Goal: Task Accomplishment & Management: Manage account settings

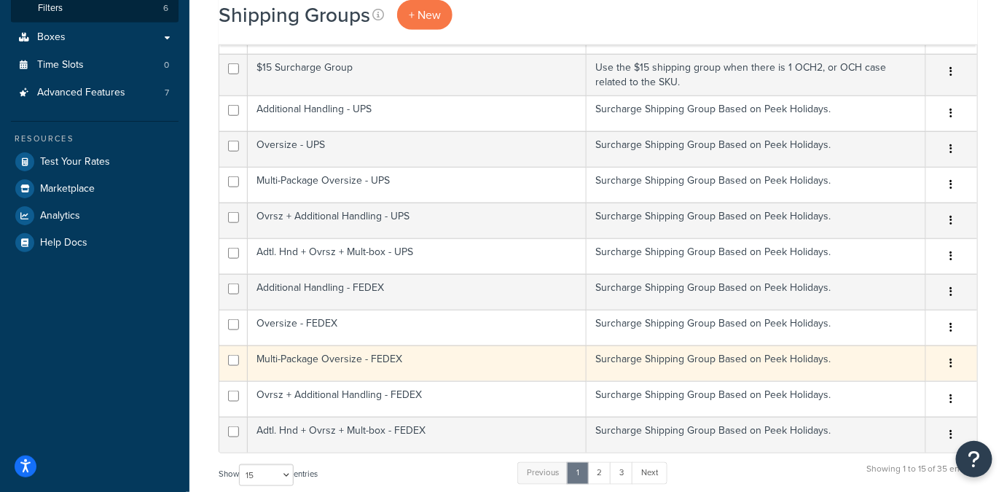
scroll to position [521, 0]
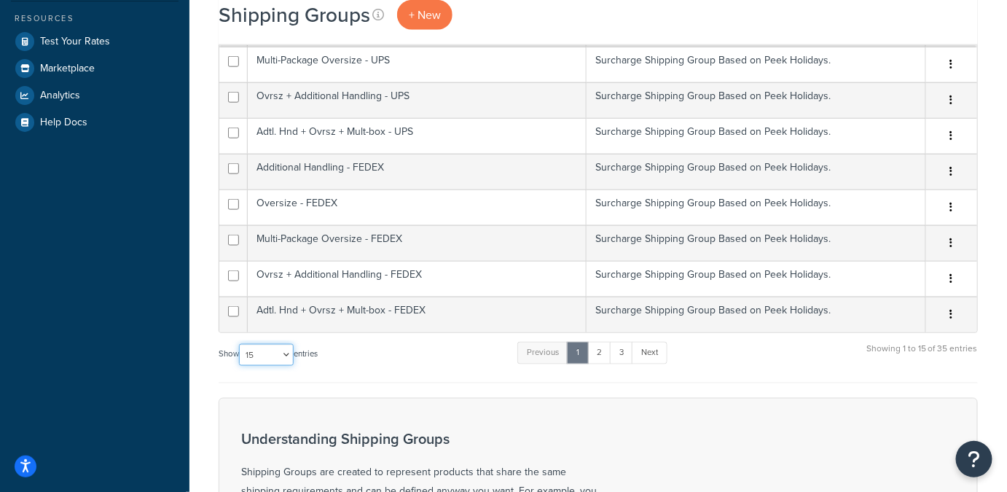
click at [290, 356] on select "10 15 25 50 100" at bounding box center [266, 355] width 55 height 22
select select "50"
click at [241, 366] on select "10 15 25 50 100" at bounding box center [266, 355] width 55 height 22
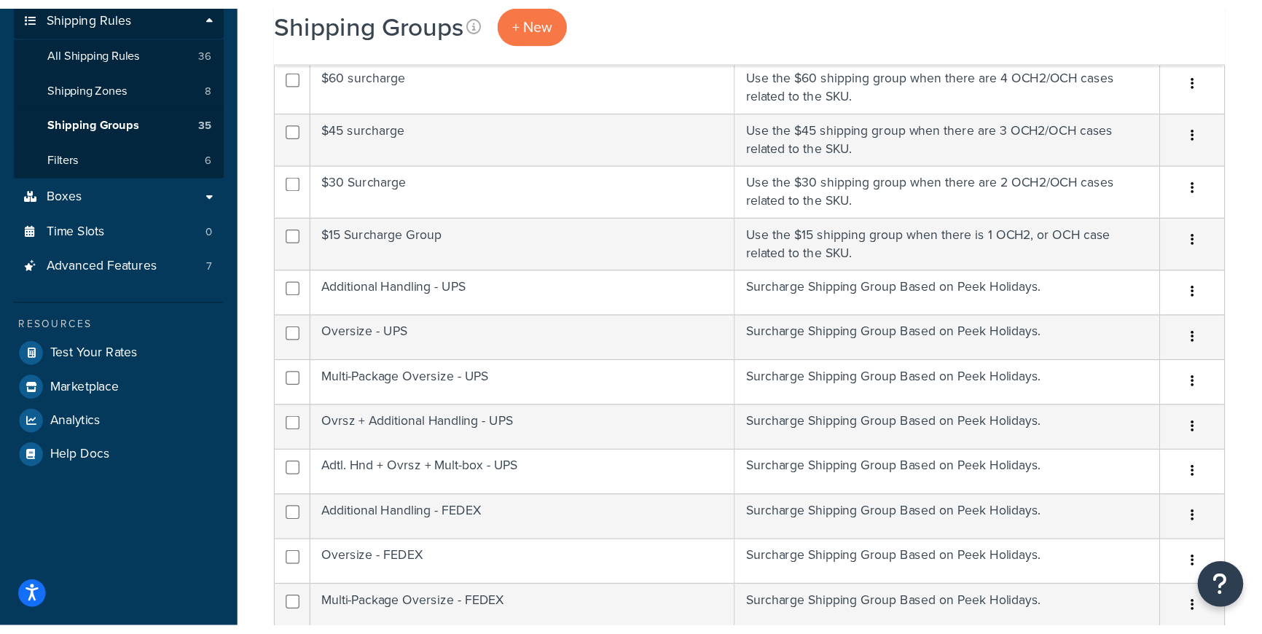
scroll to position [288, 0]
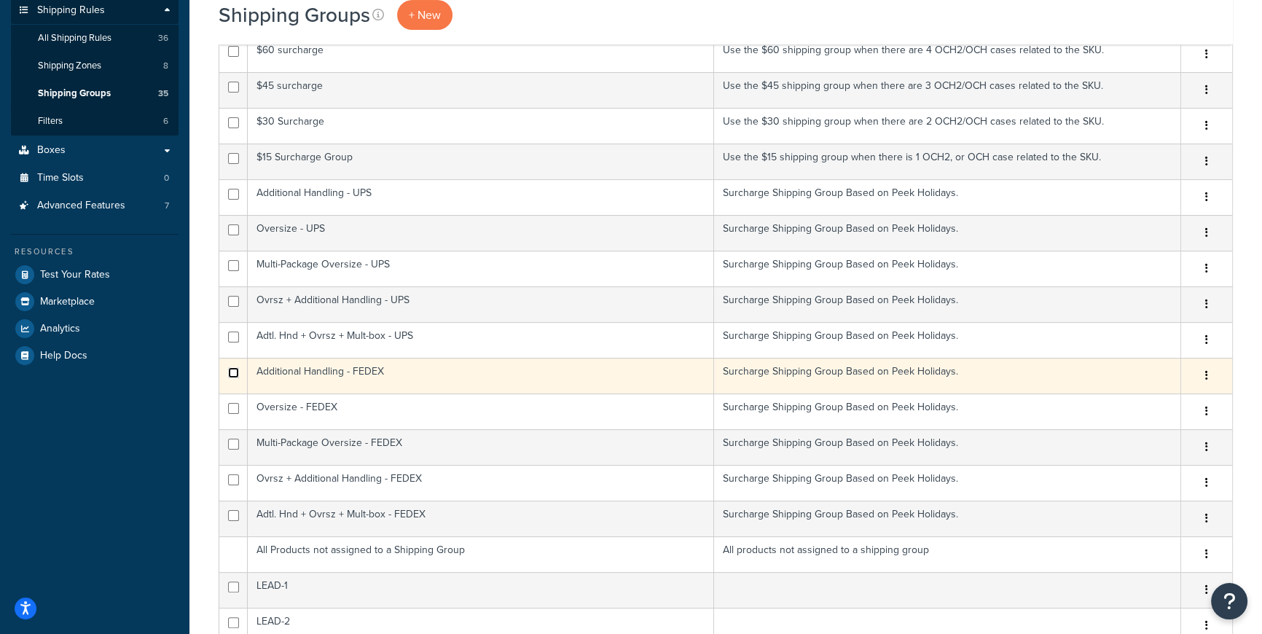
click at [232, 370] on input "checkbox" at bounding box center [233, 372] width 11 height 11
checkbox input "true"
click at [1007, 372] on icon "button" at bounding box center [1206, 375] width 3 height 10
click at [1007, 459] on link "Delete" at bounding box center [1147, 463] width 115 height 30
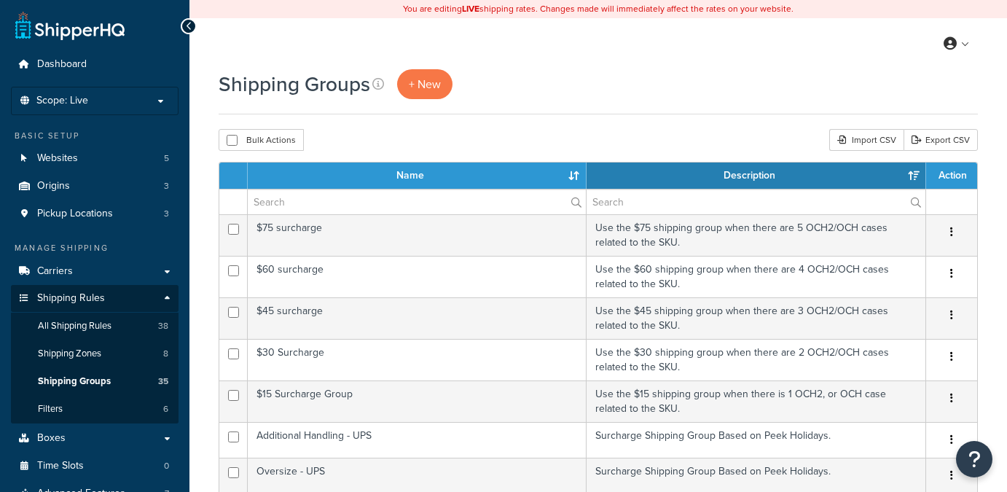
select select "15"
click at [85, 305] on span "Shipping Rules" at bounding box center [71, 298] width 68 height 12
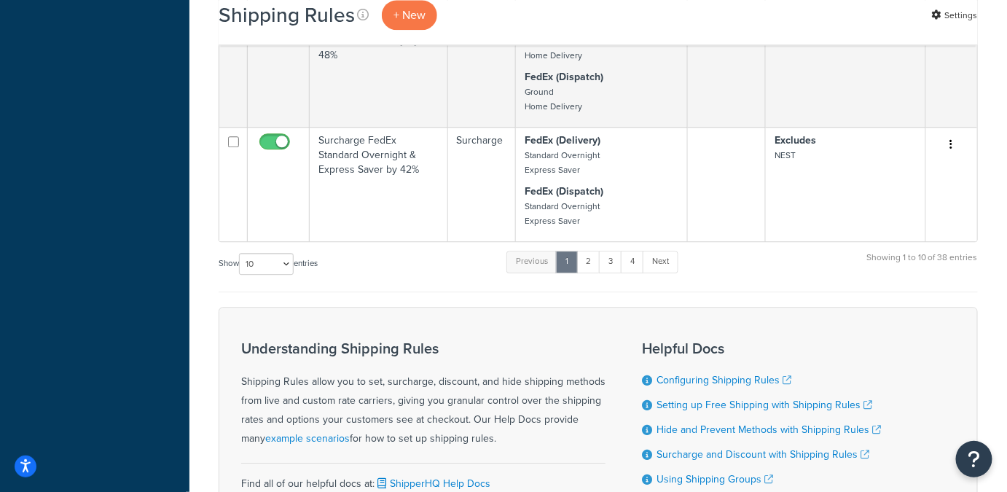
scroll to position [1232, 0]
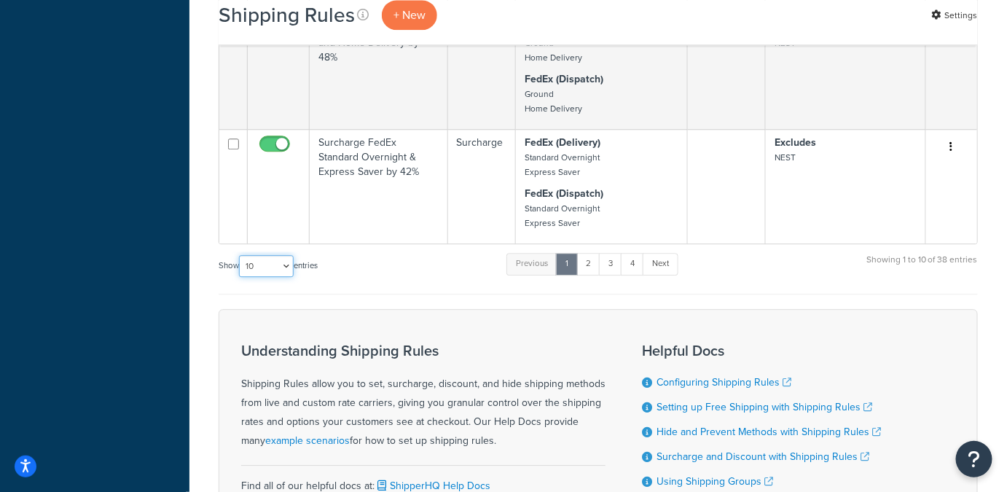
click at [288, 255] on select "10 15 25 50 100 1000" at bounding box center [266, 266] width 55 height 22
select select "100"
click at [241, 255] on select "10 15 25 50 100 1000" at bounding box center [266, 266] width 55 height 22
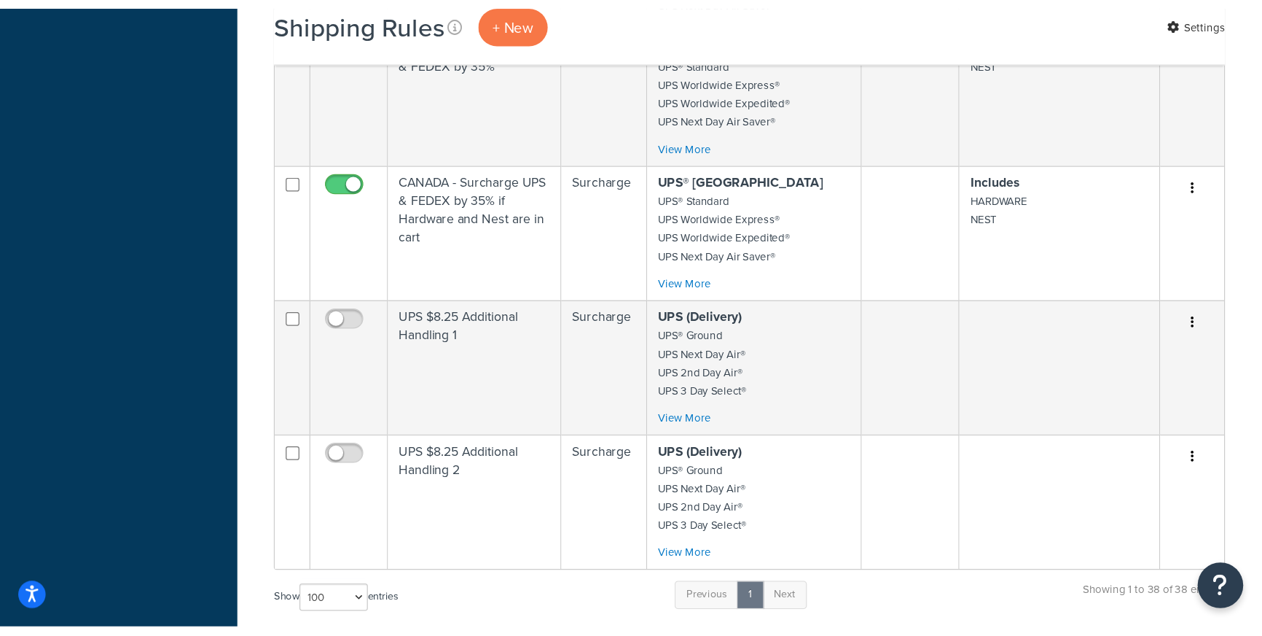
scroll to position [3780, 0]
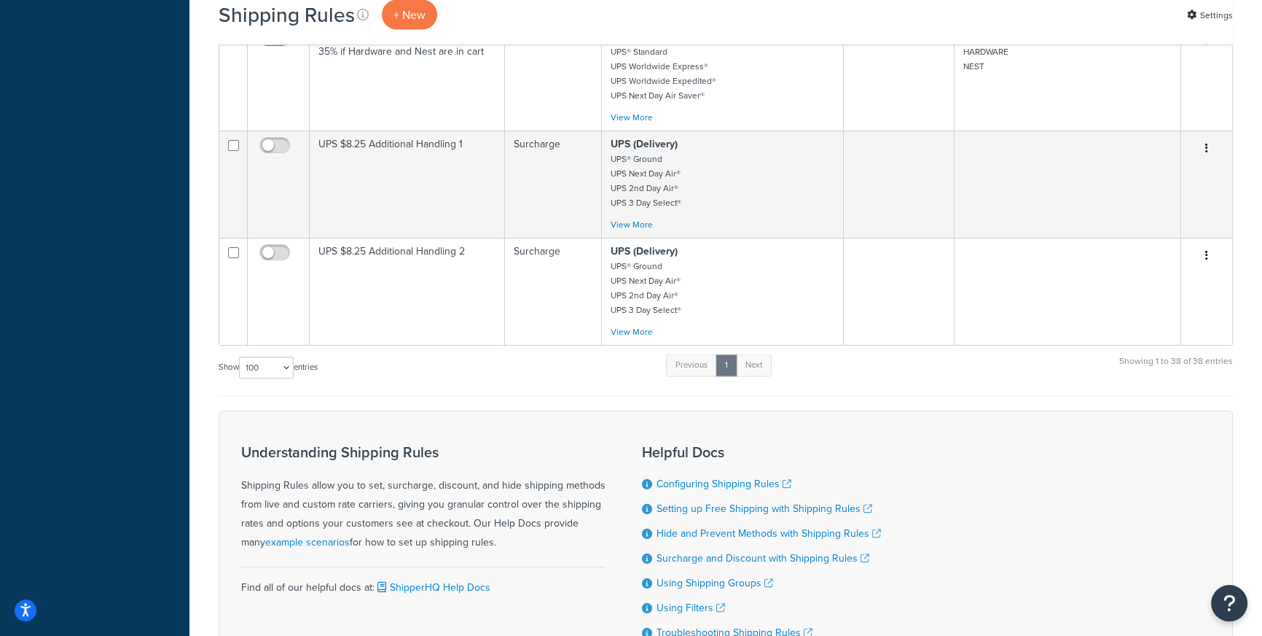
click at [975, 383] on div "Show 10 15 25 50 100 1000 entries Previous 1 Next Showing 1 to 38 of 38 entries" at bounding box center [726, 374] width 1015 height 43
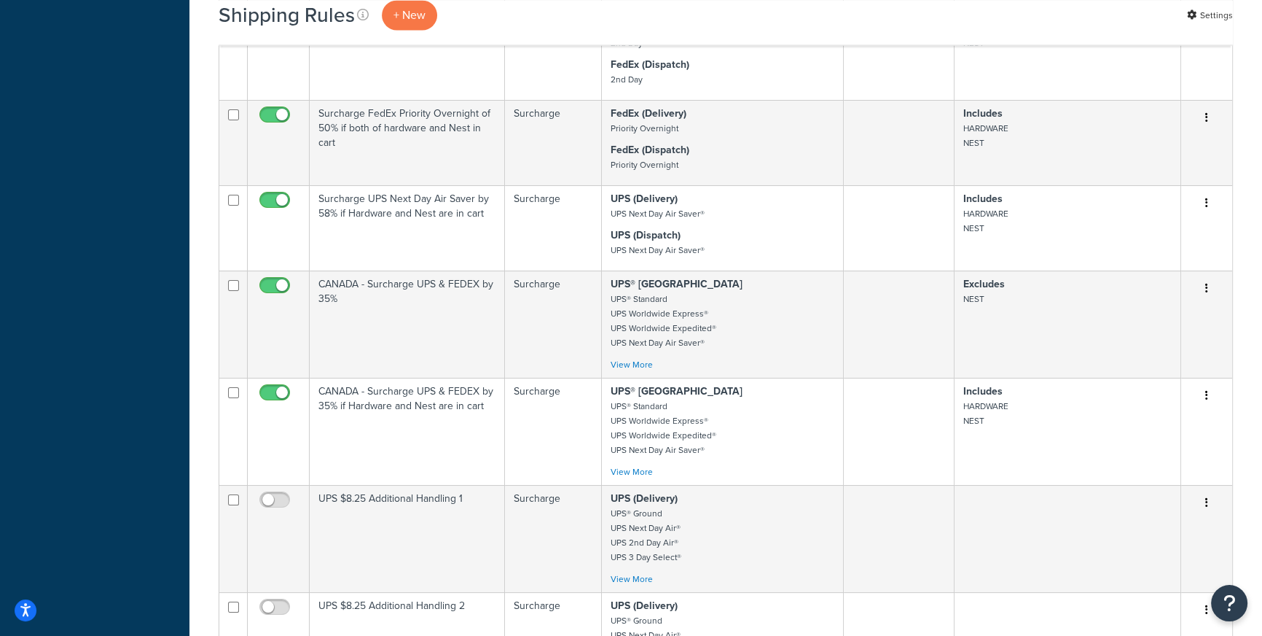
scroll to position [3495, 0]
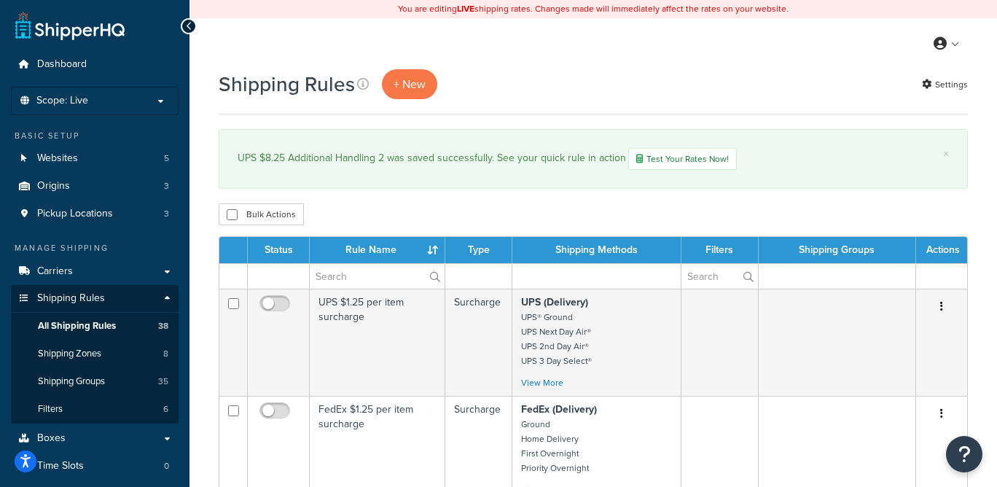
select select "1000"
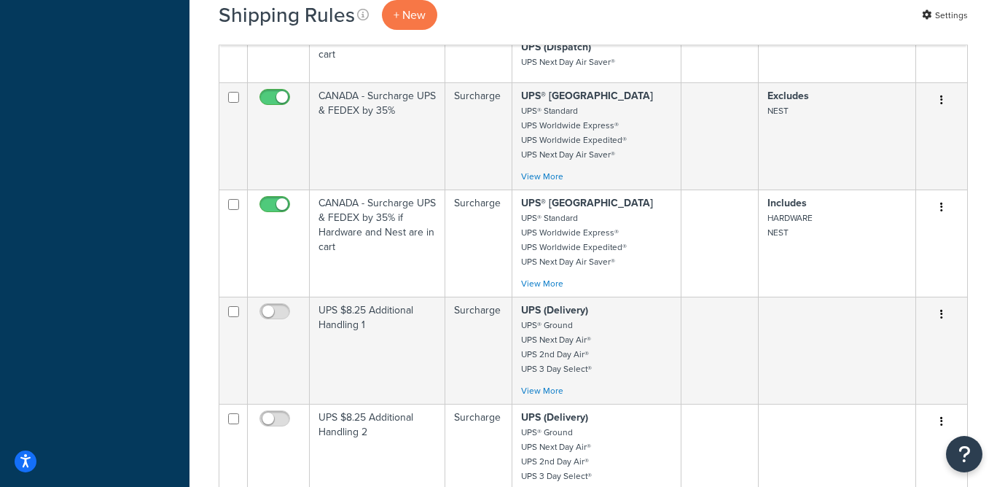
scroll to position [3820, 0]
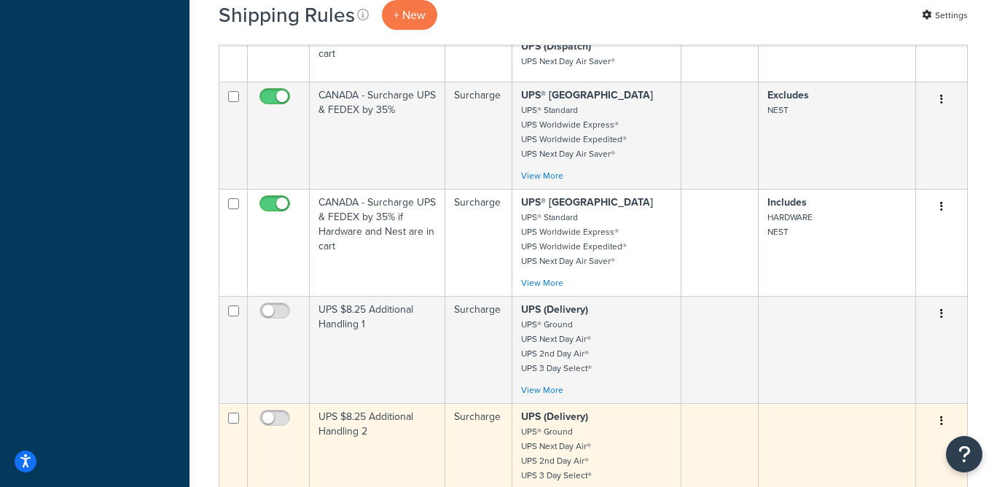
click at [940, 415] on icon "button" at bounding box center [941, 420] width 3 height 10
click at [878, 464] on link "Duplicate" at bounding box center [893, 479] width 115 height 30
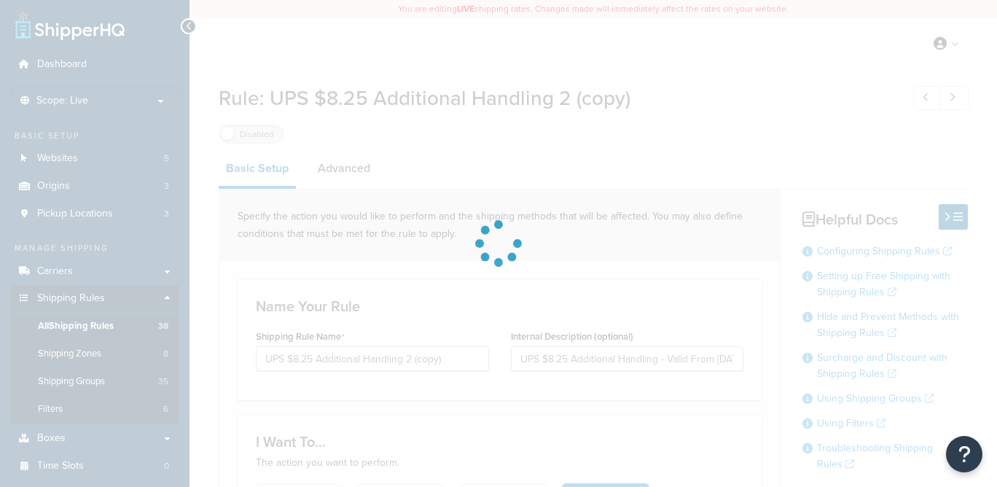
select select "ITEM"
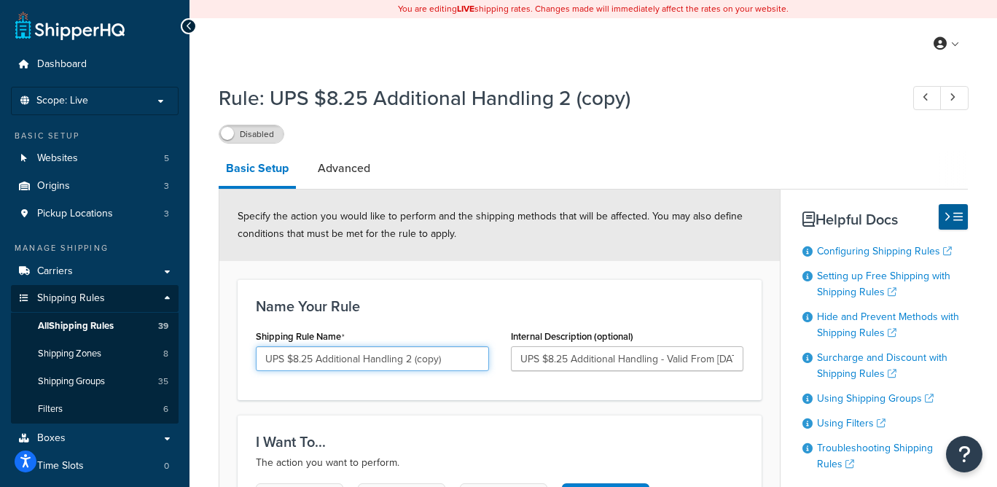
click at [297, 357] on input "UPS $8.25 Additional Handling 2 (copy)" at bounding box center [372, 358] width 233 height 25
click at [316, 356] on input "UPS $10.25 Additional Handling 2 (copy)" at bounding box center [372, 358] width 233 height 25
click at [461, 354] on input "UPS $10.80 Additional Handling 2 (copy)" at bounding box center [372, 358] width 233 height 25
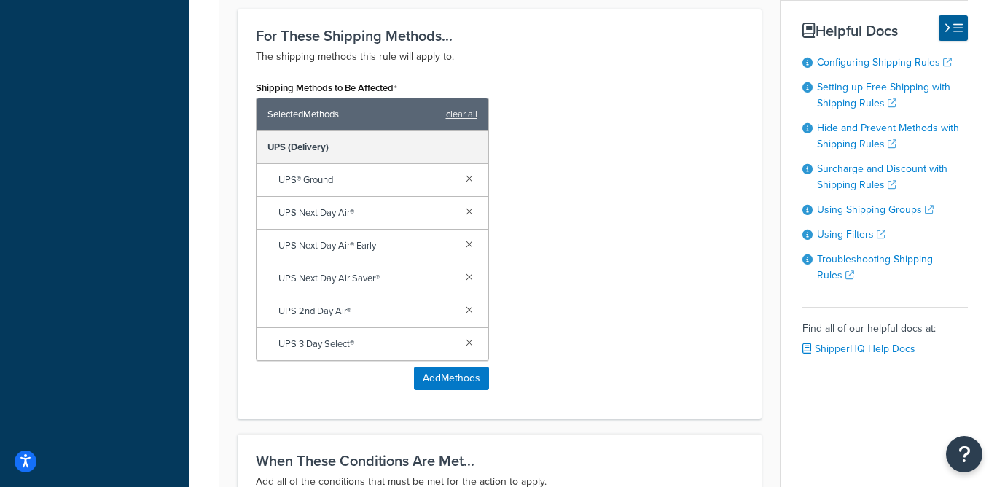
scroll to position [1412, 0]
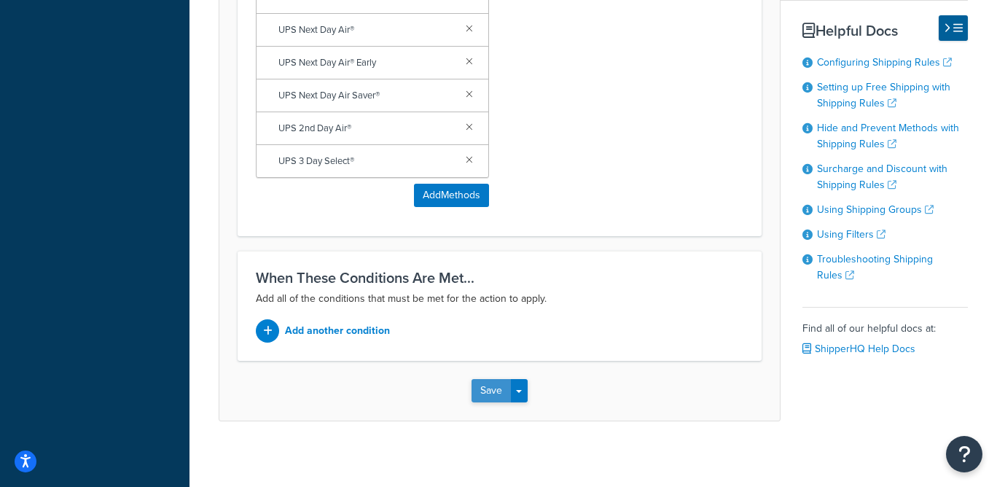
type input "UPS $10.80 Additional Handling"
click at [493, 382] on button "Save" at bounding box center [491, 390] width 39 height 23
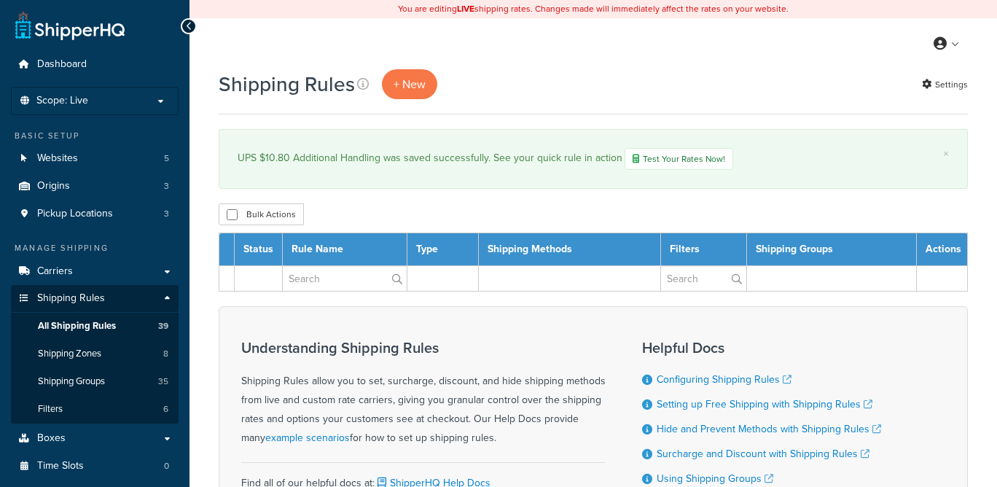
select select "100"
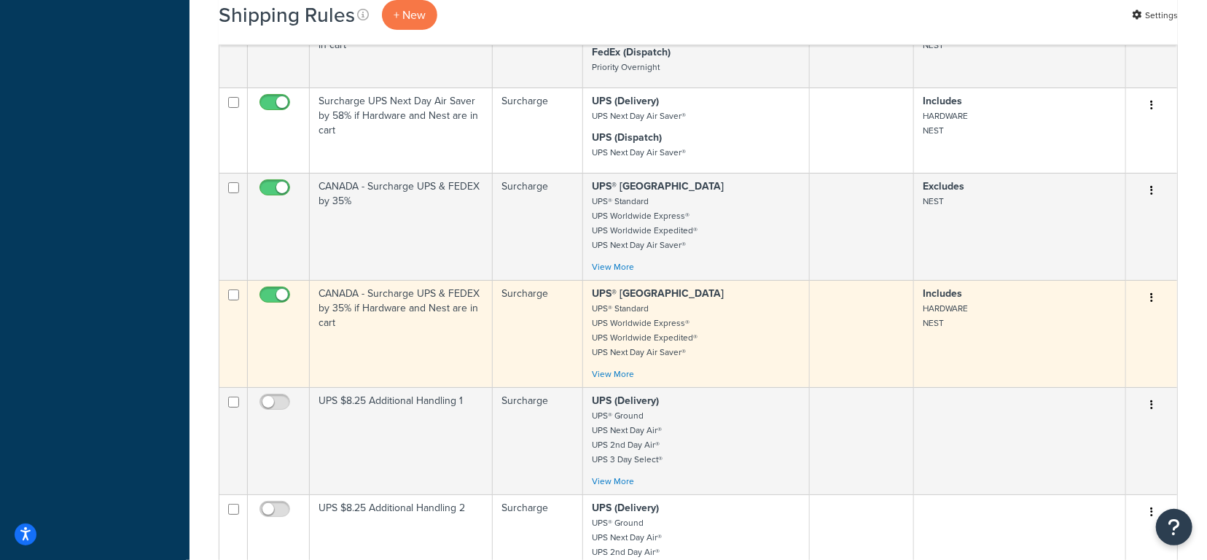
scroll to position [4157, 0]
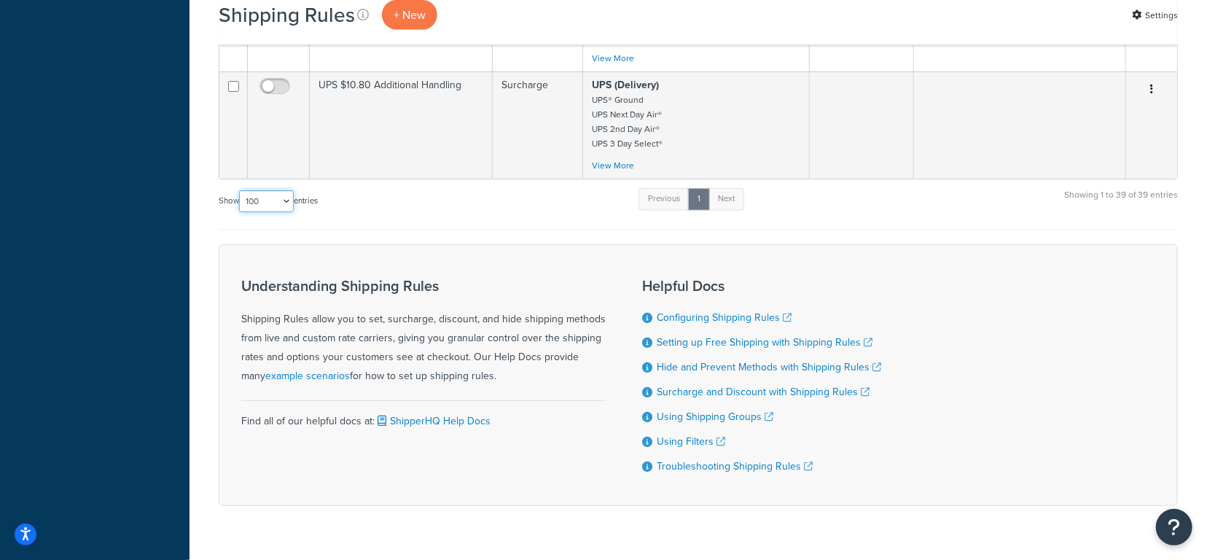
click at [283, 190] on select "10 15 25 50 100 1000" at bounding box center [266, 201] width 55 height 22
click at [241, 190] on select "10 15 25 50 100 1000" at bounding box center [266, 201] width 55 height 22
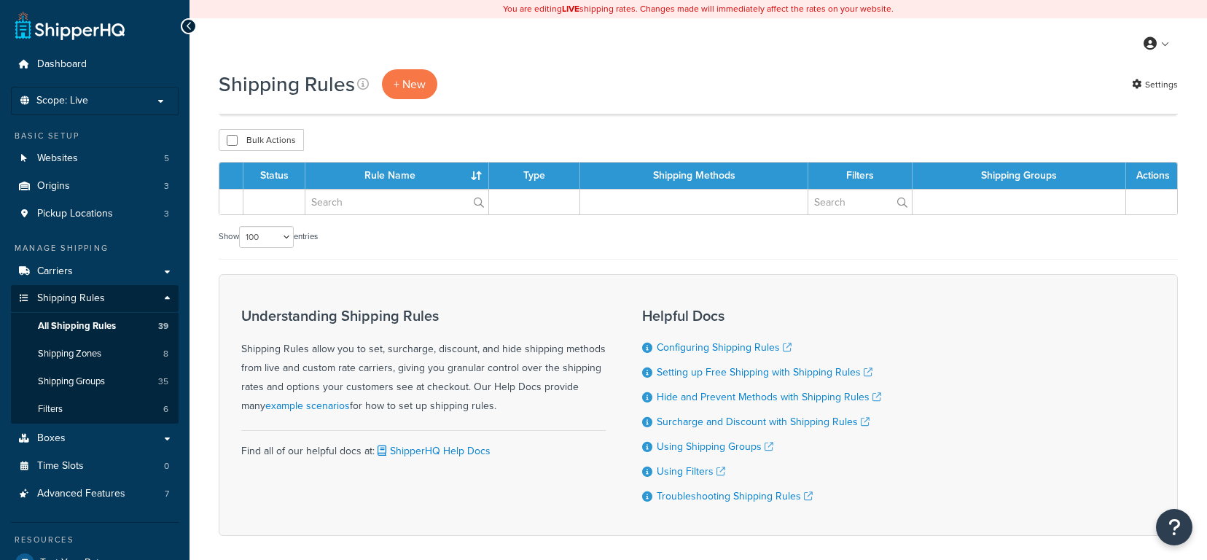
select select "100"
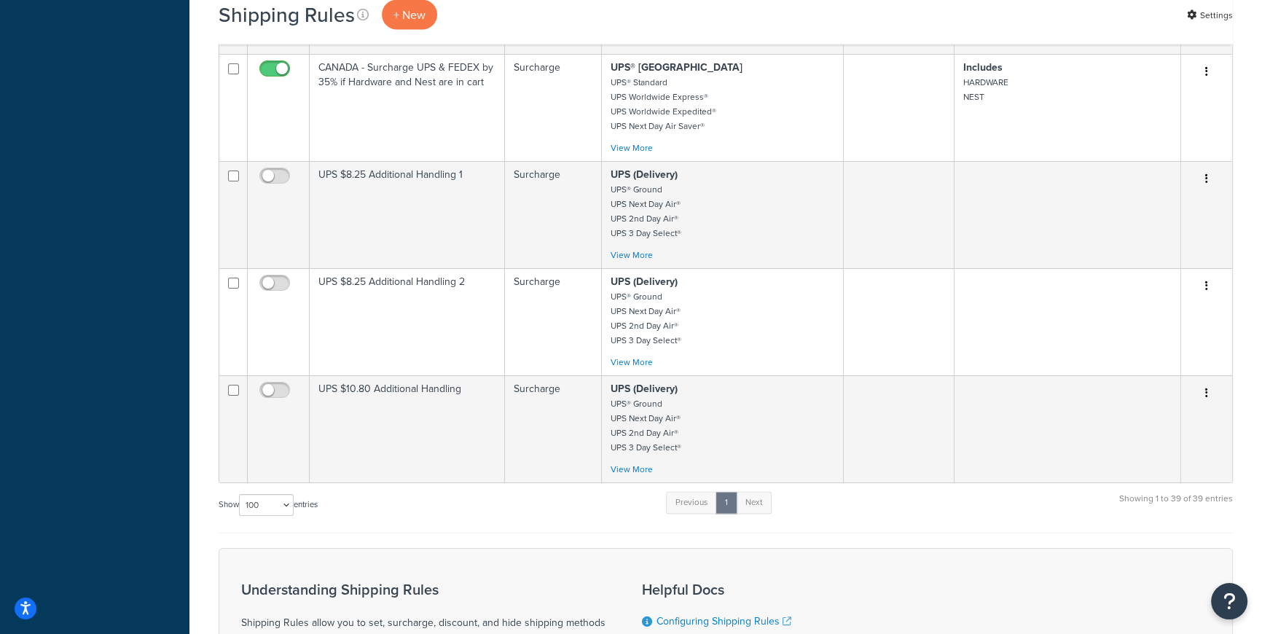
scroll to position [3689, 0]
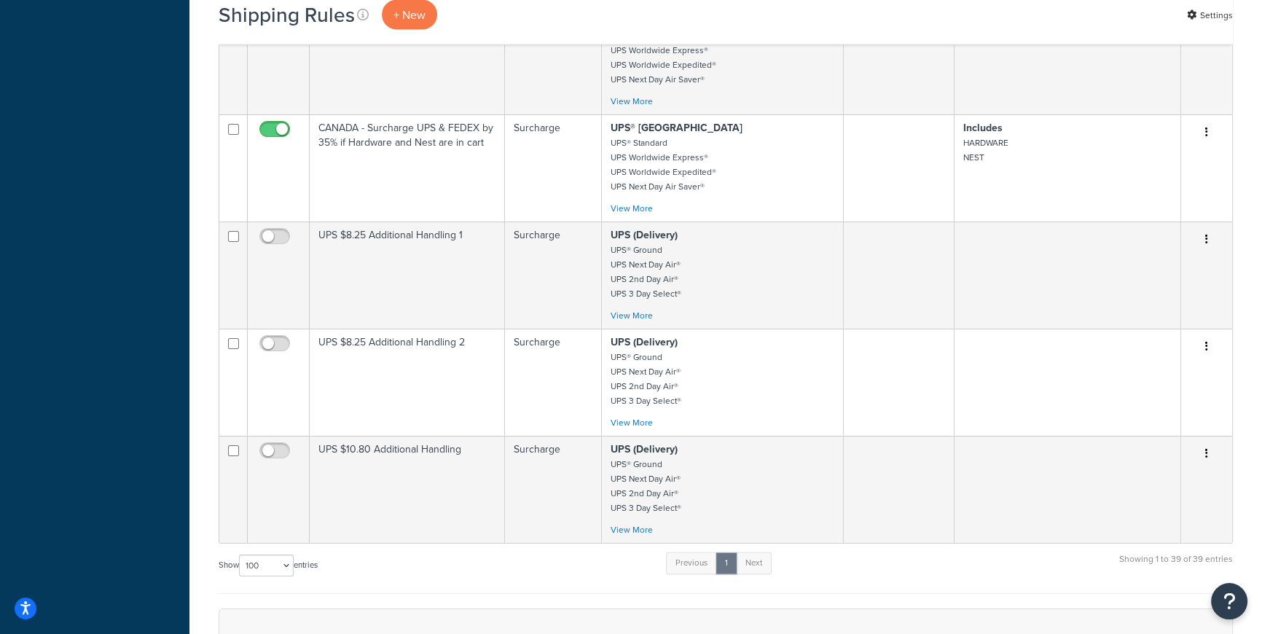
click at [470, 559] on div "Show 10 15 25 50 100 1000 entries Previous 1 Next Showing 1 to 39 of 39 entries" at bounding box center [726, 572] width 1015 height 43
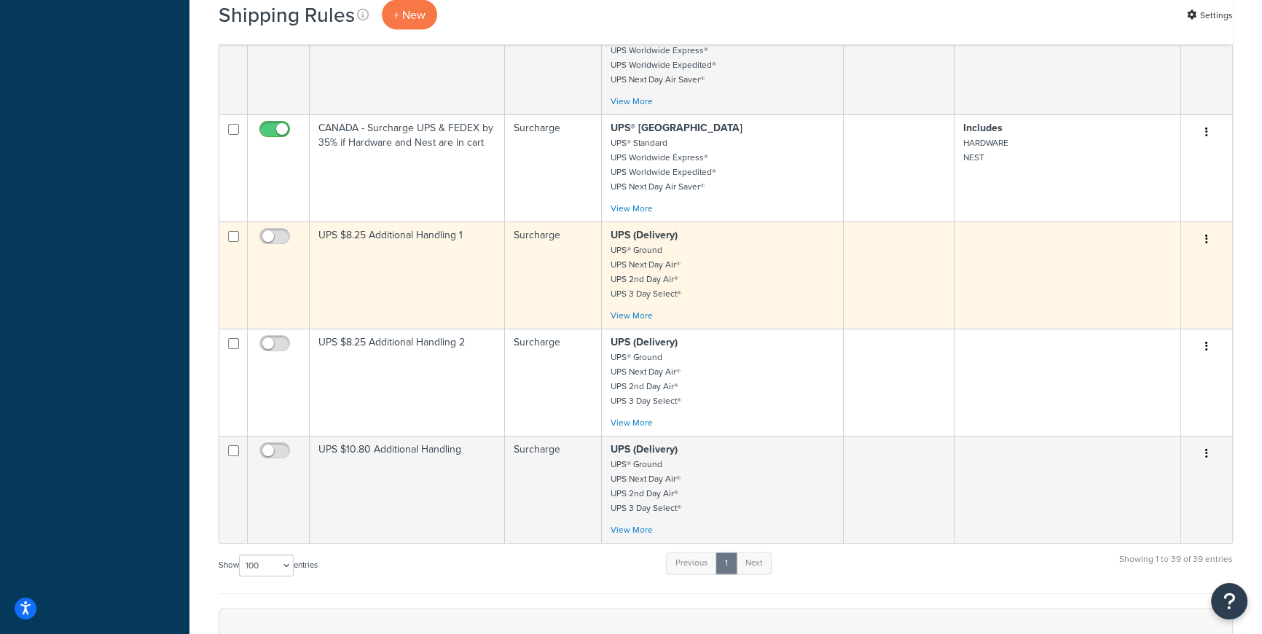
click at [787, 268] on p "UPS (Delivery) UPS® Ground UPS Next Day Air® UPS 2nd Day Air® UPS 3 Day Select®" at bounding box center [723, 264] width 224 height 73
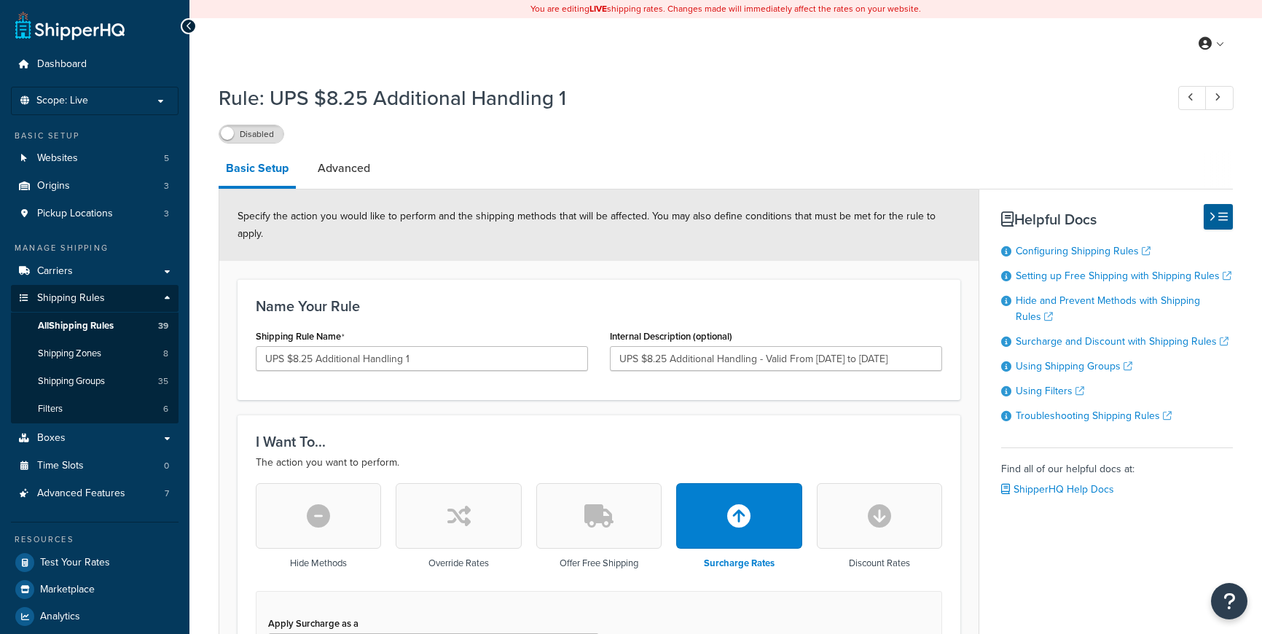
select select "ITEM"
click at [363, 167] on link "Advanced" at bounding box center [343, 168] width 67 height 35
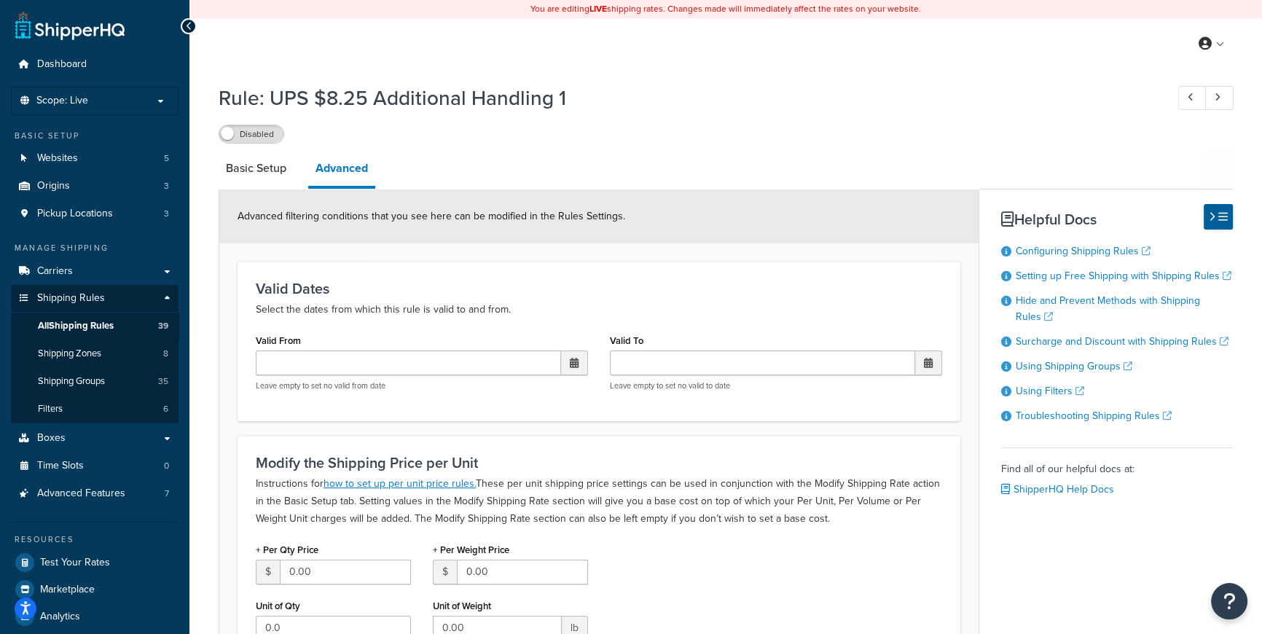
click at [576, 364] on span at bounding box center [574, 363] width 9 height 10
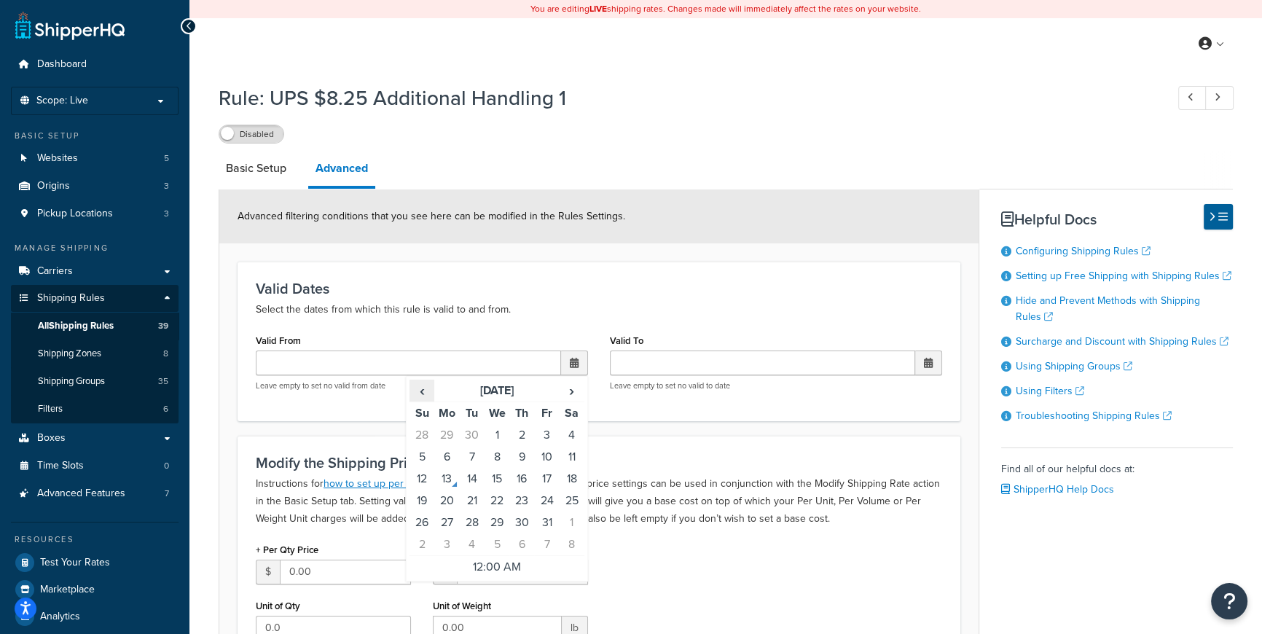
click at [420, 391] on span "‹" at bounding box center [421, 390] width 23 height 20
click at [422, 520] on td "28" at bounding box center [422, 523] width 25 height 22
type input "09/28/2025 12:00 AM"
click at [769, 445] on div "Modify the Shipping Price per Unit Instructions for how to set up per unit pric…" at bounding box center [599, 581] width 723 height 290
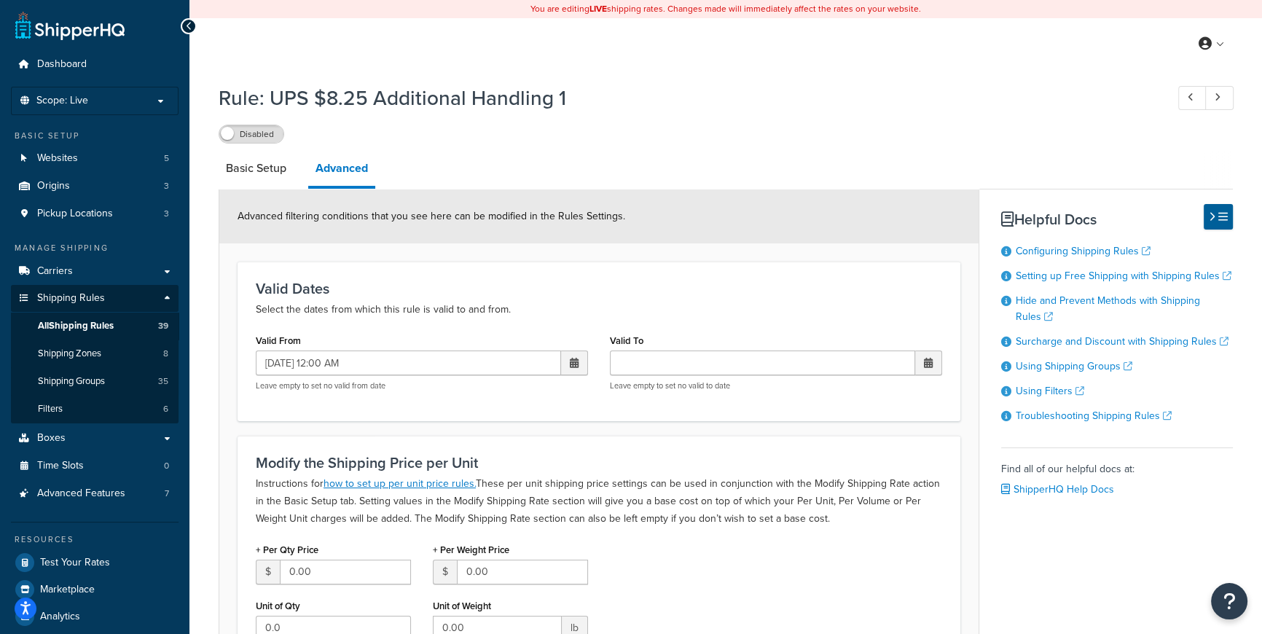
click at [934, 363] on span at bounding box center [928, 363] width 27 height 25
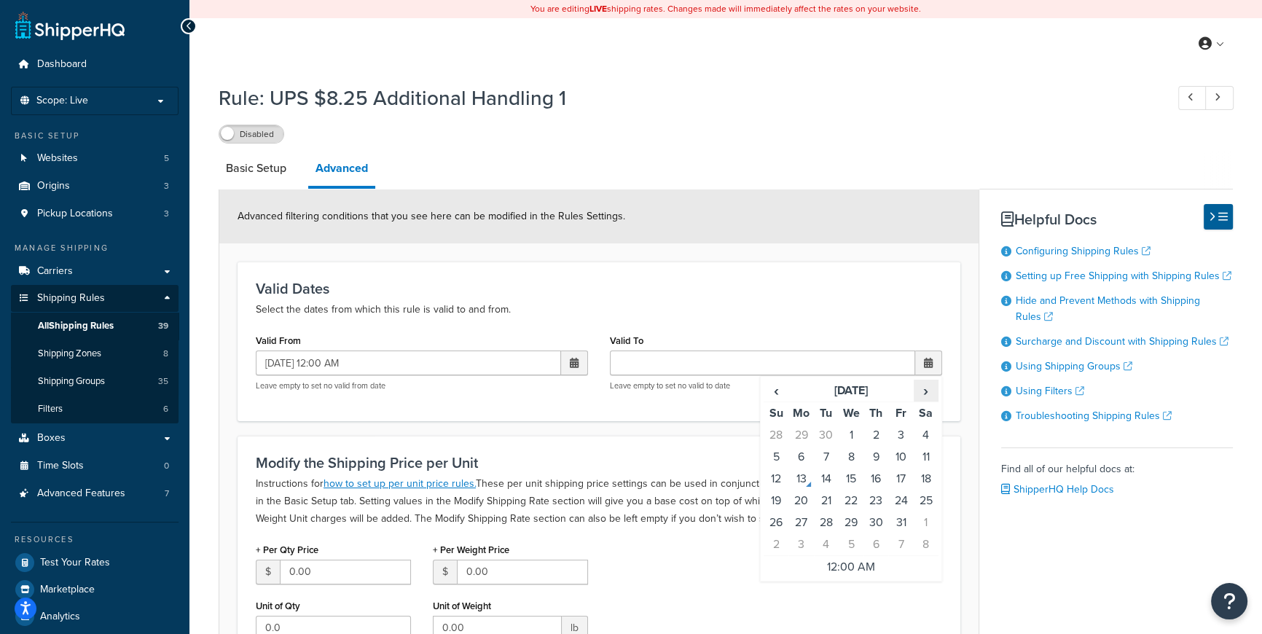
click at [926, 392] on span "›" at bounding box center [926, 390] width 23 height 20
click at [926, 501] on td "22" at bounding box center [926, 501] width 25 height 22
type input "11/22/2025 12:00 AM"
click at [730, 461] on h3 "Modify the Shipping Price per Unit" at bounding box center [599, 463] width 687 height 16
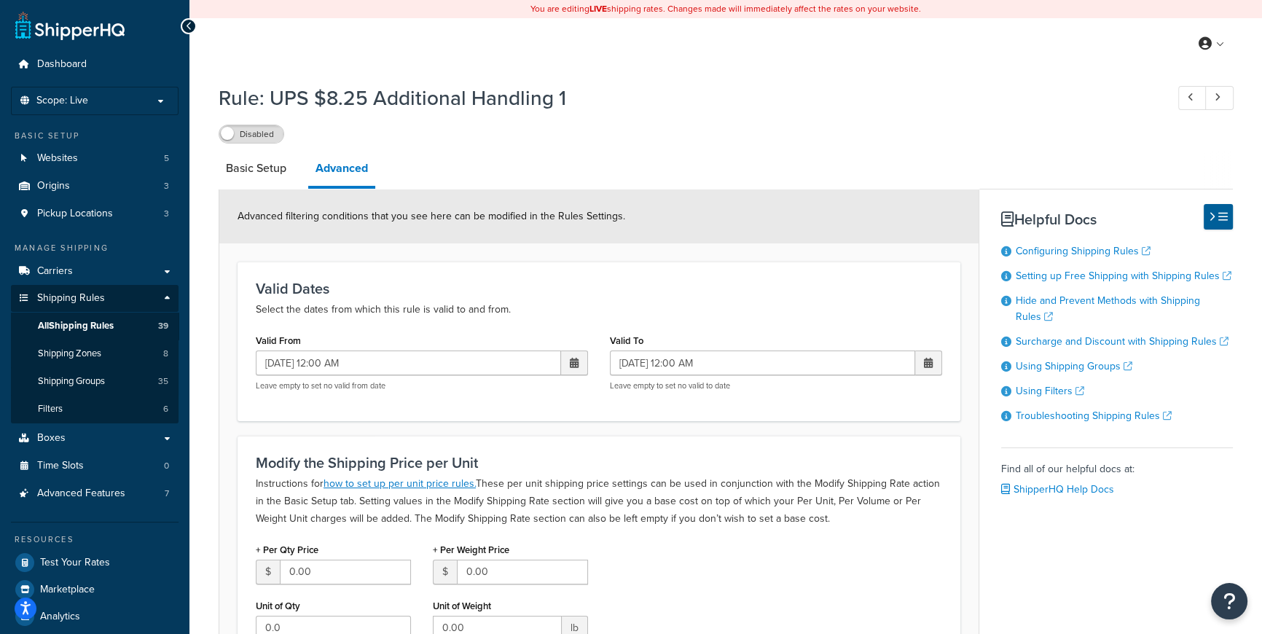
click at [729, 461] on h3 "Modify the Shipping Price per Unit" at bounding box center [599, 463] width 687 height 16
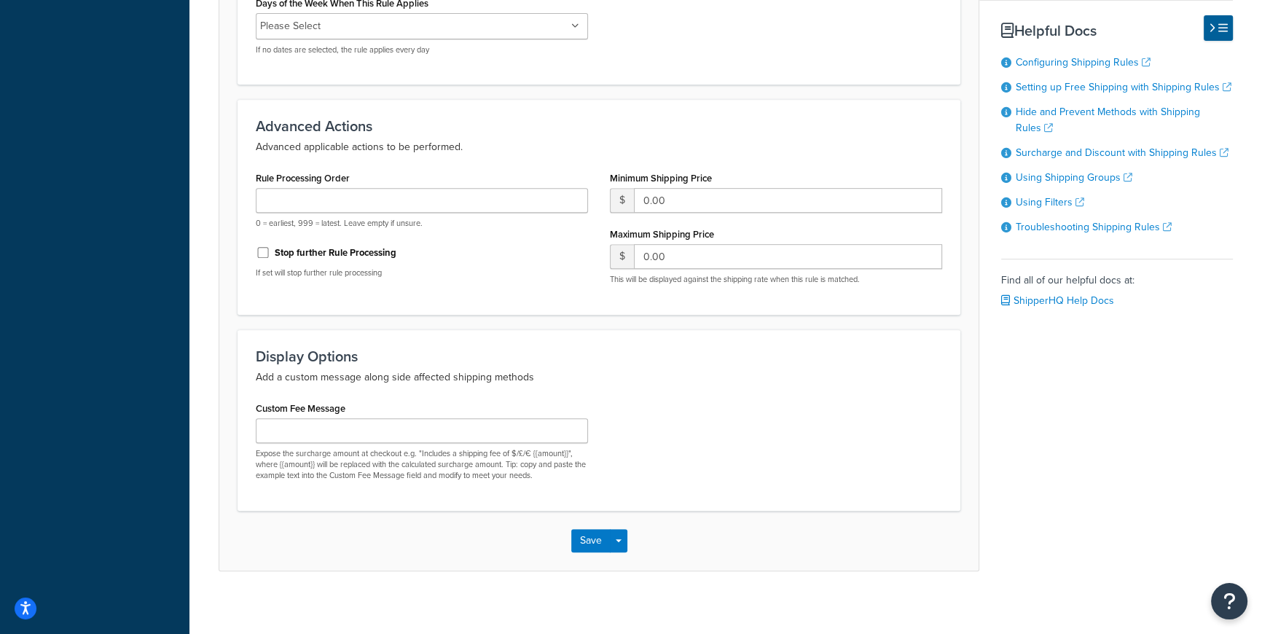
scroll to position [825, 0]
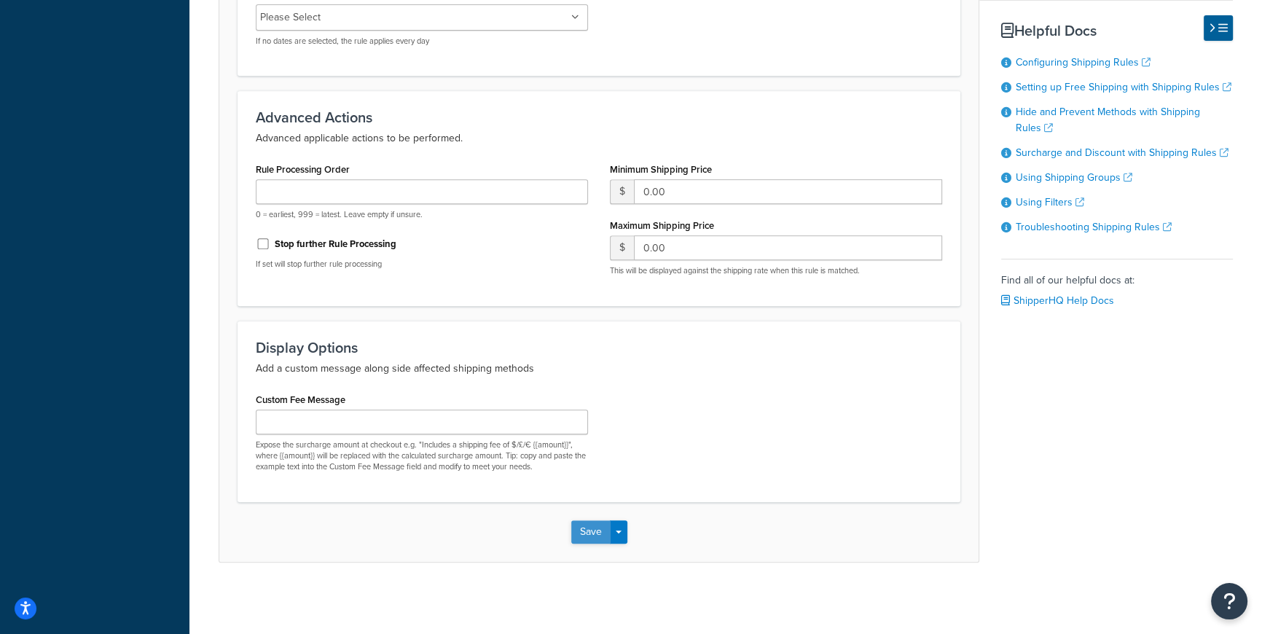
click at [595, 530] on button "Save" at bounding box center [590, 531] width 39 height 23
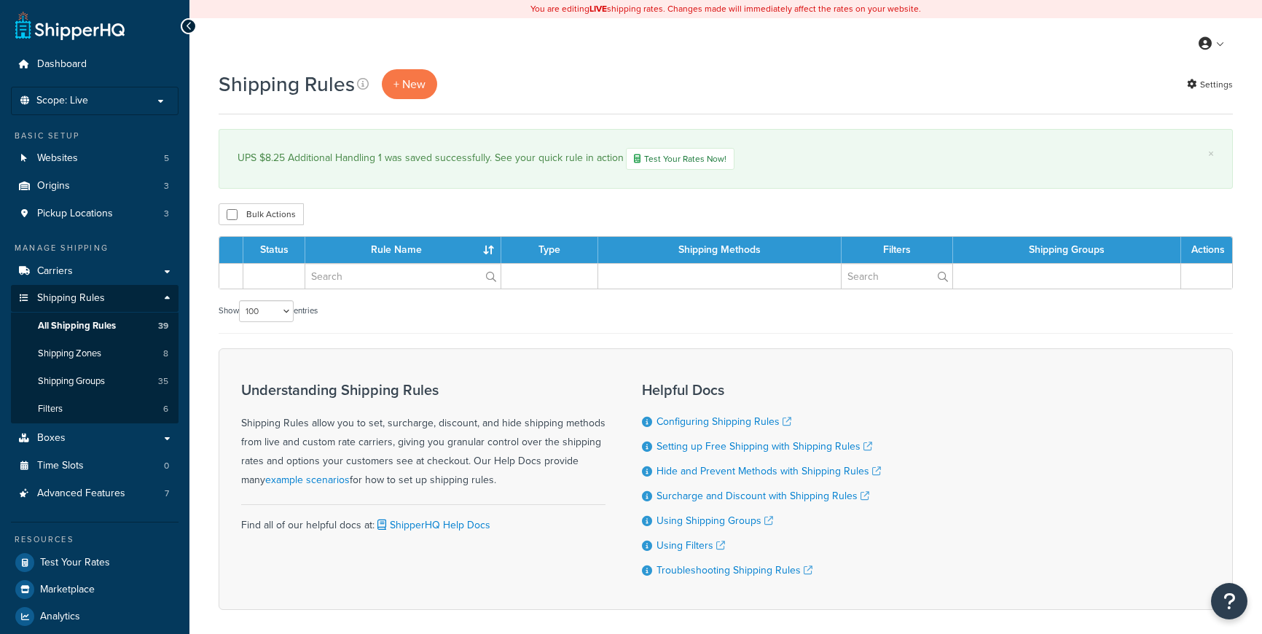
select select "100"
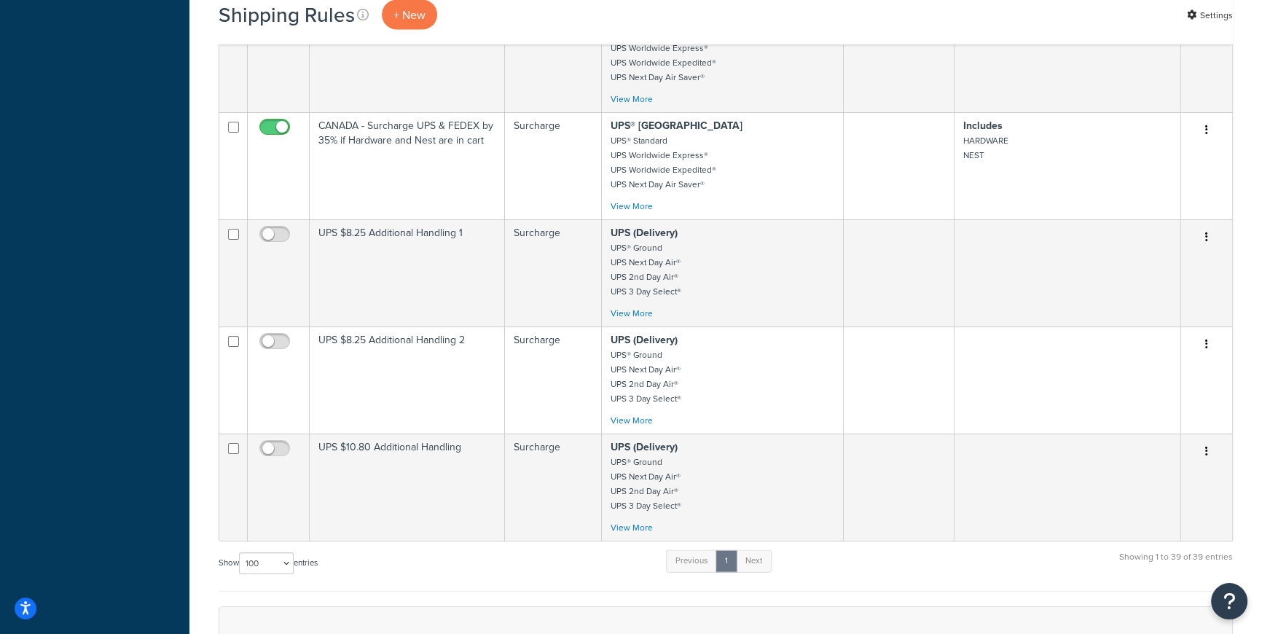
scroll to position [3750, 0]
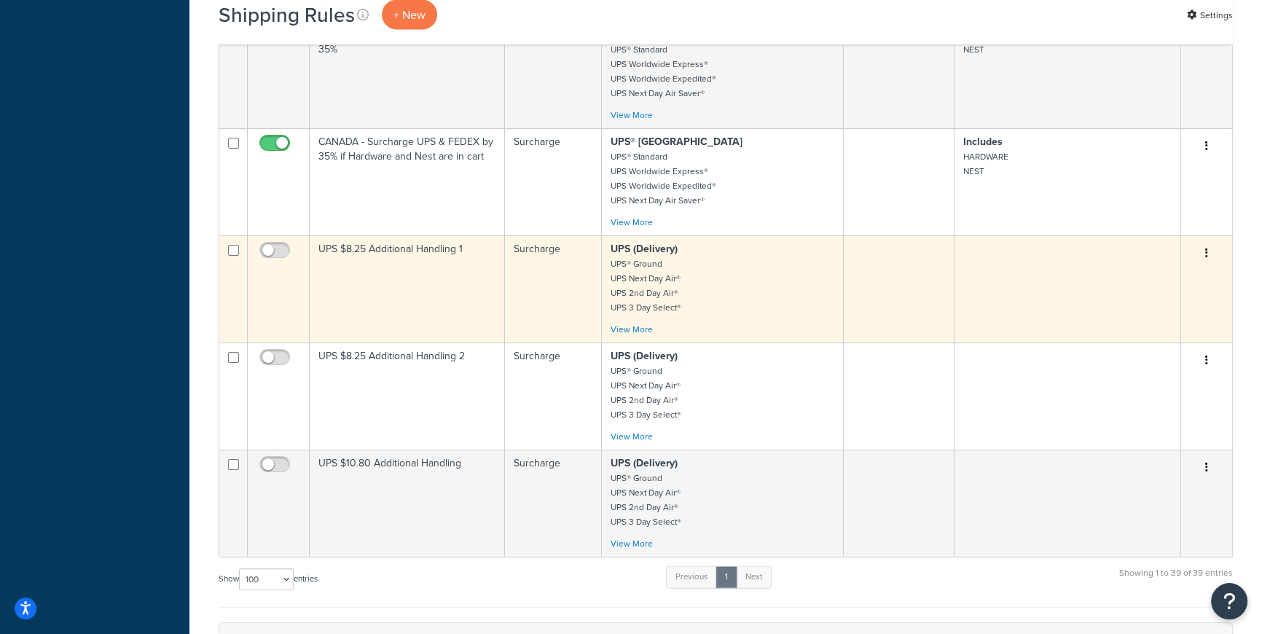
click at [939, 261] on td at bounding box center [899, 288] width 111 height 107
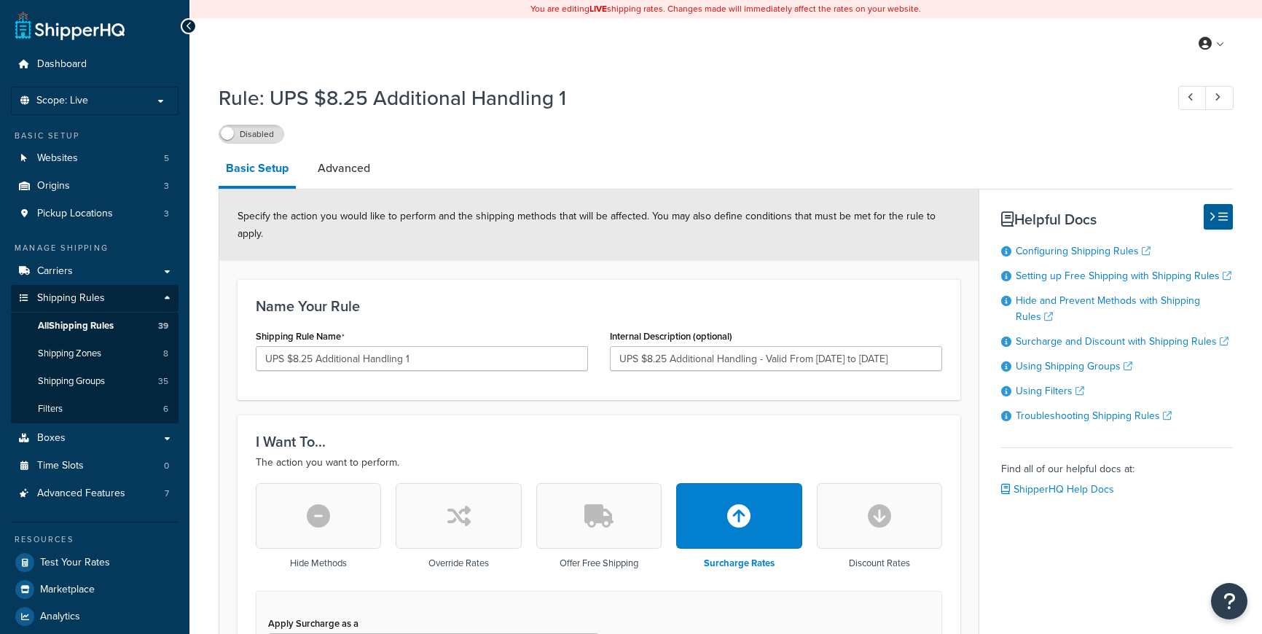
select select "ITEM"
drag, startPoint x: 352, startPoint y: 159, endPoint x: 332, endPoint y: 163, distance: 20.7
click at [352, 160] on link "Advanced" at bounding box center [343, 168] width 67 height 35
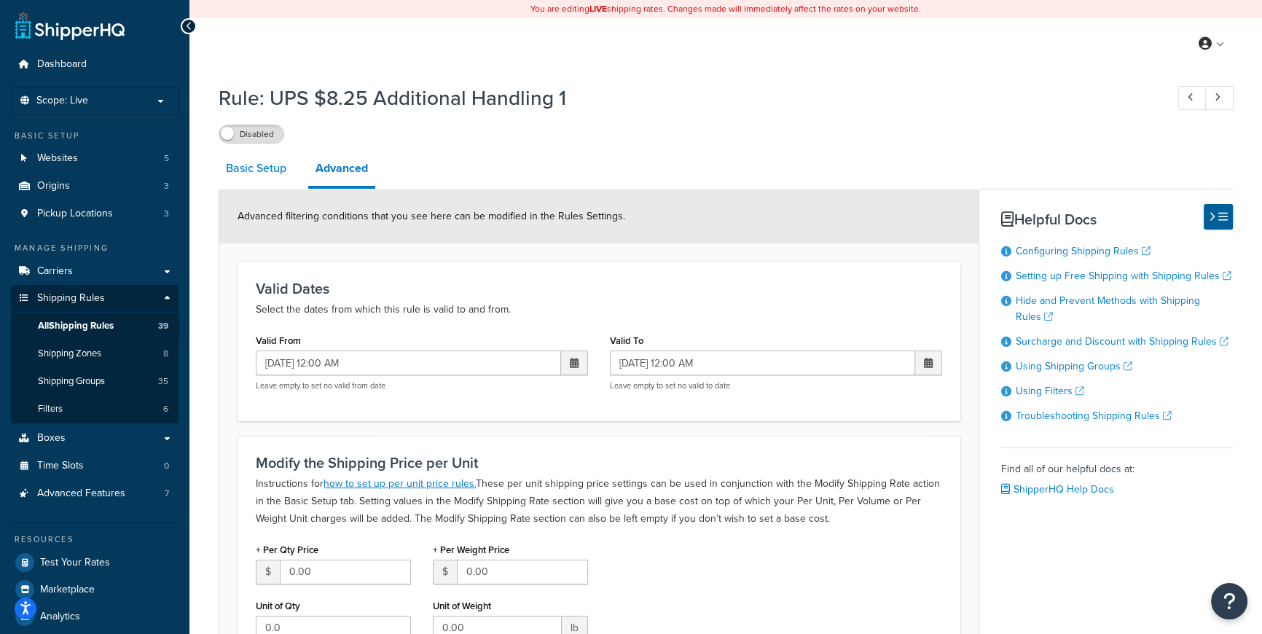
click at [277, 167] on link "Basic Setup" at bounding box center [256, 168] width 75 height 35
select select "ITEM"
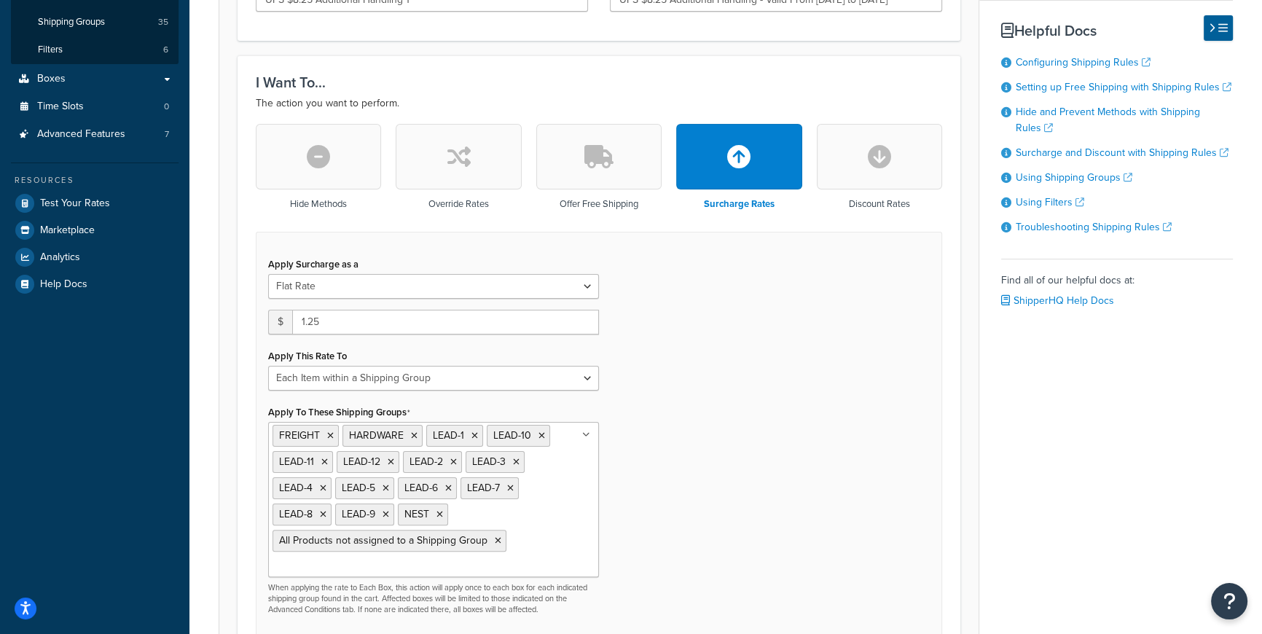
scroll to position [388, 0]
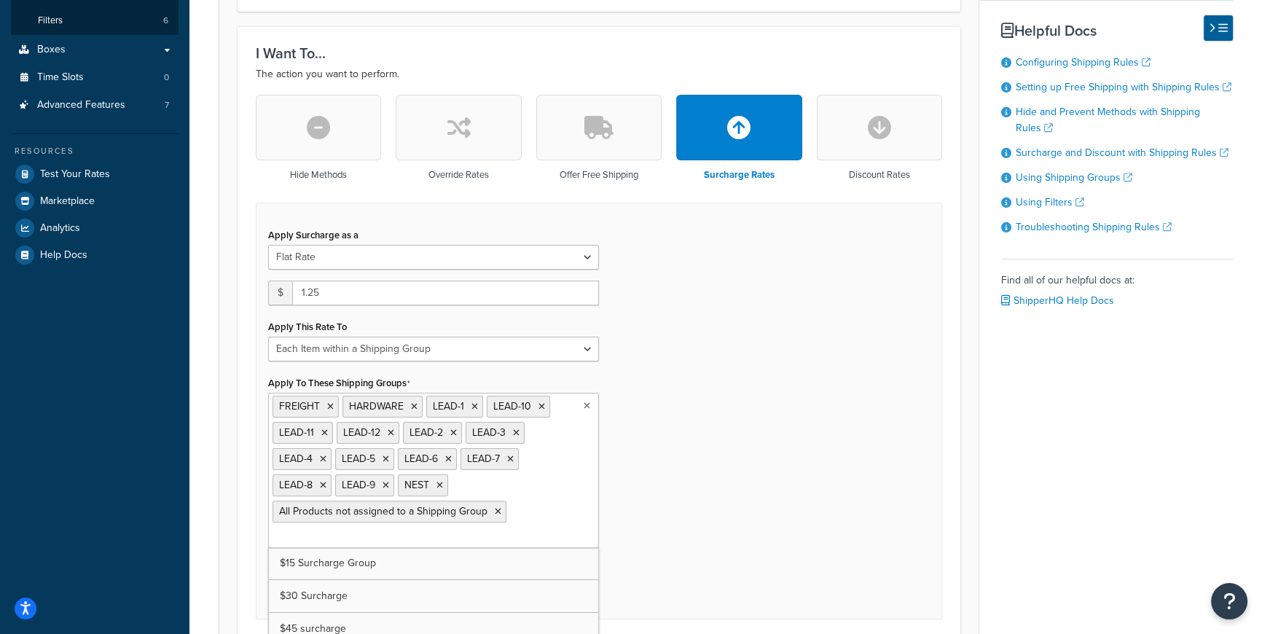
click at [563, 510] on ul "FREIGHT HARDWARE LEAD-1 LEAD-10 LEAD-11 LEAD-12 LEAD-2 LEAD-3 LEAD-4 LEAD-5 LEA…" at bounding box center [433, 470] width 331 height 155
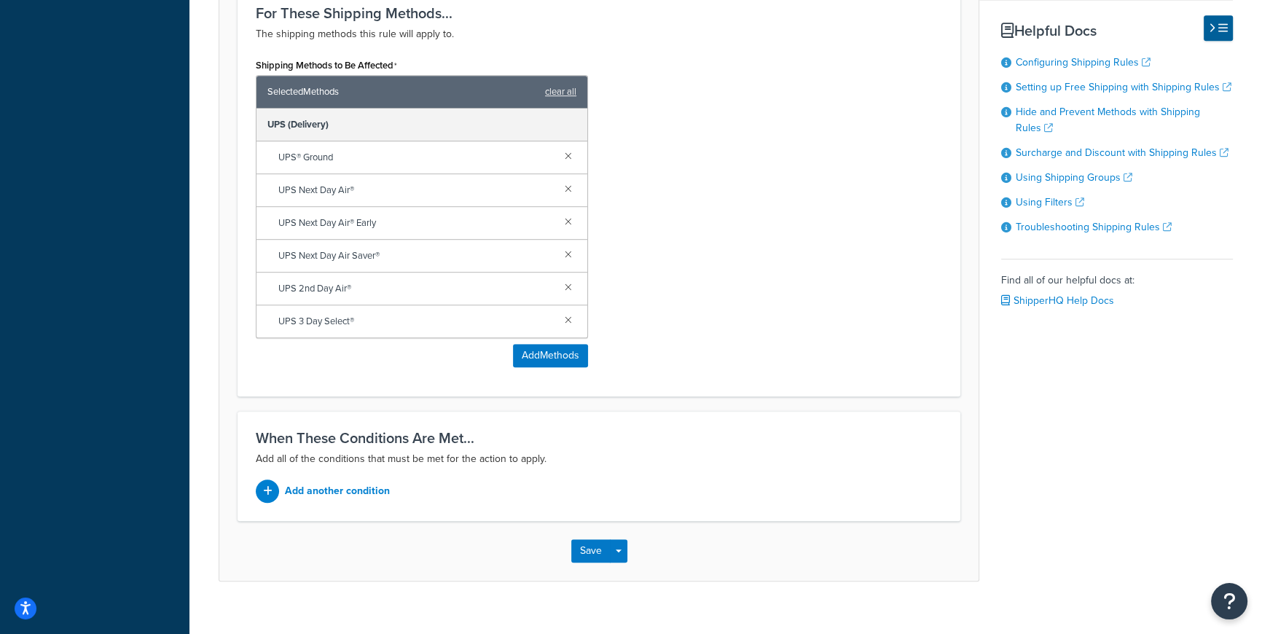
scroll to position [525, 0]
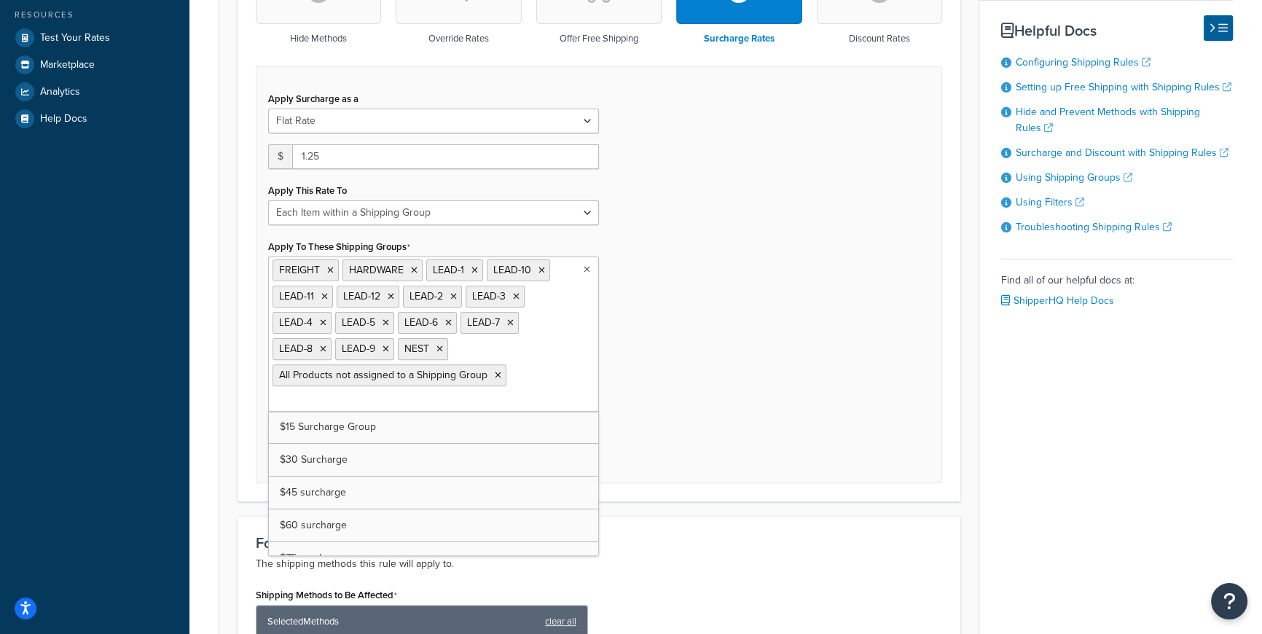
click at [441, 380] on ul "FREIGHT HARDWARE LEAD-1 LEAD-10 LEAD-11 LEAD-12 LEAD-2 LEAD-3 LEAD-4 LEAD-5 LEA…" at bounding box center [433, 334] width 331 height 155
click at [743, 376] on div "Apply Surcharge as a Flat Rate Percentage Flat Rate & Percentage $ 1.25 Apply T…" at bounding box center [599, 274] width 687 height 417
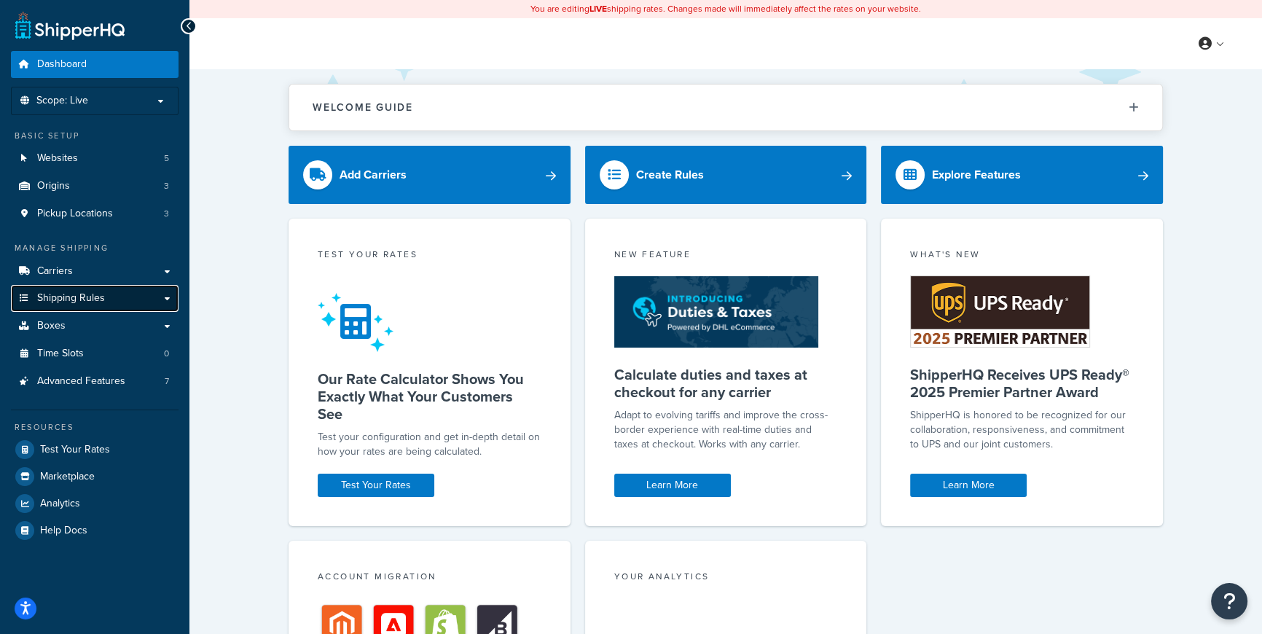
click at [68, 300] on span "Shipping Rules" at bounding box center [71, 298] width 68 height 12
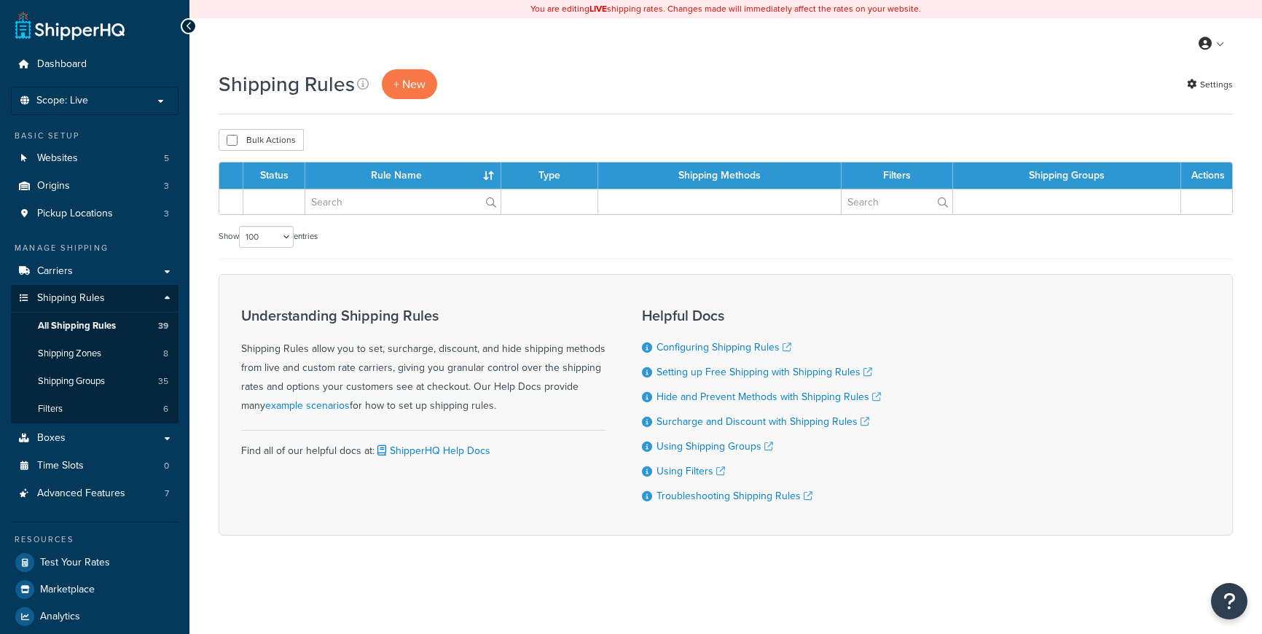
select select "100"
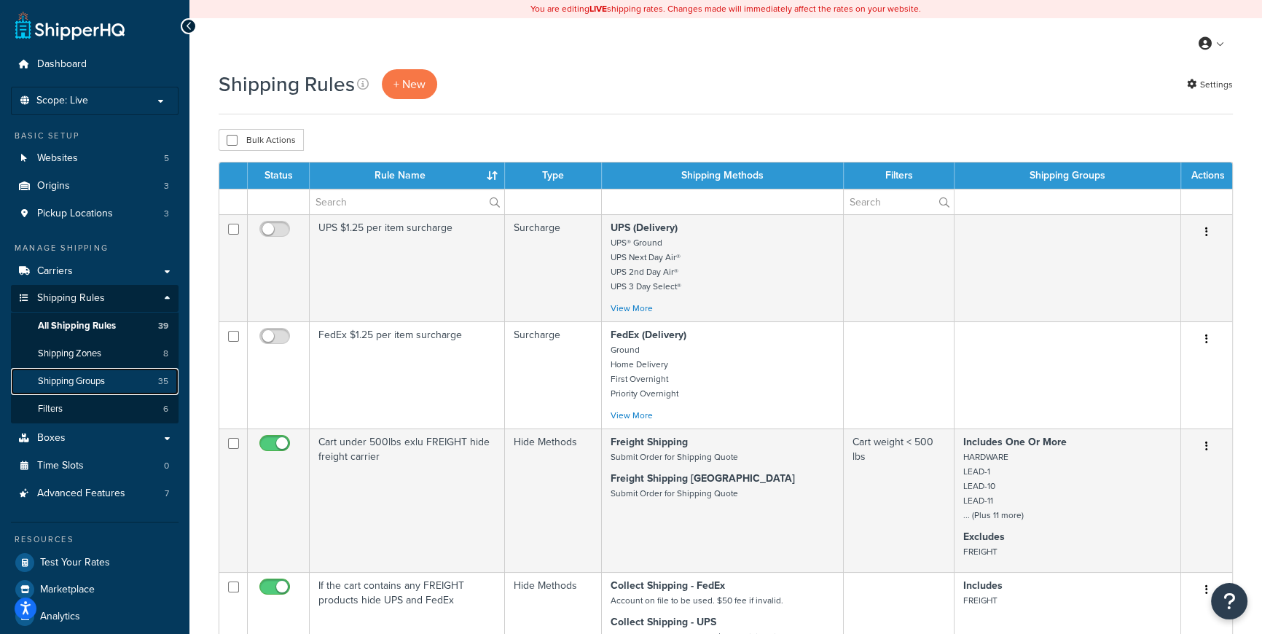
click at [94, 379] on span "Shipping Groups" at bounding box center [71, 381] width 67 height 12
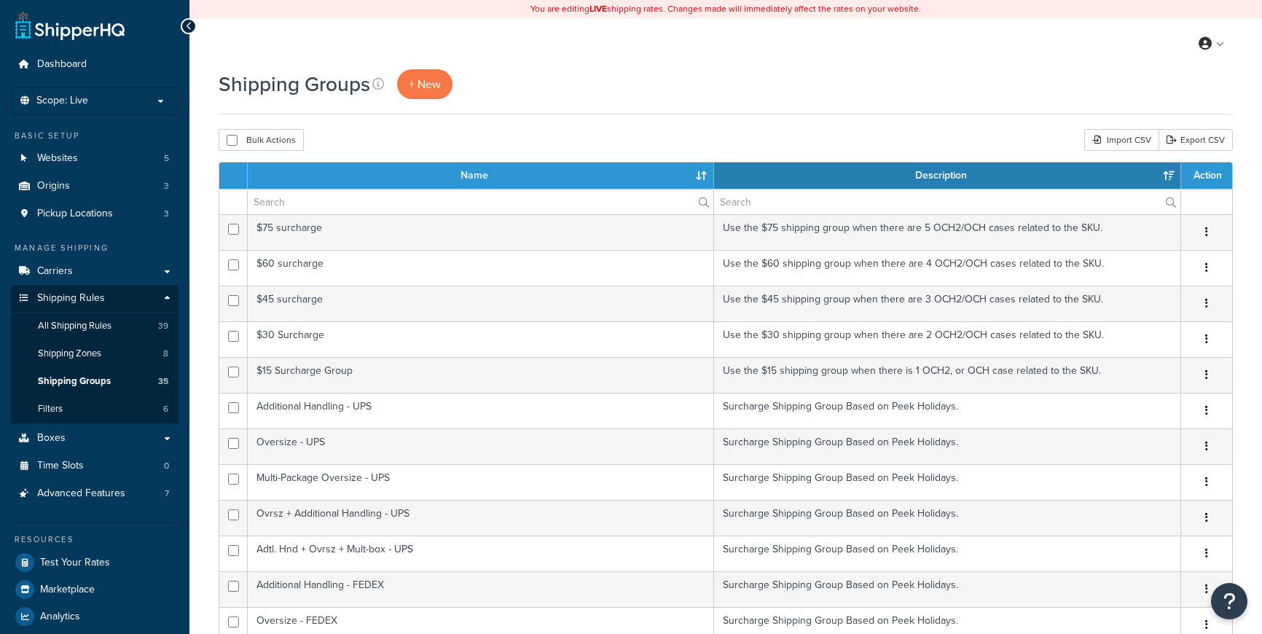
select select "15"
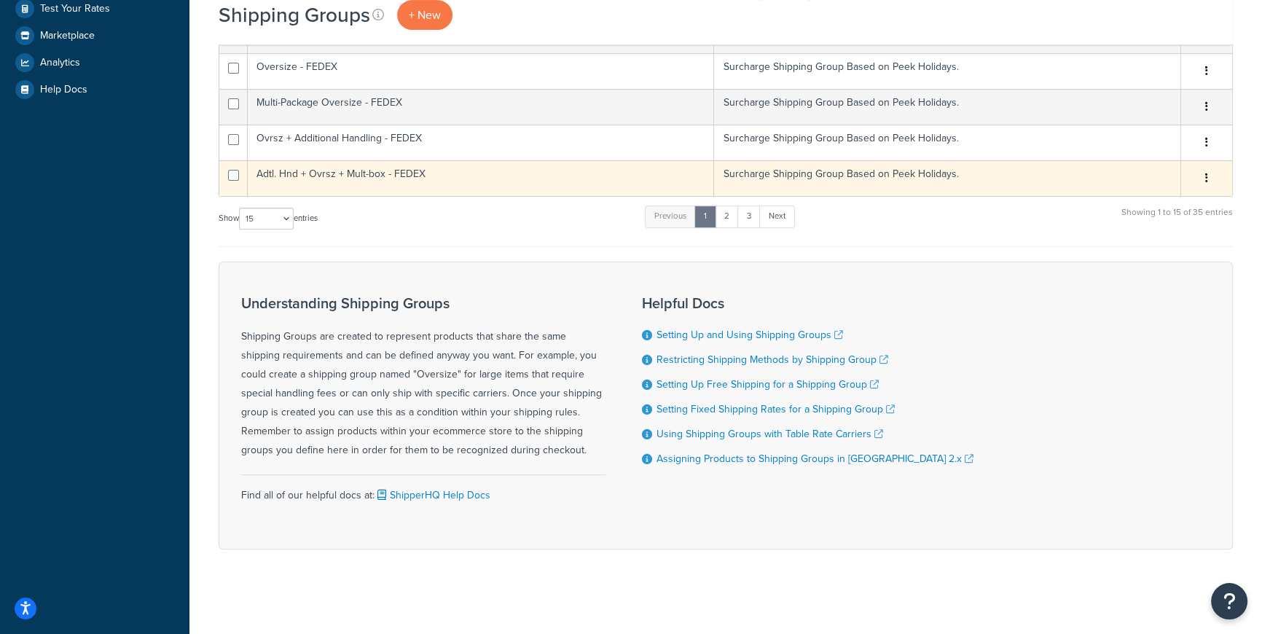
click at [1205, 180] on icon "button" at bounding box center [1206, 178] width 3 height 10
click at [1146, 263] on link "Delete" at bounding box center [1147, 266] width 115 height 30
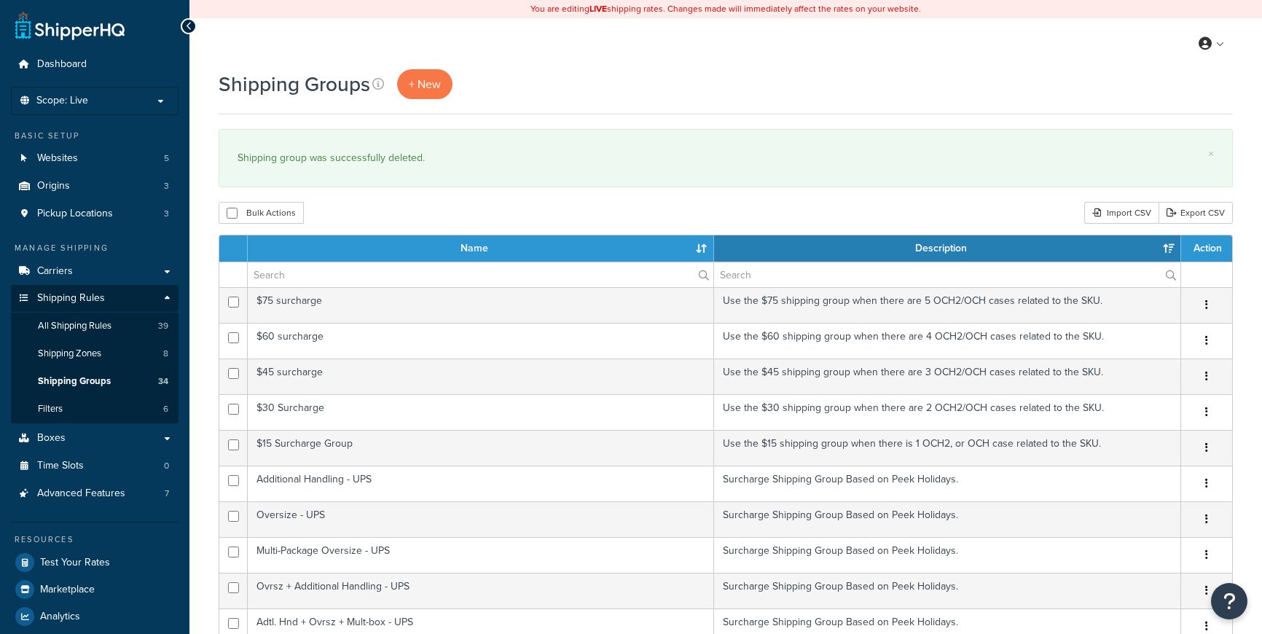
select select "15"
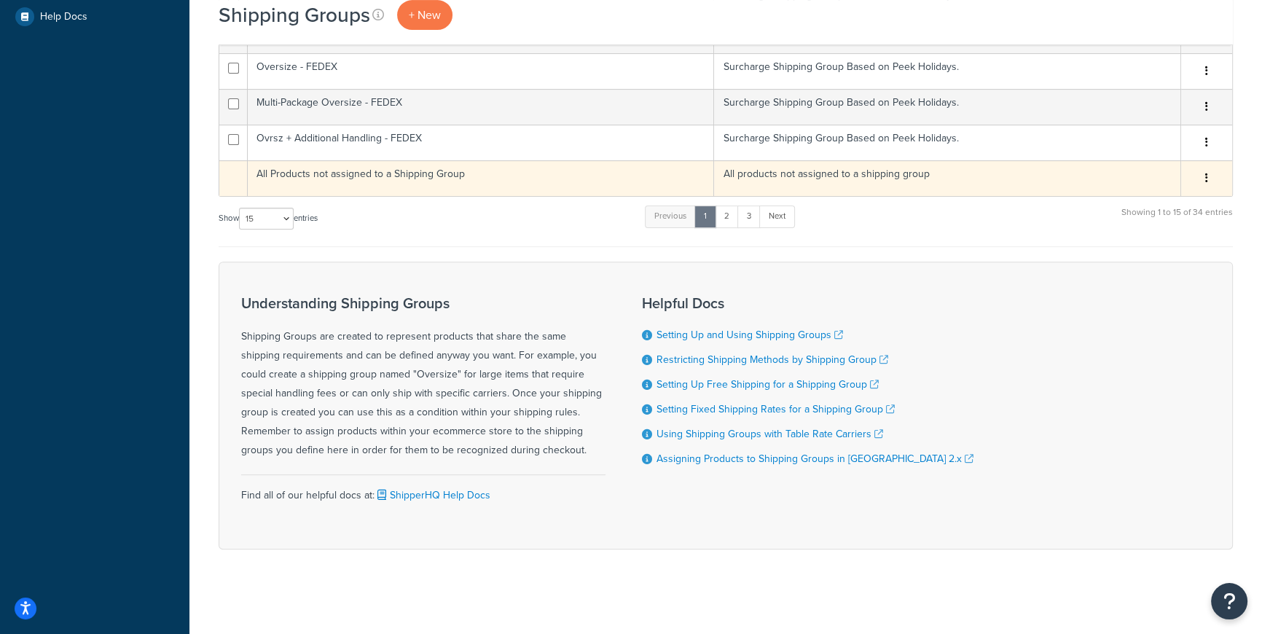
click at [1213, 176] on button "button" at bounding box center [1207, 178] width 20 height 23
click at [1203, 175] on button "button" at bounding box center [1207, 178] width 20 height 23
click at [1203, 181] on button "button" at bounding box center [1207, 178] width 20 height 23
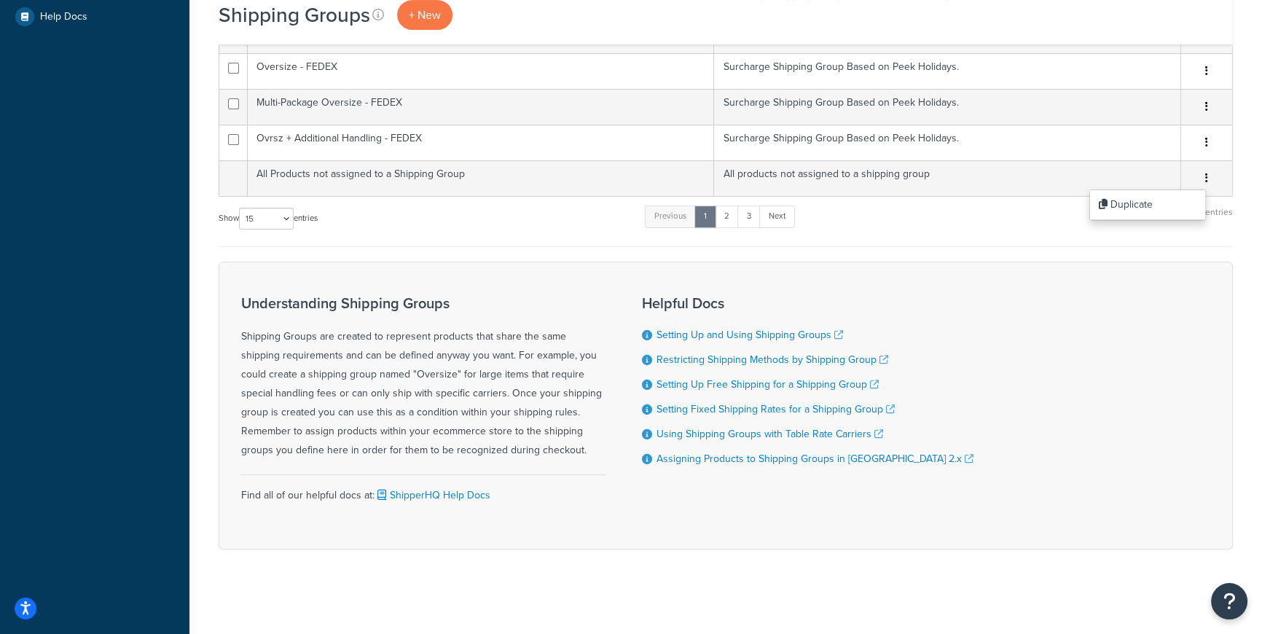
click at [1049, 311] on div "Understanding Shipping Groups Shipping Groups are created to represent products…" at bounding box center [726, 406] width 1015 height 288
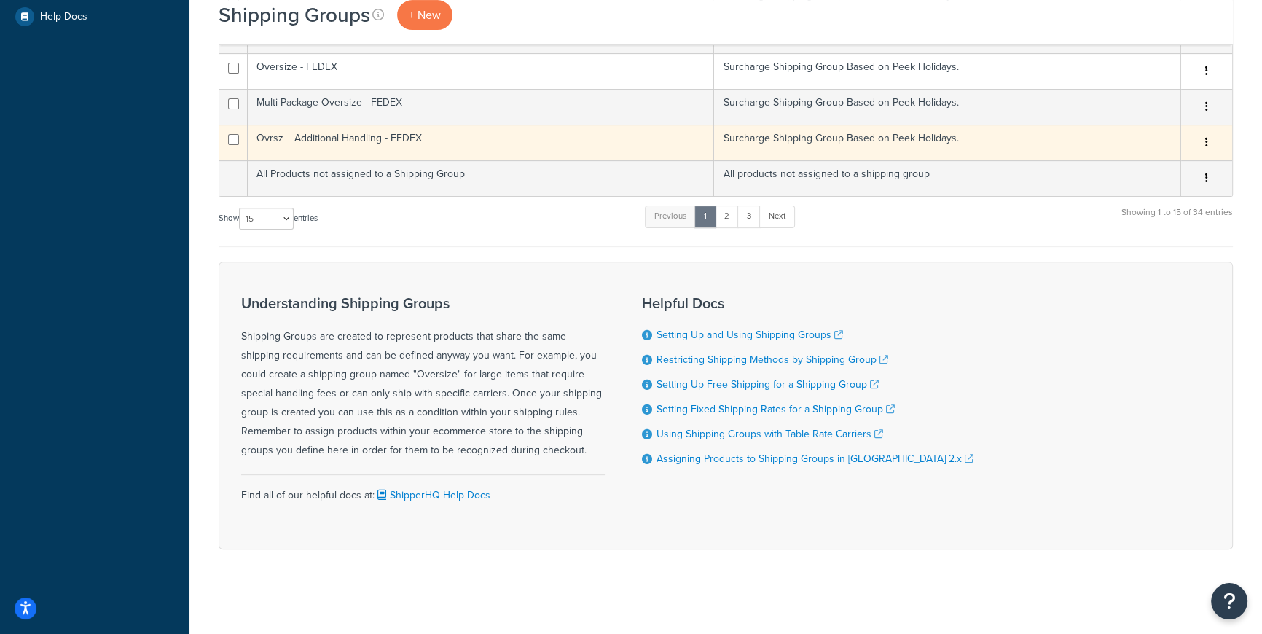
click at [1205, 137] on icon "button" at bounding box center [1206, 142] width 3 height 10
click at [1136, 225] on link "Delete" at bounding box center [1147, 230] width 115 height 30
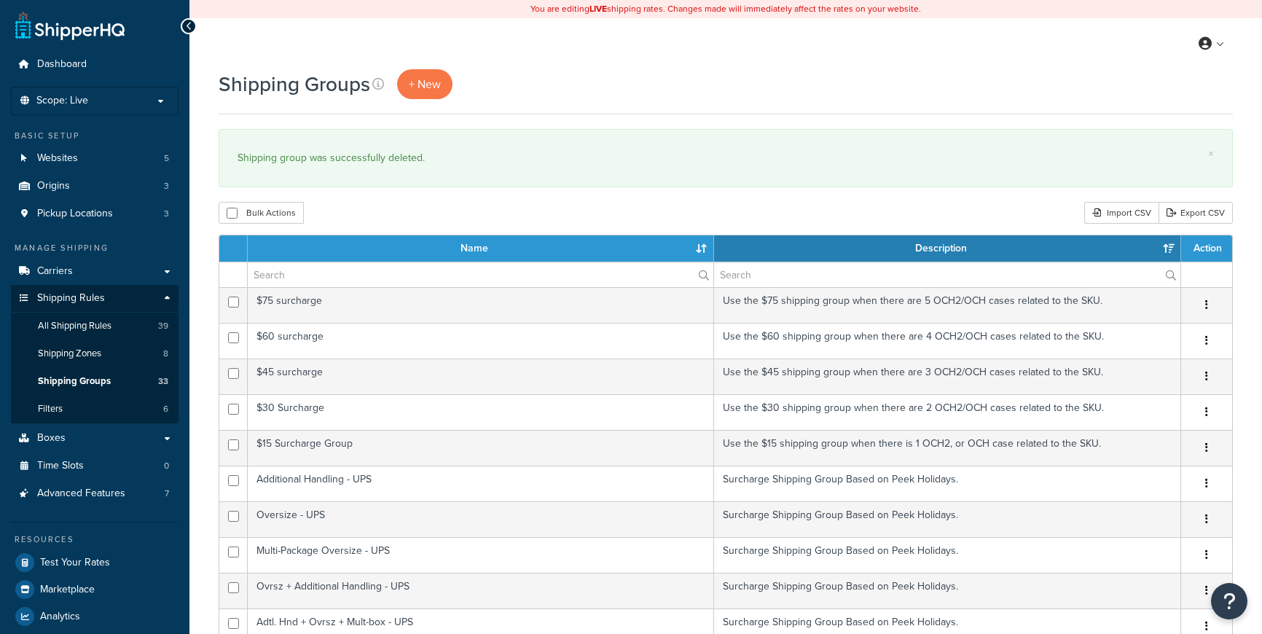
select select "15"
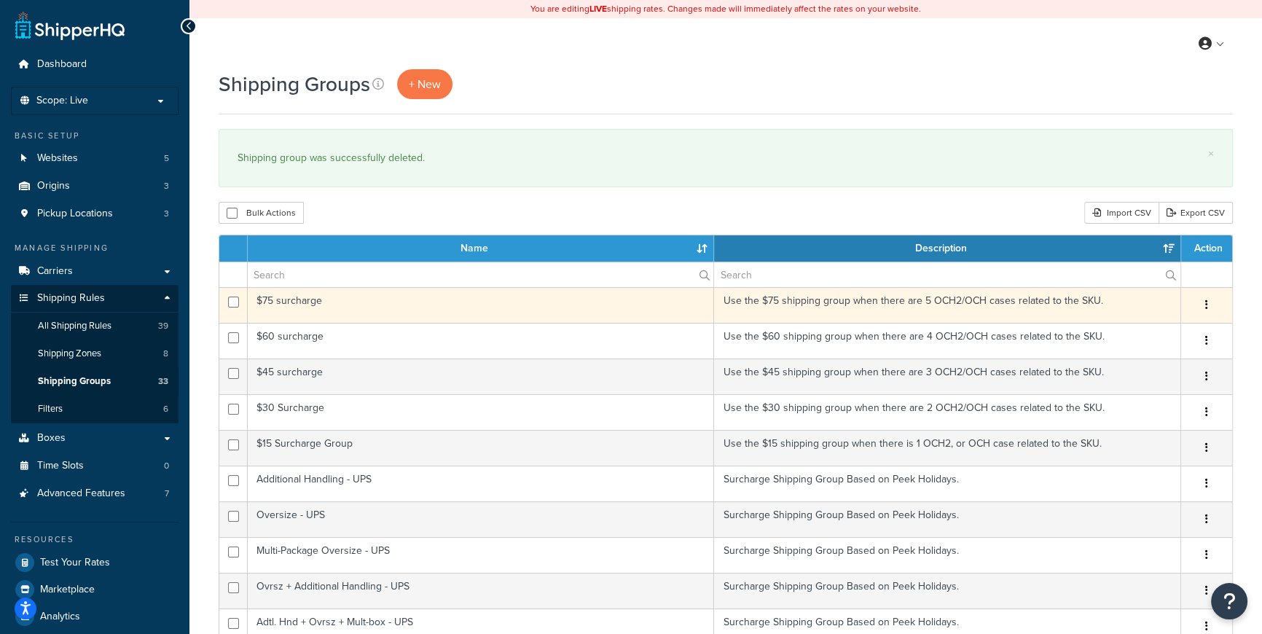
scroll to position [627, 0]
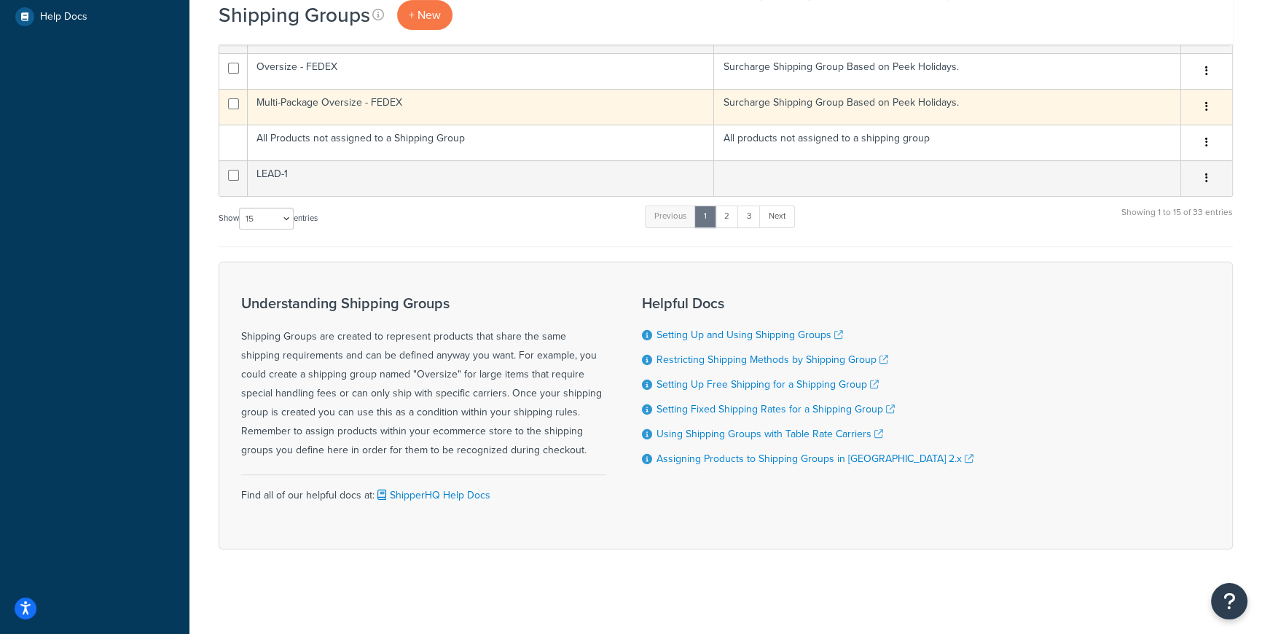
click at [1208, 101] on icon "button" at bounding box center [1206, 106] width 3 height 10
click at [1134, 197] on link "Delete" at bounding box center [1147, 194] width 115 height 30
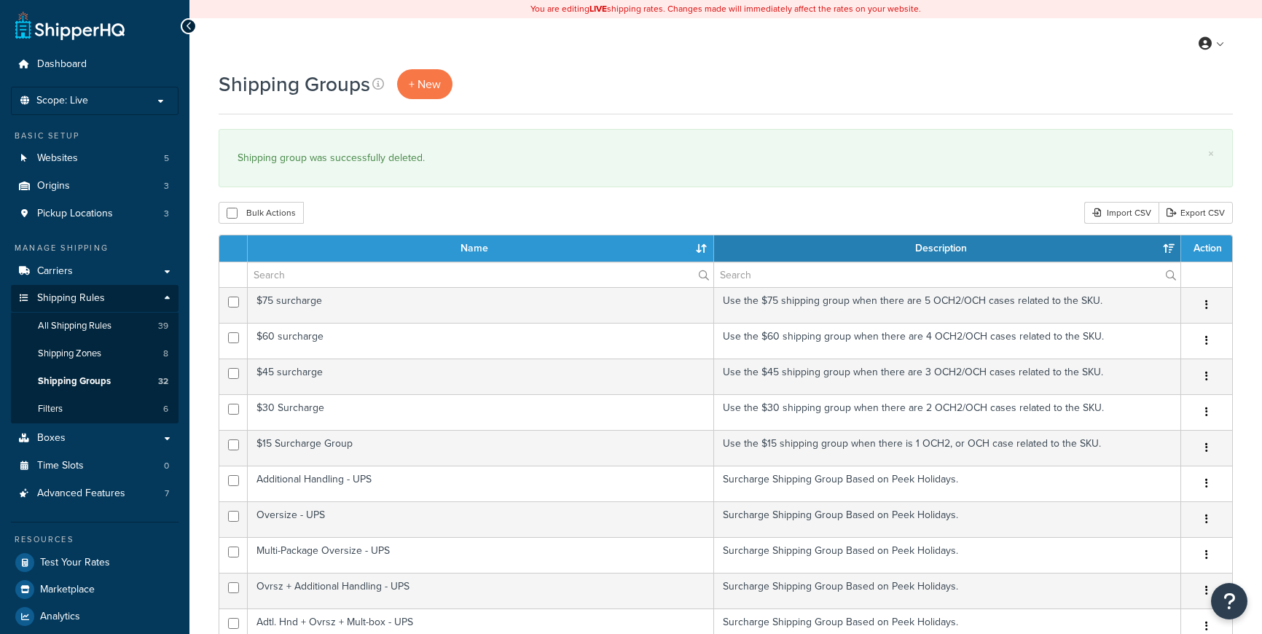
select select "15"
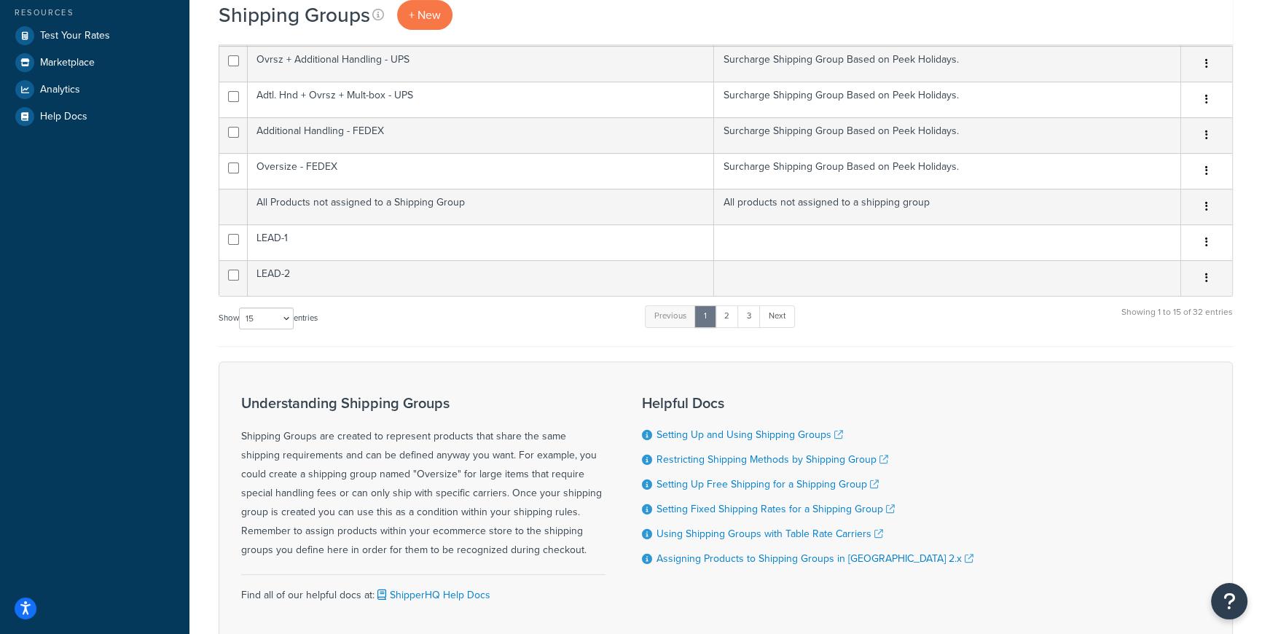
scroll to position [517, 0]
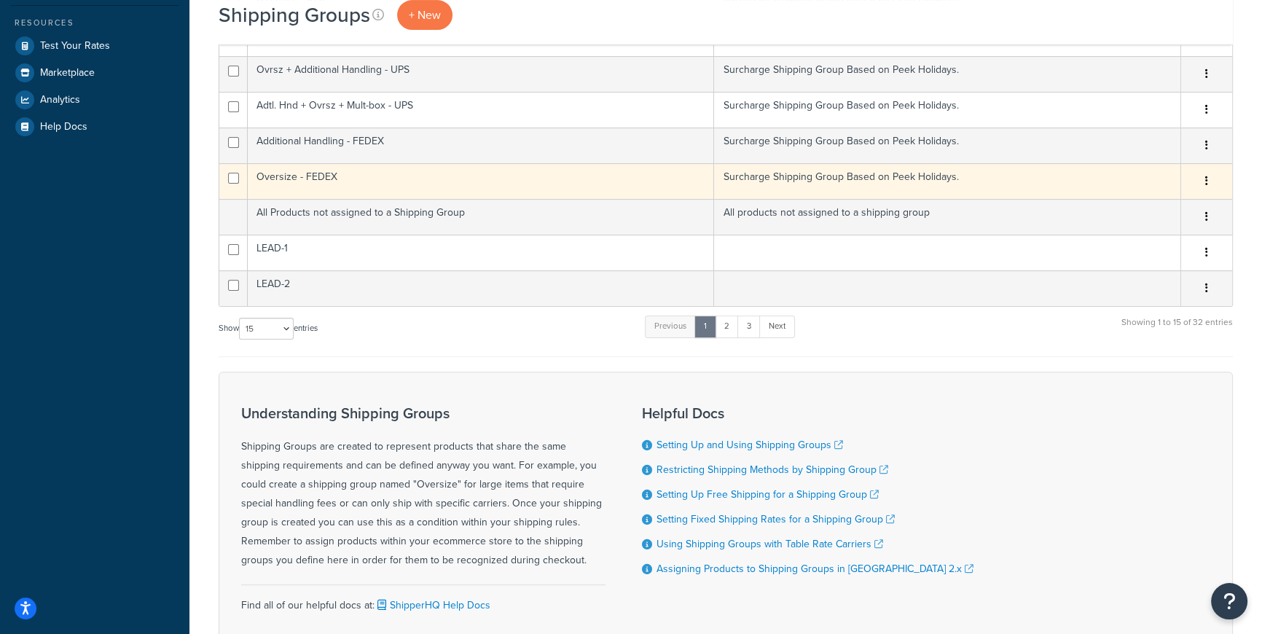
click at [1210, 179] on button "button" at bounding box center [1207, 181] width 20 height 23
click at [1143, 267] on link "Delete" at bounding box center [1147, 269] width 115 height 30
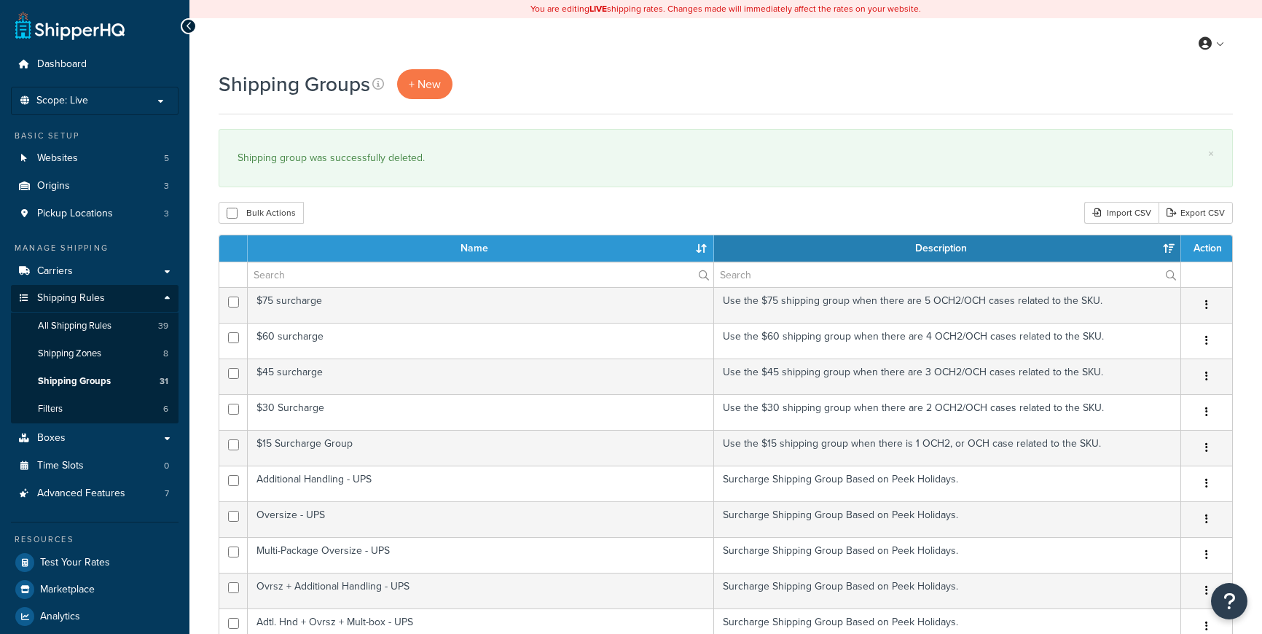
select select "15"
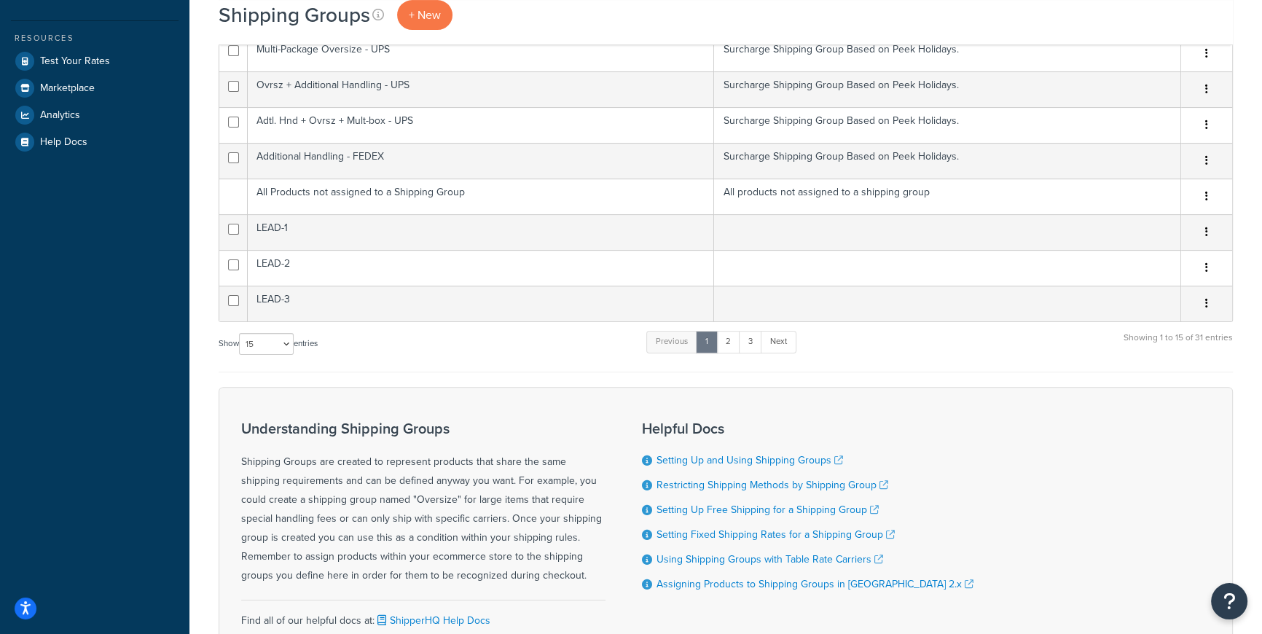
scroll to position [496, 0]
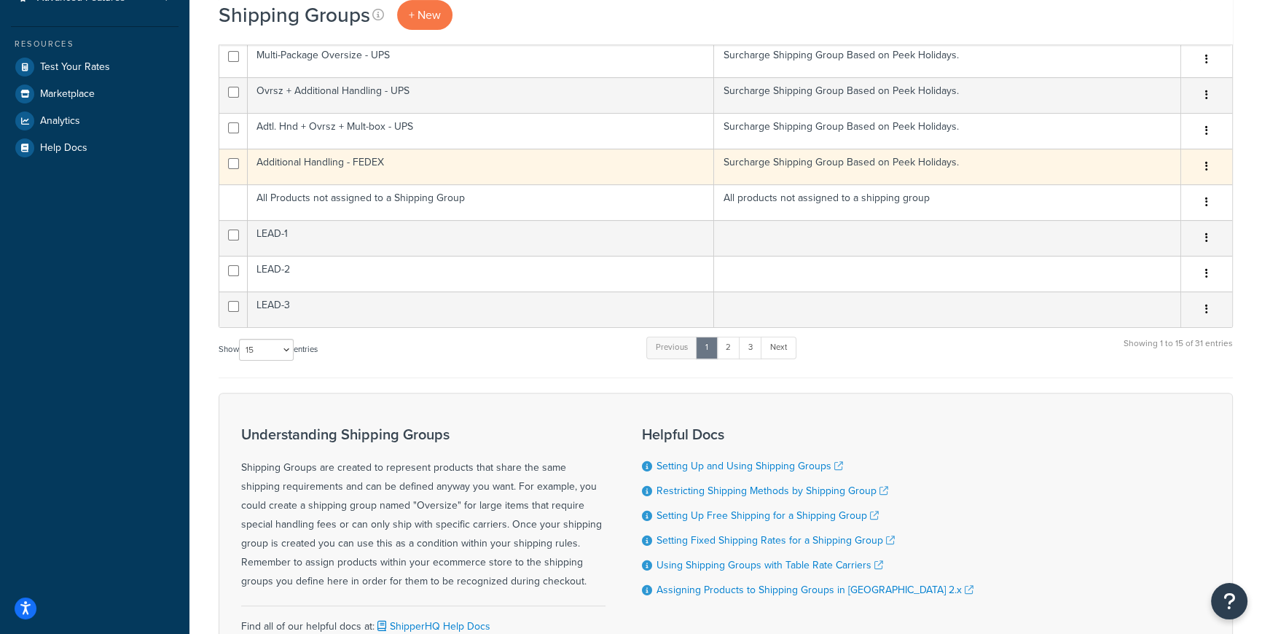
click at [1209, 164] on button "button" at bounding box center [1207, 166] width 20 height 23
click at [1138, 256] on link "Delete" at bounding box center [1147, 254] width 115 height 30
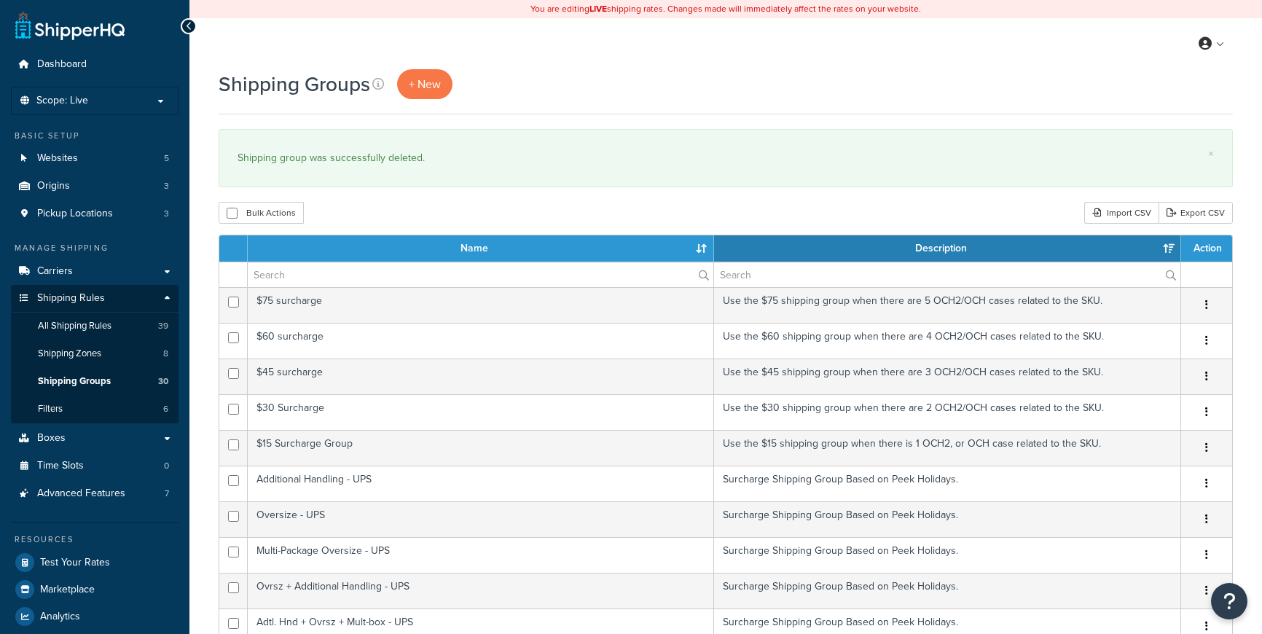
select select "15"
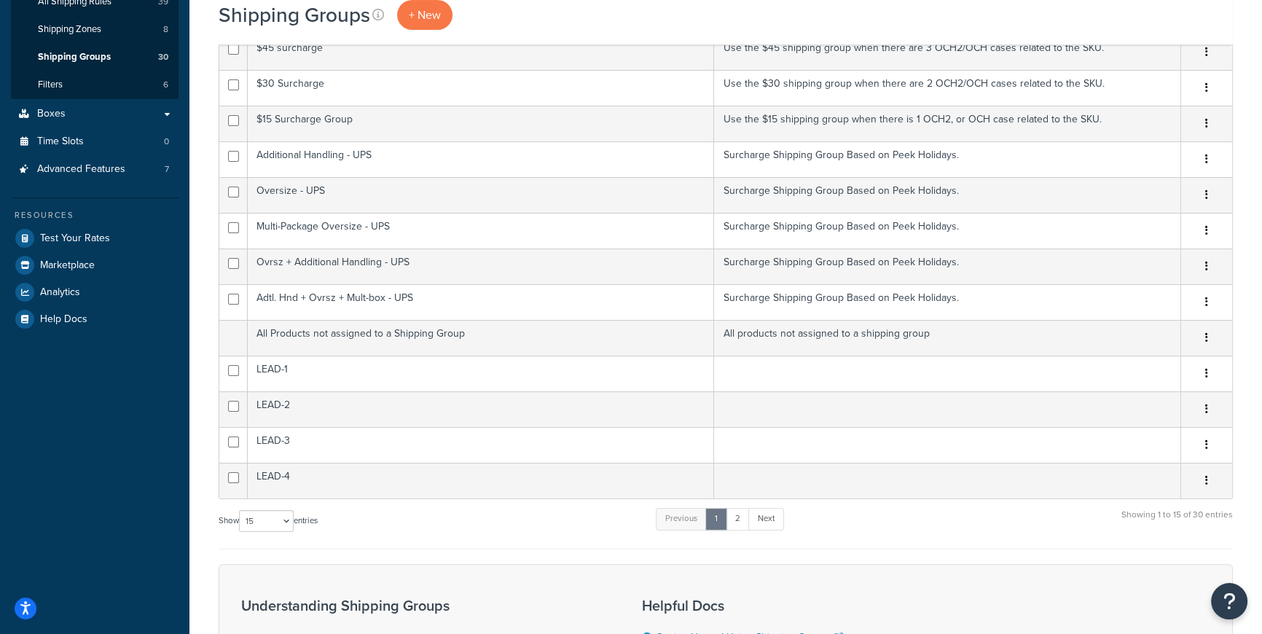
scroll to position [323, 0]
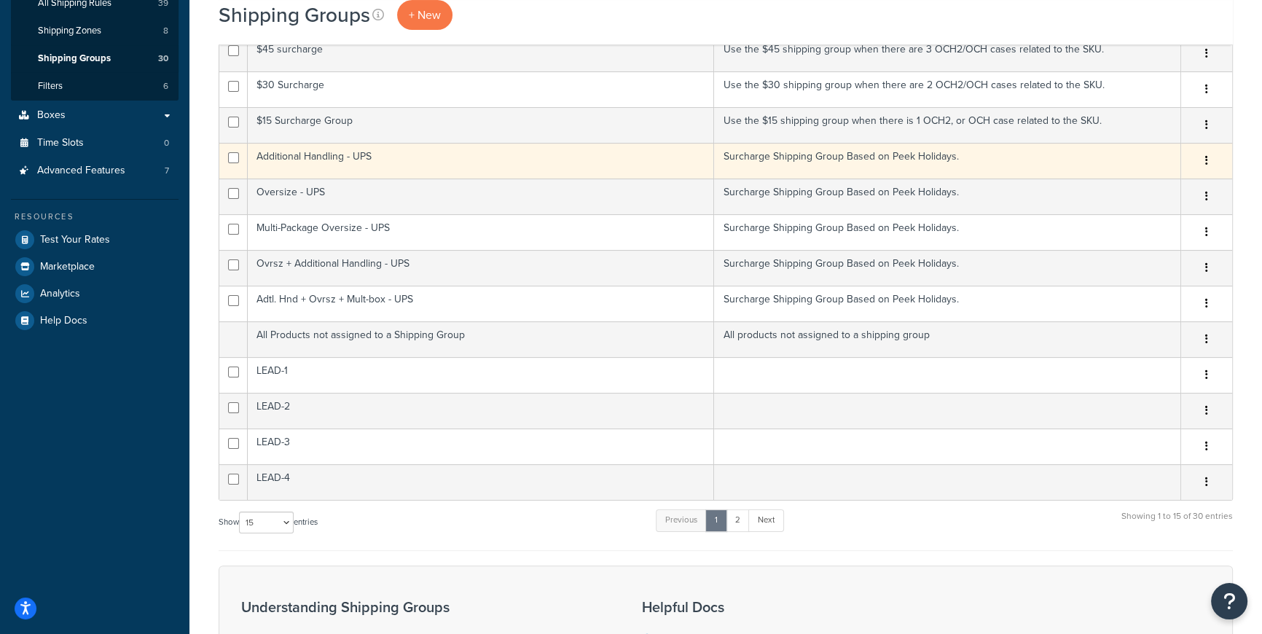
click at [950, 155] on td "Surcharge Shipping Group Based on Peek Holidays." at bounding box center [947, 161] width 467 height 36
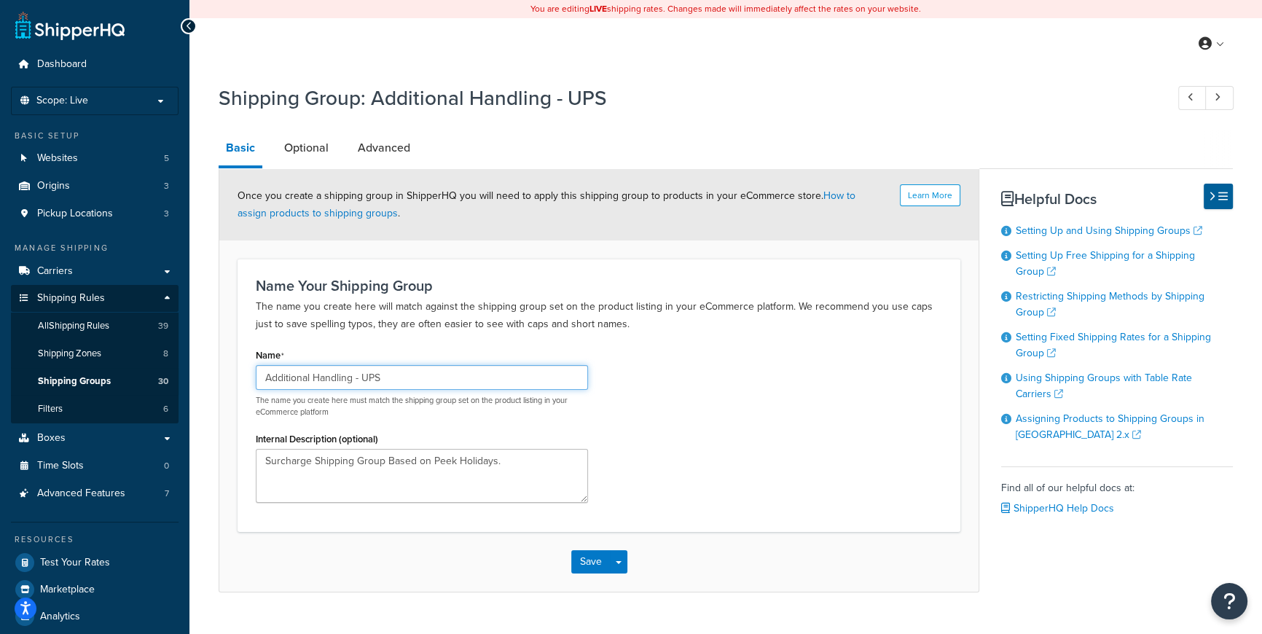
click at [562, 380] on input "Additional Handling - UPS" at bounding box center [422, 377] width 332 height 25
type input "Additional Handling"
click at [729, 472] on div "Name Additional Handling The name you create here must match the shipping group…" at bounding box center [599, 429] width 708 height 169
click at [578, 563] on button "Save" at bounding box center [590, 561] width 39 height 23
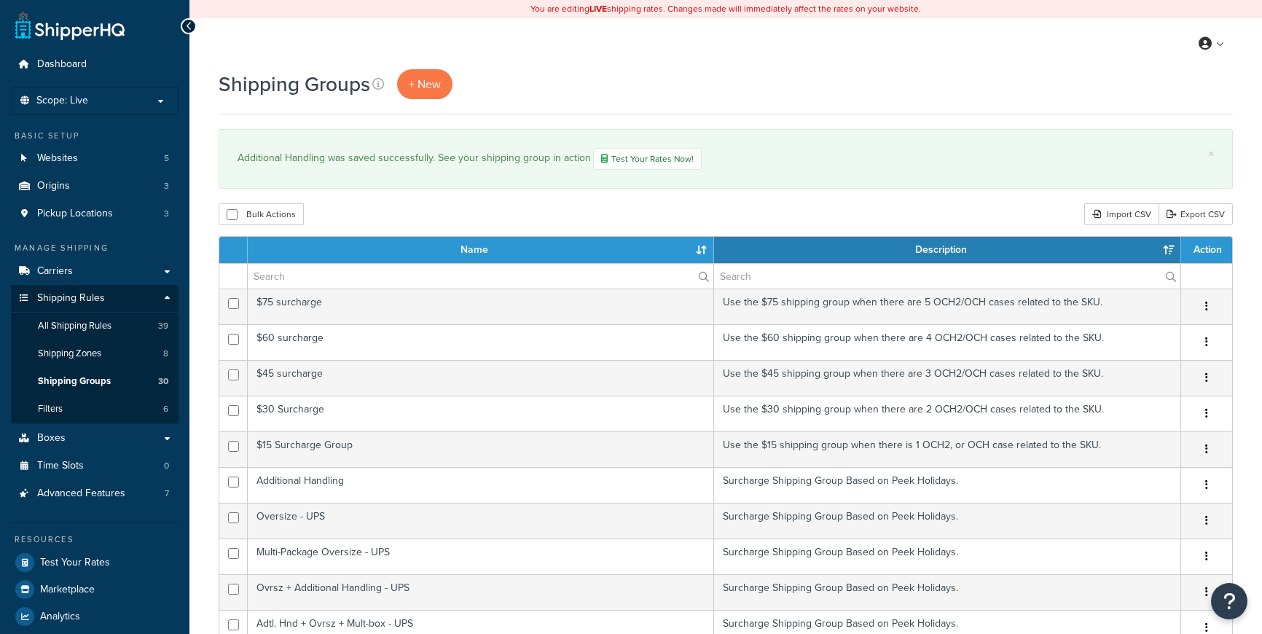
select select "15"
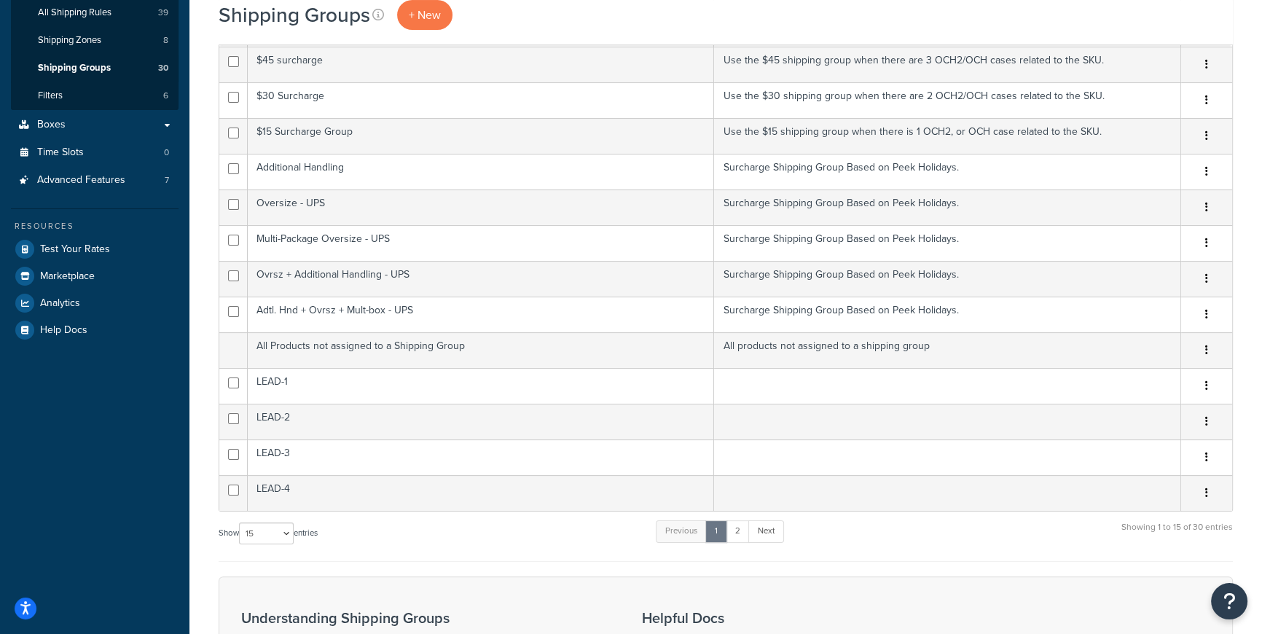
scroll to position [302, 0]
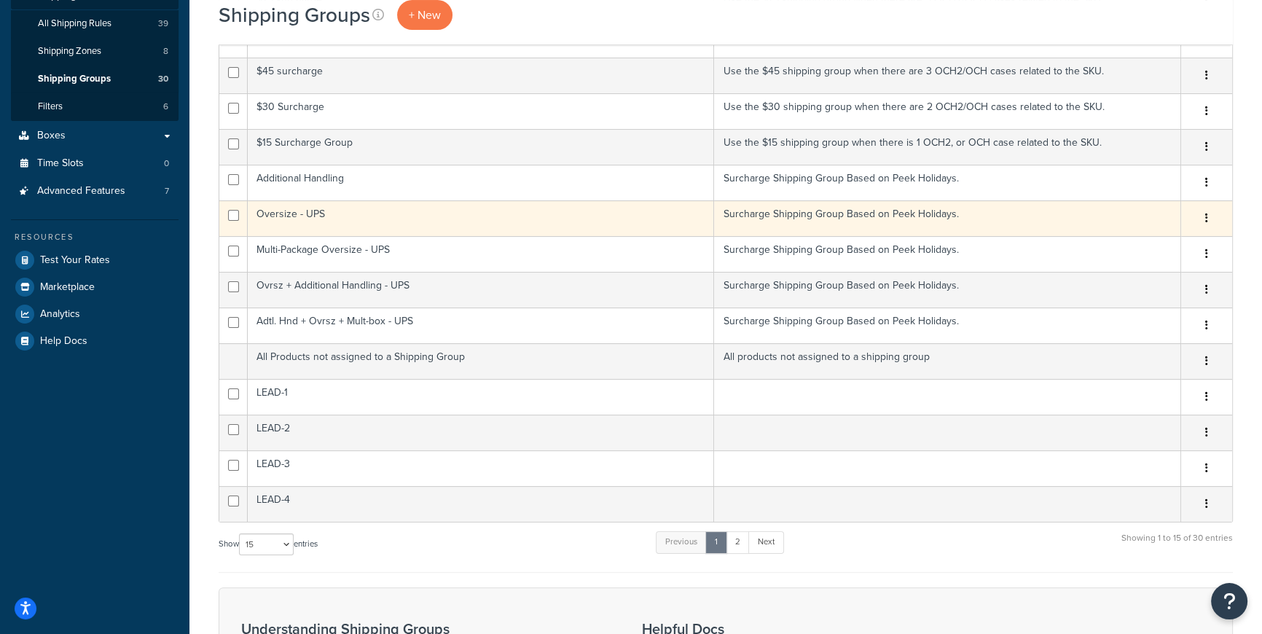
click at [1208, 217] on icon "button" at bounding box center [1206, 218] width 3 height 10
click at [1160, 241] on link "Edit" at bounding box center [1147, 247] width 115 height 30
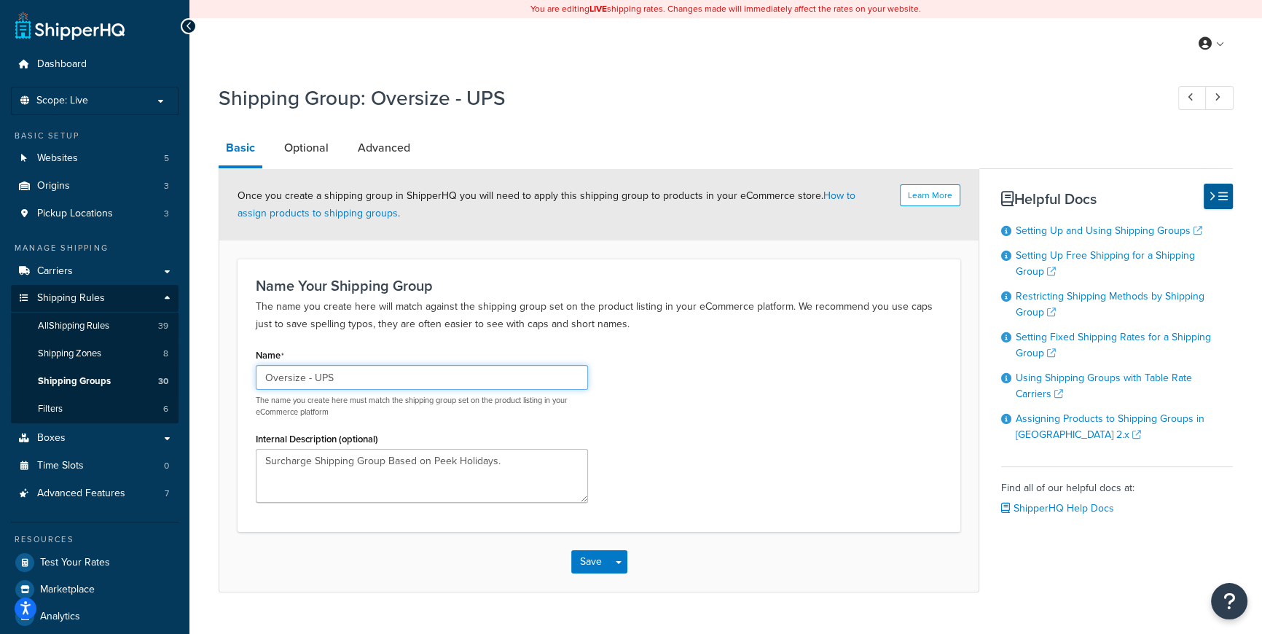
click at [563, 379] on input "Oversize - UPS" at bounding box center [422, 377] width 332 height 25
type input "Oversize"
click at [698, 406] on div "Name Oversize The name you create here must match the shipping group set on the…" at bounding box center [599, 429] width 708 height 169
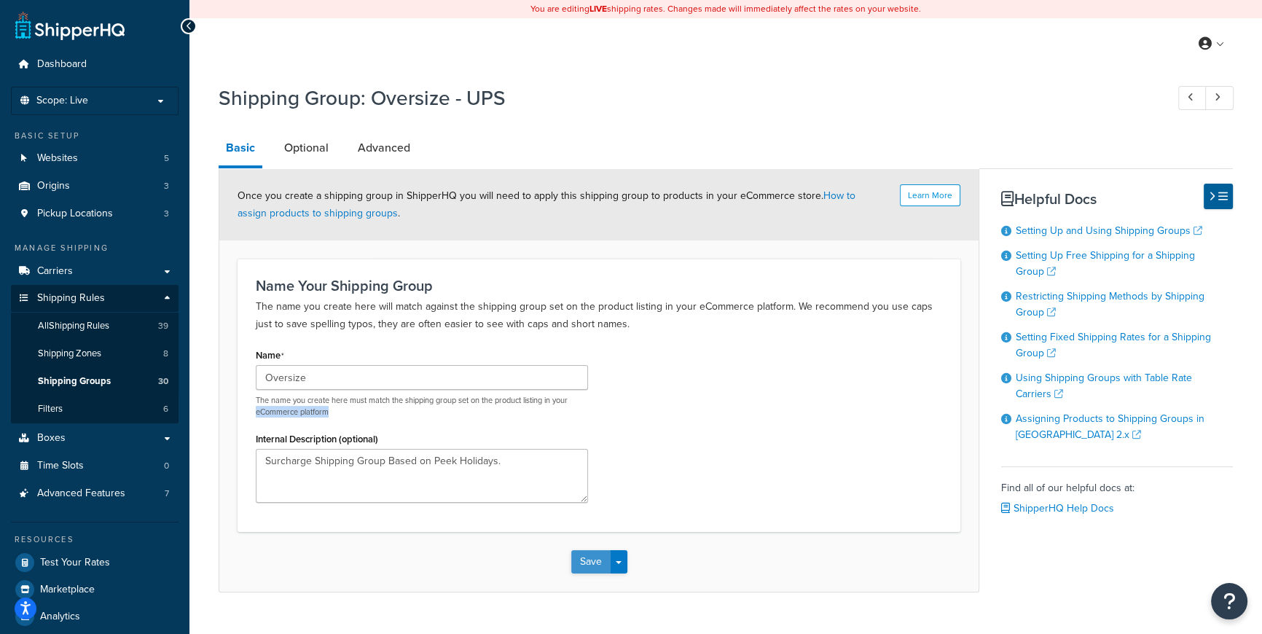
click at [591, 559] on button "Save" at bounding box center [590, 561] width 39 height 23
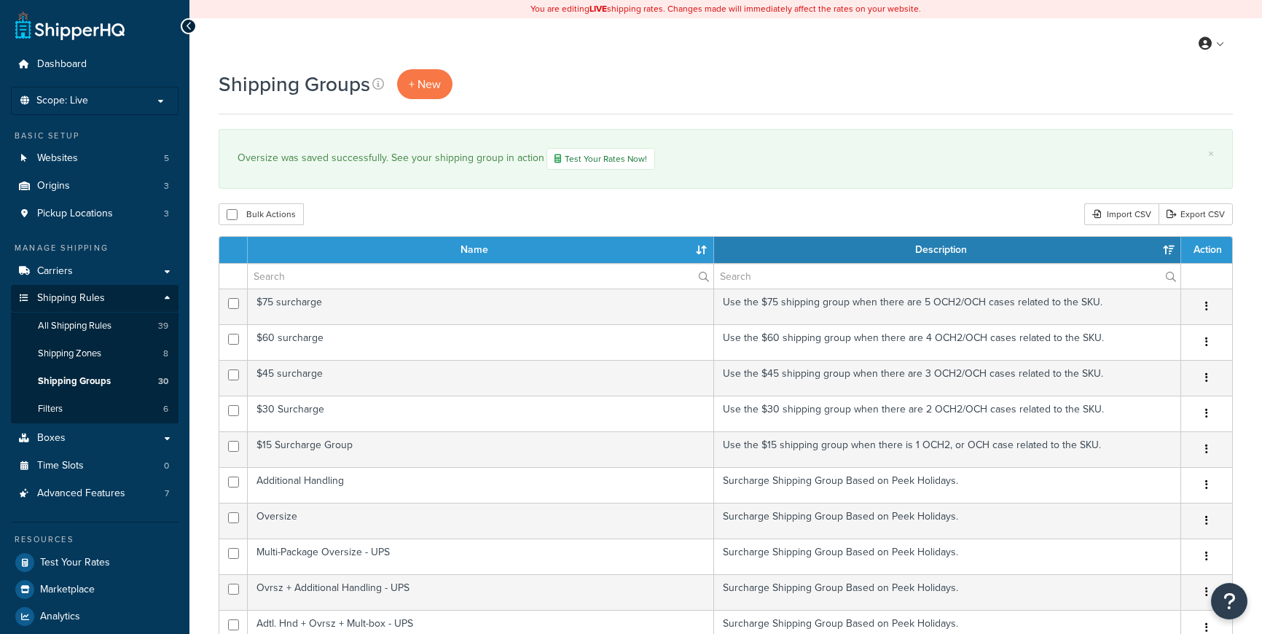
select select "15"
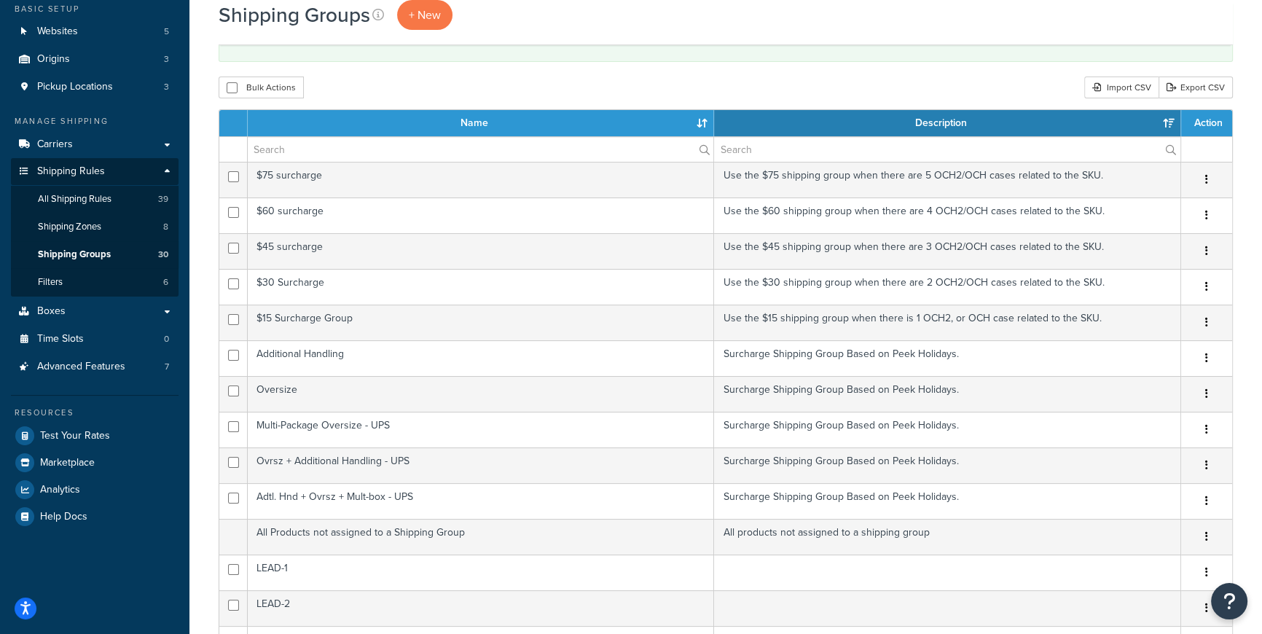
scroll to position [211, 0]
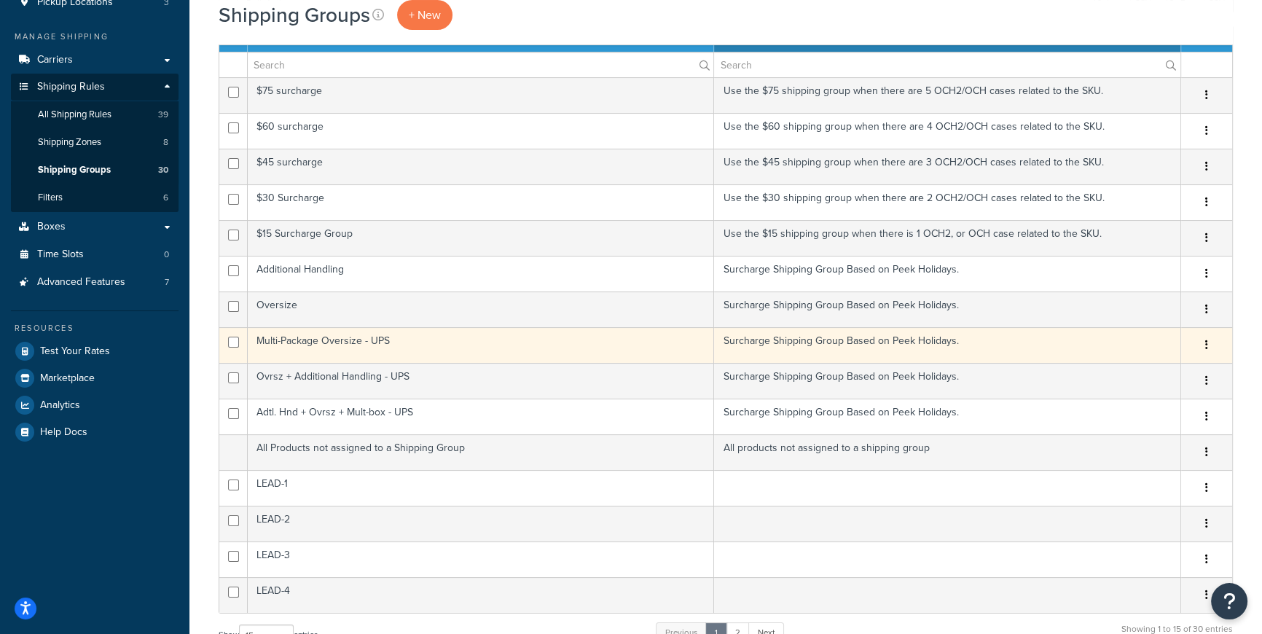
click at [1205, 342] on icon "button" at bounding box center [1206, 345] width 3 height 10
click at [1134, 370] on link "Edit" at bounding box center [1147, 373] width 115 height 30
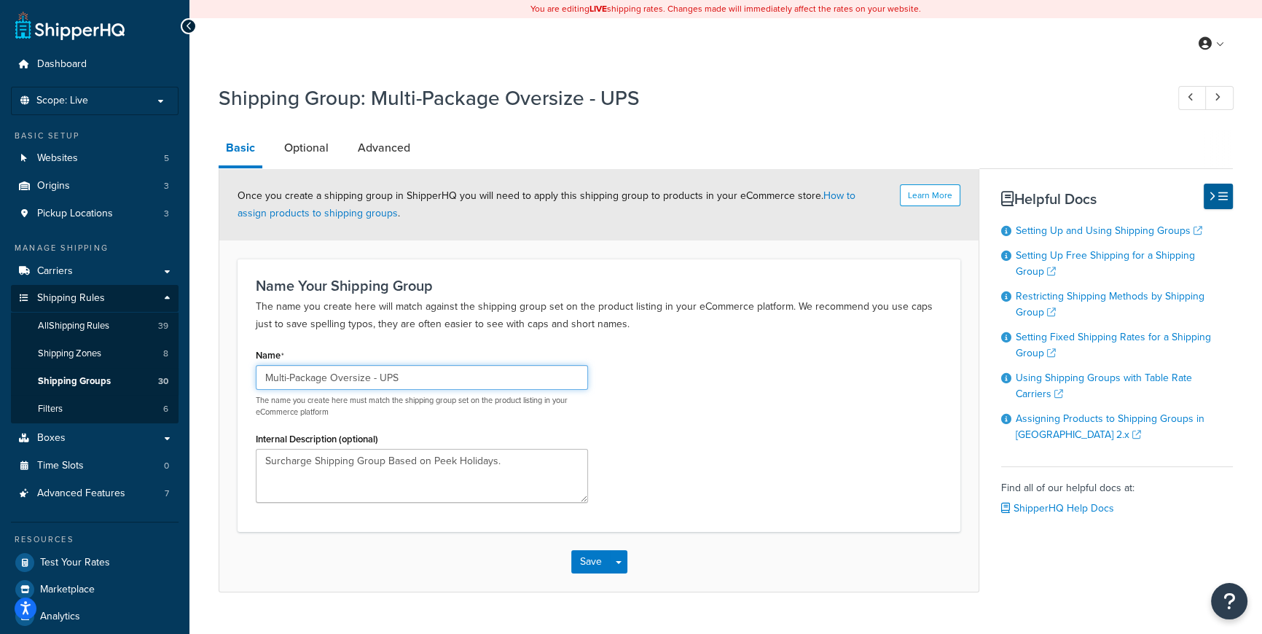
click at [507, 380] on input "Multi-Package Oversize - UPS" at bounding box center [422, 377] width 332 height 25
type input "Multi-Package Oversize"
click at [671, 438] on div "Name Multi-Package Oversize The name you create here must match the shipping gr…" at bounding box center [599, 429] width 708 height 169
click at [597, 558] on button "Save" at bounding box center [590, 561] width 39 height 23
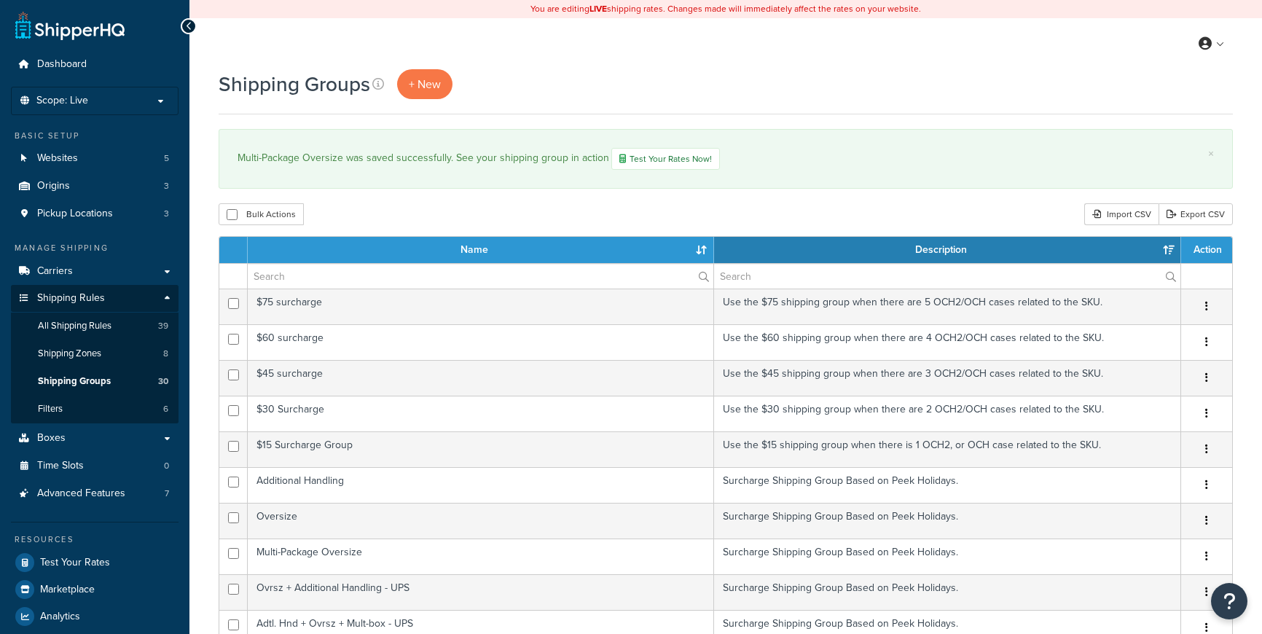
select select "15"
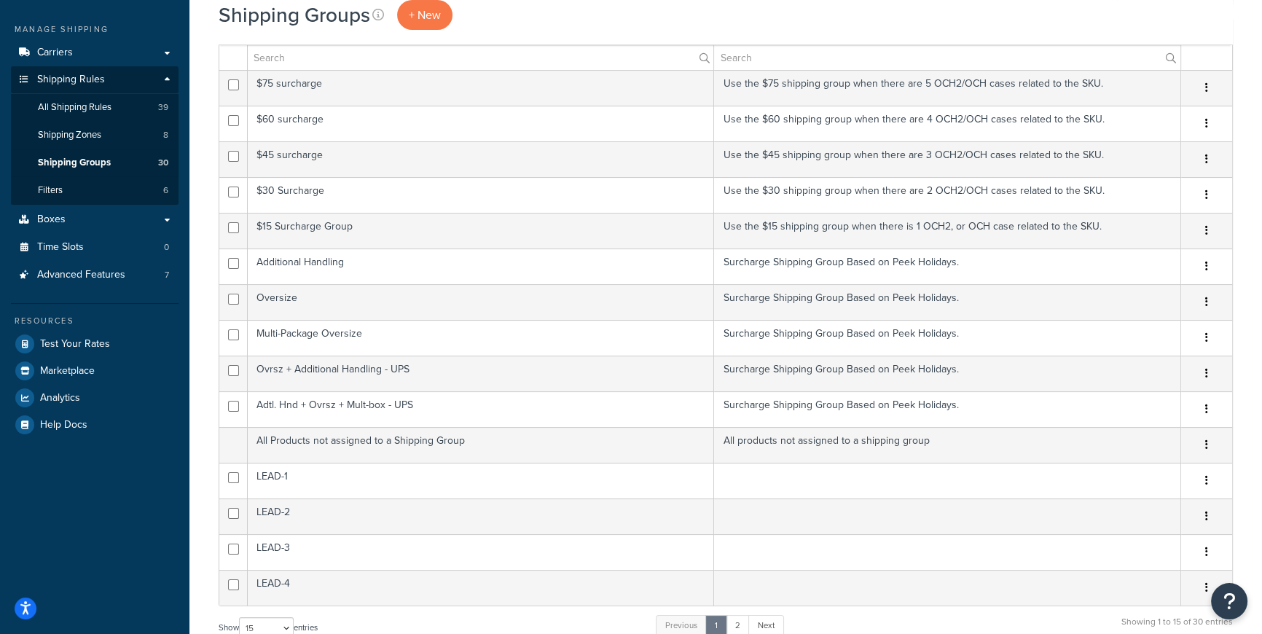
scroll to position [218, 0]
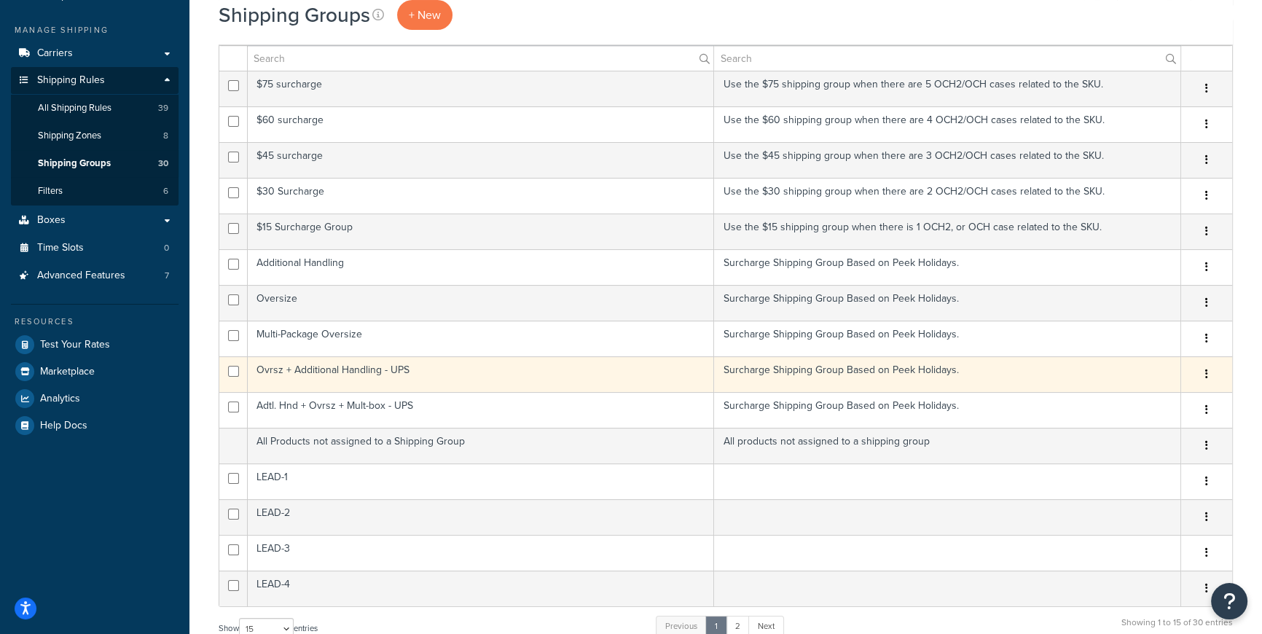
click at [1205, 375] on icon "button" at bounding box center [1206, 374] width 3 height 10
click at [1130, 399] on link "Edit" at bounding box center [1147, 403] width 115 height 30
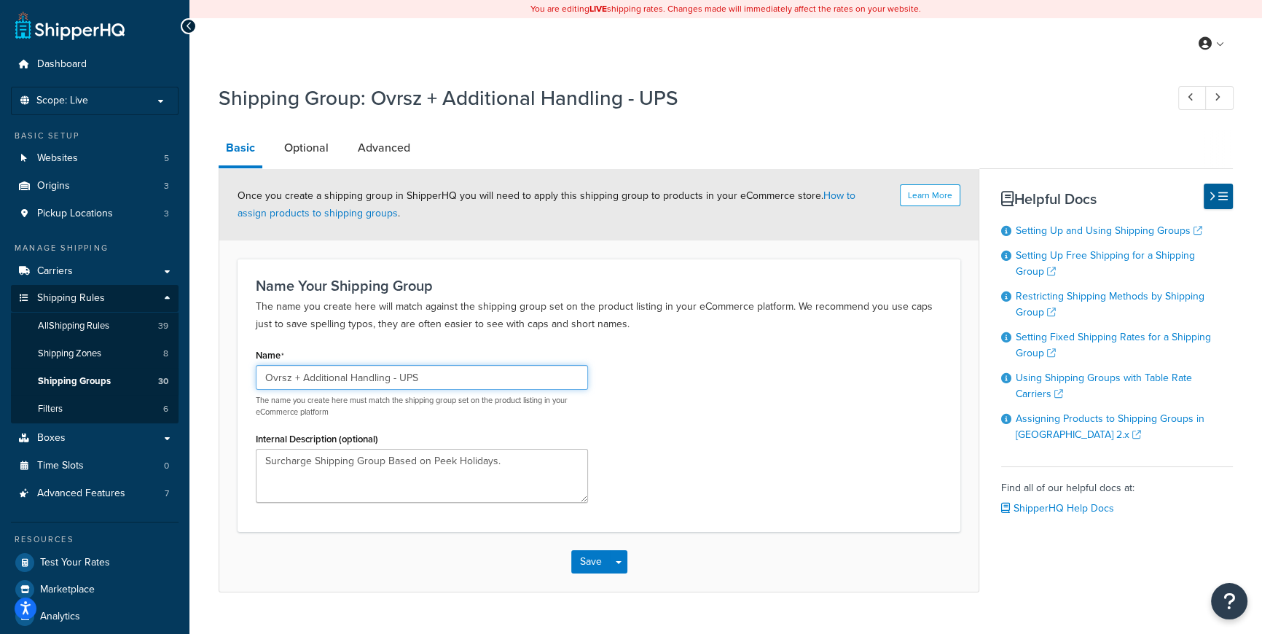
click at [552, 383] on input "Ovrsz + Additional Handling - UPS" at bounding box center [422, 377] width 332 height 25
type input "Ovrsz + Additional Handling"
click at [582, 561] on button "Save" at bounding box center [590, 561] width 39 height 23
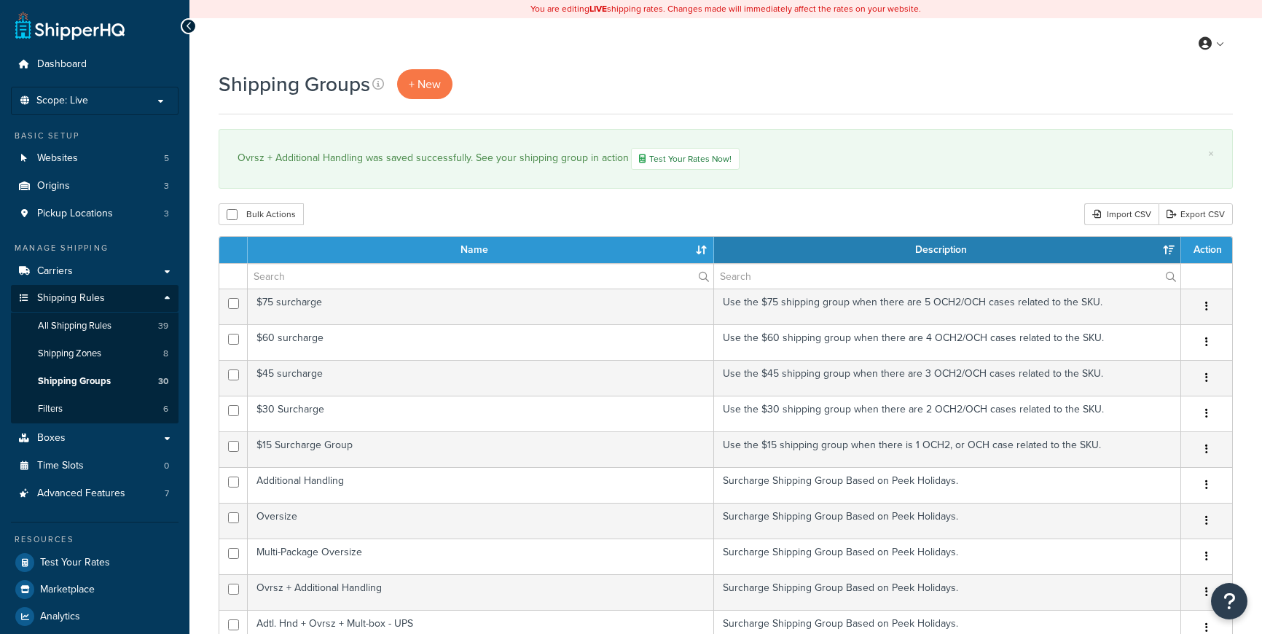
select select "15"
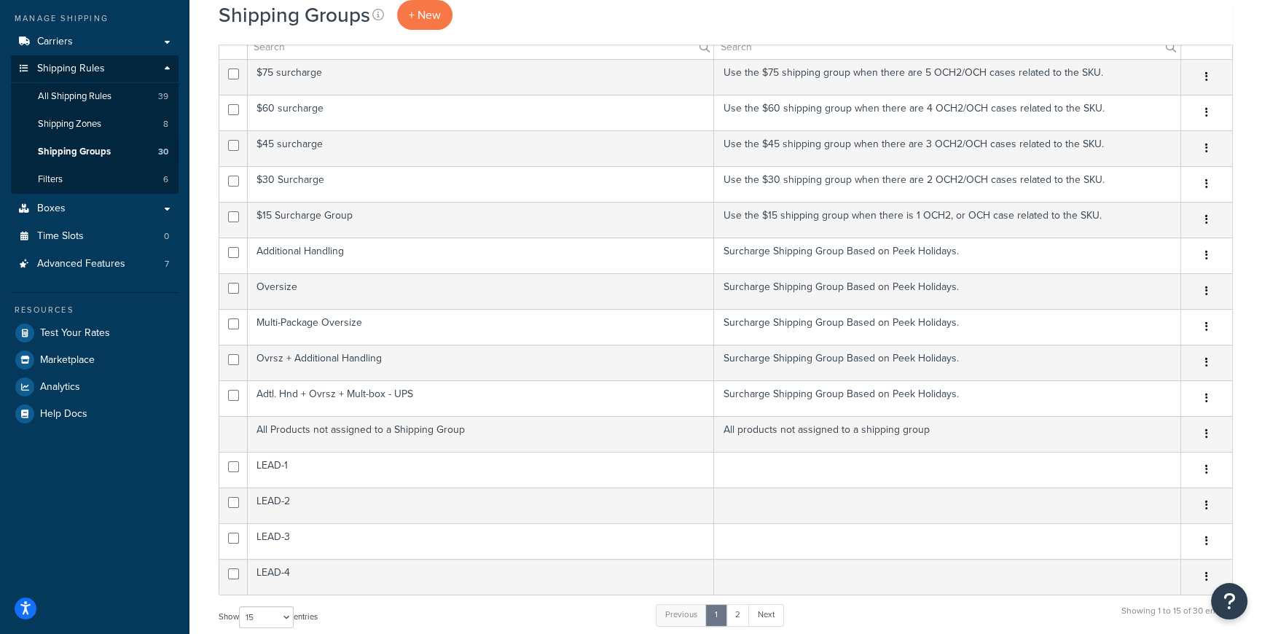
scroll to position [223, 0]
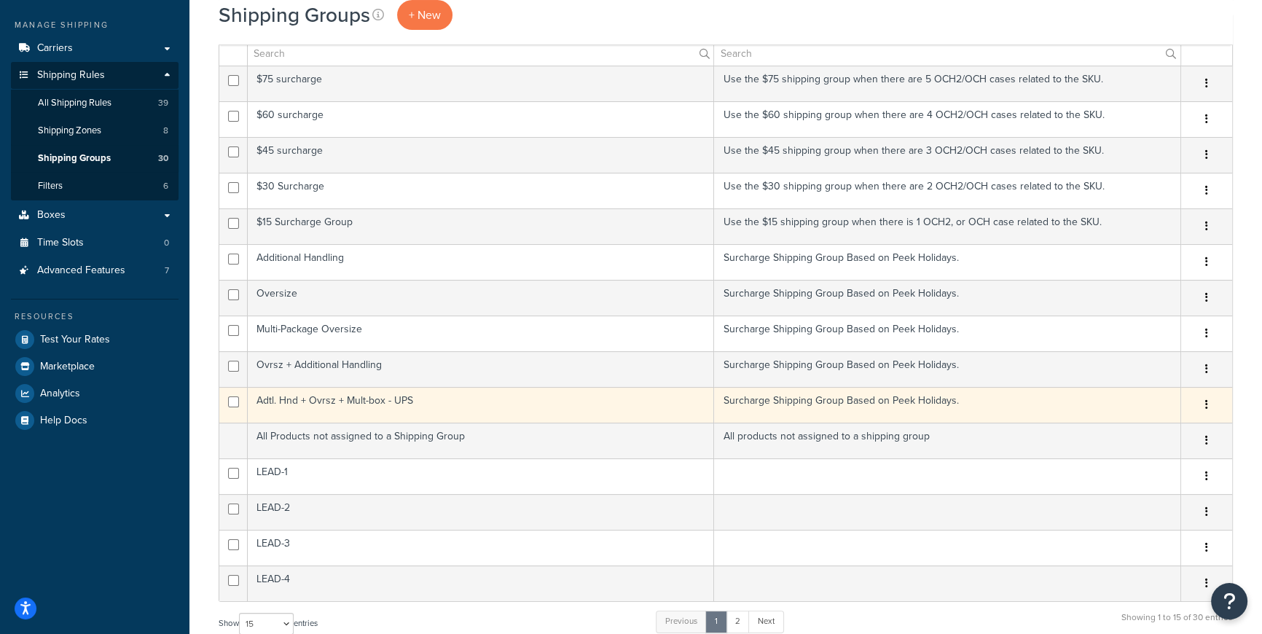
click at [1208, 404] on button "button" at bounding box center [1207, 405] width 20 height 23
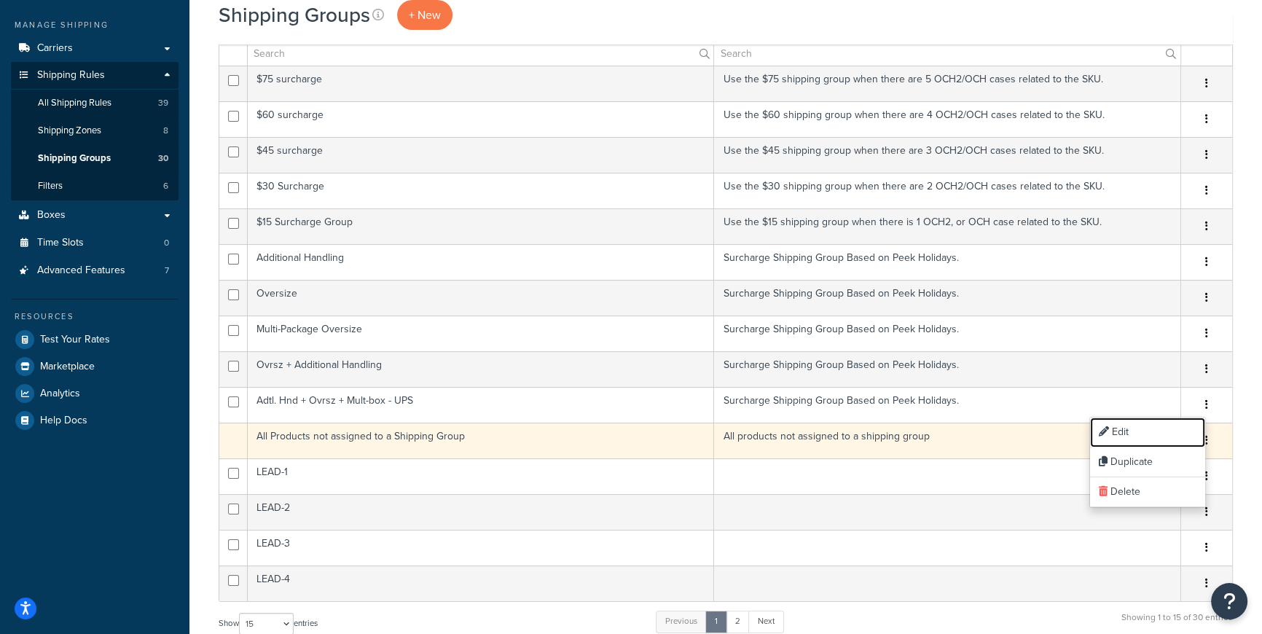
click at [1137, 430] on link "Edit" at bounding box center [1147, 433] width 115 height 30
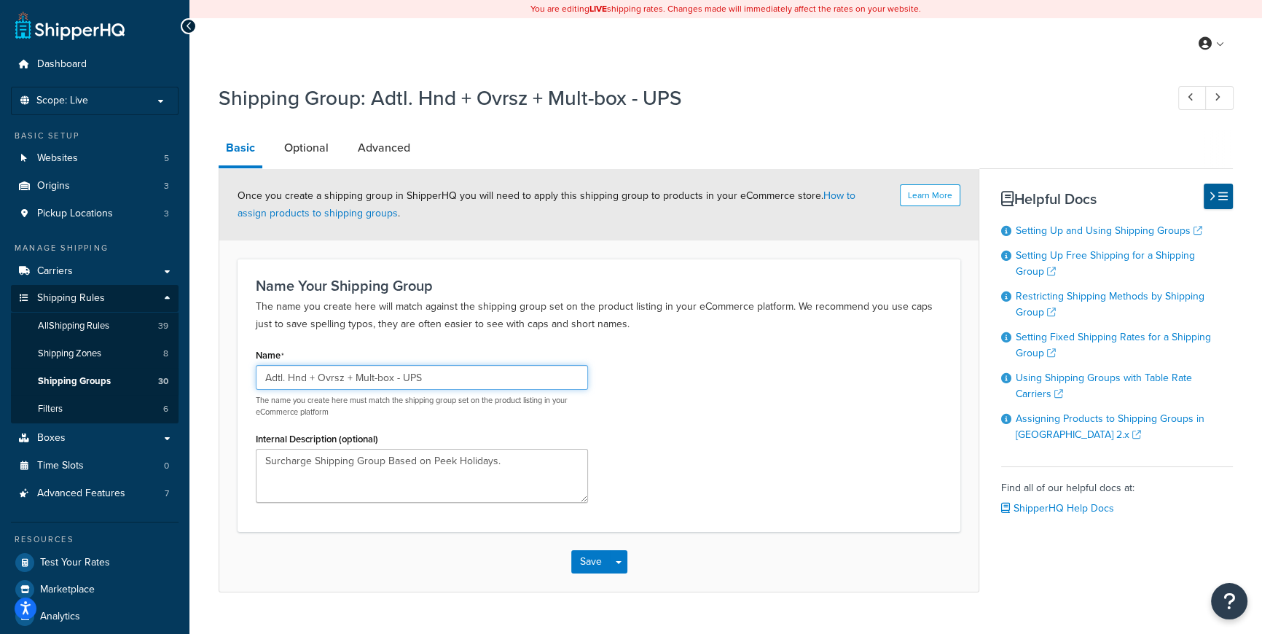
click at [564, 372] on input "Adtl. Hnd + Ovrsz + Mult-box - UPS" at bounding box center [422, 377] width 332 height 25
type input "Adtl. Hnd + Ovrsz + Mult-box"
click at [590, 558] on button "Save" at bounding box center [590, 561] width 39 height 23
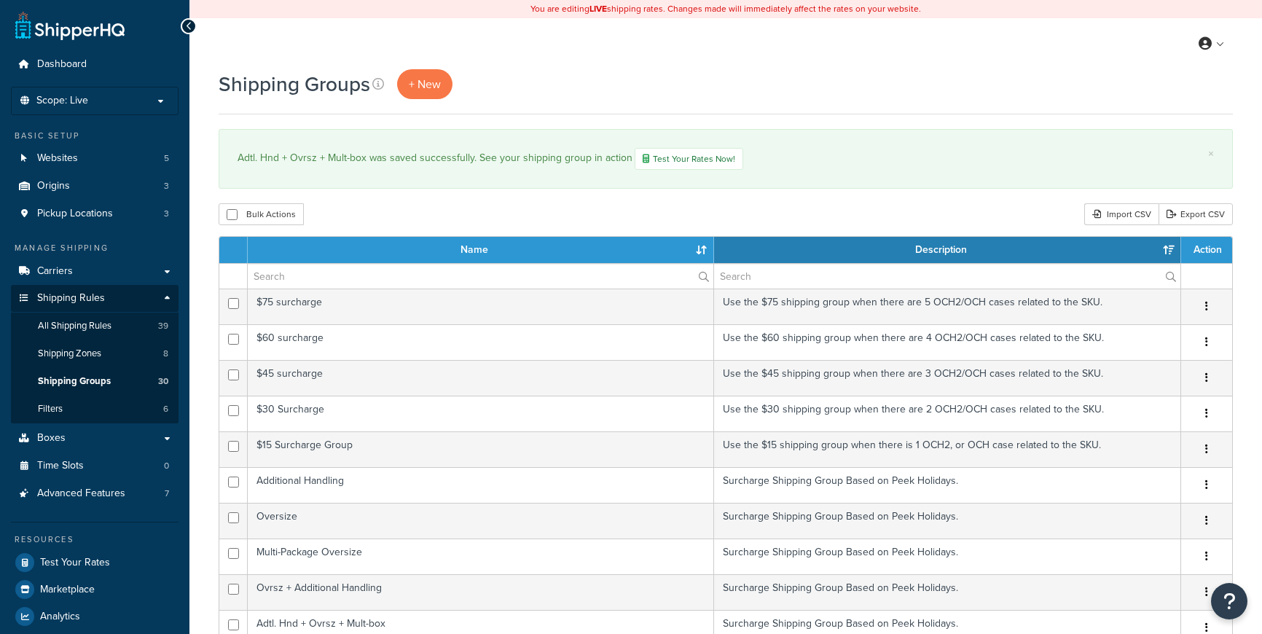
select select "15"
click at [1051, 208] on div "Bulk Actions Duplicate [GEOGRAPHIC_DATA] Import CSV Export CSV" at bounding box center [726, 214] width 1015 height 22
click at [412, 218] on div "Bulk Actions Duplicate [GEOGRAPHIC_DATA] Import CSV Export CSV" at bounding box center [726, 214] width 1015 height 22
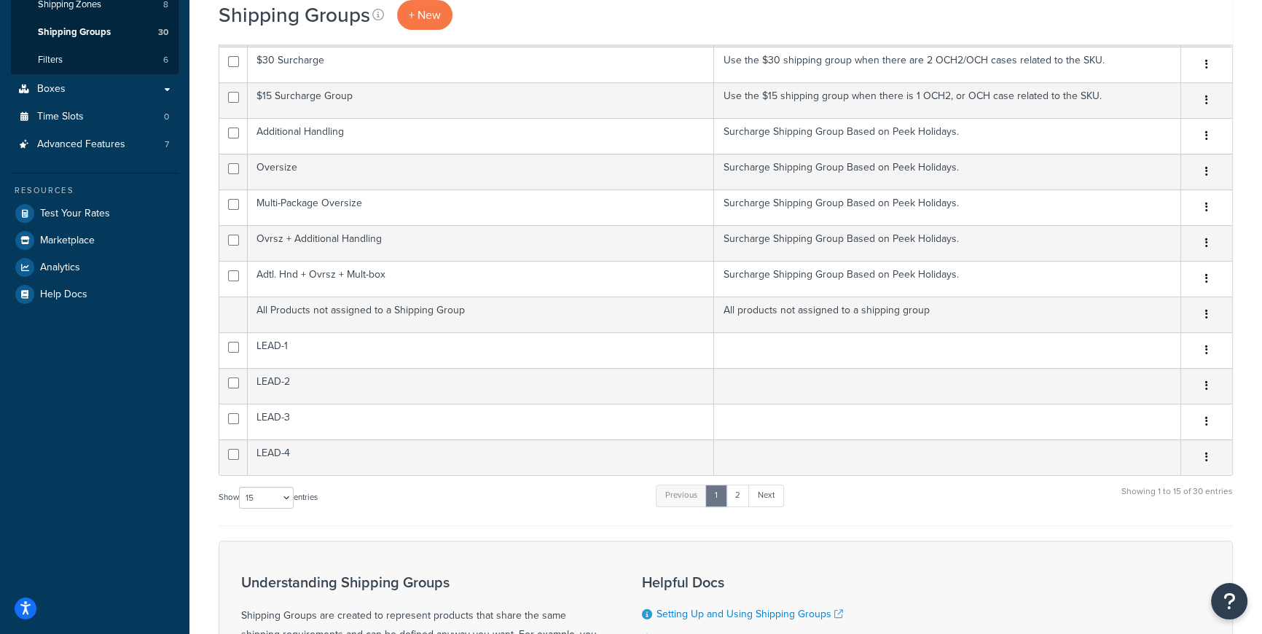
scroll to position [353, 0]
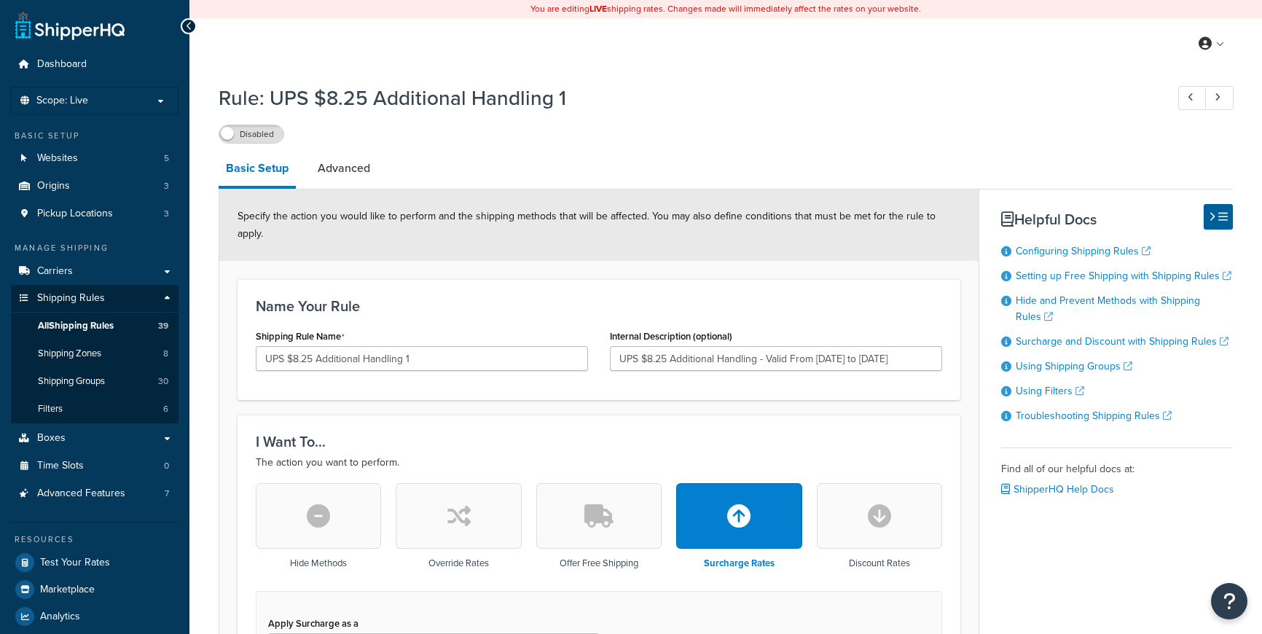
select select "ITEM"
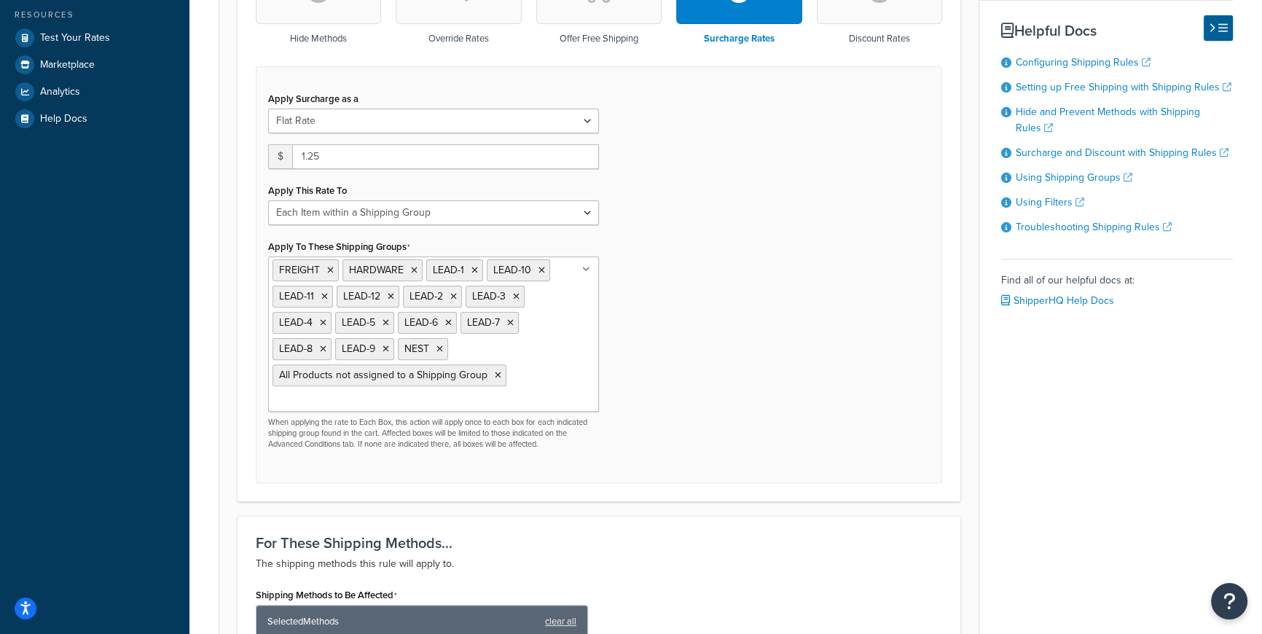
click at [441, 382] on ul "FREIGHT HARDWARE LEAD-1 LEAD-10 LEAD-11 LEAD-12 LEAD-2 LEAD-3 LEAD-4 LEAD-5 LEA…" at bounding box center [433, 334] width 331 height 155
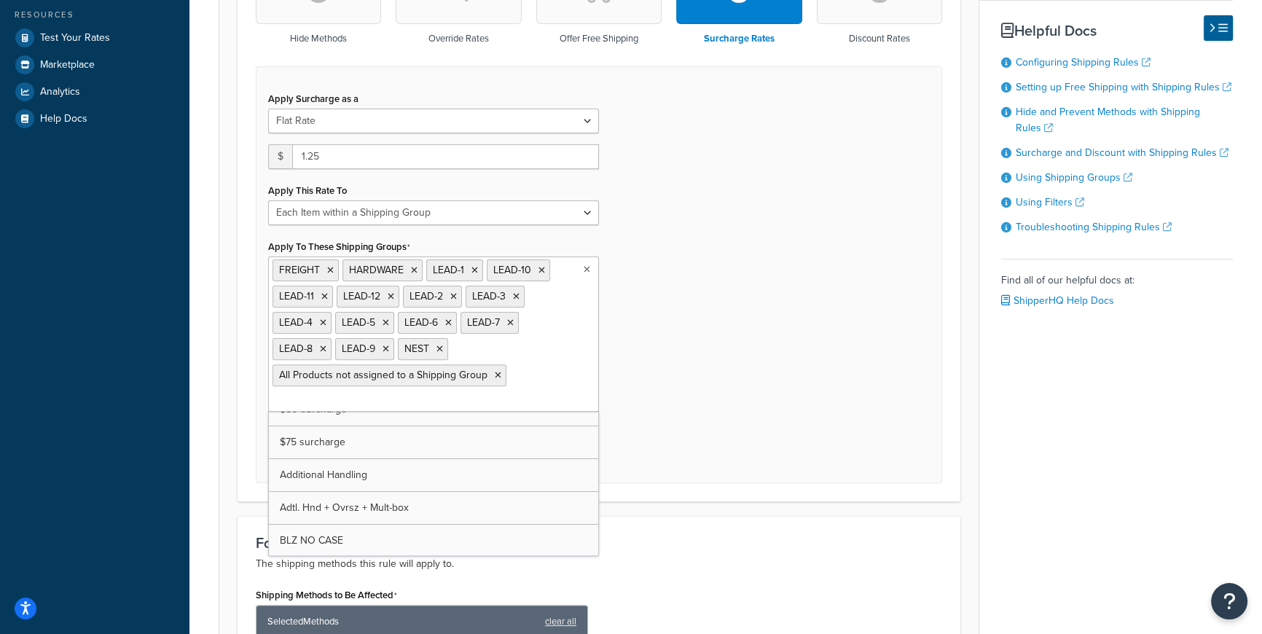
scroll to position [106, 0]
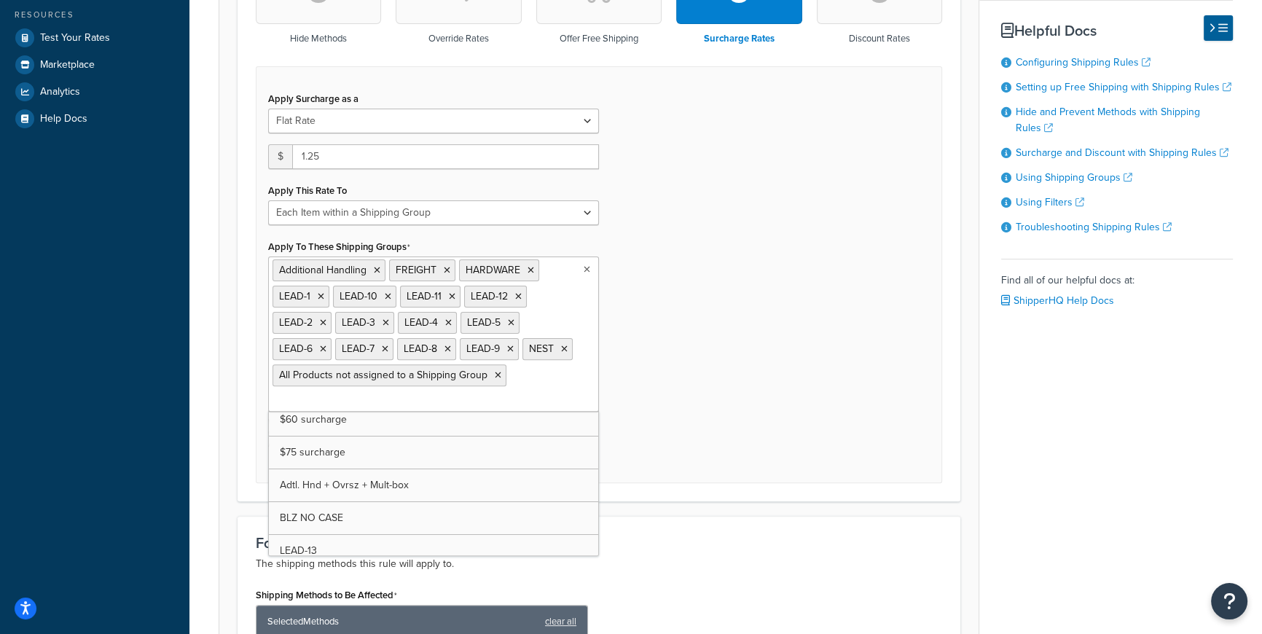
click at [579, 360] on ul "Additional Handling FREIGHT HARDWARE LEAD-1 LEAD-10 LEAD-11 LEAD-12 LEAD-2 LEAD…" at bounding box center [433, 334] width 331 height 155
click at [501, 371] on icon at bounding box center [498, 375] width 7 height 9
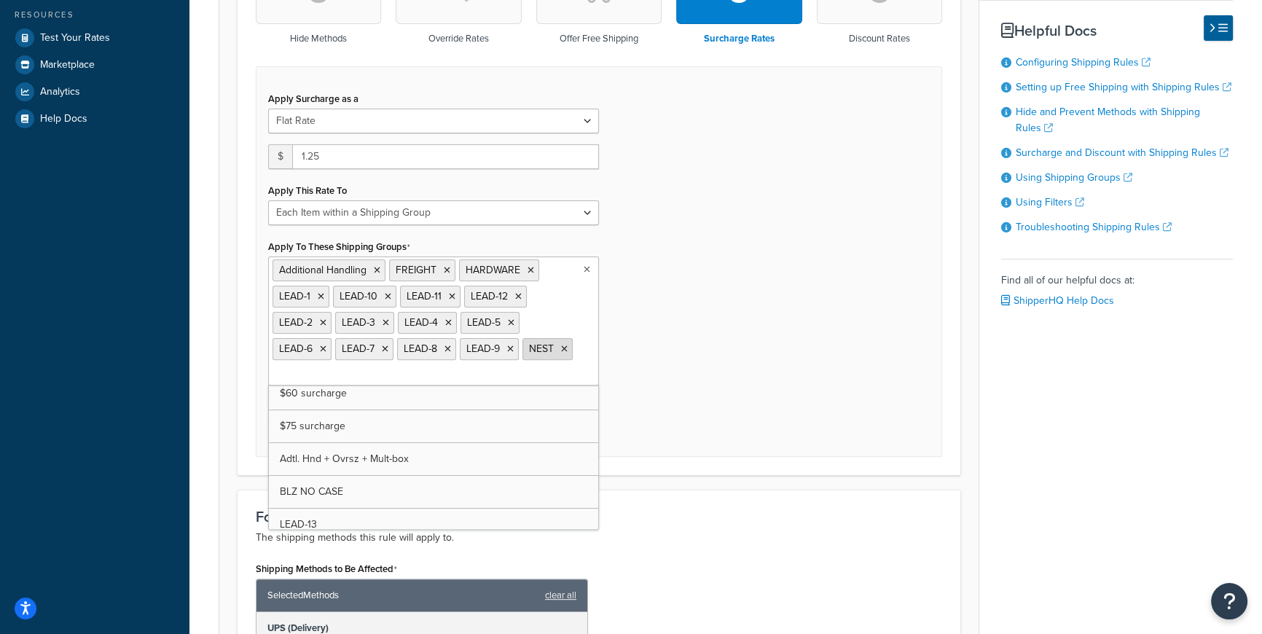
click at [561, 353] on icon at bounding box center [564, 349] width 7 height 9
click at [445, 266] on icon at bounding box center [447, 270] width 7 height 9
click at [458, 266] on icon at bounding box center [461, 270] width 7 height 9
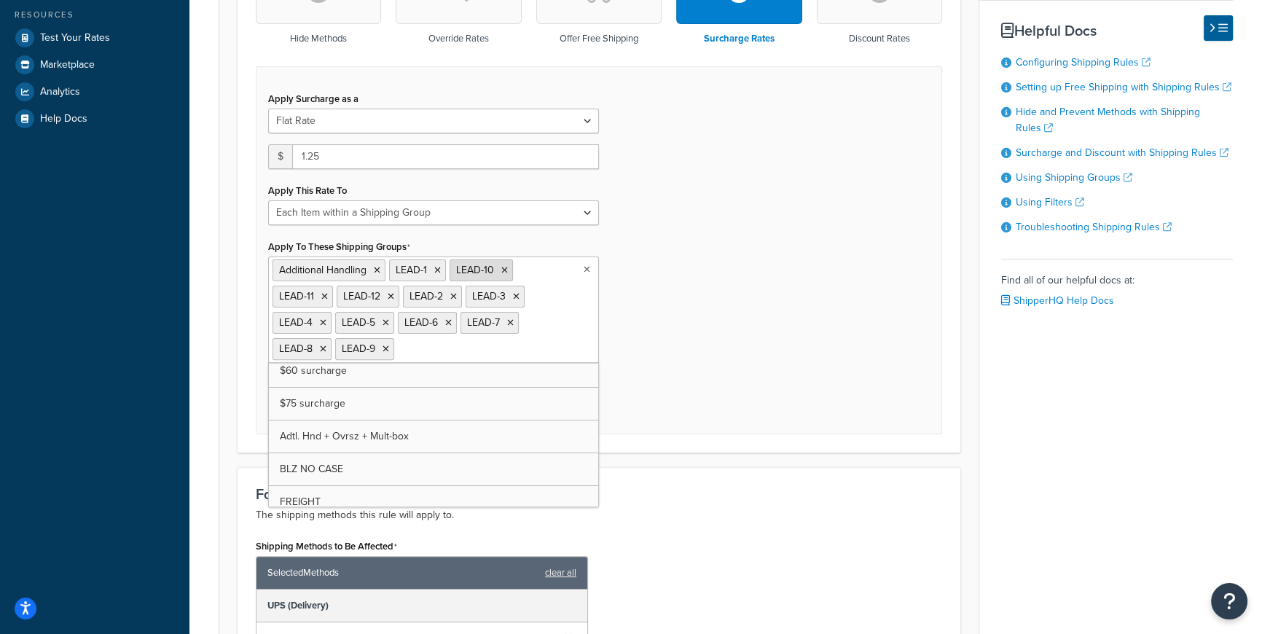
click at [437, 266] on icon at bounding box center [437, 270] width 7 height 9
click at [322, 345] on icon at bounding box center [323, 349] width 7 height 9
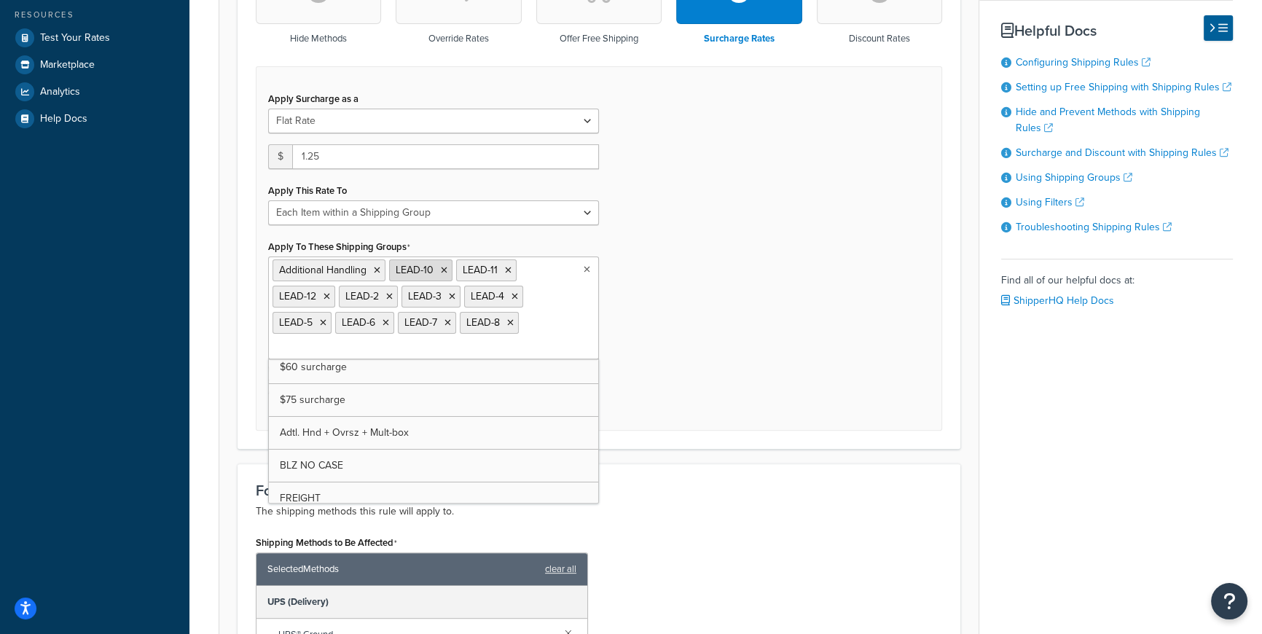
click at [443, 266] on icon at bounding box center [444, 270] width 7 height 9
click at [443, 266] on icon at bounding box center [441, 270] width 7 height 9
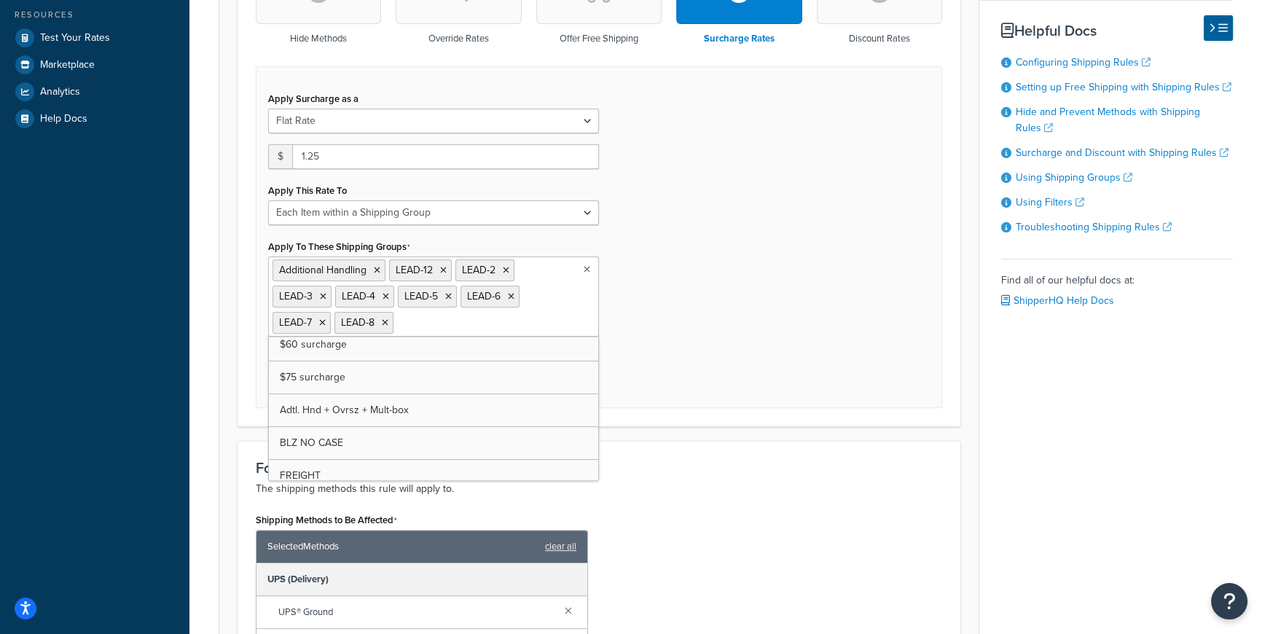
click at [443, 266] on icon at bounding box center [443, 270] width 7 height 9
click at [440, 266] on icon at bounding box center [440, 270] width 7 height 9
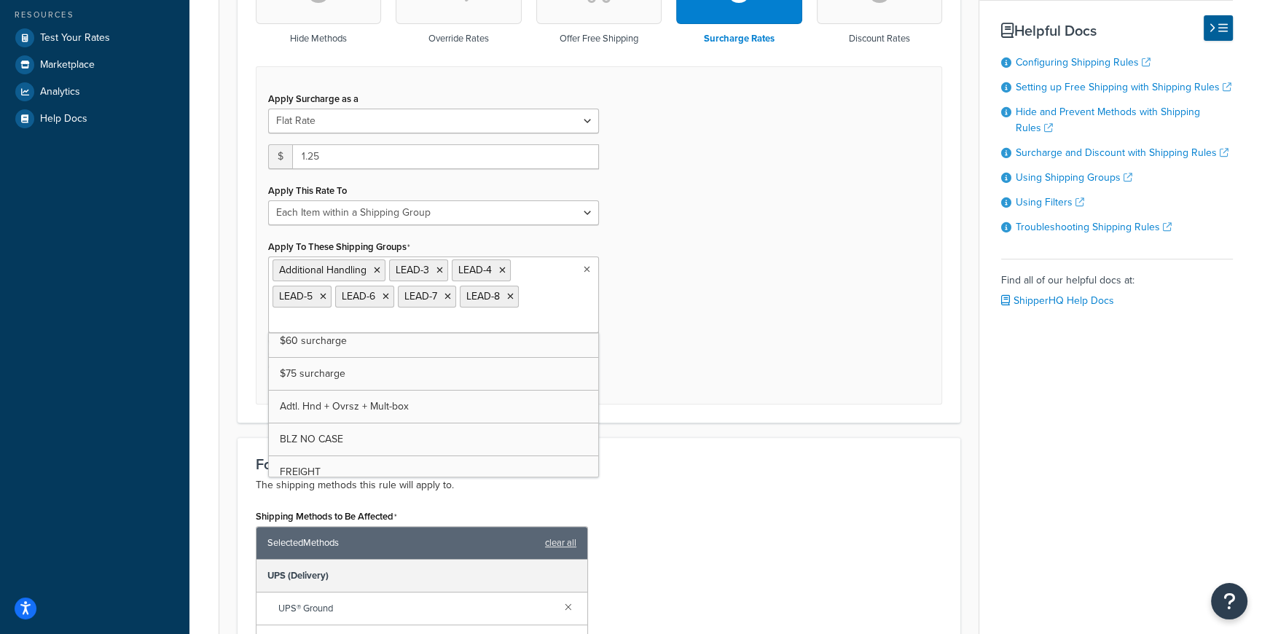
click at [440, 266] on icon at bounding box center [440, 270] width 7 height 9
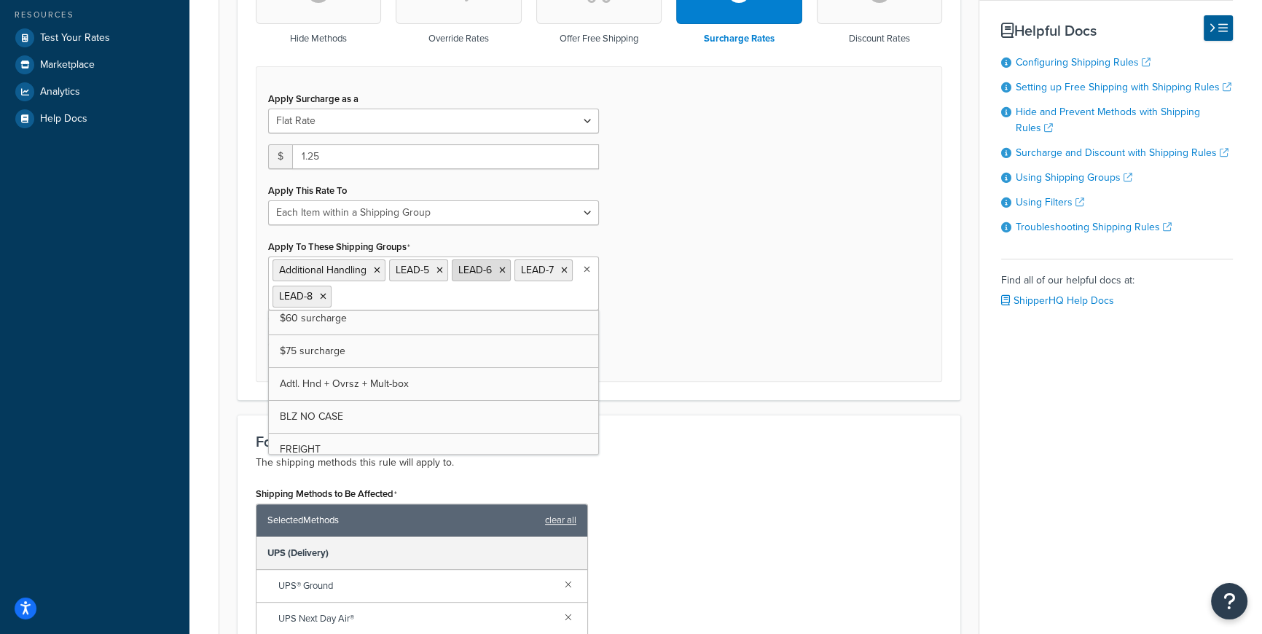
click at [439, 266] on icon at bounding box center [440, 270] width 7 height 9
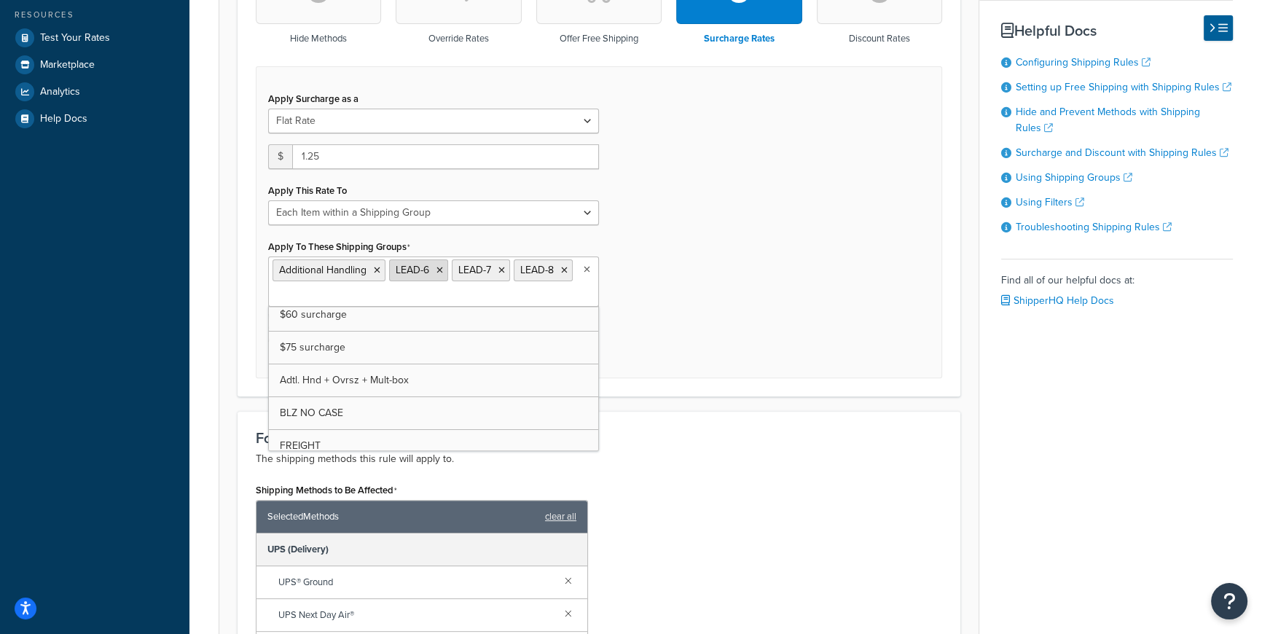
click at [439, 266] on icon at bounding box center [440, 270] width 7 height 9
click at [439, 266] on icon at bounding box center [439, 270] width 7 height 9
click at [439, 266] on icon at bounding box center [440, 270] width 7 height 9
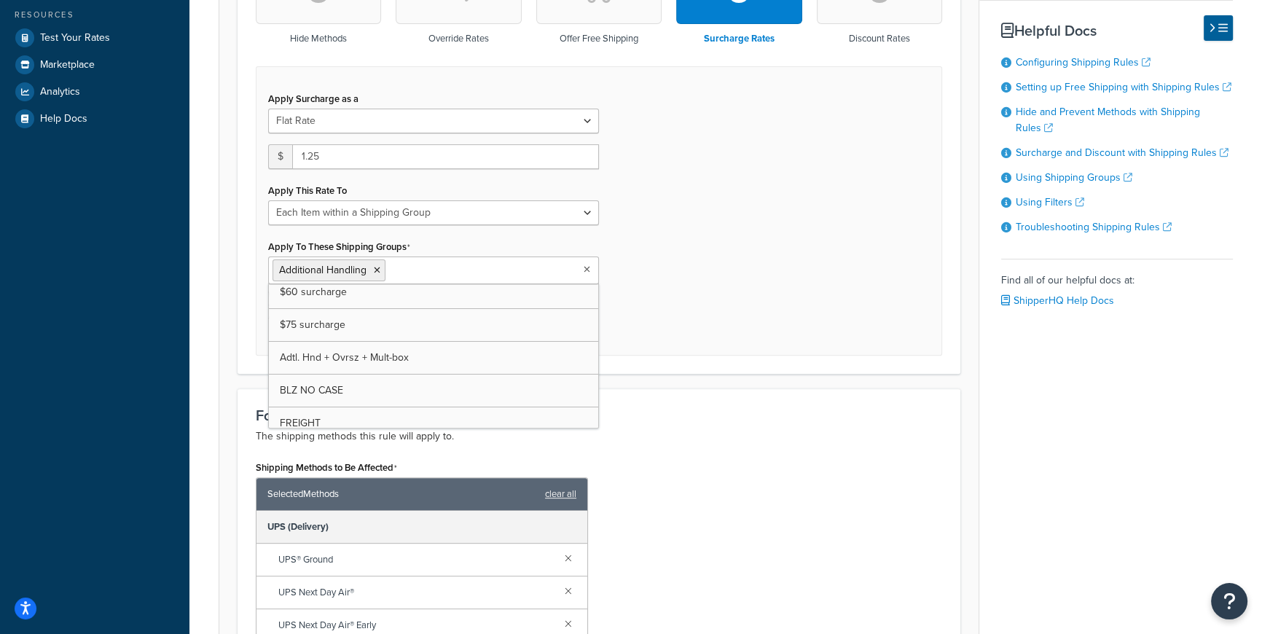
click at [723, 428] on p "The shipping methods this rule will apply to." at bounding box center [599, 436] width 687 height 17
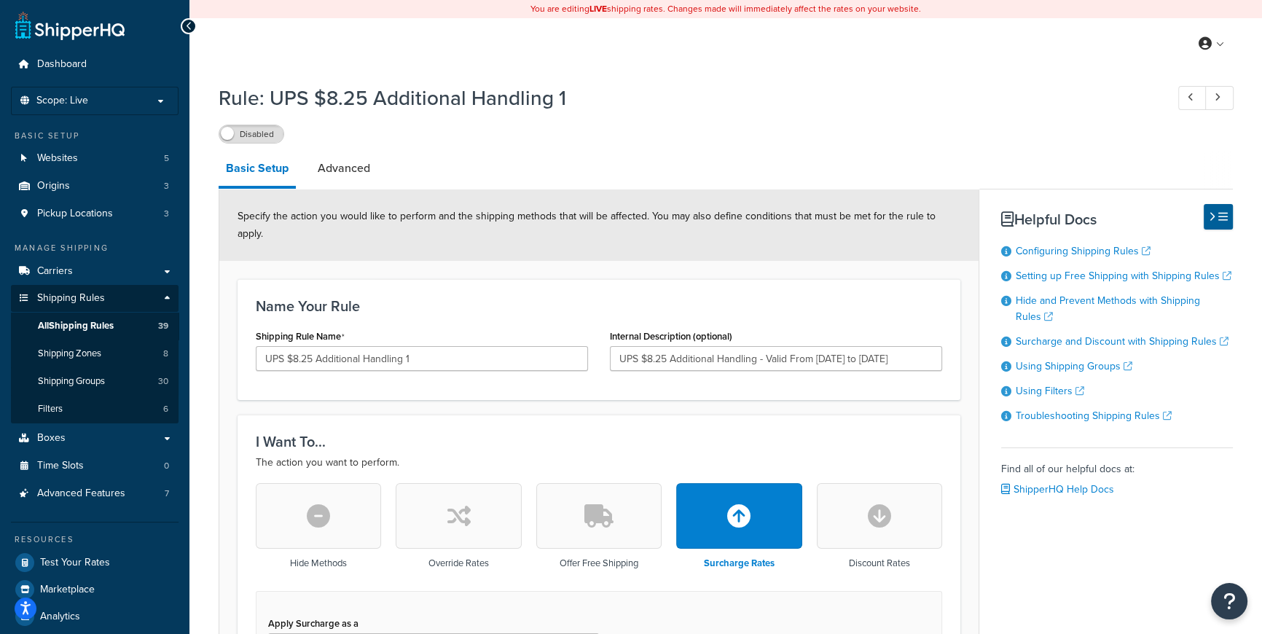
scroll to position [530, 0]
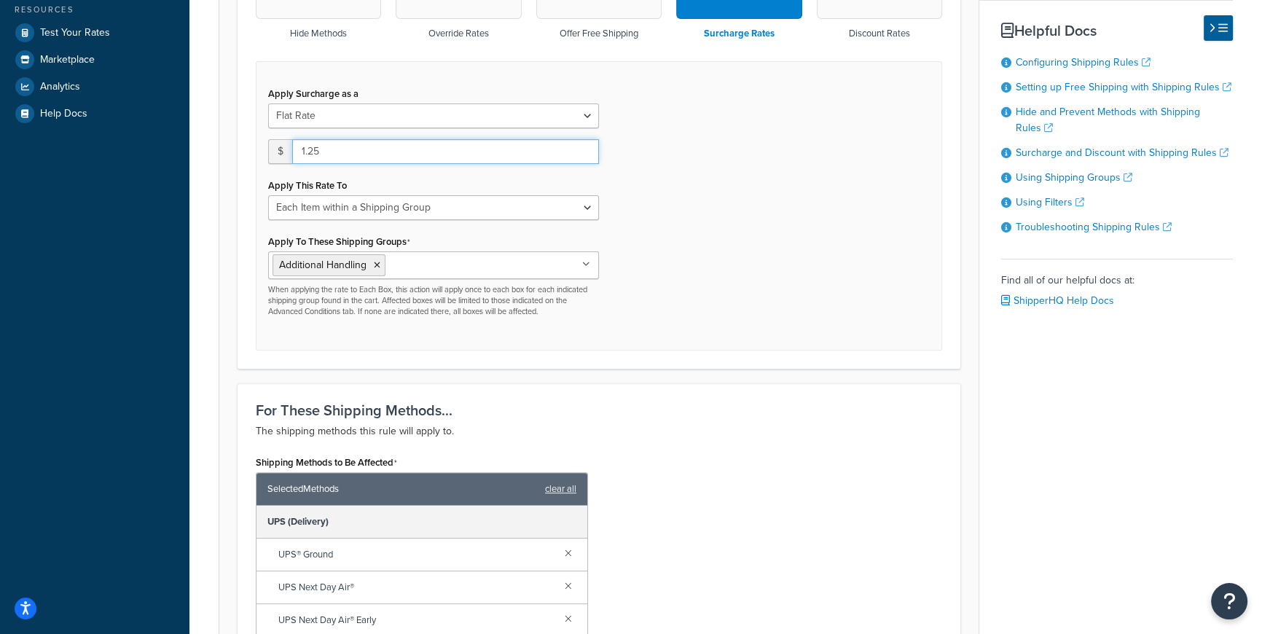
click at [303, 139] on input "1.25" at bounding box center [445, 151] width 307 height 25
type input "8.25"
click at [695, 273] on div "Apply Surcharge as a Flat Rate Percentage Flat Rate & Percentage $ 8.25 Apply T…" at bounding box center [599, 205] width 687 height 289
click at [589, 195] on select "Entire Cart Each Shipment in the Cart Each Origin in the Cart Each Shipping Gro…" at bounding box center [433, 207] width 331 height 25
select select "ENTIRE_CART"
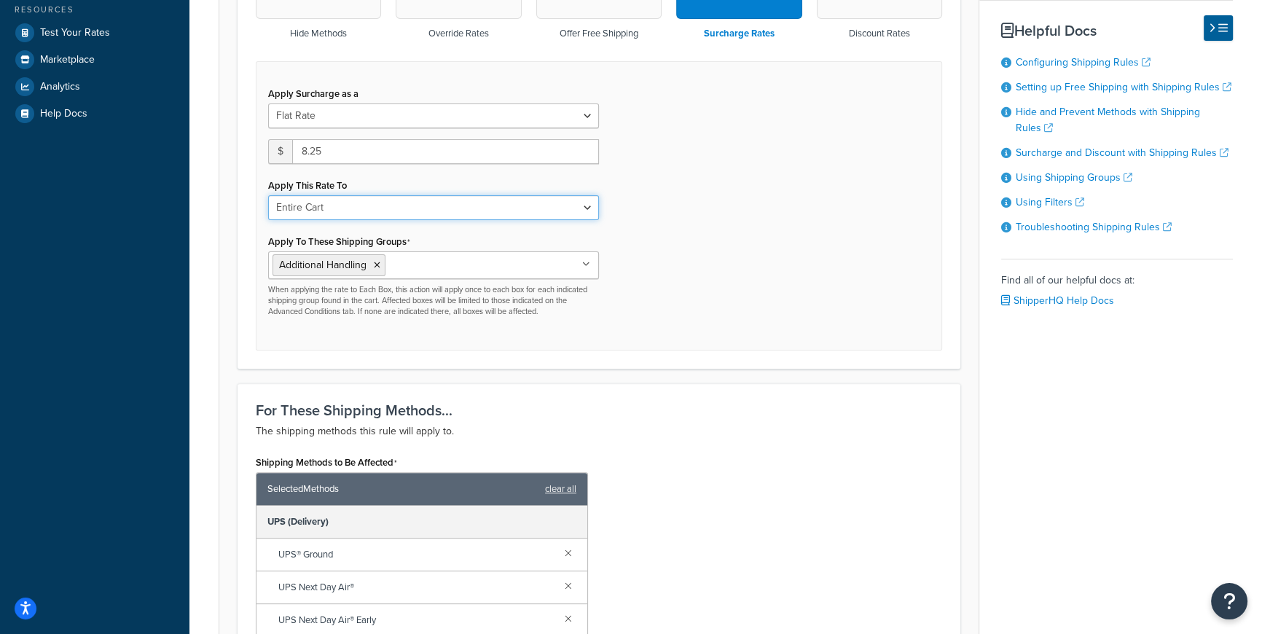
click at [268, 195] on select "Entire Cart Each Shipment in the Cart Each Origin in the Cart Each Shipping Gro…" at bounding box center [433, 207] width 331 height 25
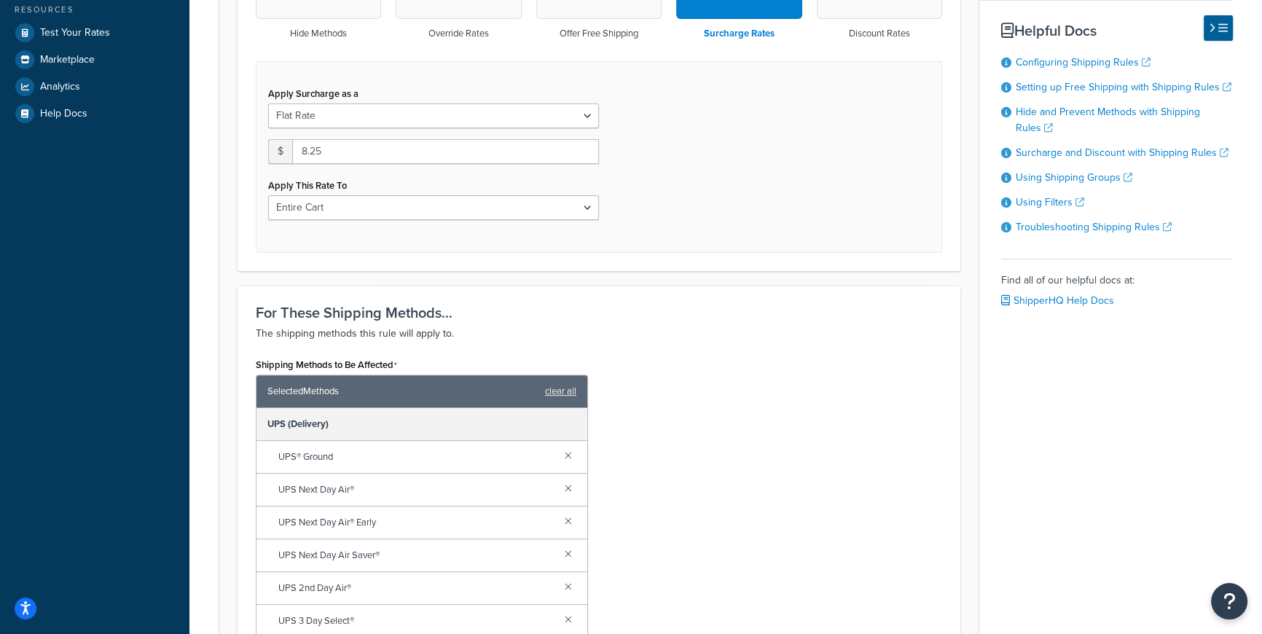
click at [607, 286] on div "For These Shipping Methods... The shipping methods this rule will apply to. Shi…" at bounding box center [599, 491] width 723 height 410
click at [904, 363] on div "Shipping Methods to Be Affected Selected Methods clear all UPS (Delivery) UPS® …" at bounding box center [599, 516] width 708 height 324
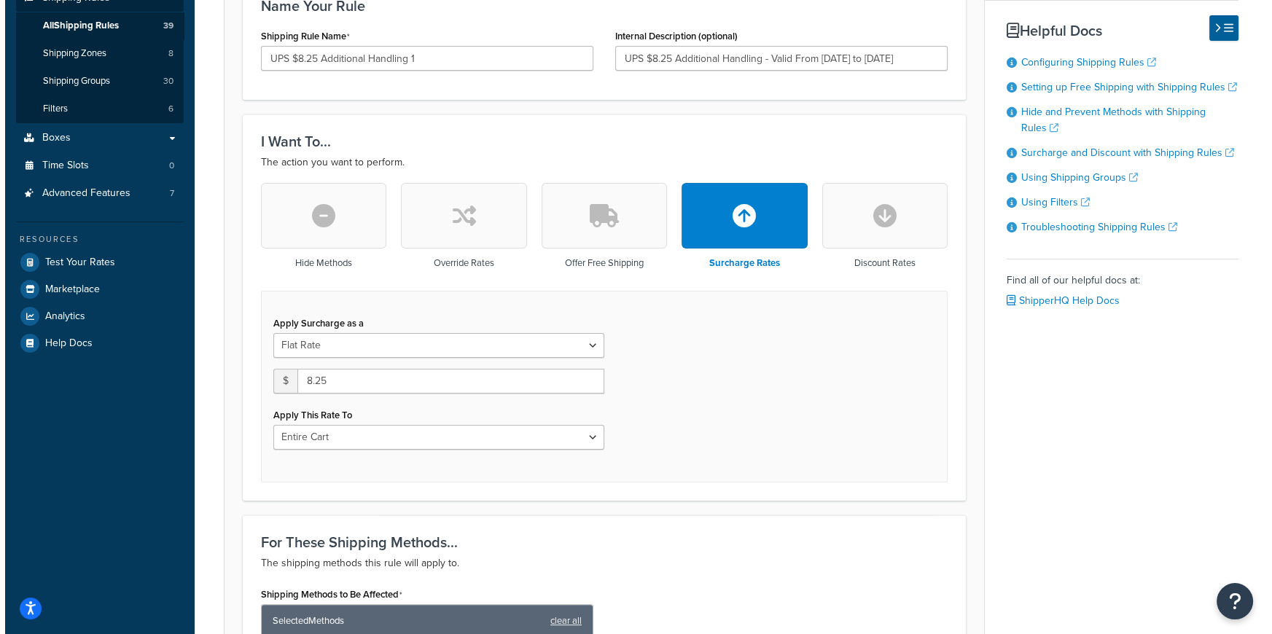
scroll to position [831, 0]
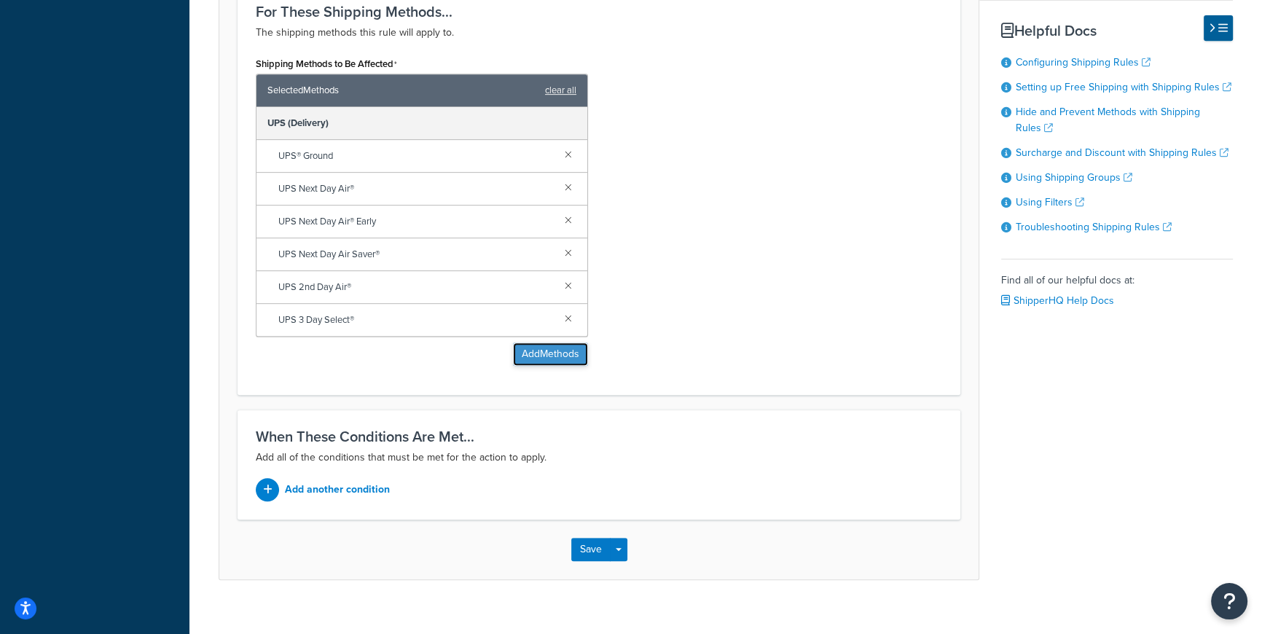
click at [552, 343] on button "Add Methods" at bounding box center [550, 354] width 75 height 23
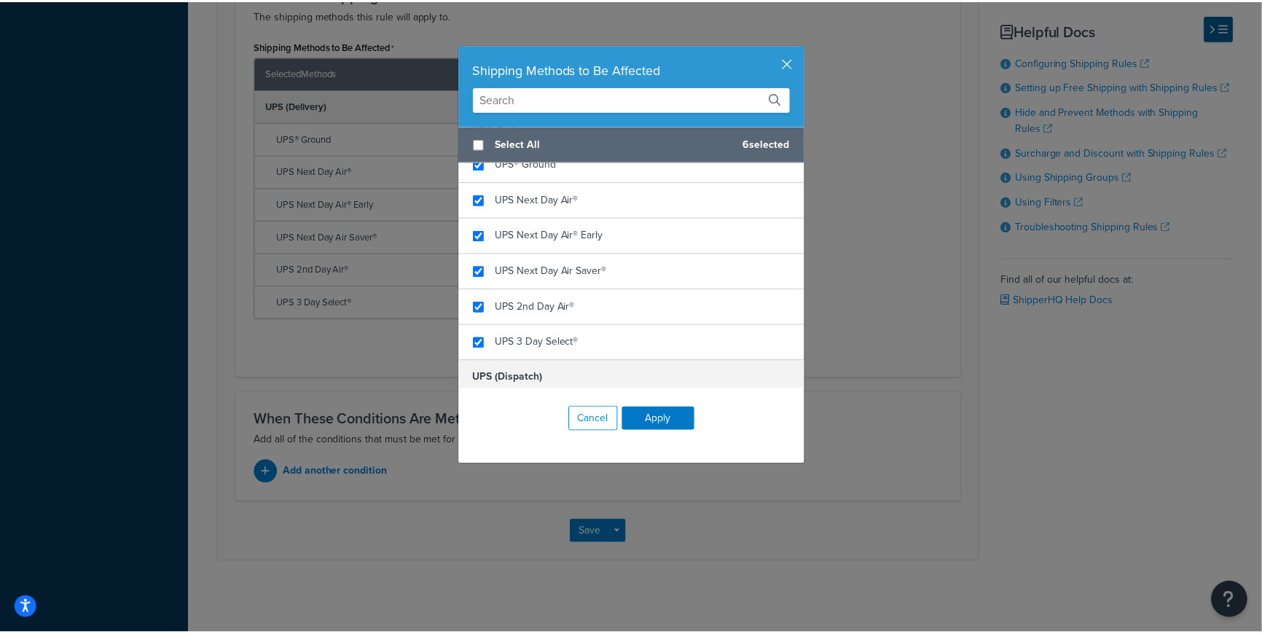
scroll to position [1514, 0]
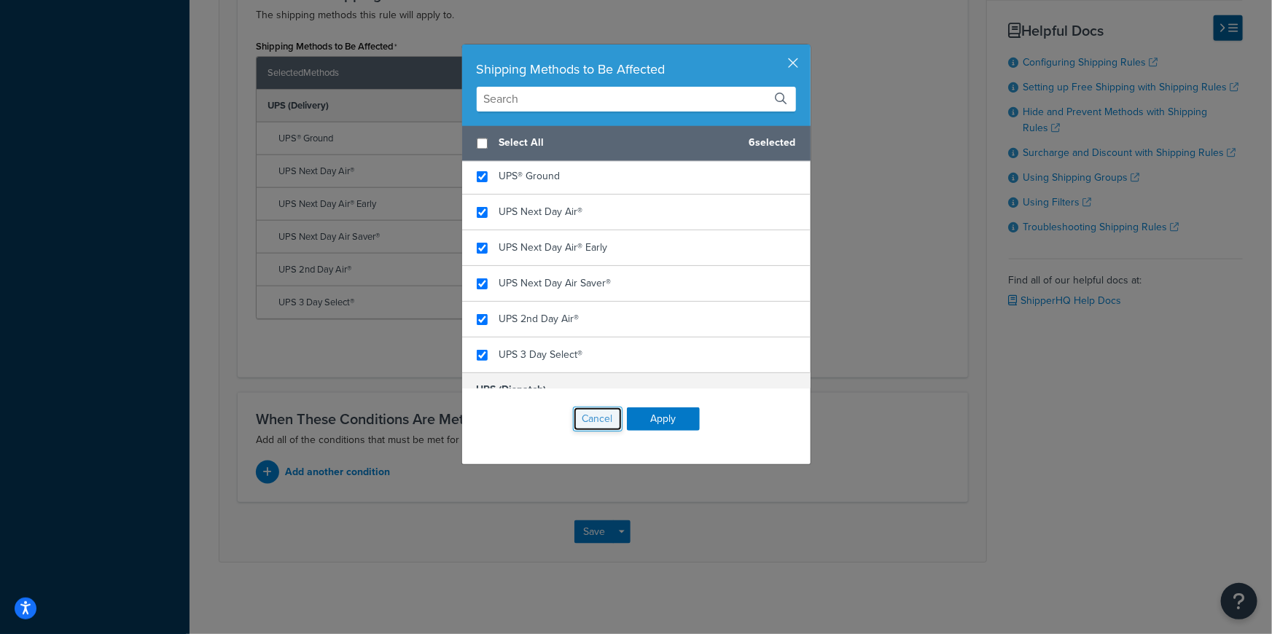
click at [603, 415] on button "Cancel" at bounding box center [598, 419] width 50 height 25
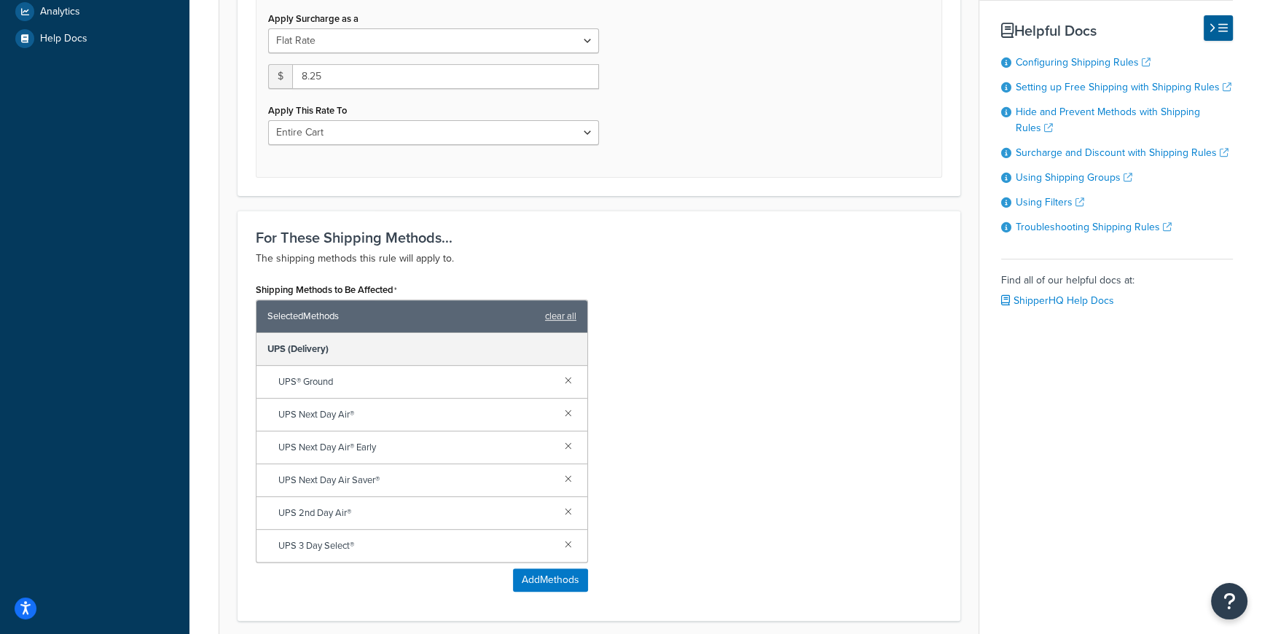
scroll to position [772, 0]
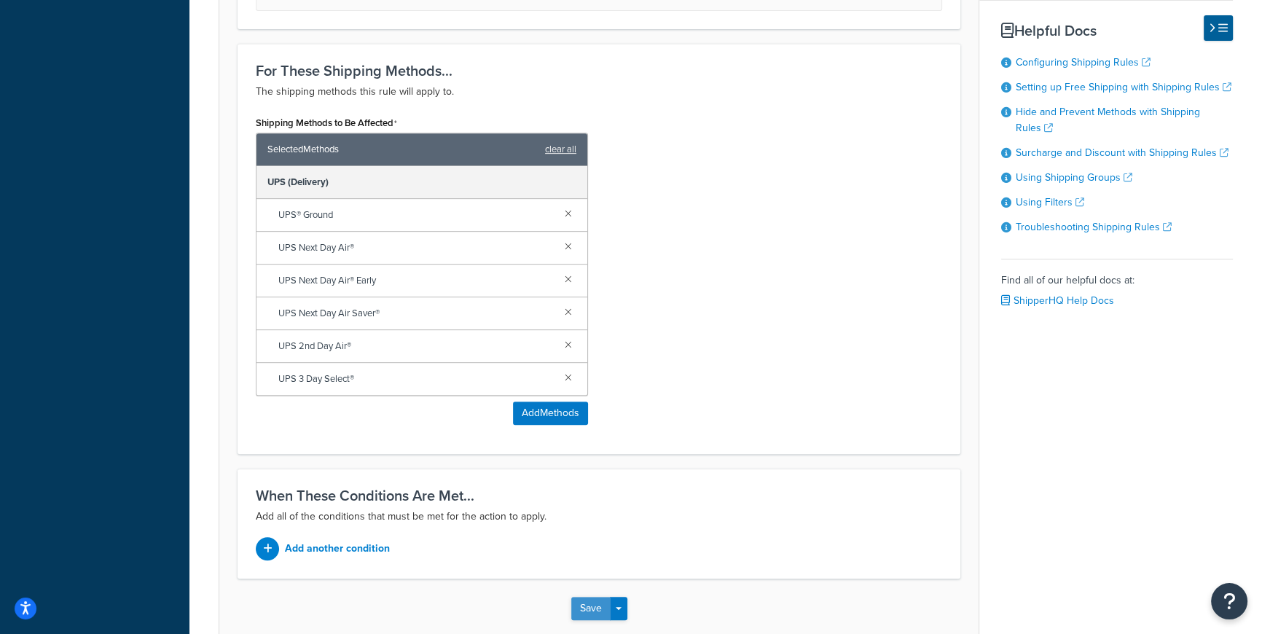
click at [593, 597] on button "Save" at bounding box center [590, 608] width 39 height 23
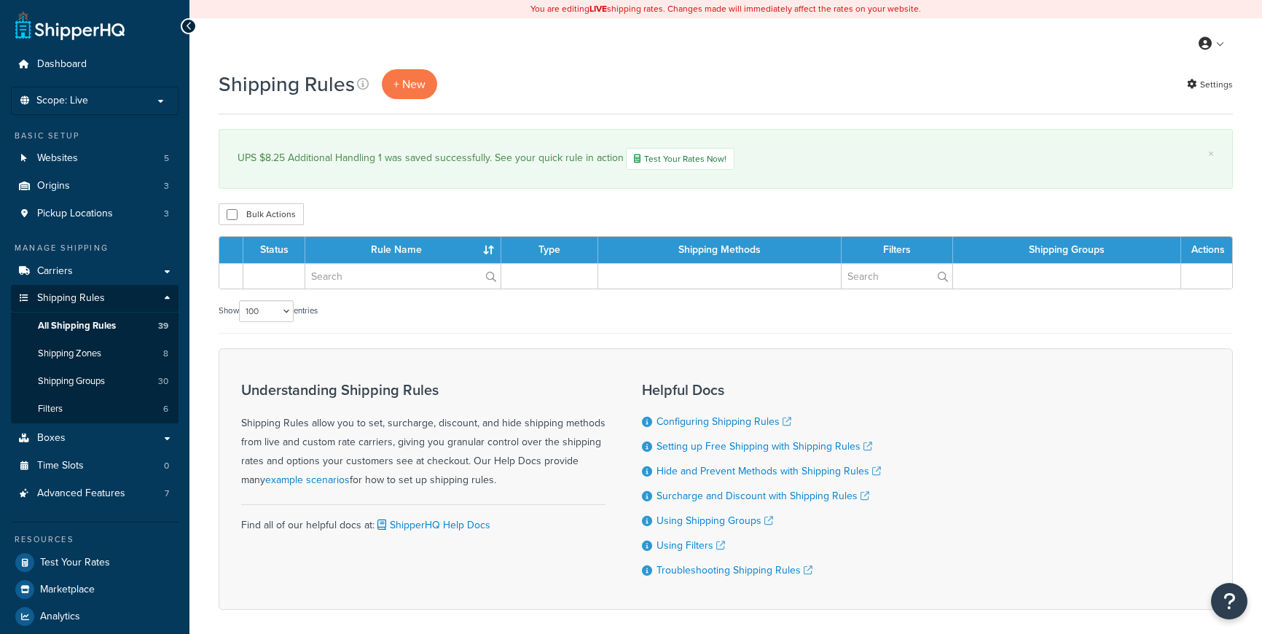
select select "100"
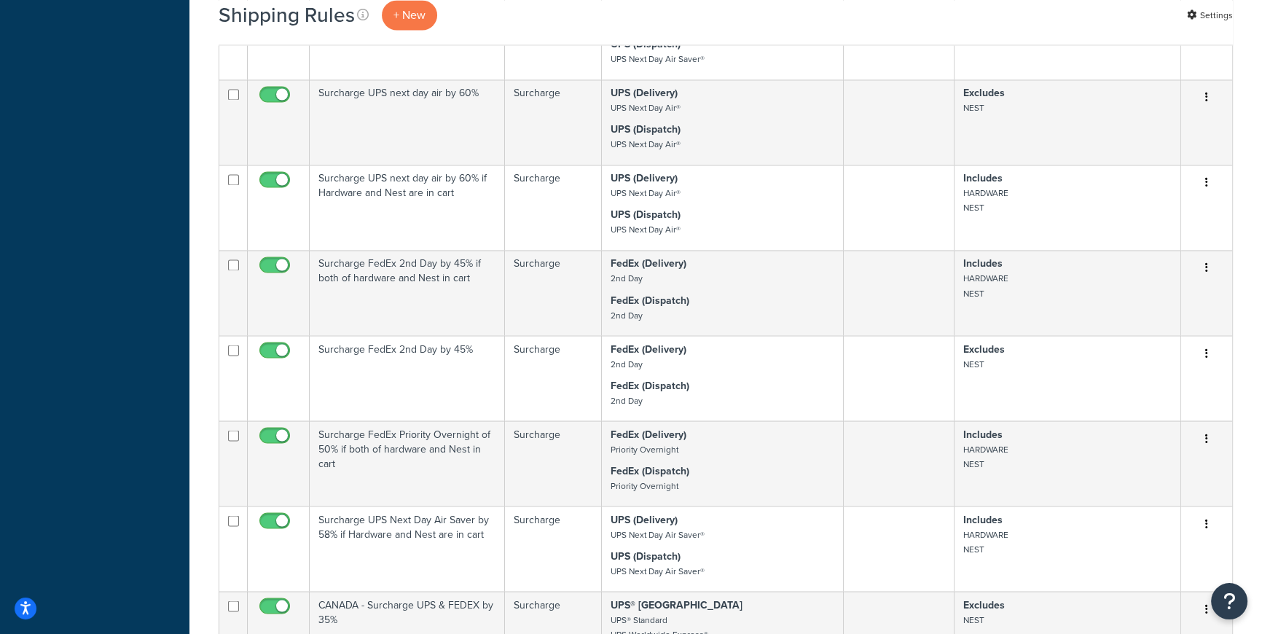
scroll to position [3710, 0]
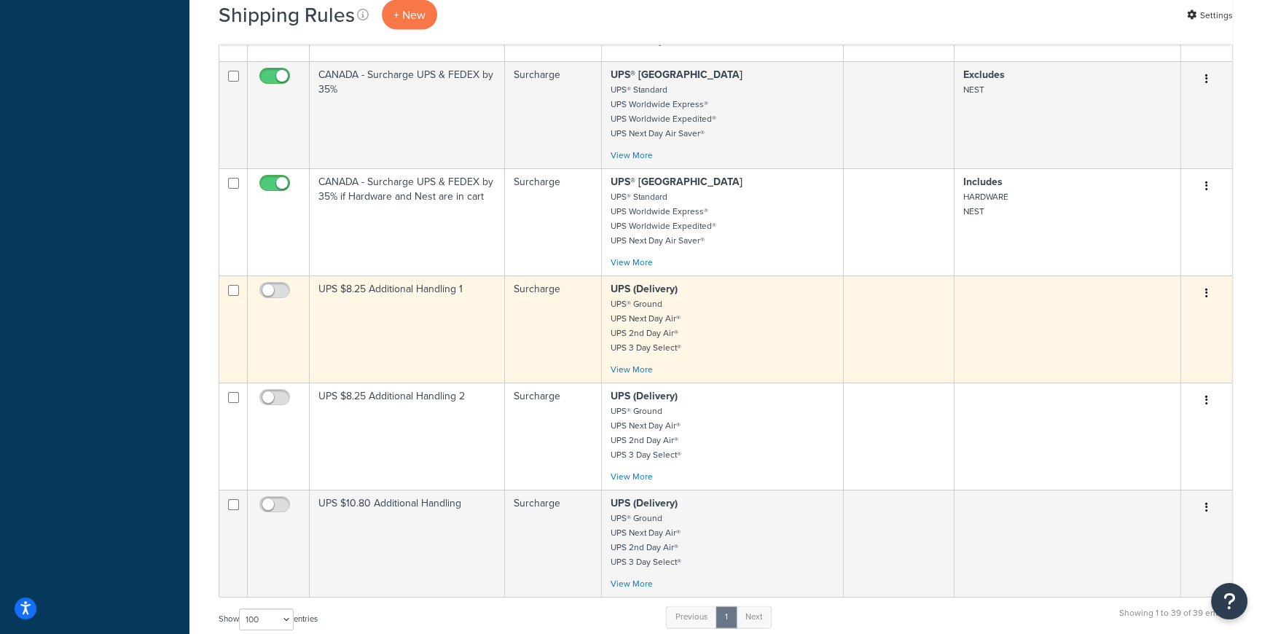
click at [1205, 290] on icon "button" at bounding box center [1206, 293] width 3 height 10
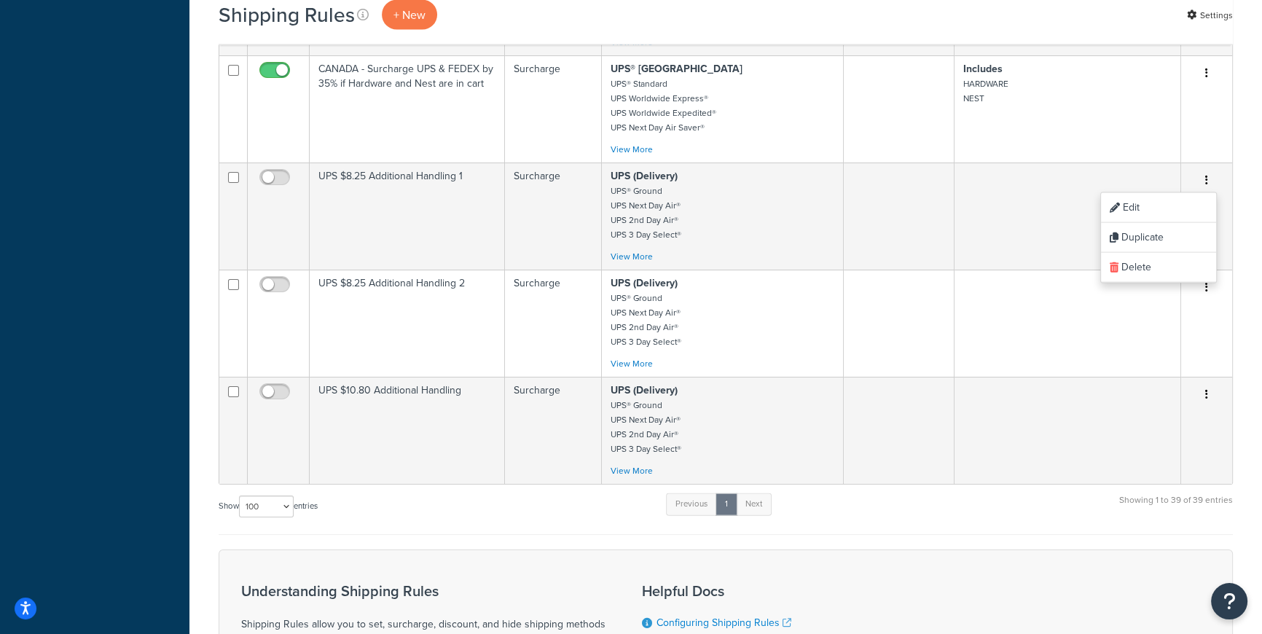
scroll to position [3761, 0]
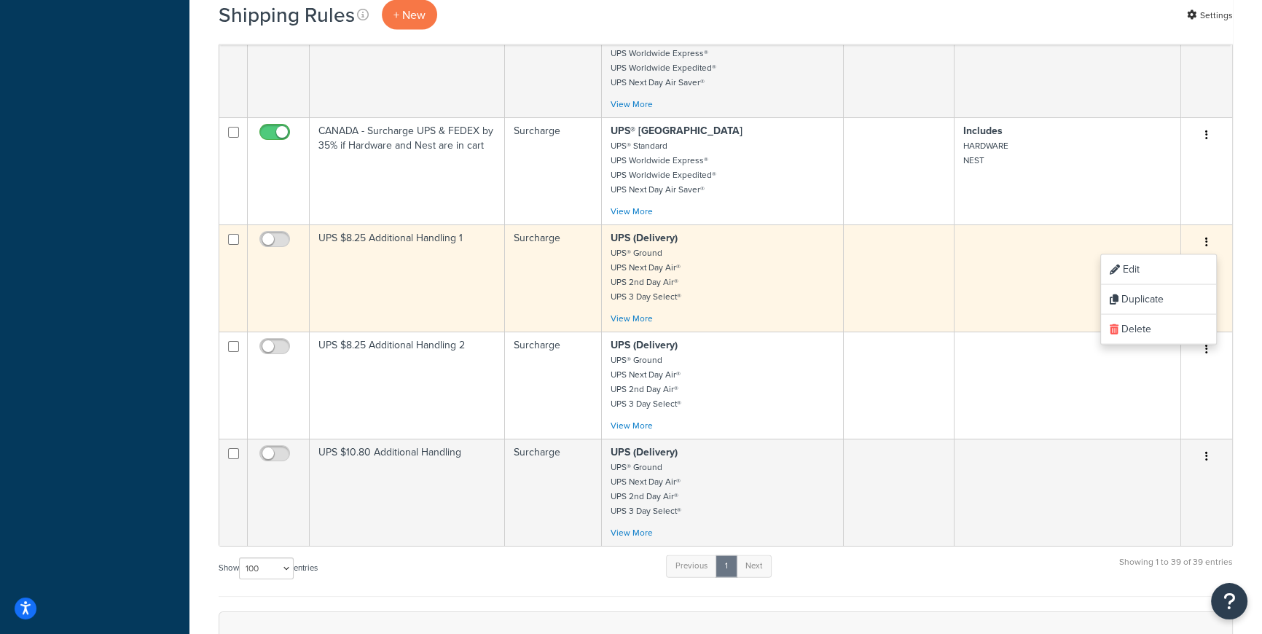
click at [794, 261] on p "UPS (Delivery) UPS® Ground UPS Next Day Air® UPS 2nd Day Air® UPS 3 Day Select®" at bounding box center [723, 267] width 224 height 73
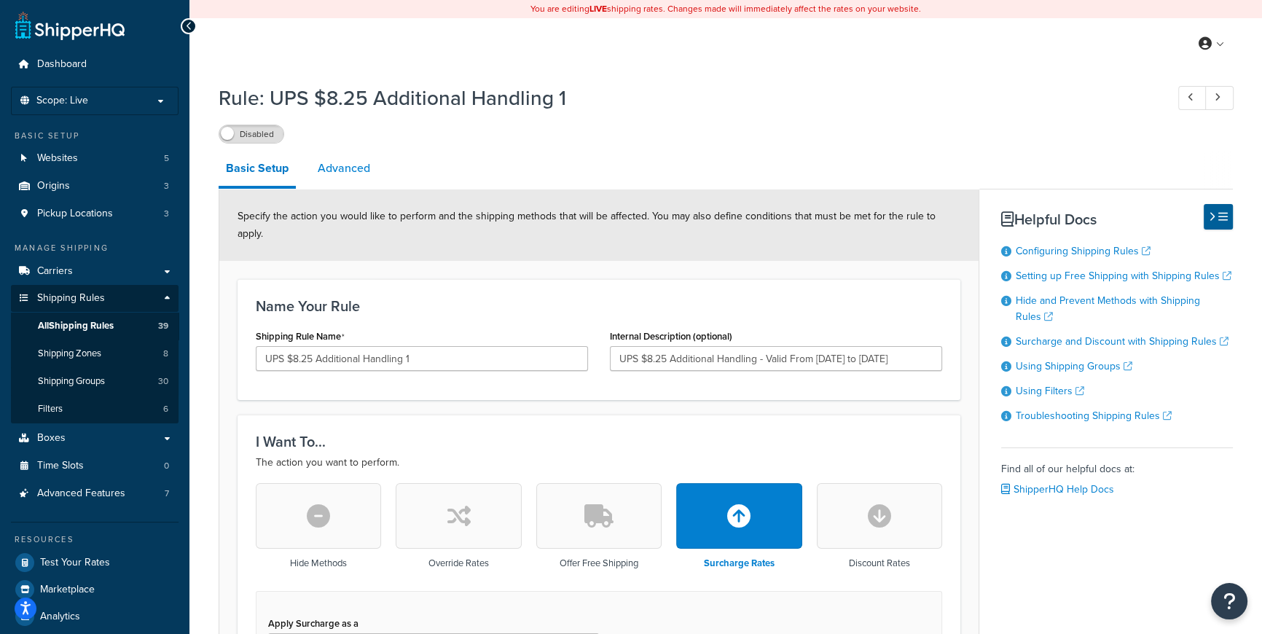
click at [364, 166] on link "Advanced" at bounding box center [343, 168] width 67 height 35
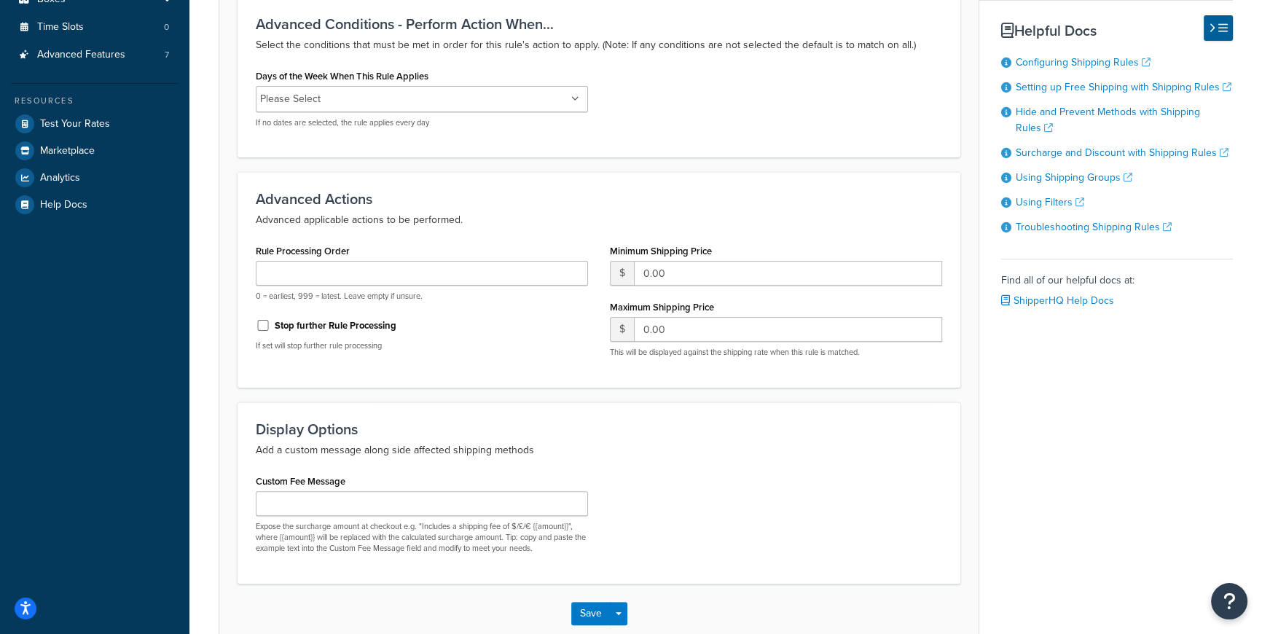
scroll to position [443, 0]
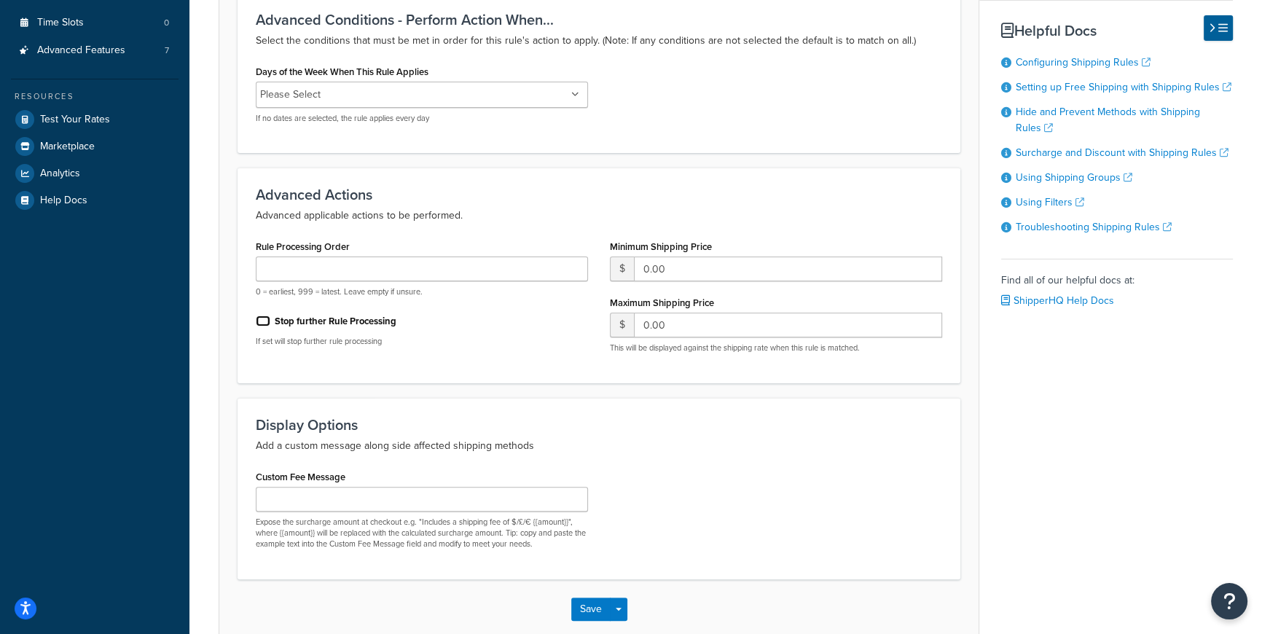
click at [262, 320] on input "Stop further Rule Processing" at bounding box center [263, 321] width 15 height 11
checkbox input "true"
click at [469, 496] on input "Custom Fee Message" at bounding box center [422, 499] width 332 height 25
drag, startPoint x: 423, startPoint y: 520, endPoint x: 572, endPoint y: 518, distance: 149.4
click at [572, 518] on p "Expose the surcharge amount at checkout e.g. "Includes a shipping fee of $/£/€ …" at bounding box center [422, 534] width 332 height 34
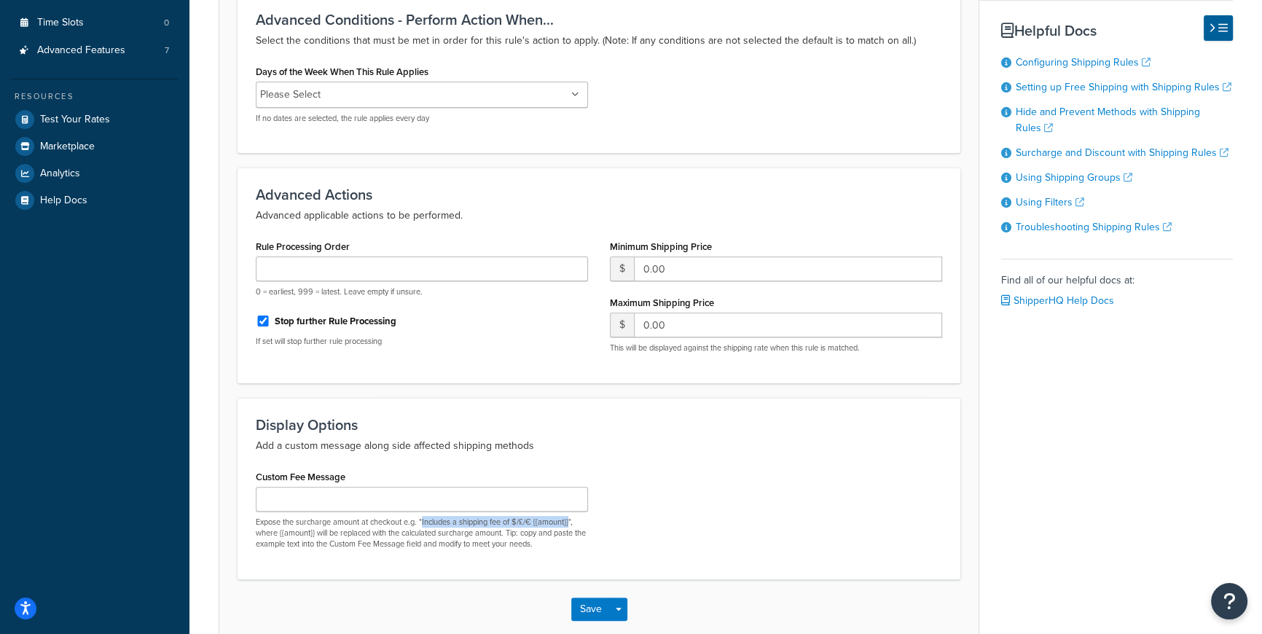
copy p "Includes a shipping fee of $/£/€ {{amount}}"
click at [410, 499] on input "Custom Fee Message" at bounding box center [422, 499] width 332 height 25
paste input "Includes a shipping fee of $/£/€ {{amount}}"
click at [404, 497] on input "Includes a shipping fee of $/£/€ {{amount}}" at bounding box center [422, 499] width 332 height 25
click at [408, 499] on input "Includes a shipping fee of $/£/€ {{amount}}" at bounding box center [422, 499] width 332 height 25
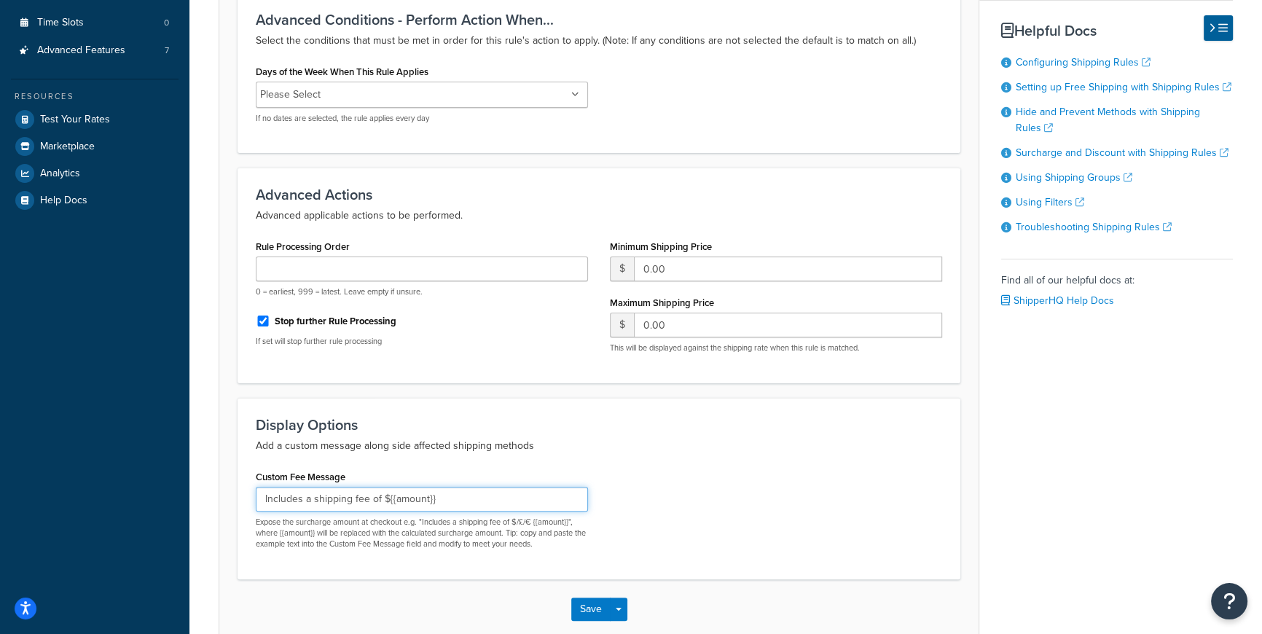
type input "Includes a shipping fee of ${{amount}}"
click at [667, 510] on div "Custom Fee Message Includes a shipping fee of ${{amount}} Expose the surcharge …" at bounding box center [599, 513] width 708 height 95
click at [767, 483] on div "Custom Fee Message Includes a shipping fee of ${{amount}} Expose the surcharge …" at bounding box center [599, 513] width 708 height 95
click at [593, 605] on button "Save" at bounding box center [590, 609] width 39 height 23
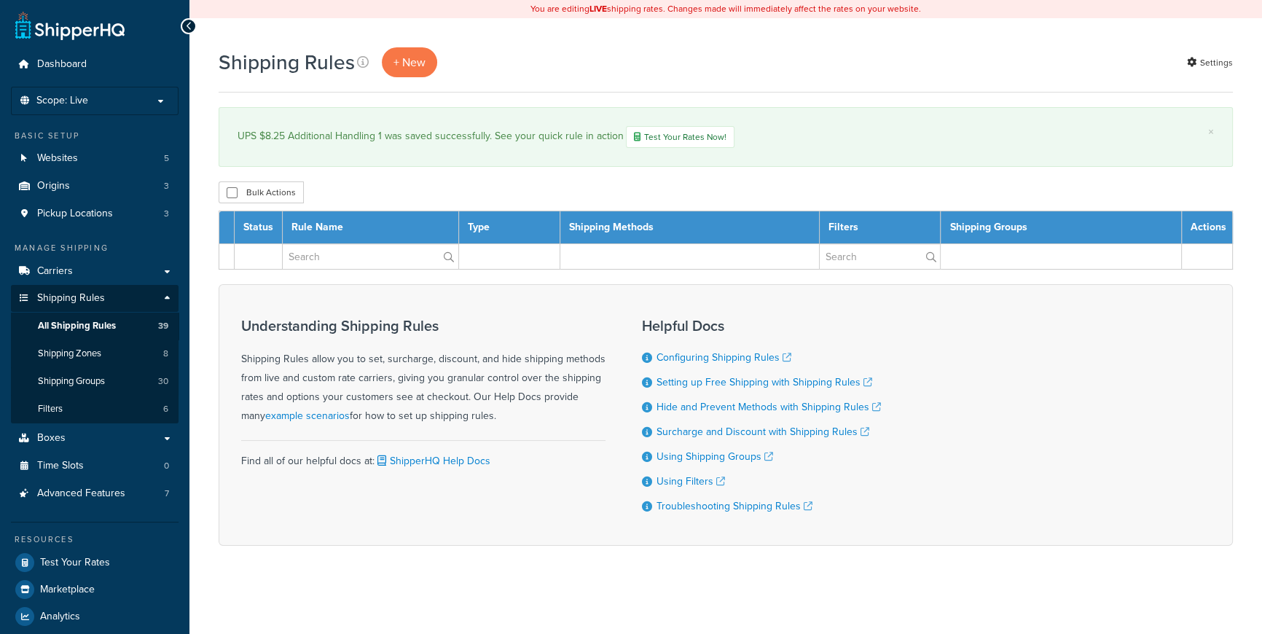
select select "100"
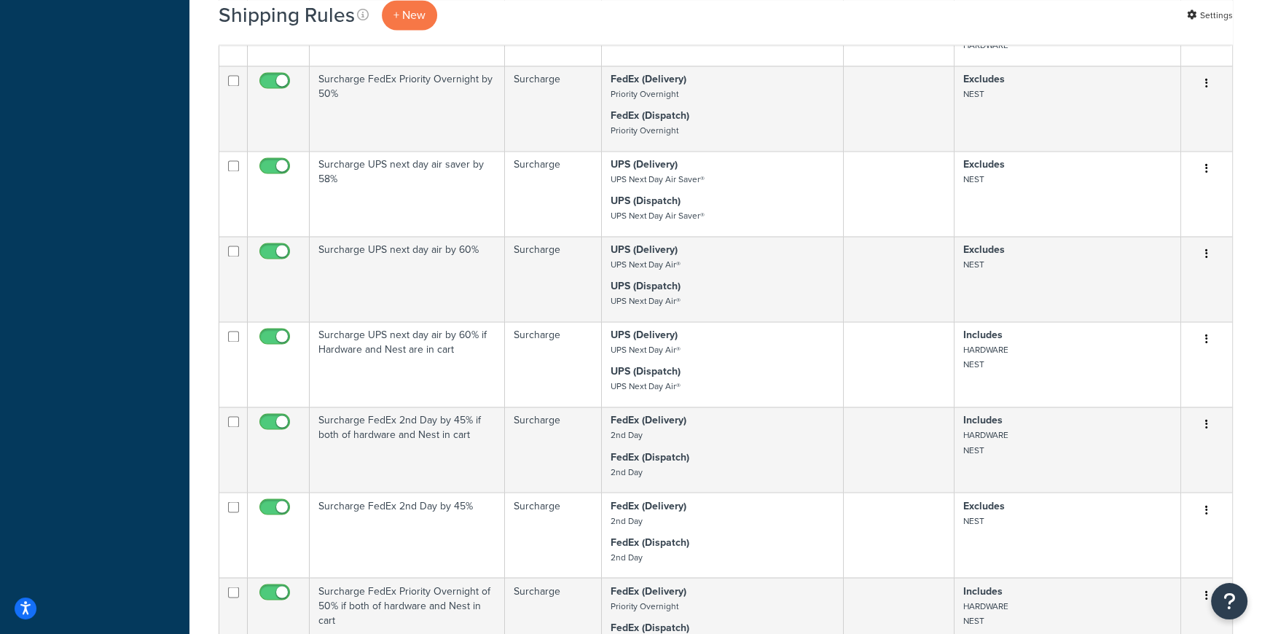
scroll to position [3553, 0]
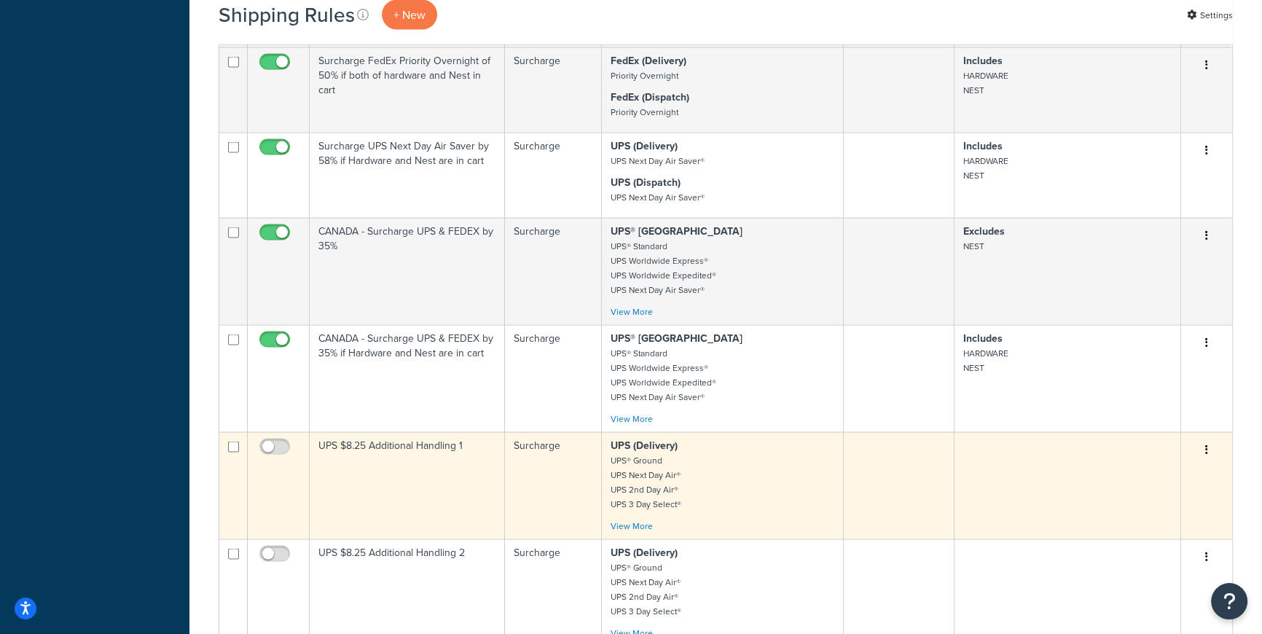
click at [752, 491] on p "UPS (Delivery) UPS® Ground UPS Next Day Air® UPS 2nd Day Air® UPS 3 Day Select®" at bounding box center [723, 475] width 224 height 73
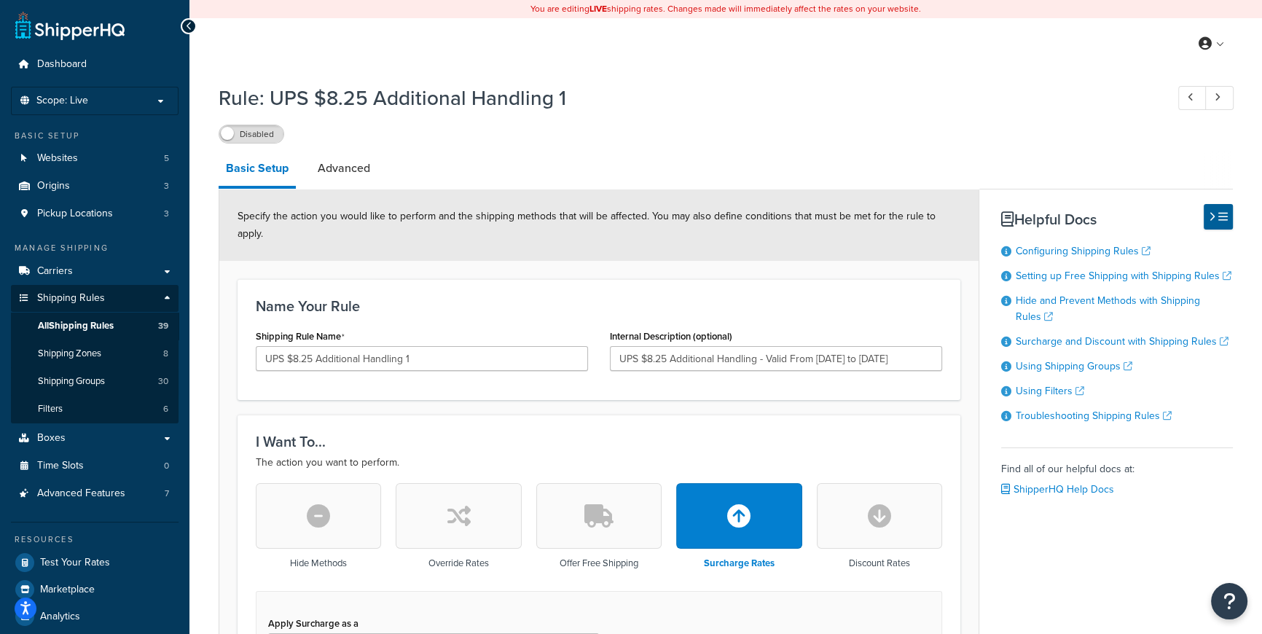
scroll to position [831, 0]
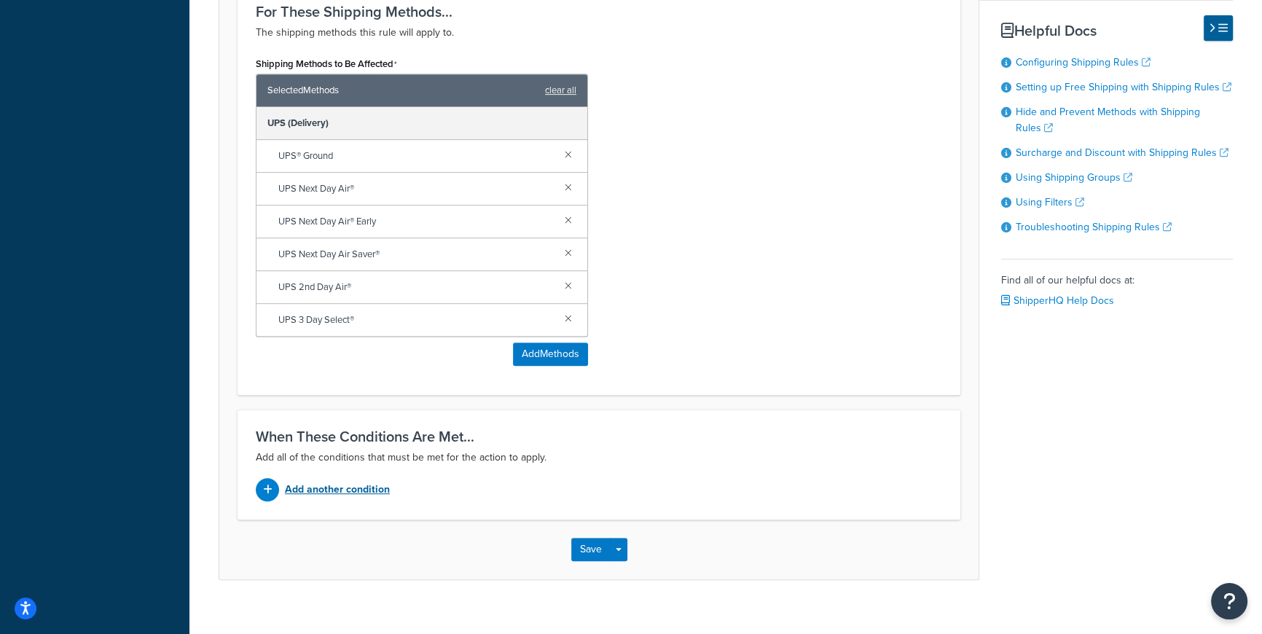
click at [371, 480] on p "Add another condition" at bounding box center [337, 490] width 105 height 20
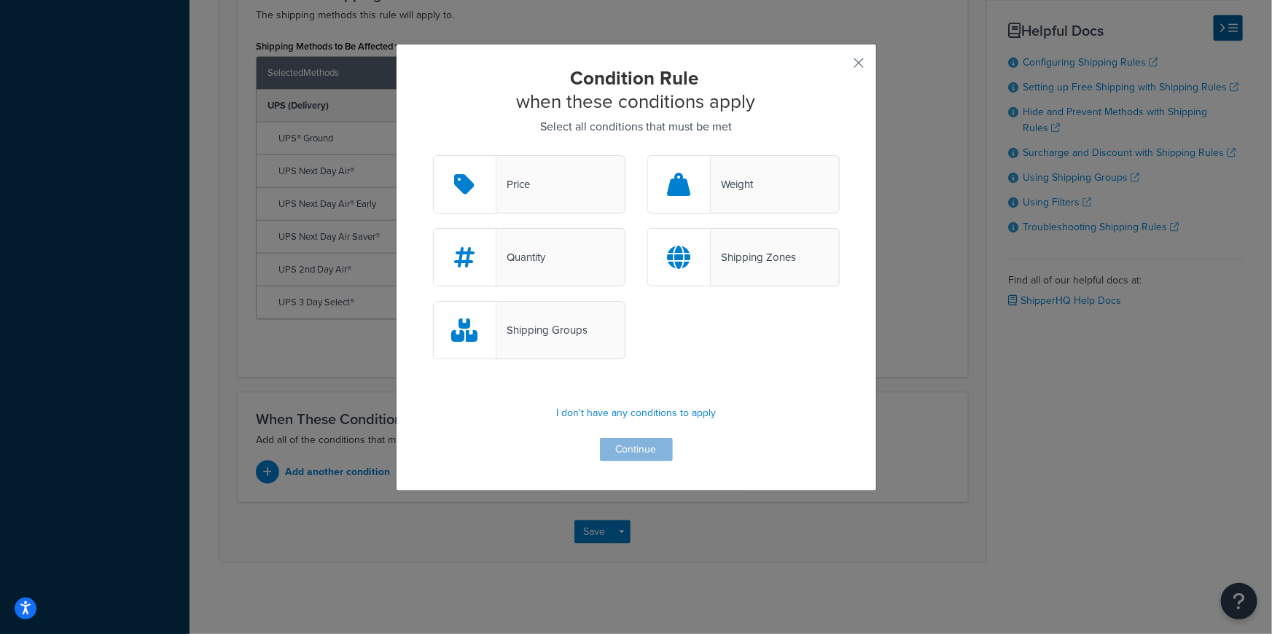
click at [985, 396] on div "Condition Rule when these conditions apply Select all conditions that must be m…" at bounding box center [636, 317] width 1272 height 634
click at [985, 395] on div "Condition Rule when these conditions apply Select all conditions that must be m…" at bounding box center [636, 317] width 1272 height 634
click at [840, 66] on button "button" at bounding box center [838, 68] width 4 height 4
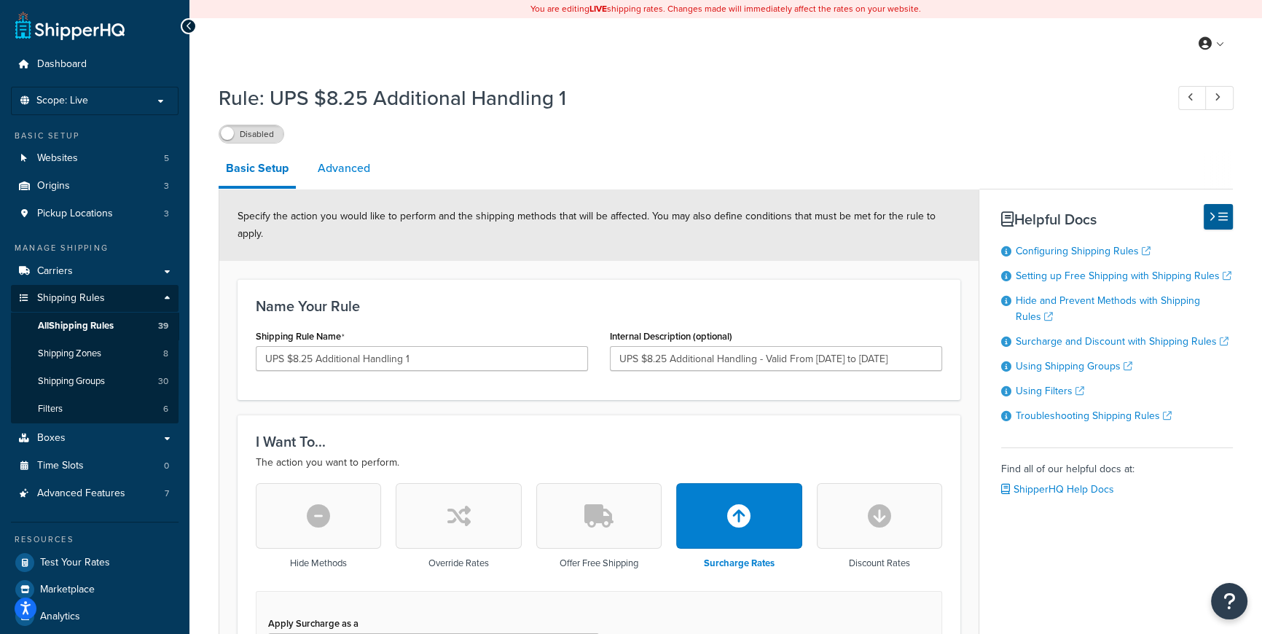
click at [351, 167] on link "Advanced" at bounding box center [343, 168] width 67 height 35
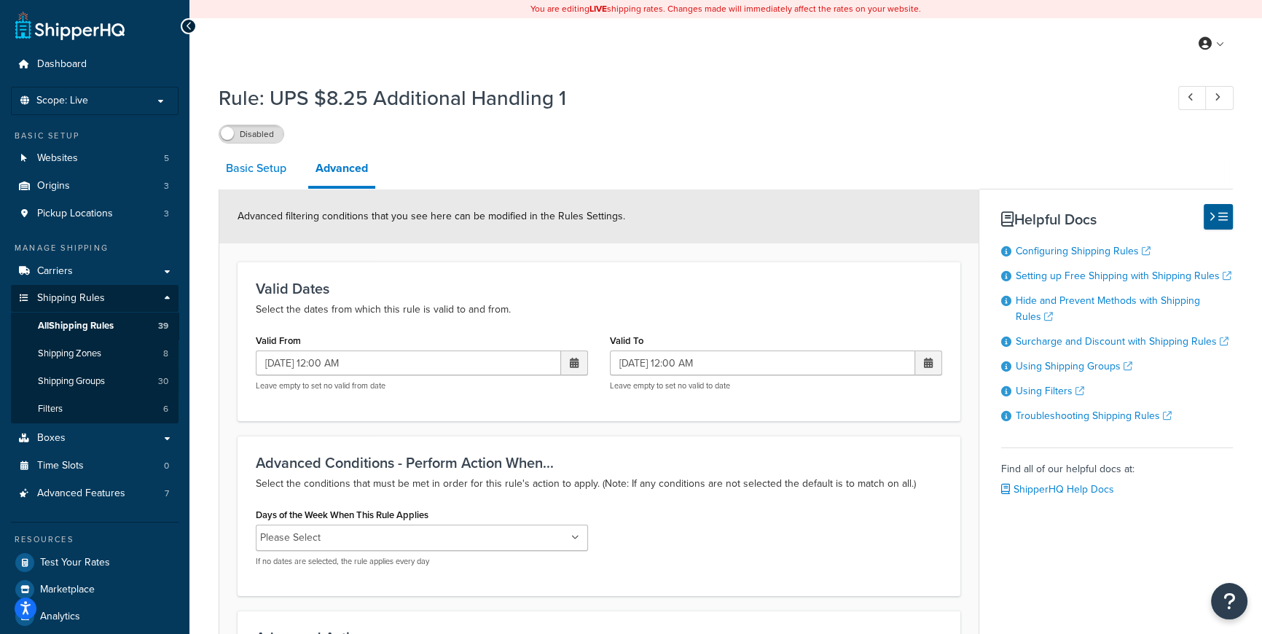
click at [256, 174] on link "Basic Setup" at bounding box center [256, 168] width 75 height 35
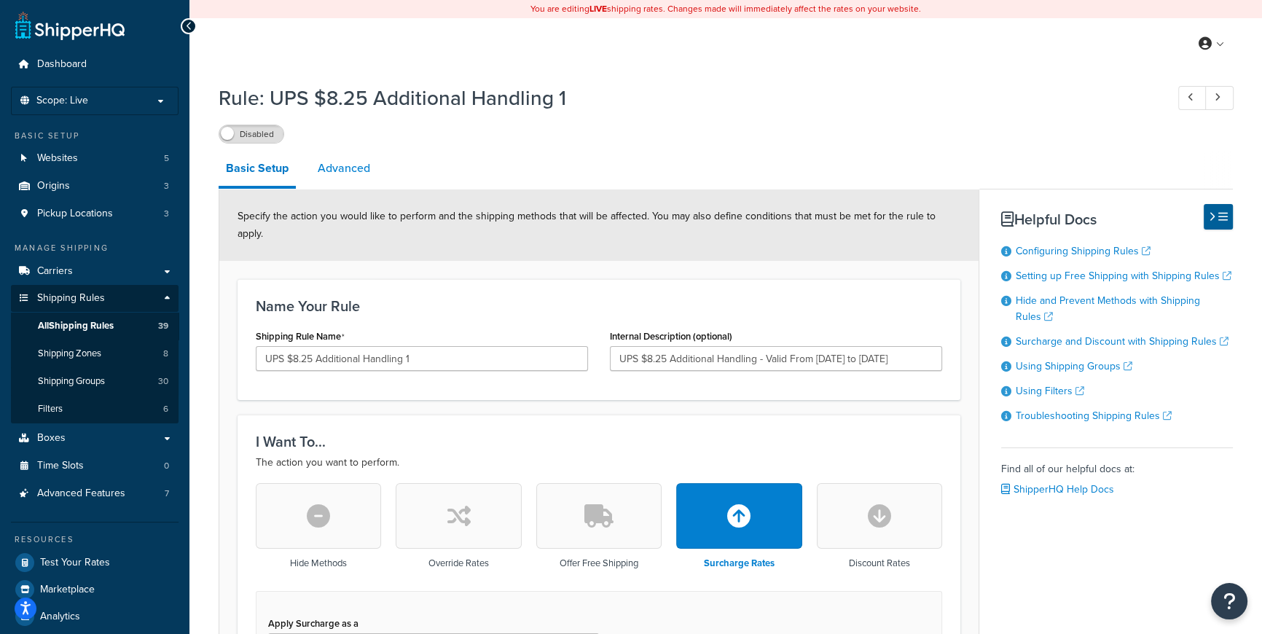
drag, startPoint x: 349, startPoint y: 159, endPoint x: 372, endPoint y: 169, distance: 25.5
click at [350, 160] on link "Advanced" at bounding box center [343, 168] width 67 height 35
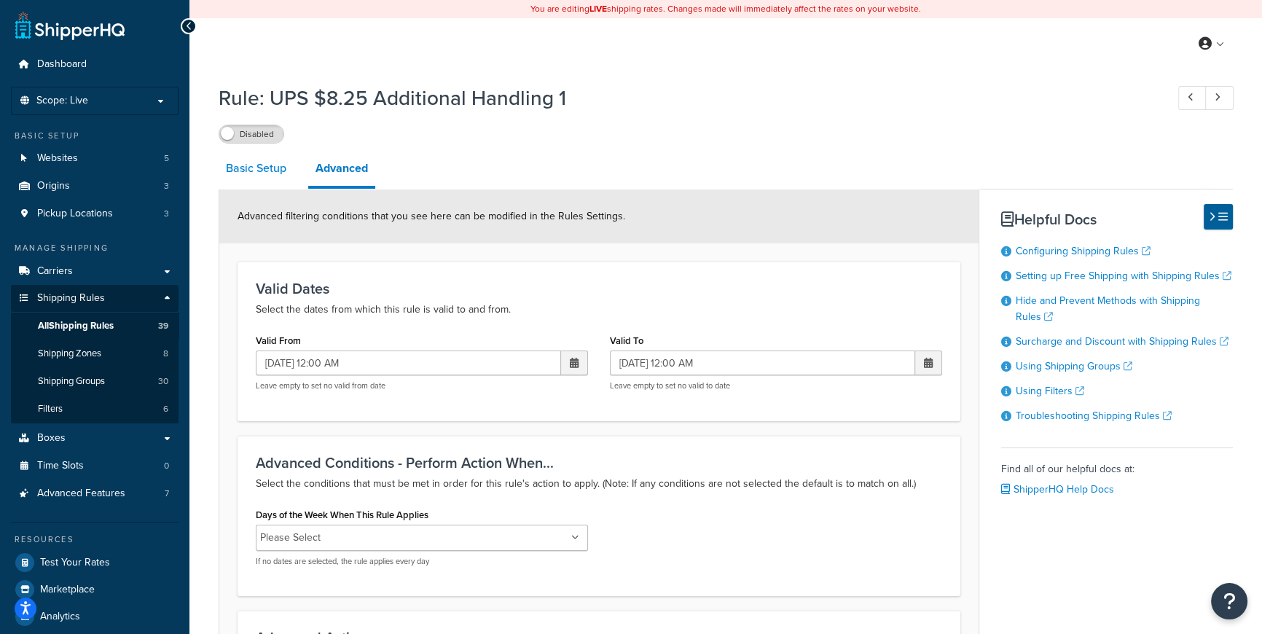
click at [255, 173] on link "Basic Setup" at bounding box center [256, 168] width 75 height 35
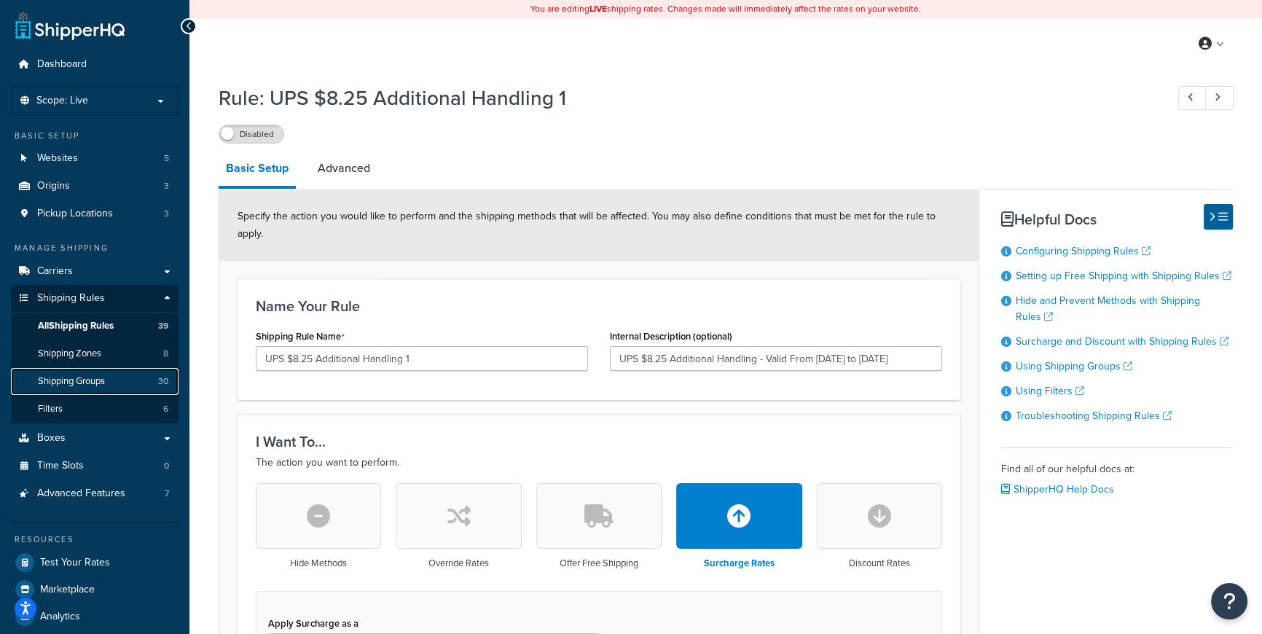
click at [74, 376] on span "Shipping Groups" at bounding box center [71, 381] width 67 height 12
click at [77, 327] on span "All Shipping Rules" at bounding box center [76, 326] width 76 height 12
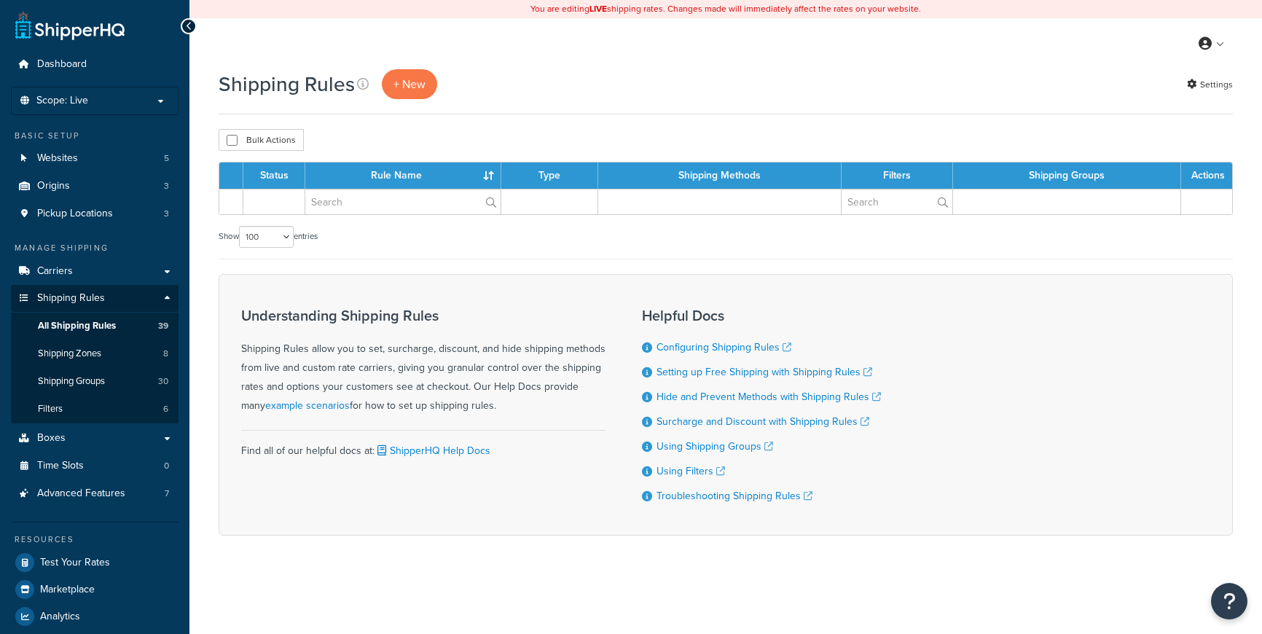
select select "100"
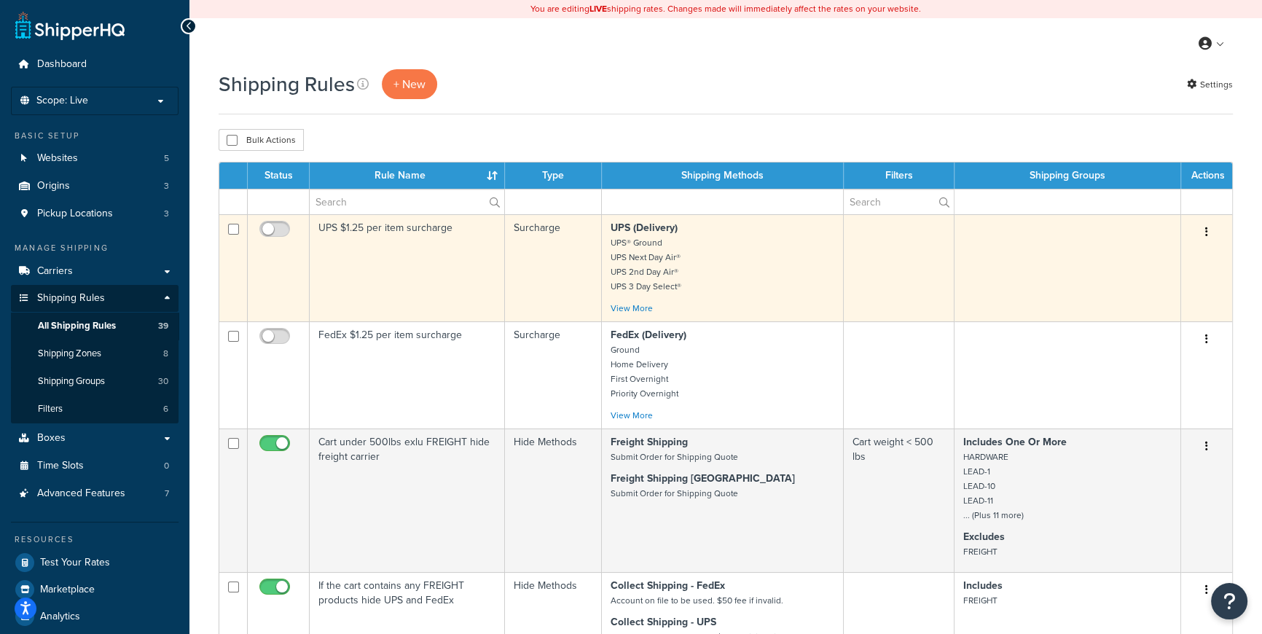
click at [436, 249] on td "UPS $1.25 per item surcharge" at bounding box center [407, 267] width 195 height 107
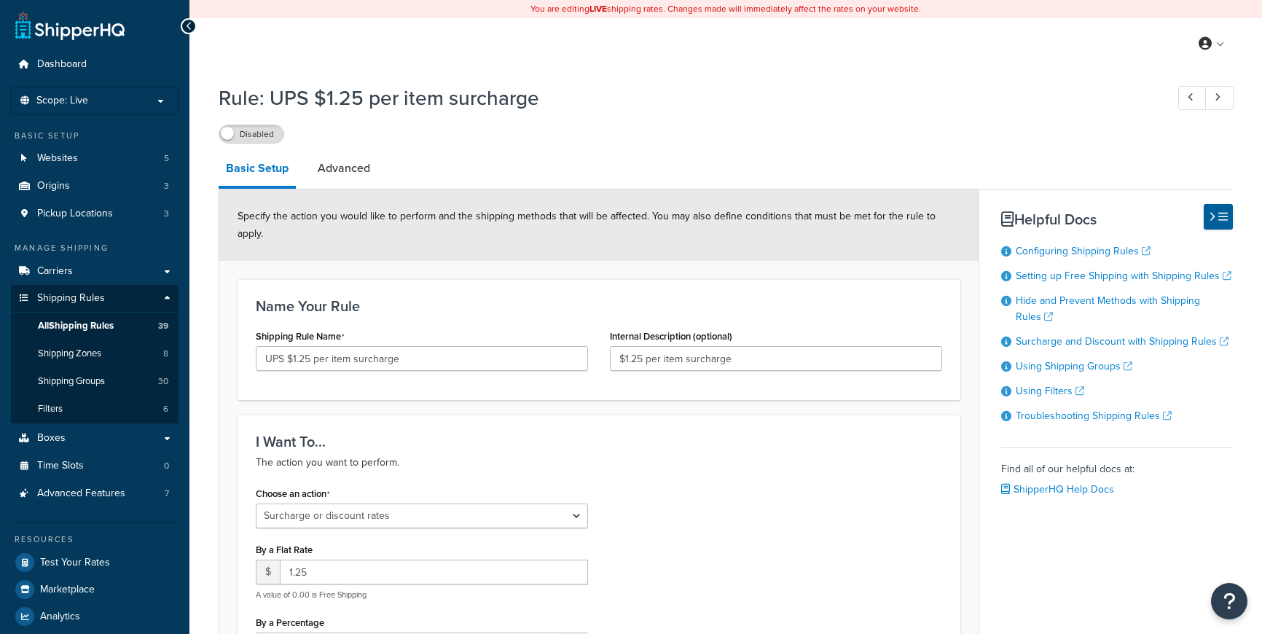
select select "SURCHARGE"
select select "ITEM"
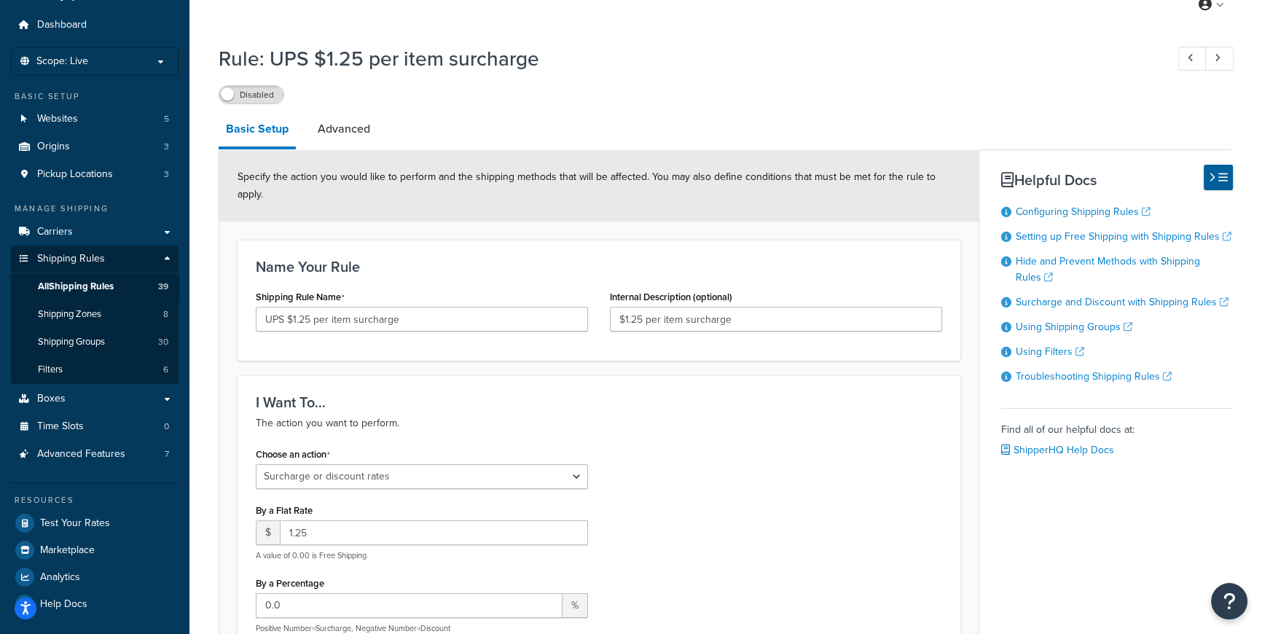
scroll to position [32, 0]
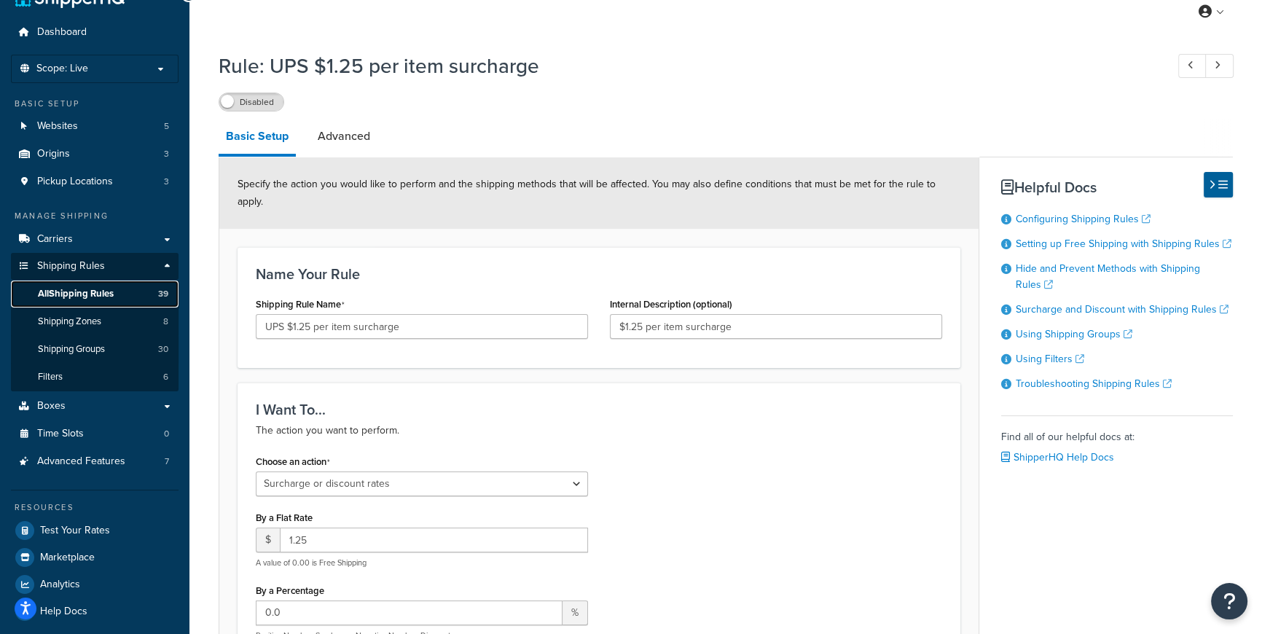
click at [83, 288] on span "All Shipping Rules" at bounding box center [76, 294] width 76 height 12
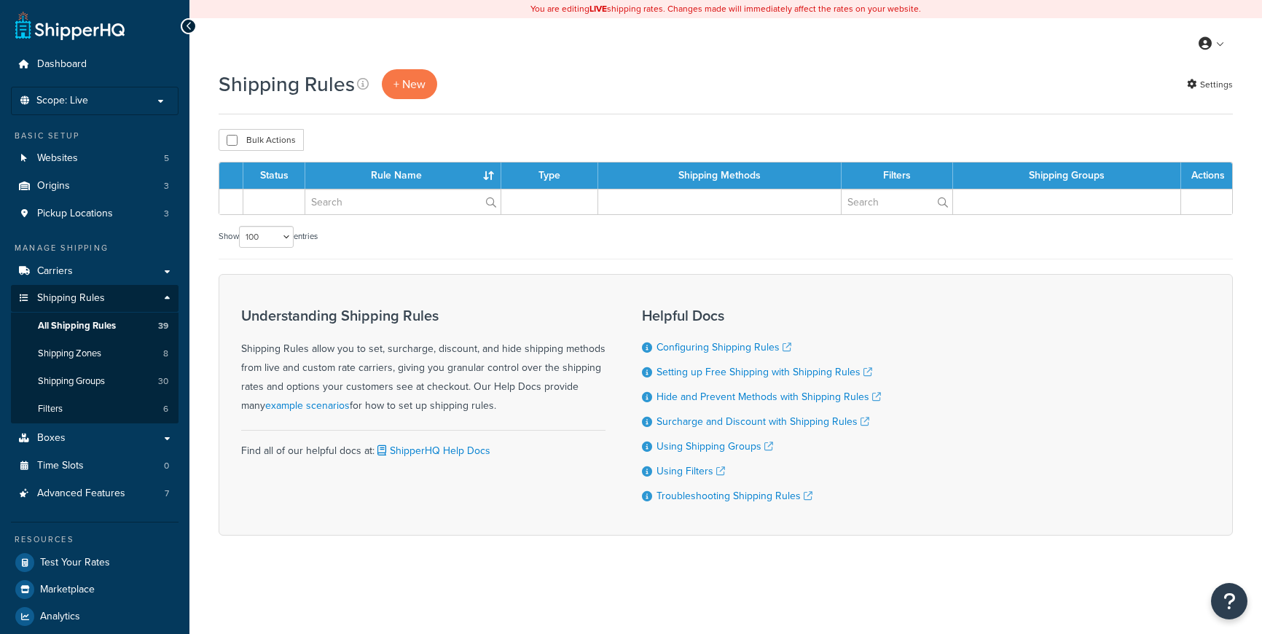
select select "100"
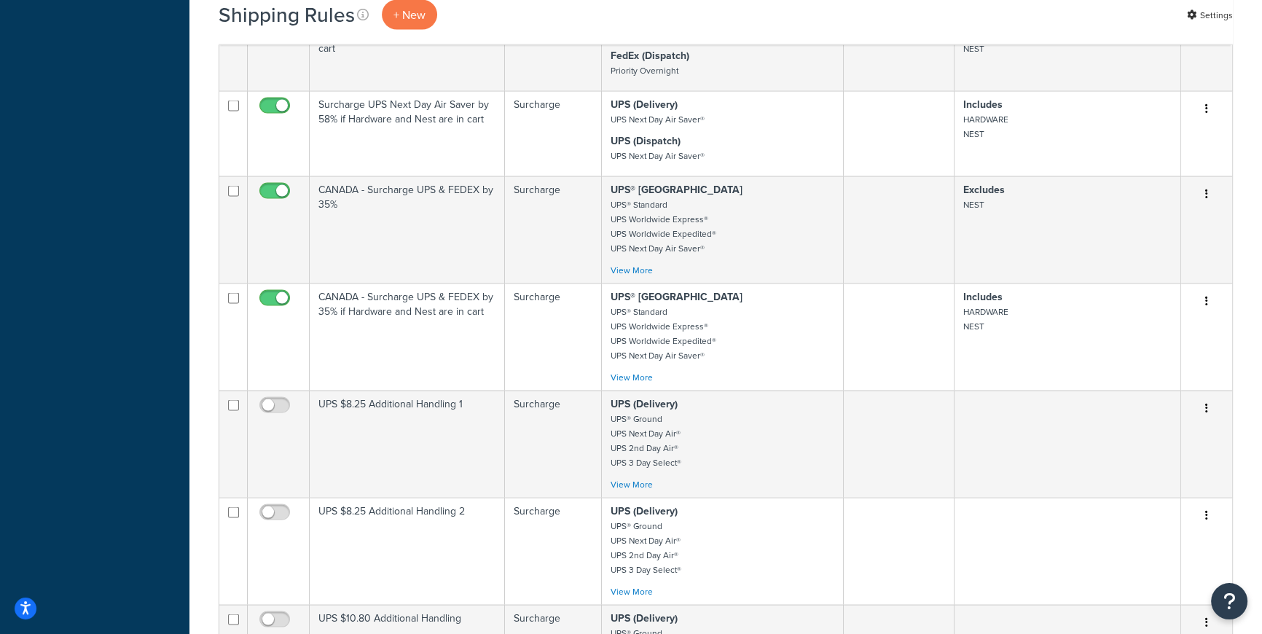
scroll to position [3525, 0]
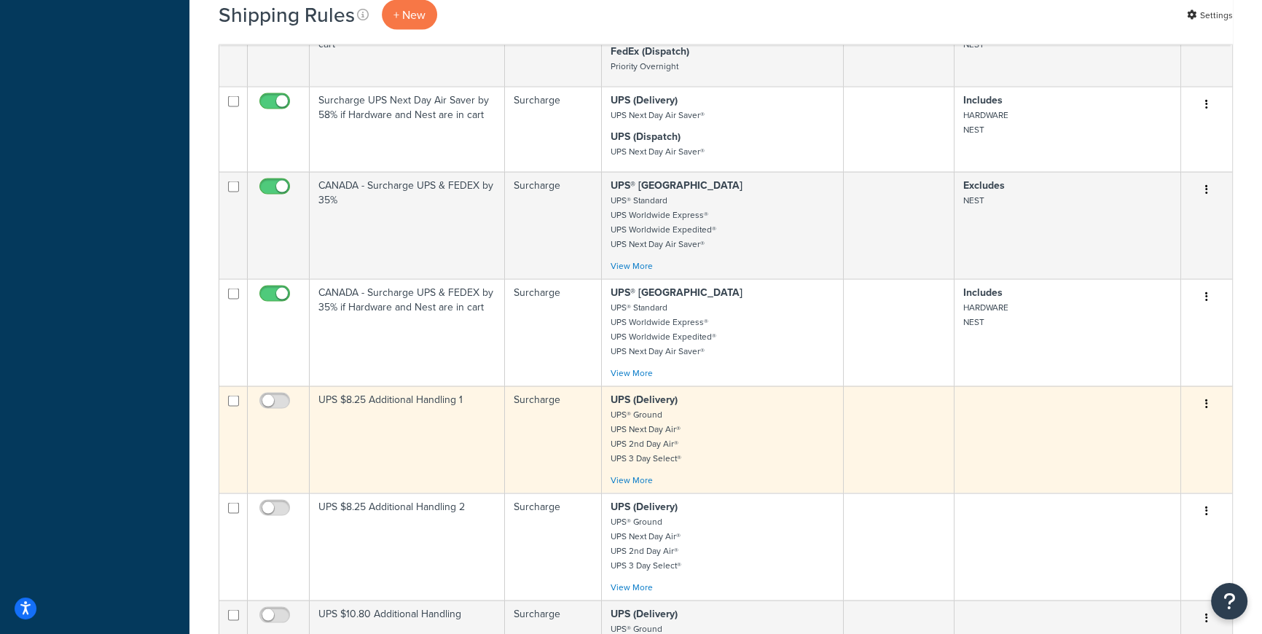
click at [1070, 411] on td at bounding box center [1068, 439] width 227 height 107
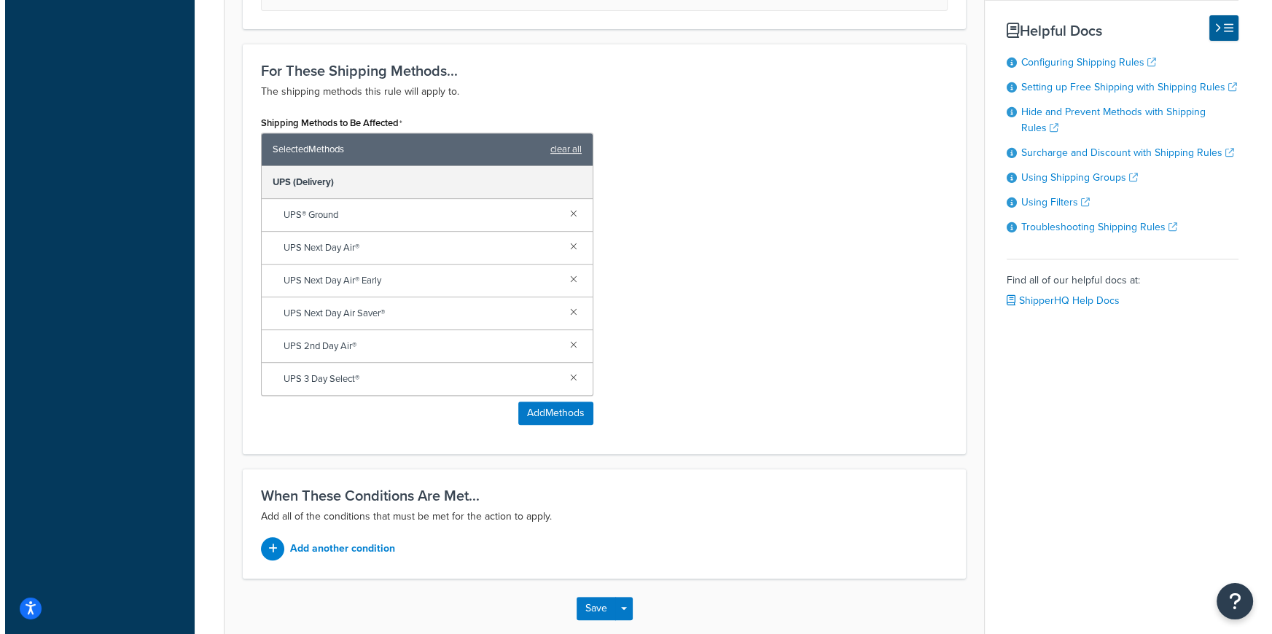
scroll to position [831, 0]
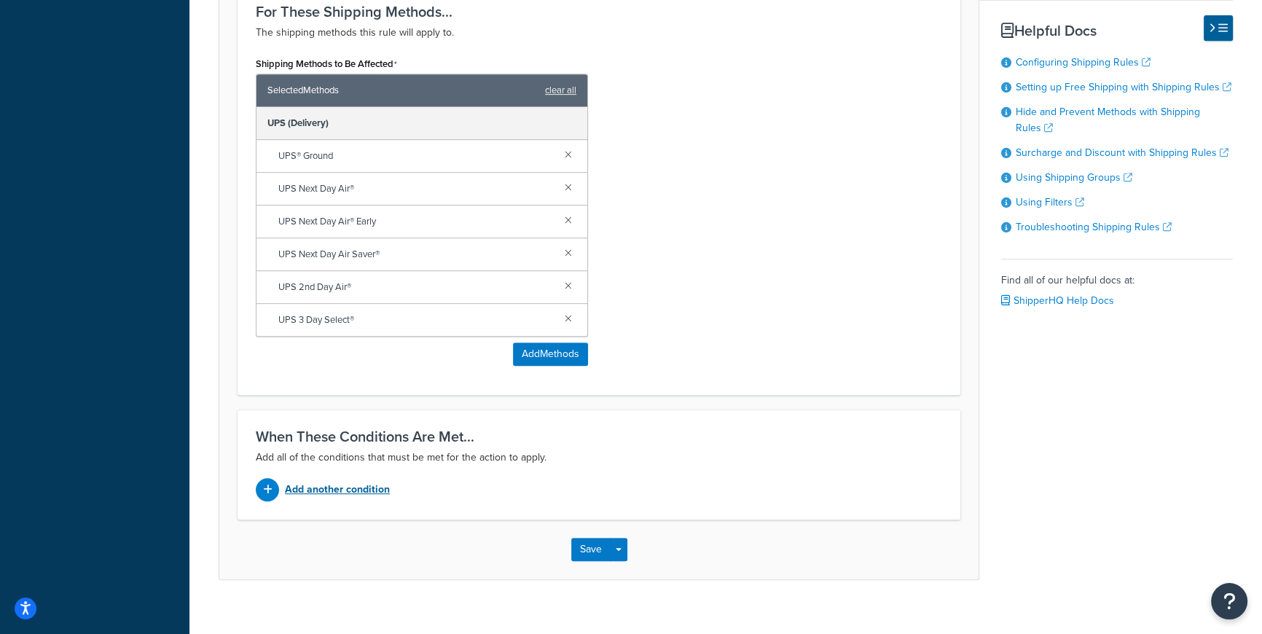
click at [347, 480] on p "Add another condition" at bounding box center [337, 490] width 105 height 20
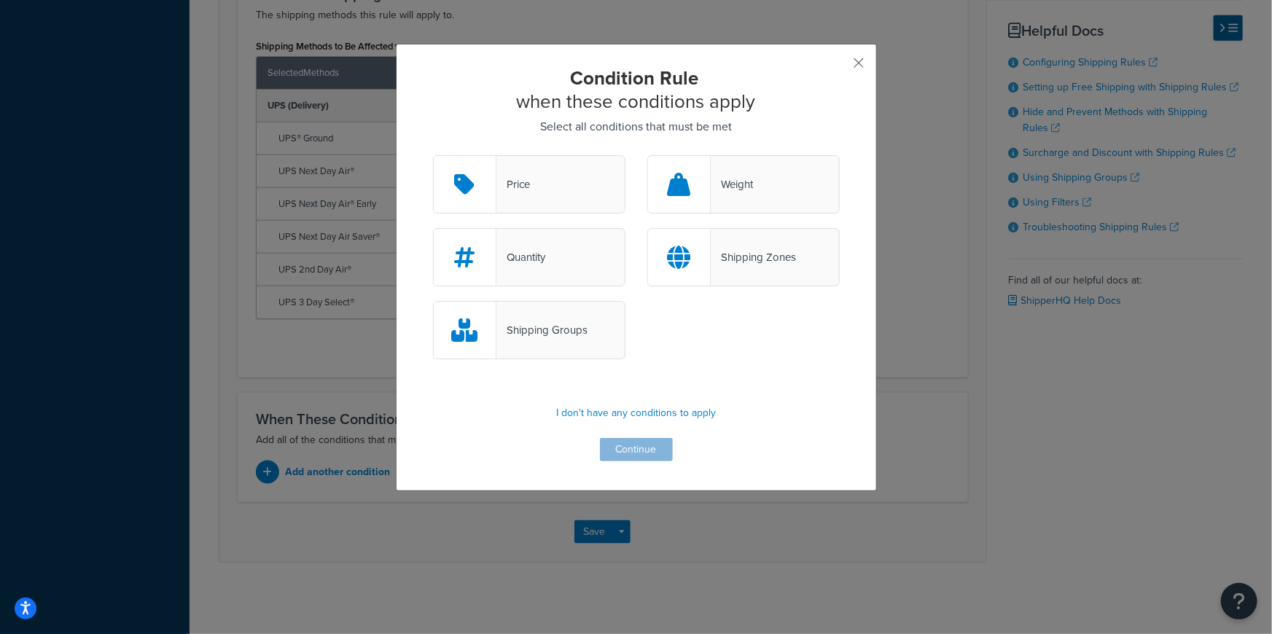
click at [558, 337] on div "Shipping Groups" at bounding box center [541, 330] width 91 height 20
click at [0, 0] on input "Shipping Groups" at bounding box center [0, 0] width 0 height 0
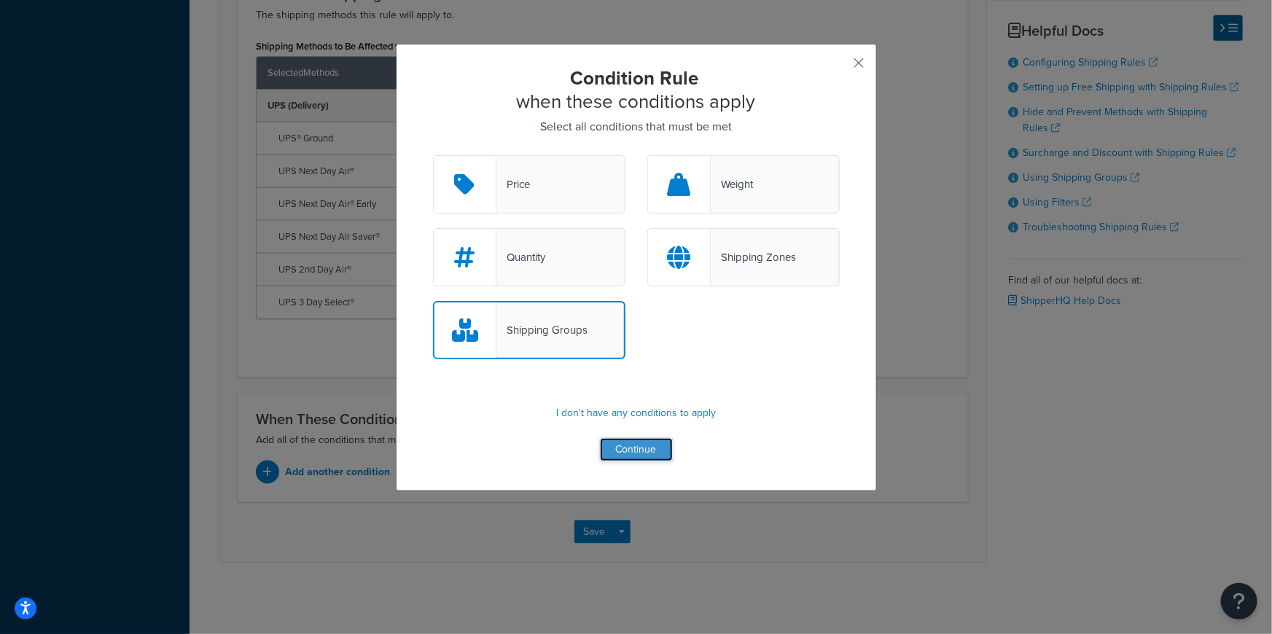
click at [656, 454] on button "Continue" at bounding box center [636, 449] width 73 height 23
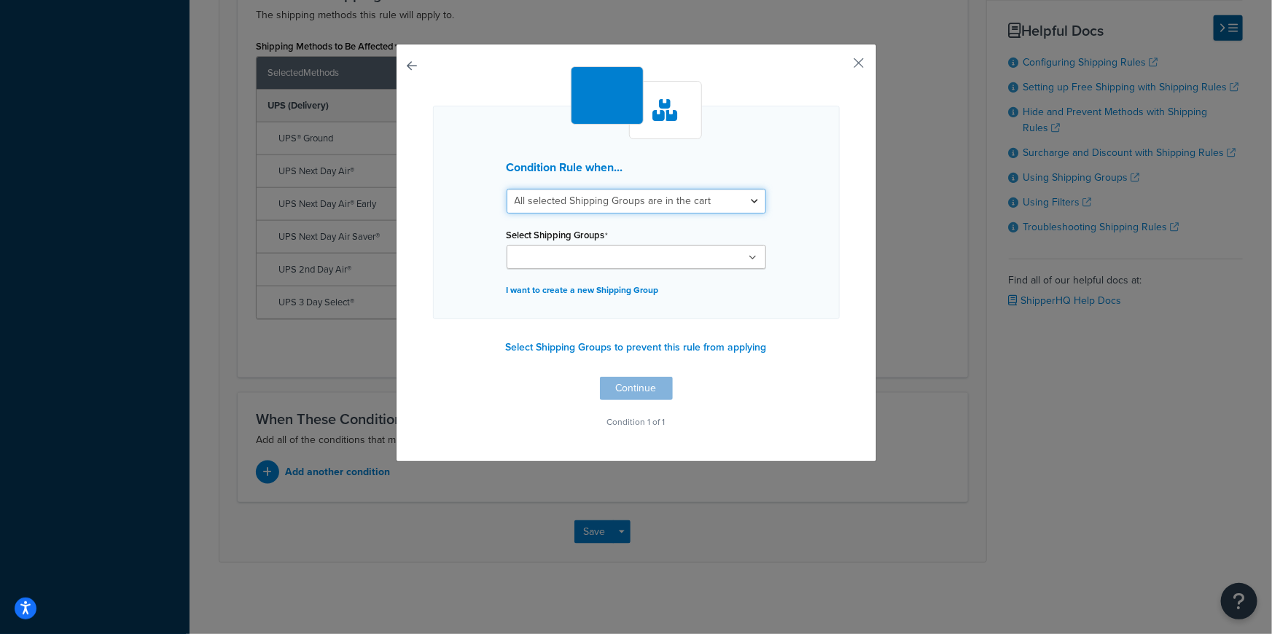
click at [748, 198] on select "All selected Shipping Groups are in the cart Any selected Shipping Groups are i…" at bounding box center [636, 201] width 259 height 25
click at [747, 198] on select "All selected Shipping Groups are in the cart Any selected Shipping Groups are i…" at bounding box center [636, 201] width 259 height 25
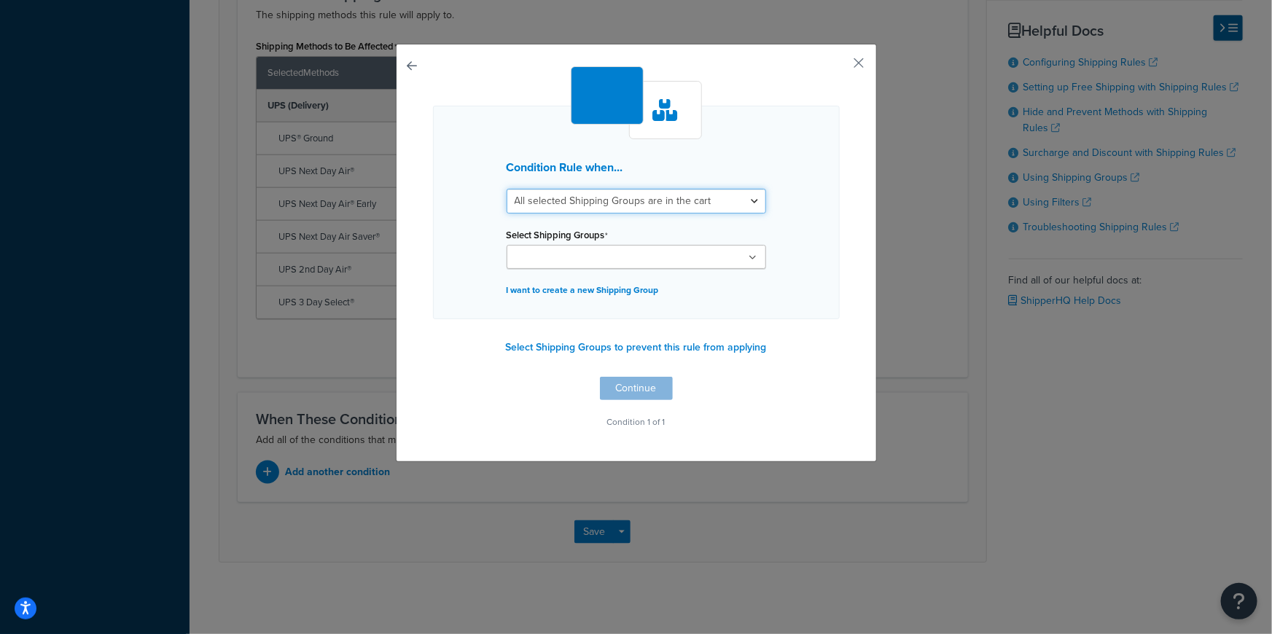
click at [747, 199] on select "All selected Shipping Groups are in the cart Any selected Shipping Groups are i…" at bounding box center [636, 201] width 259 height 25
click at [749, 203] on select "All selected Shipping Groups are in the cart Any selected Shipping Groups are i…" at bounding box center [636, 201] width 259 height 25
select select "any"
click at [507, 189] on select "All selected Shipping Groups are in the cart Any selected Shipping Groups are i…" at bounding box center [636, 201] width 259 height 25
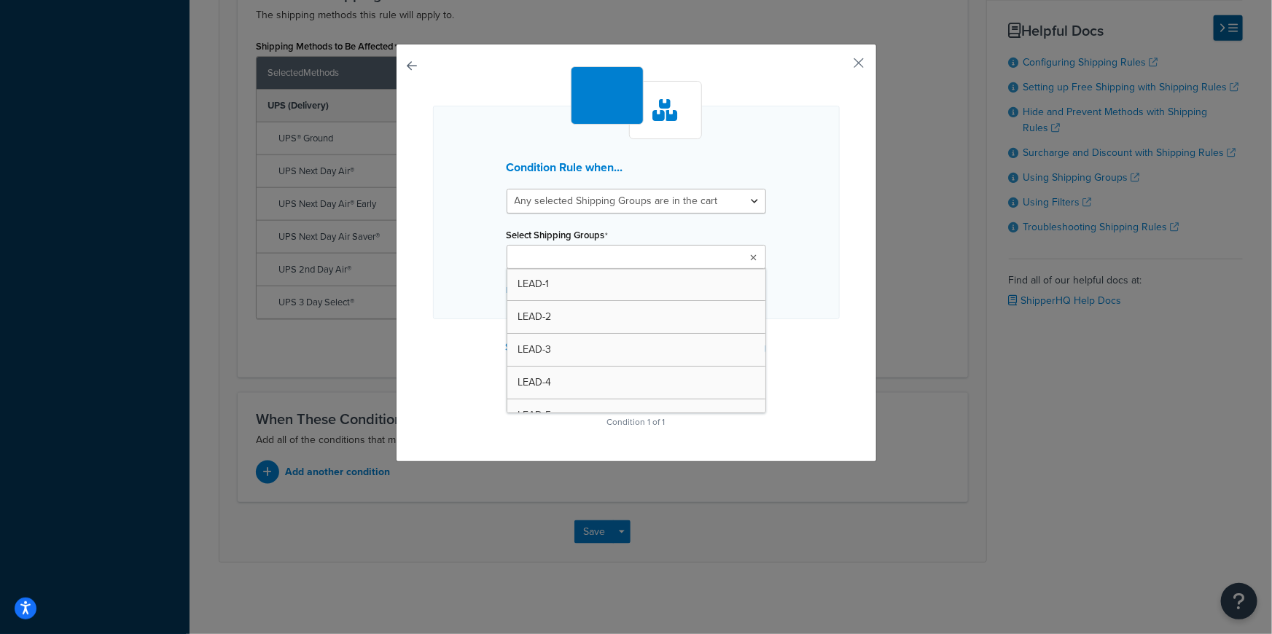
click at [738, 254] on ul at bounding box center [636, 257] width 259 height 24
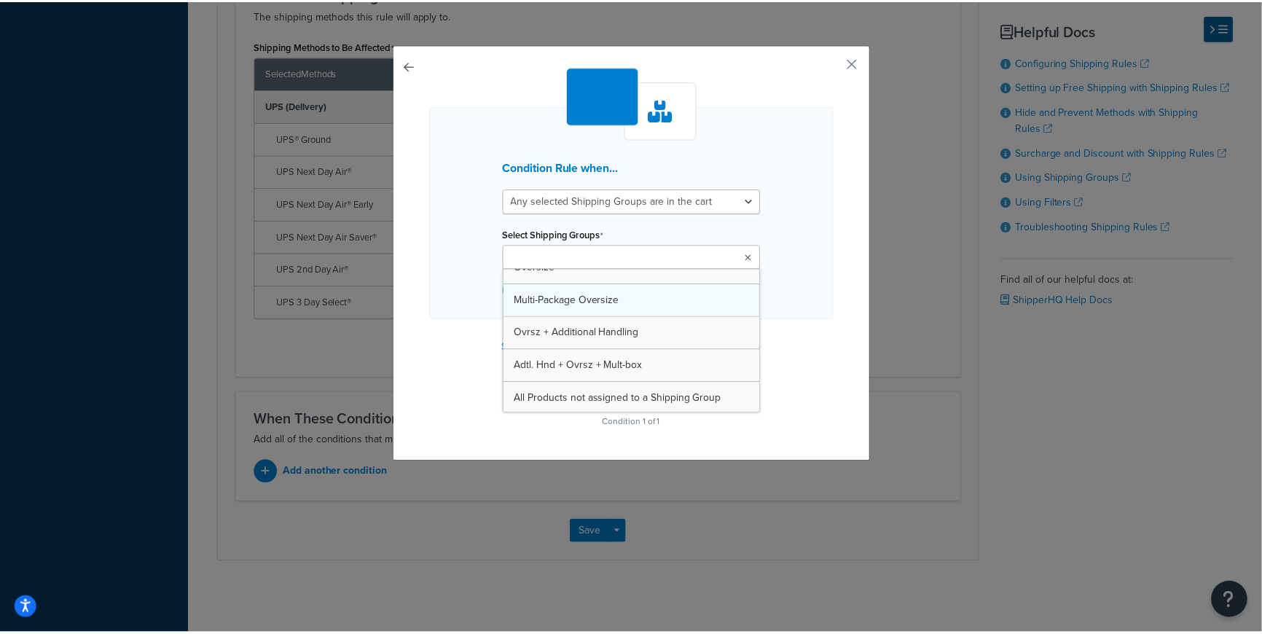
scroll to position [306, 0]
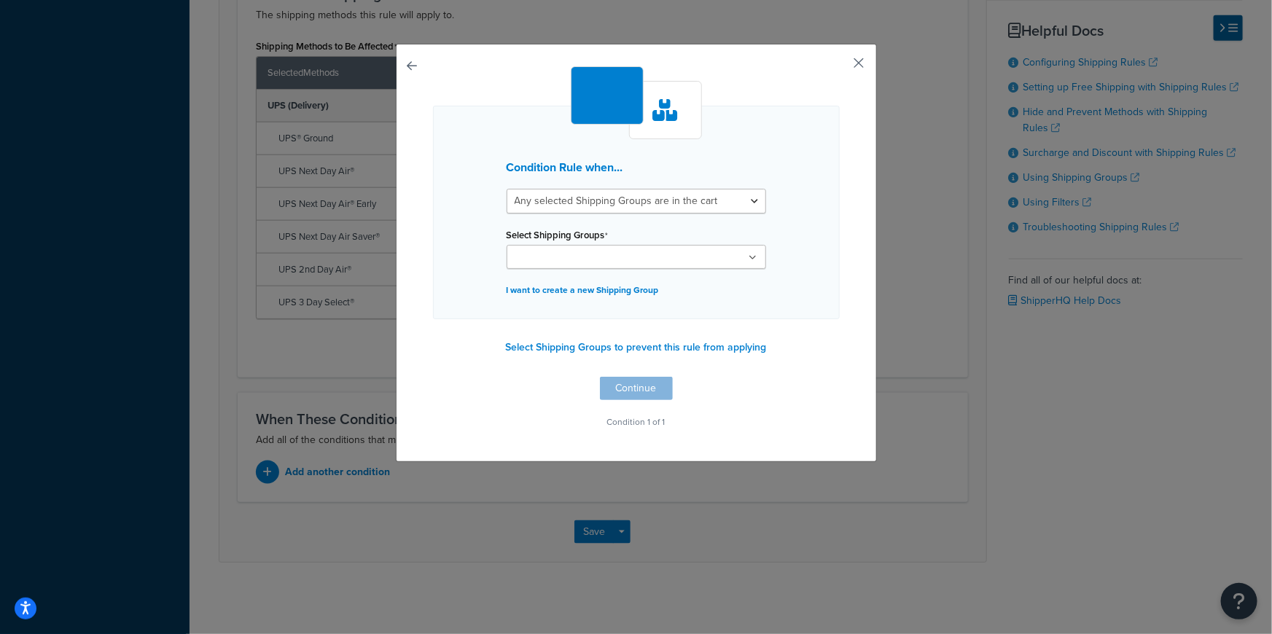
click at [840, 66] on button "button" at bounding box center [838, 68] width 4 height 4
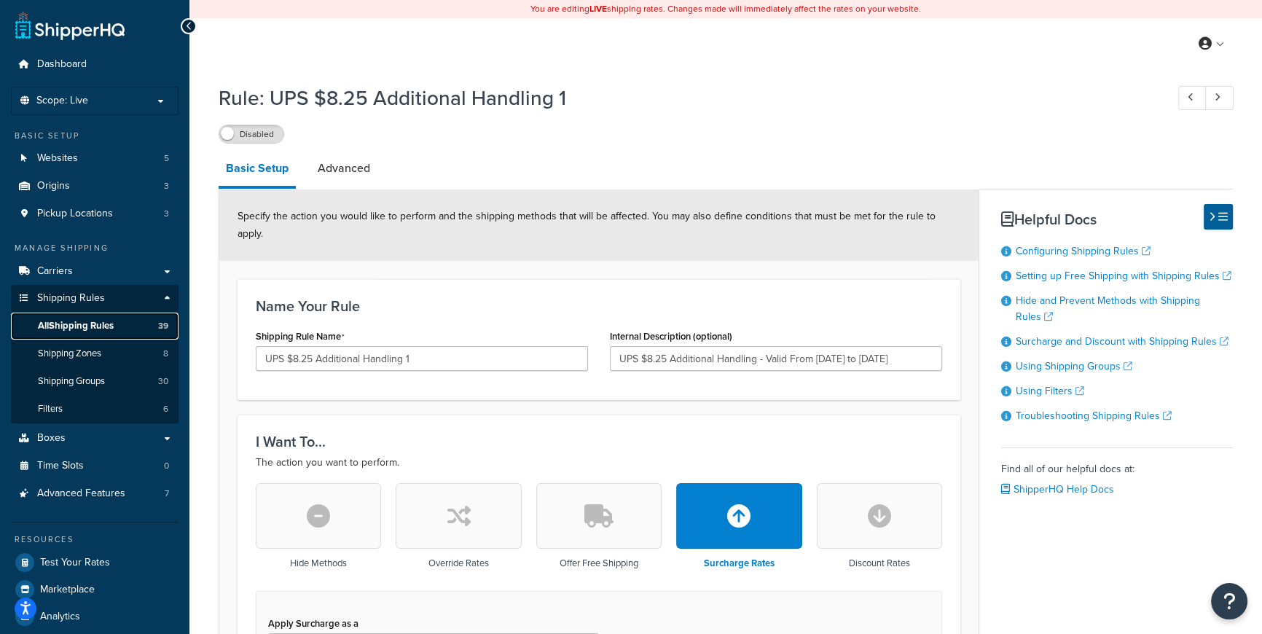
click at [92, 327] on span "All Shipping Rules" at bounding box center [76, 326] width 76 height 12
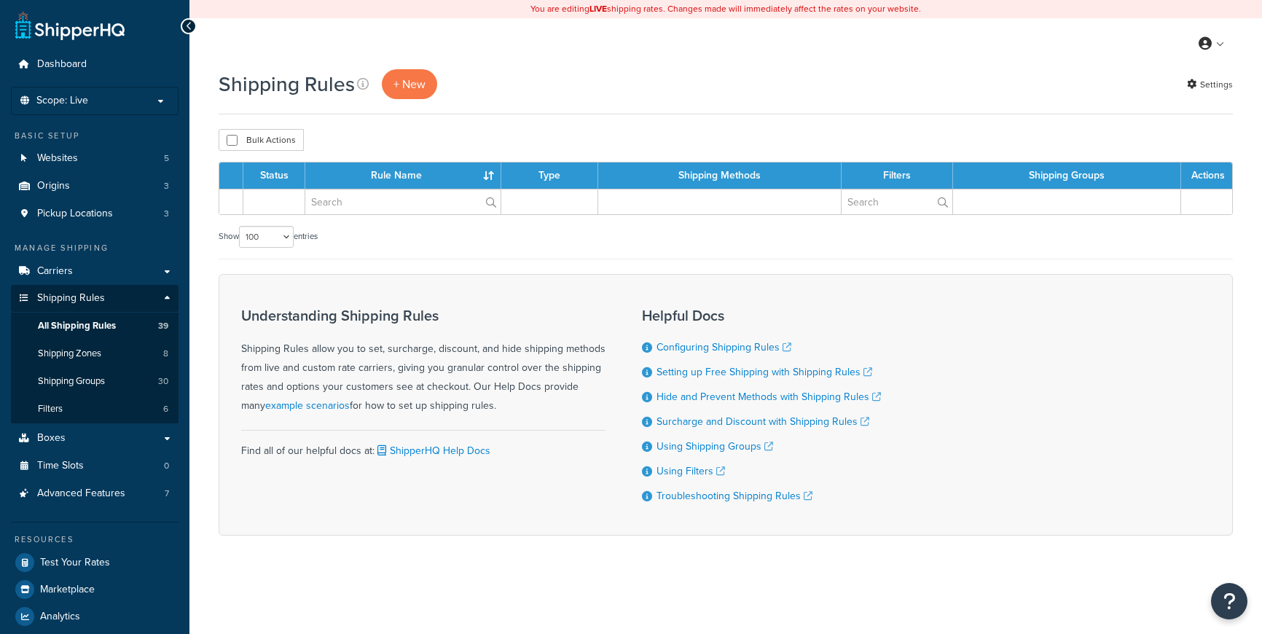
select select "100"
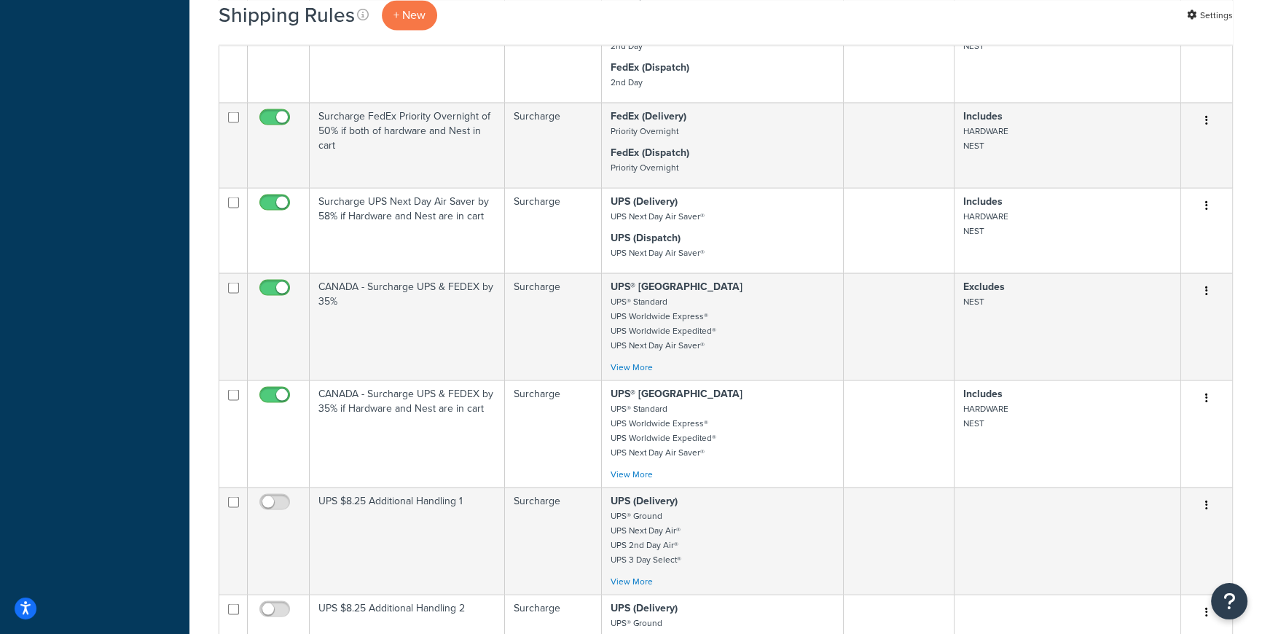
scroll to position [3545, 0]
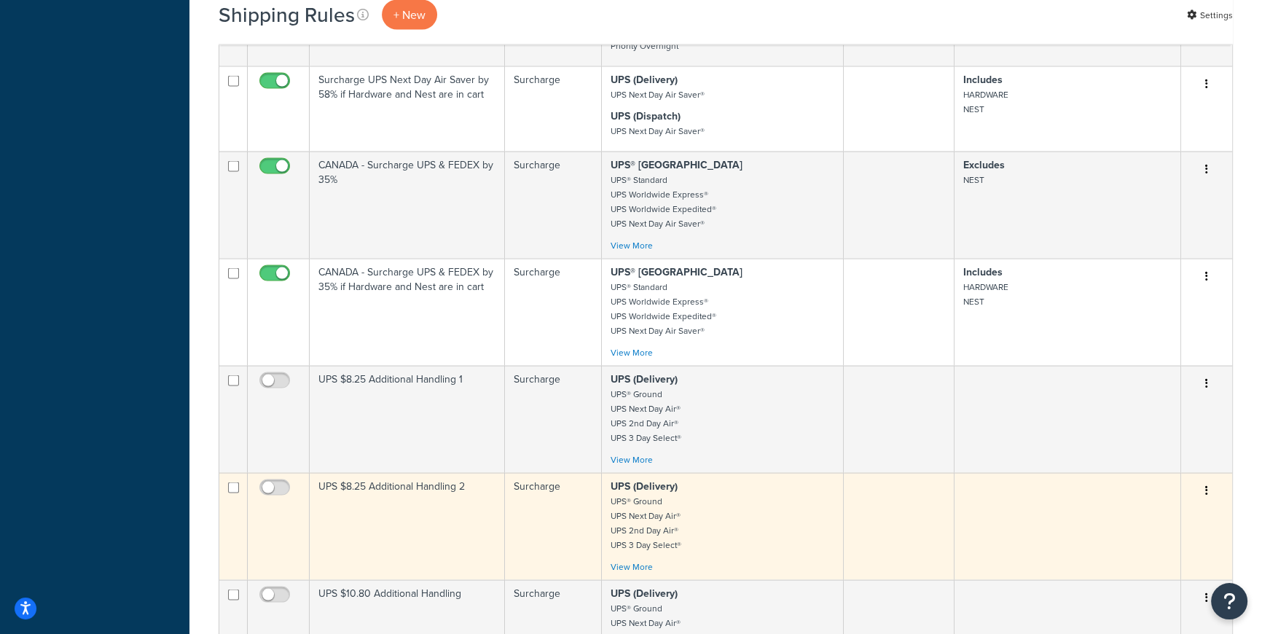
click at [821, 523] on p "UPS (Delivery) UPS® Ground UPS Next Day Air® UPS 2nd Day Air® UPS 3 Day Select®" at bounding box center [723, 516] width 224 height 73
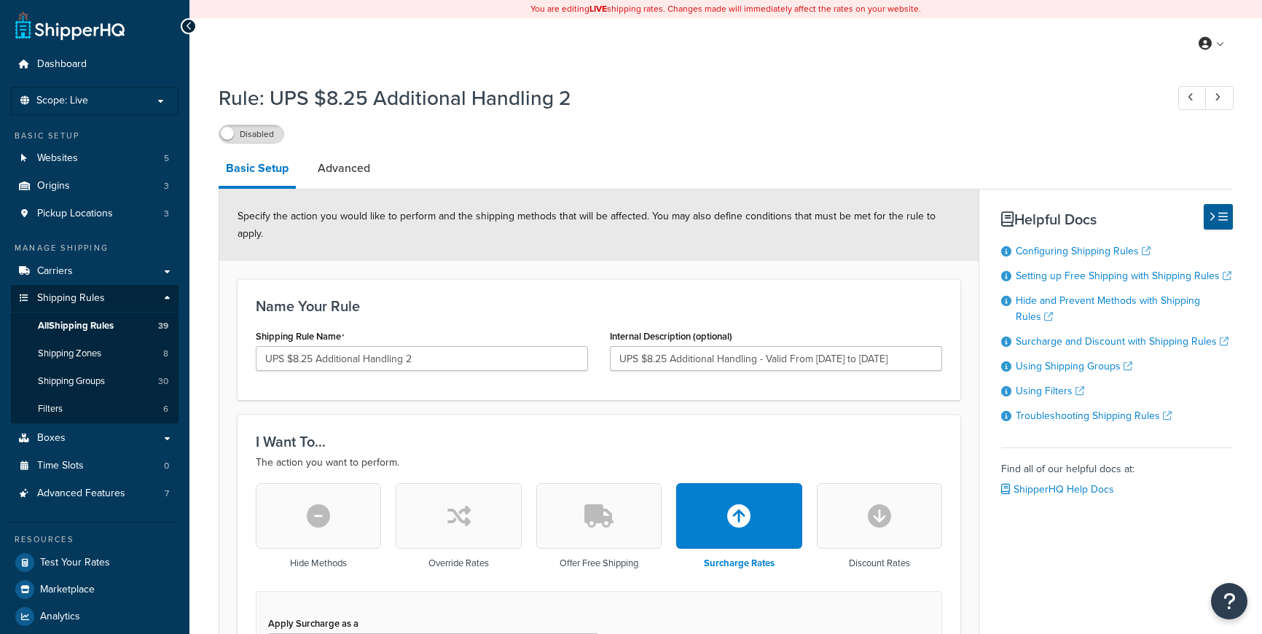
select select "ITEM"
click at [108, 327] on span "All Shipping Rules" at bounding box center [76, 326] width 76 height 12
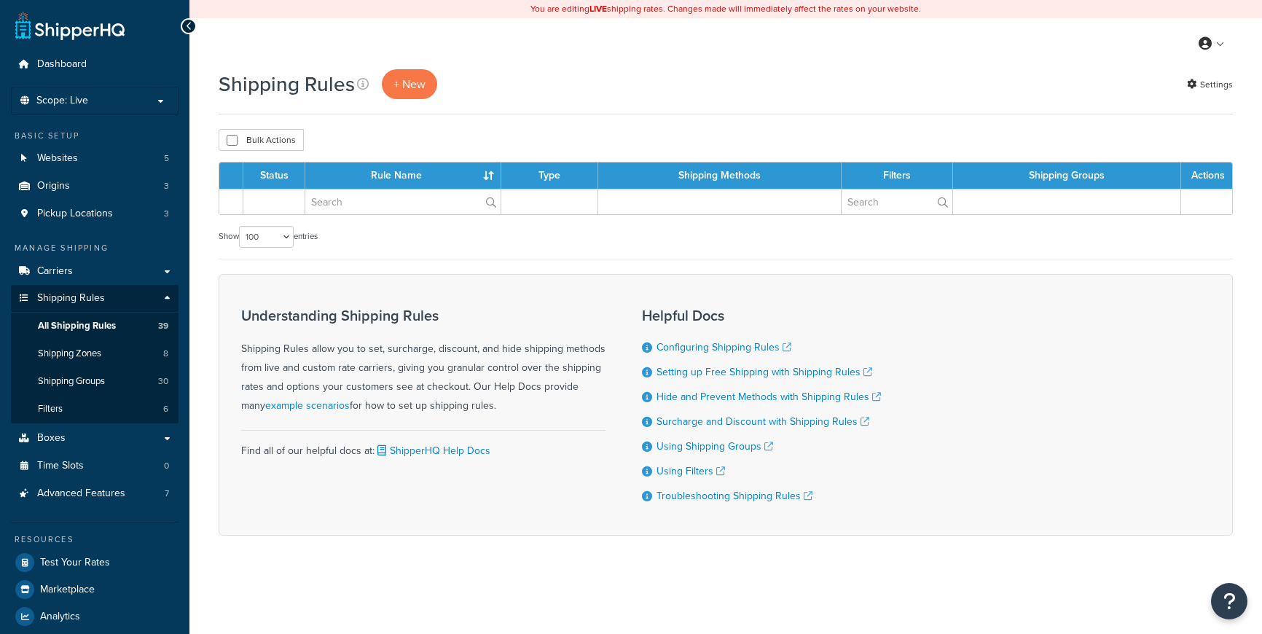
select select "100"
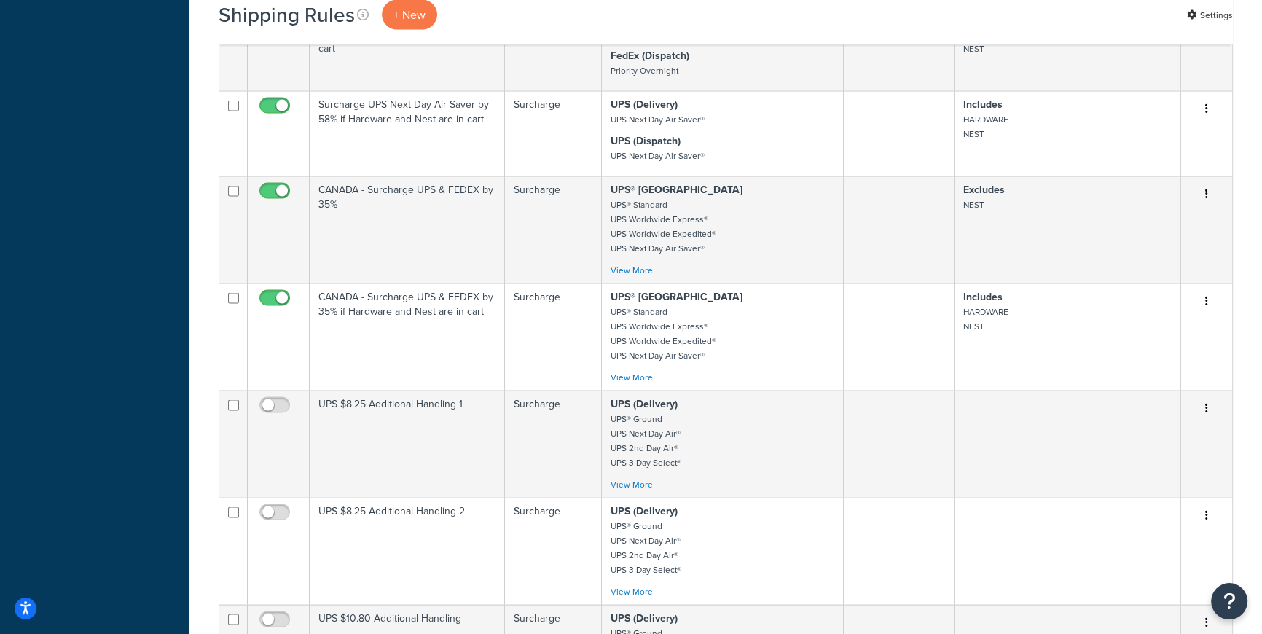
scroll to position [3530, 0]
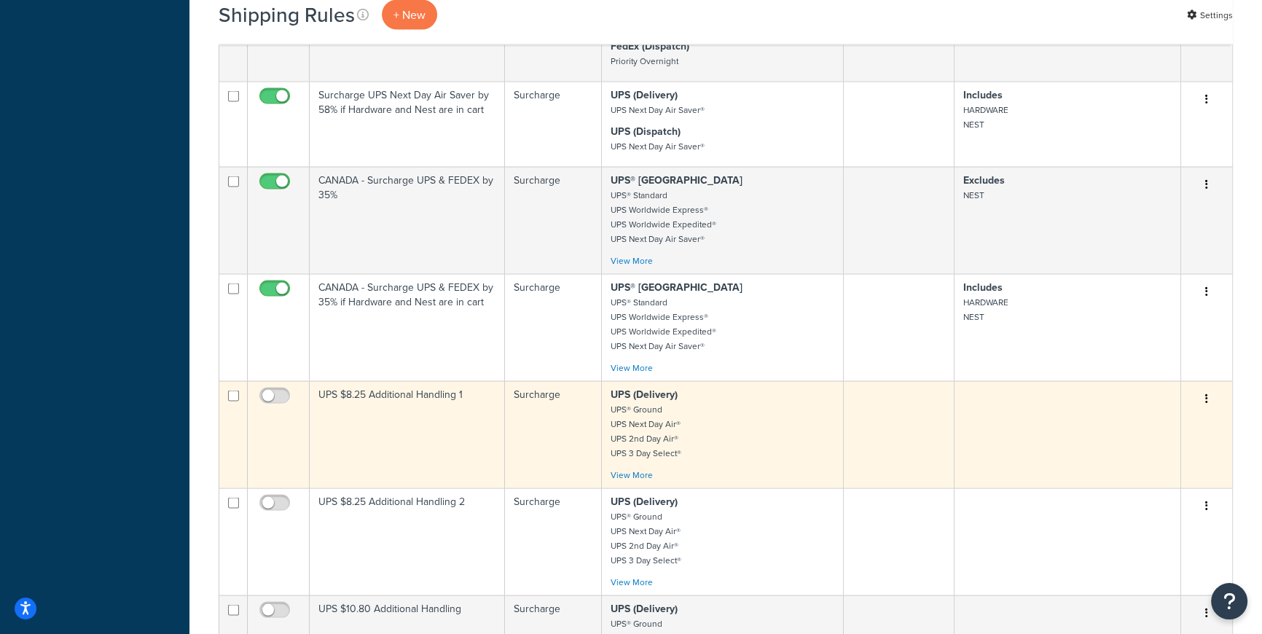
click at [742, 428] on p "UPS (Delivery) UPS® Ground UPS Next Day Air® UPS 2nd Day Air® UPS 3 Day Select®" at bounding box center [723, 424] width 224 height 73
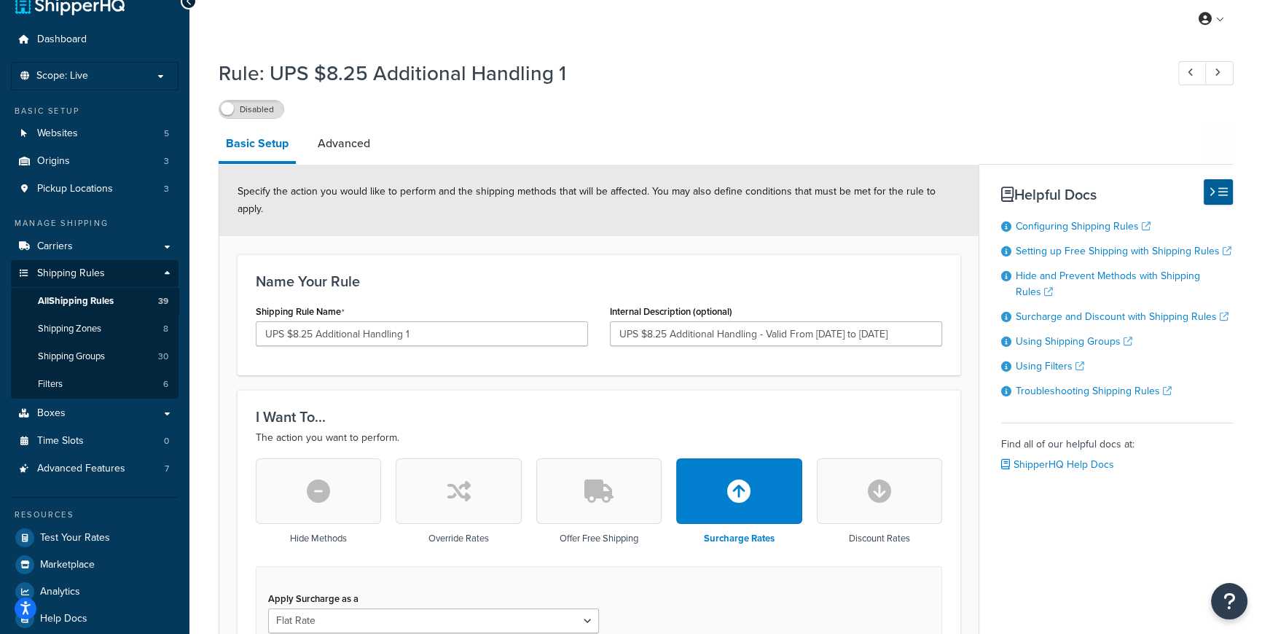
scroll to position [17, 0]
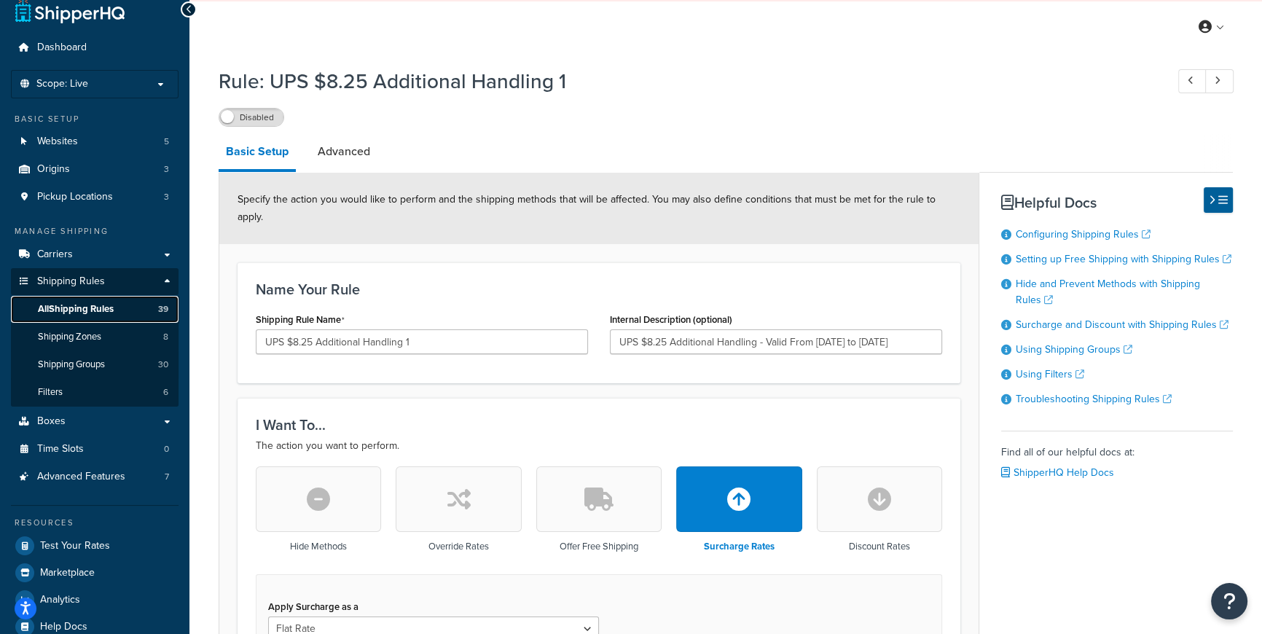
click at [86, 310] on span "All Shipping Rules" at bounding box center [76, 309] width 76 height 12
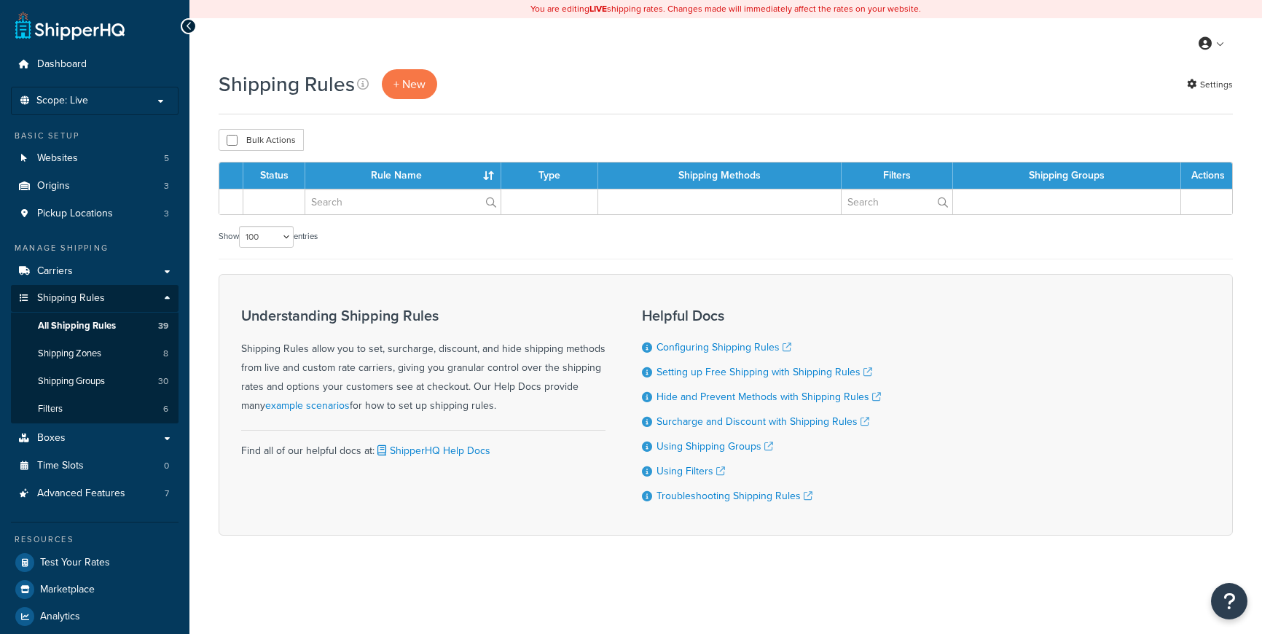
select select "100"
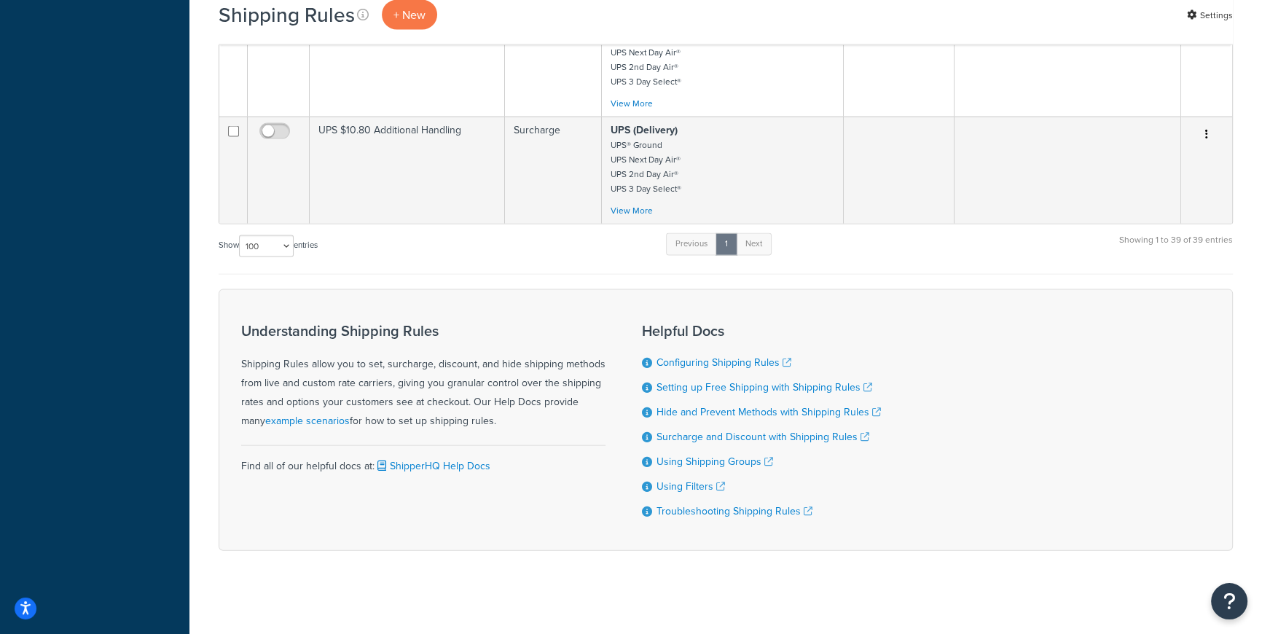
scroll to position [3636, 0]
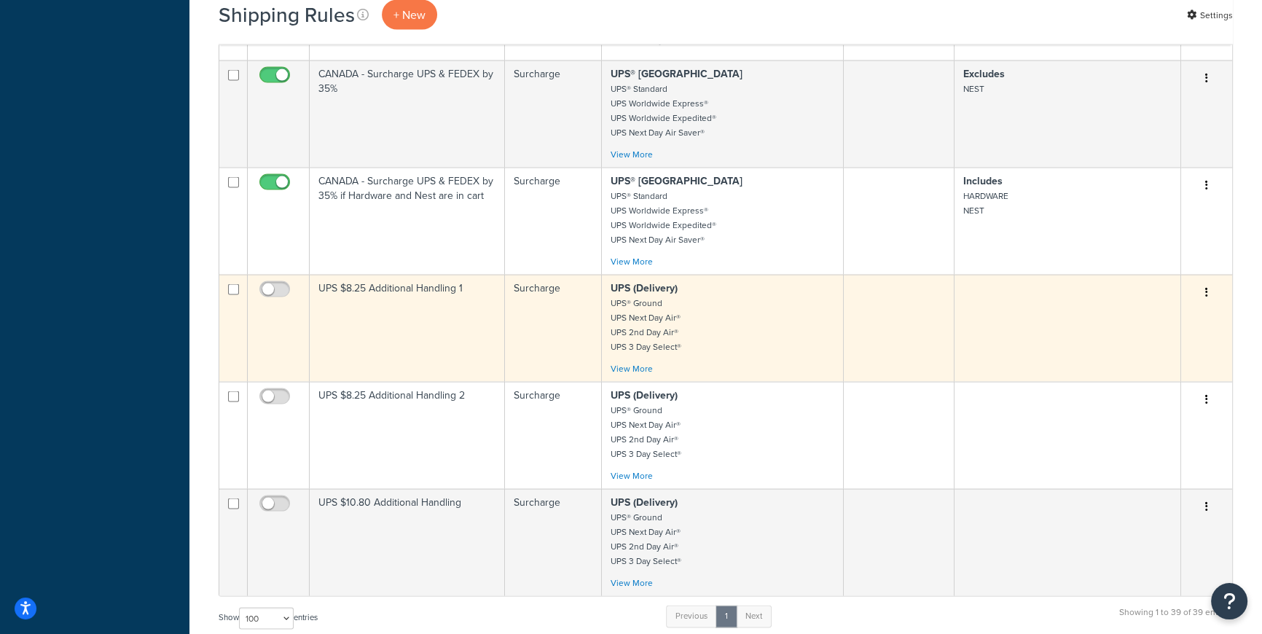
click at [1206, 292] on icon "button" at bounding box center [1206, 292] width 3 height 10
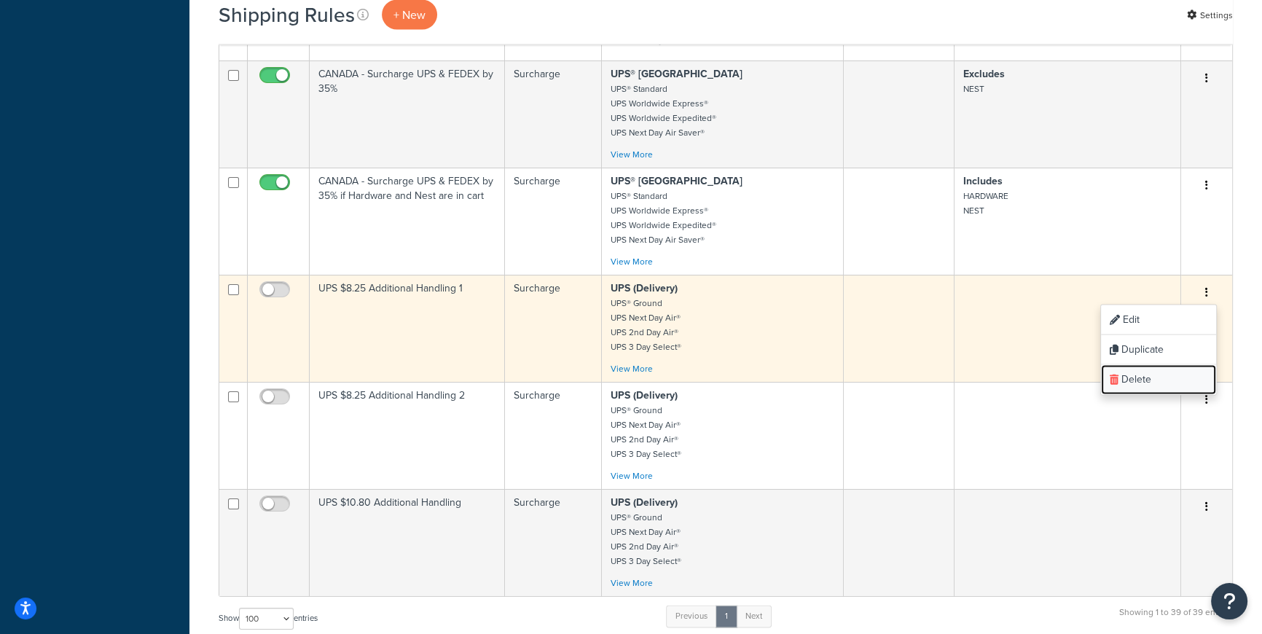
click at [1144, 371] on link "Delete" at bounding box center [1158, 380] width 115 height 30
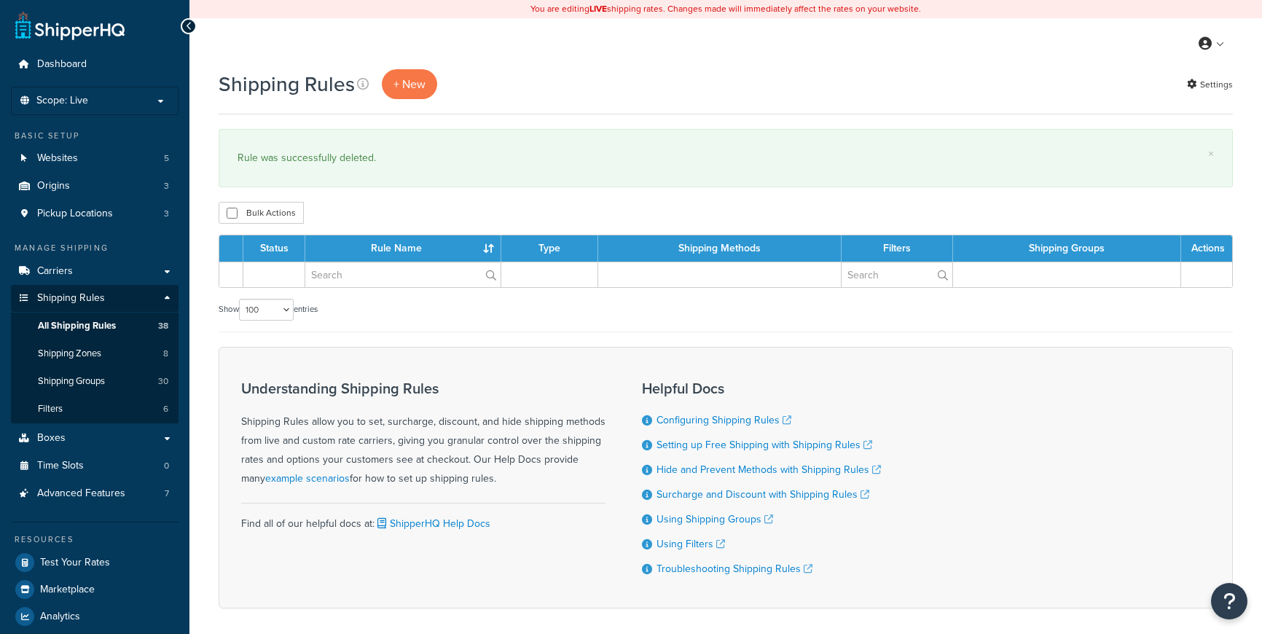
select select "100"
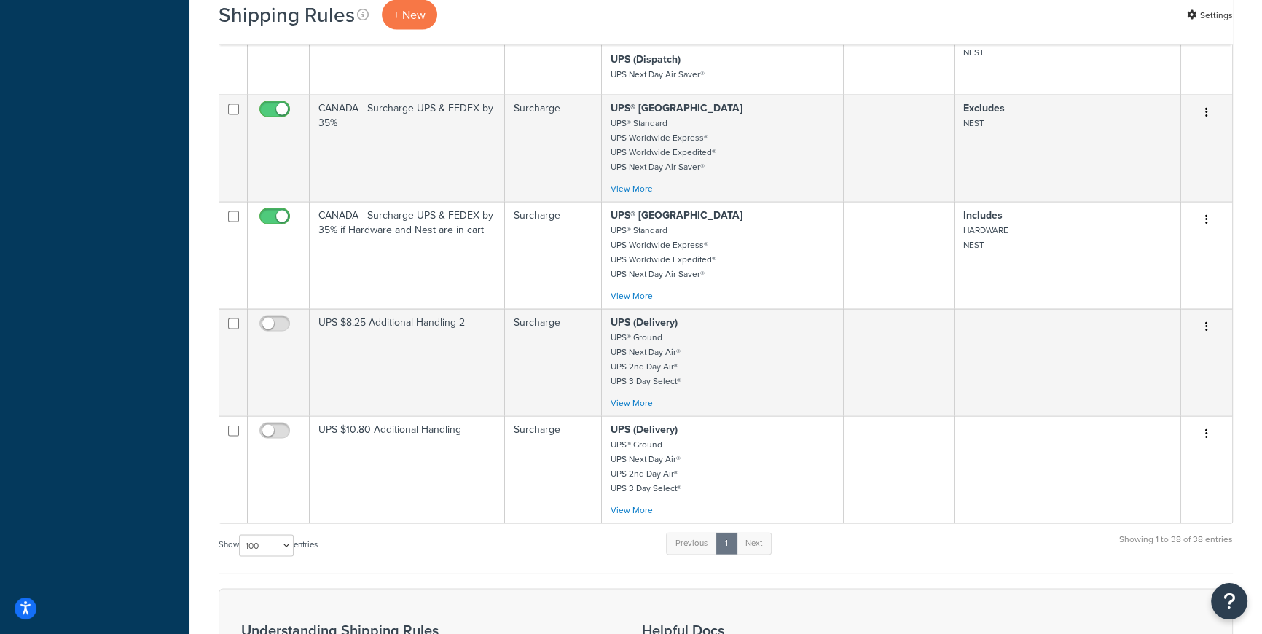
scroll to position [3689, 0]
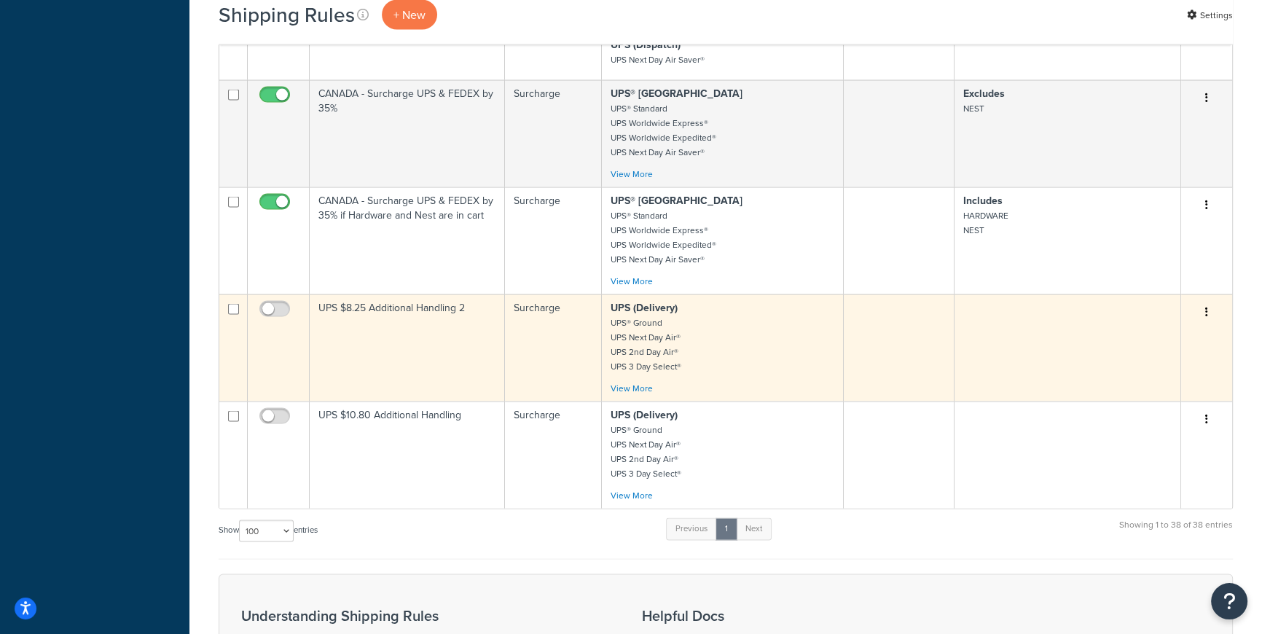
click at [1205, 310] on icon "button" at bounding box center [1206, 312] width 3 height 10
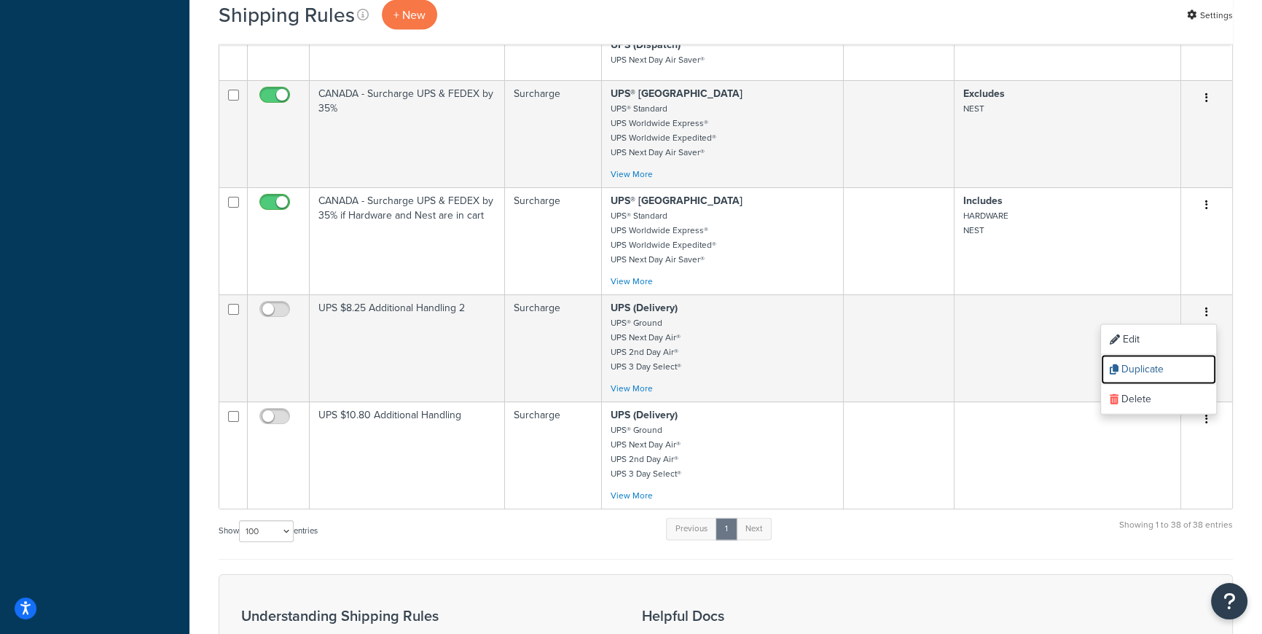
drag, startPoint x: 1162, startPoint y: 364, endPoint x: 701, endPoint y: 41, distance: 562.5
click at [1162, 364] on link "Duplicate" at bounding box center [1158, 370] width 115 height 30
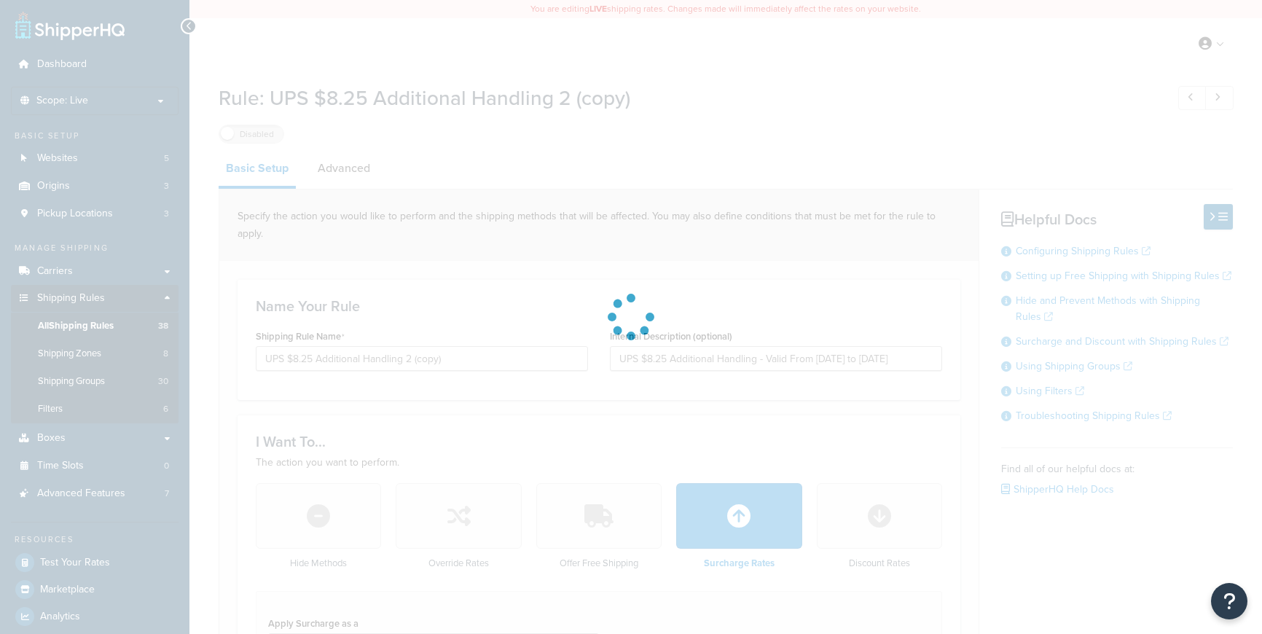
select select "ITEM"
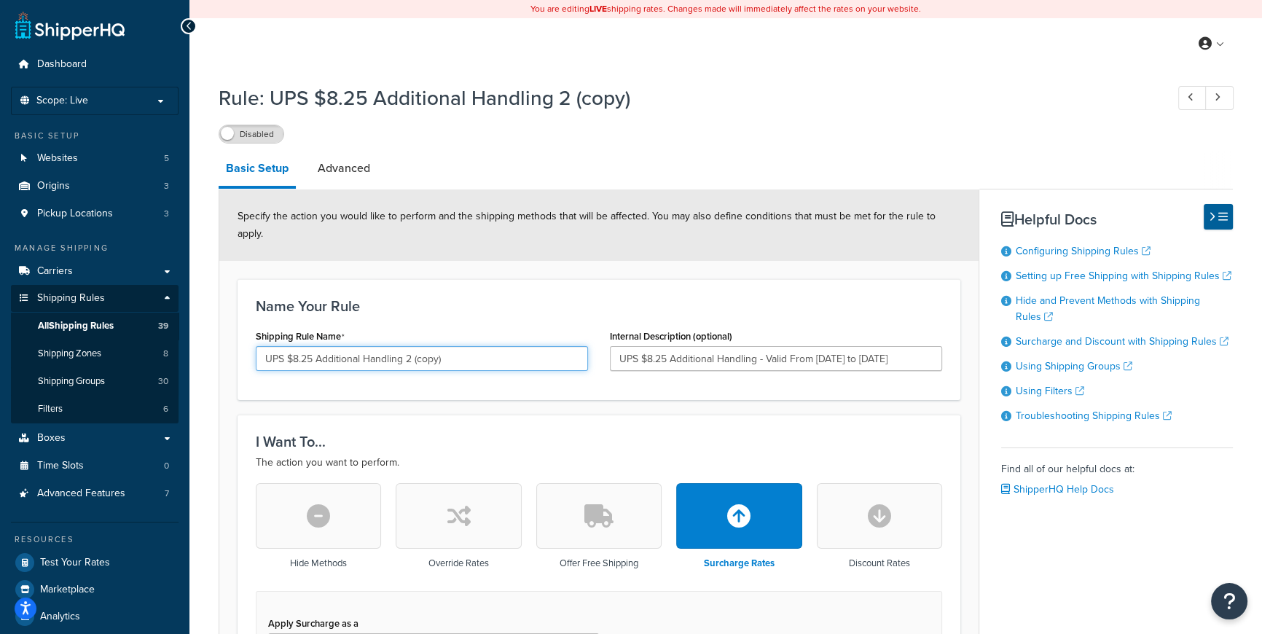
click at [458, 346] on input "UPS $8.25 Additional Handling 2 (copy)" at bounding box center [422, 358] width 332 height 25
type input "UPS $8.25 Additional Handling 1"
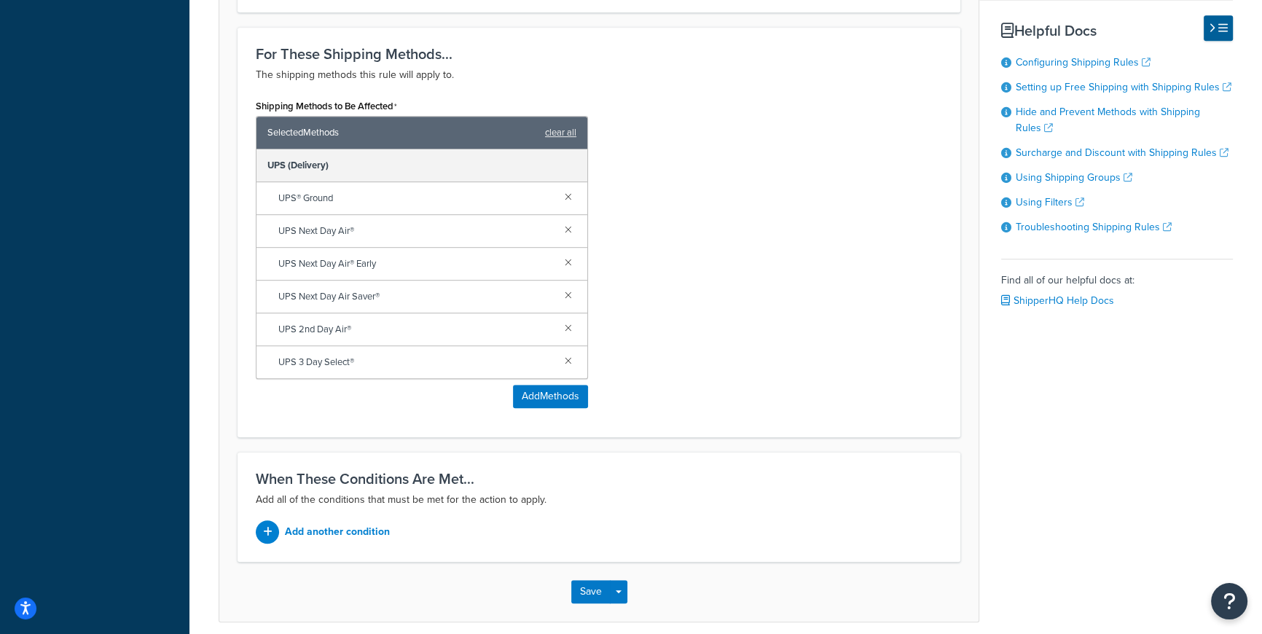
scroll to position [1055, 0]
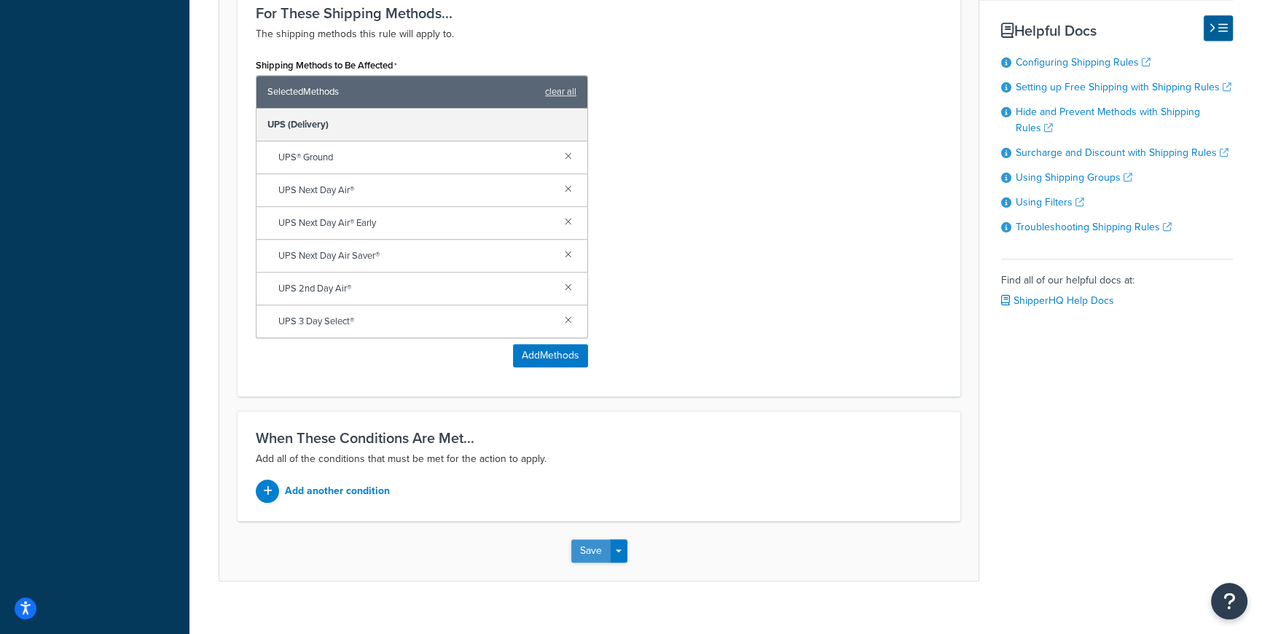
click at [583, 539] on button "Save" at bounding box center [590, 550] width 39 height 23
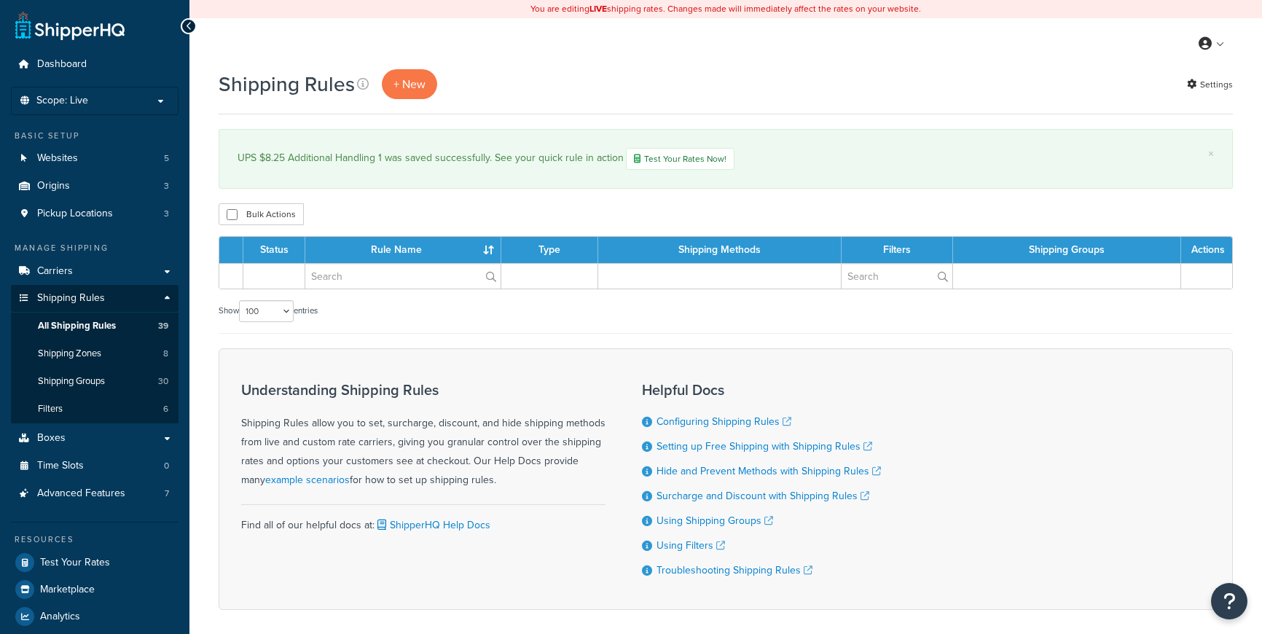
select select "100"
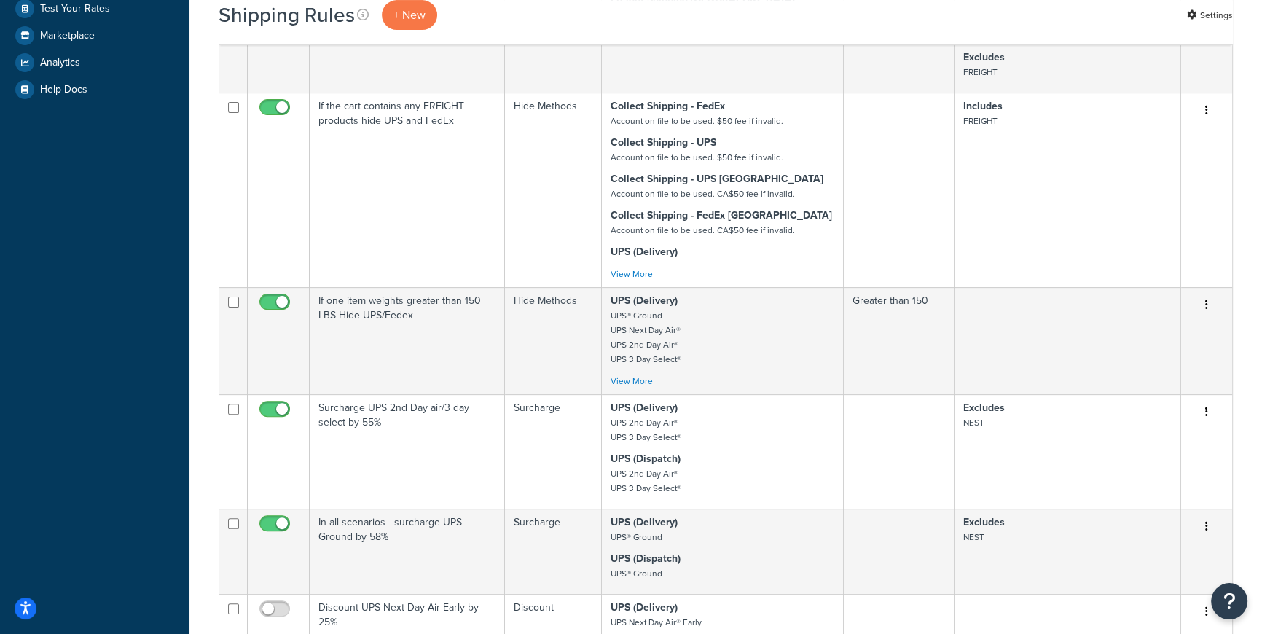
scroll to position [739, 0]
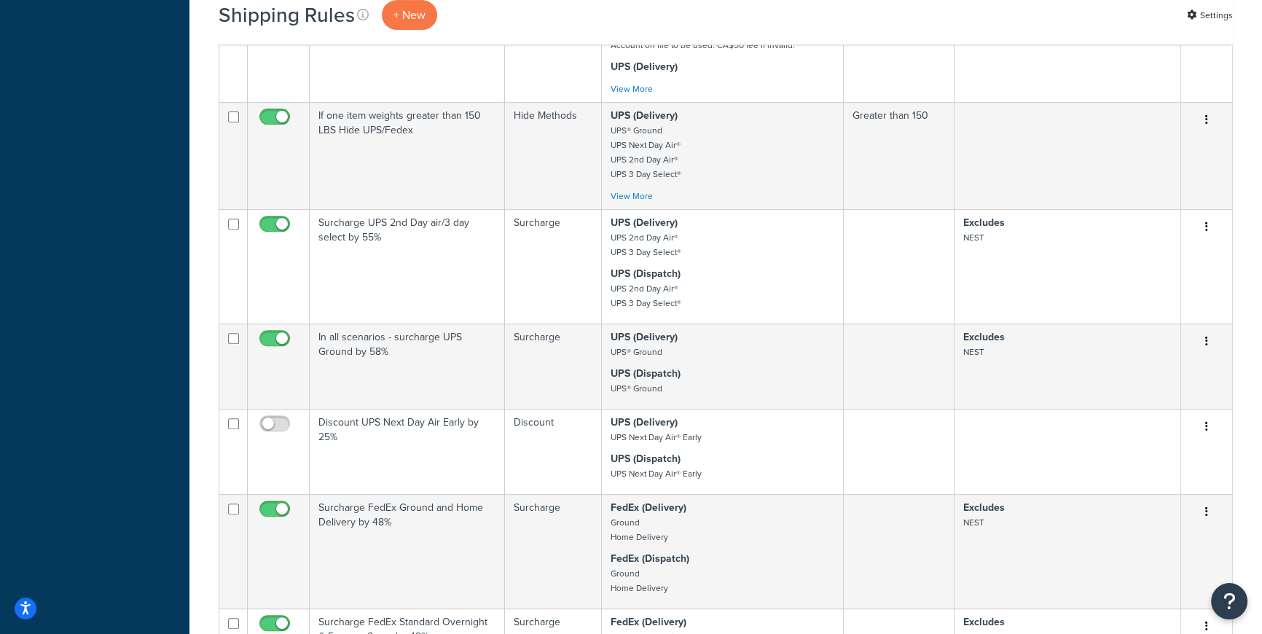
drag, startPoint x: 1266, startPoint y: 227, endPoint x: 1259, endPoint y: 321, distance: 95.0
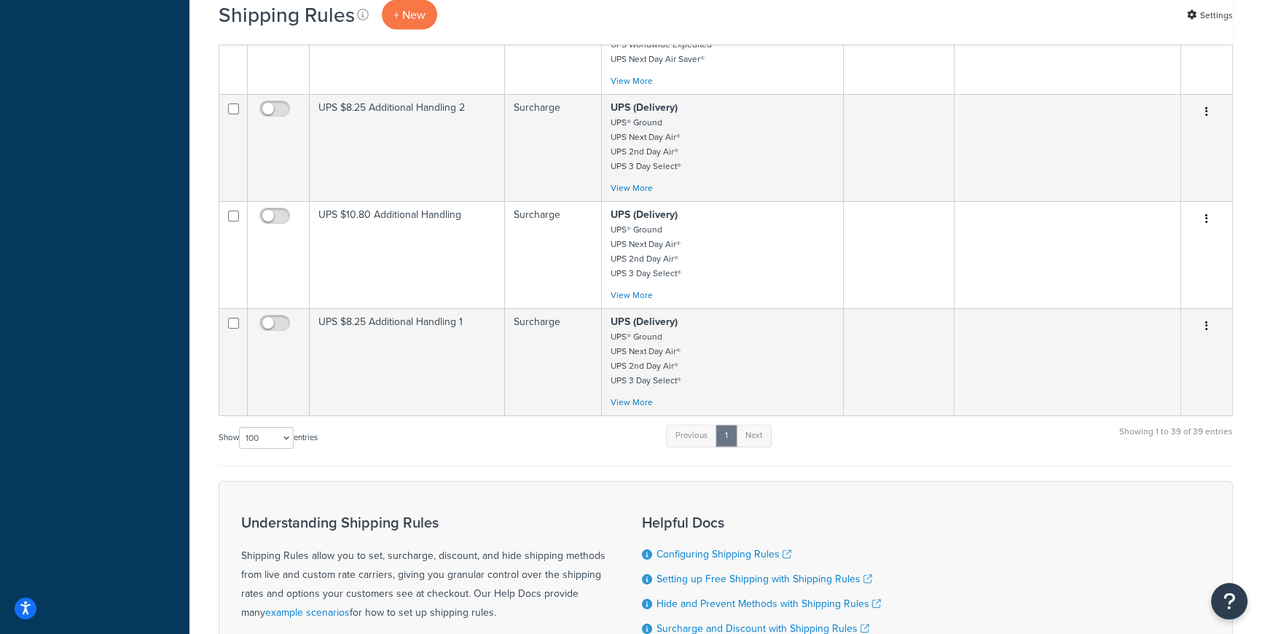
scroll to position [3825, 0]
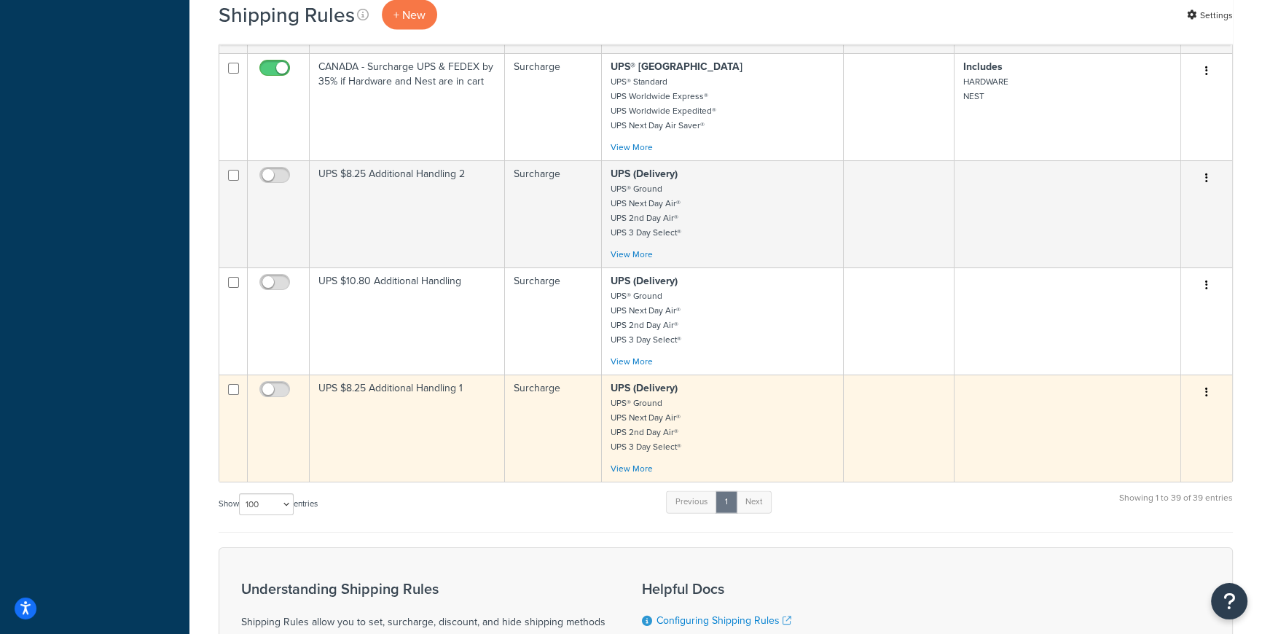
click at [917, 401] on td at bounding box center [899, 428] width 111 height 107
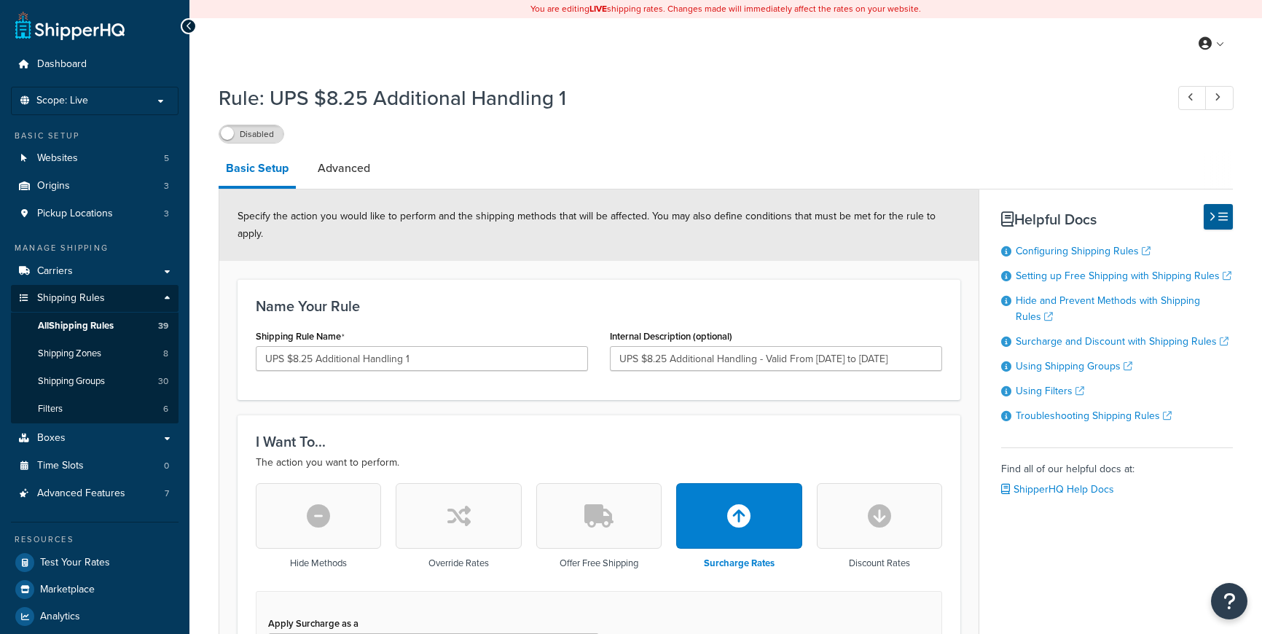
select select "ITEM"
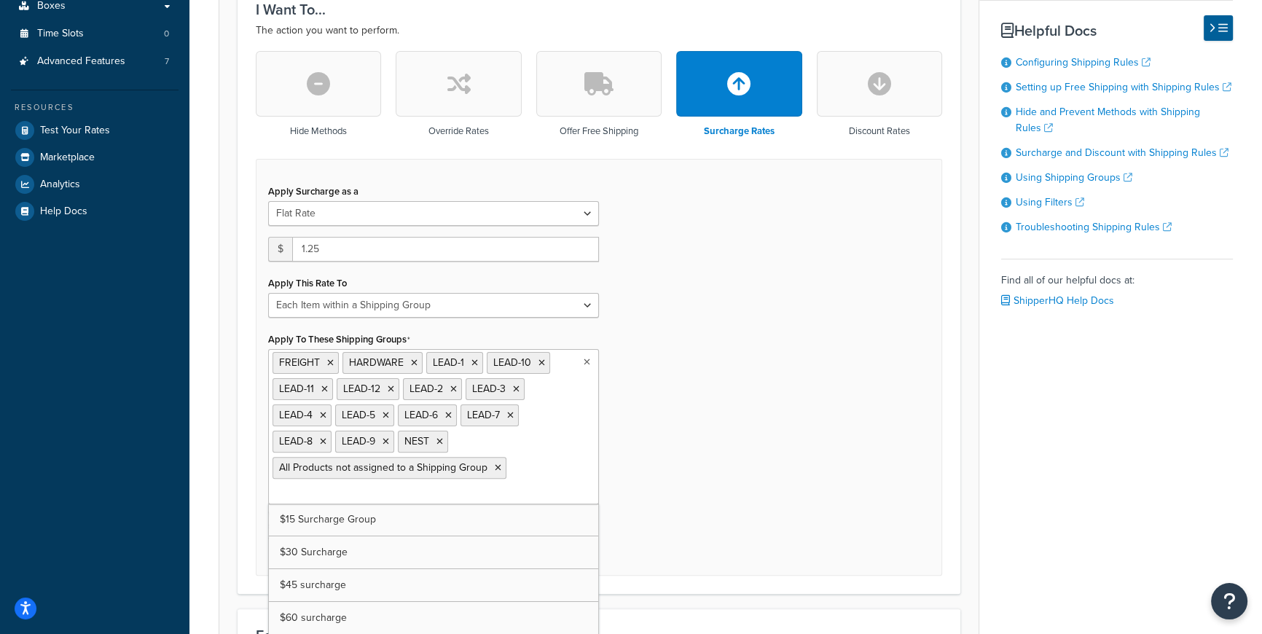
click at [517, 472] on ul "FREIGHT HARDWARE LEAD-1 LEAD-10 LEAD-11 LEAD-12 LEAD-2 LEAD-3 LEAD-4 LEAD-5 LEA…" at bounding box center [433, 426] width 331 height 155
click at [541, 471] on ul "Additional Handling FREIGHT HARDWARE LEAD-1 LEAD-10 LEAD-11 LEAD-12 LEAD-2 LEAD…" at bounding box center [433, 426] width 331 height 155
click at [449, 359] on icon at bounding box center [447, 363] width 7 height 9
click at [461, 359] on icon at bounding box center [461, 363] width 7 height 9
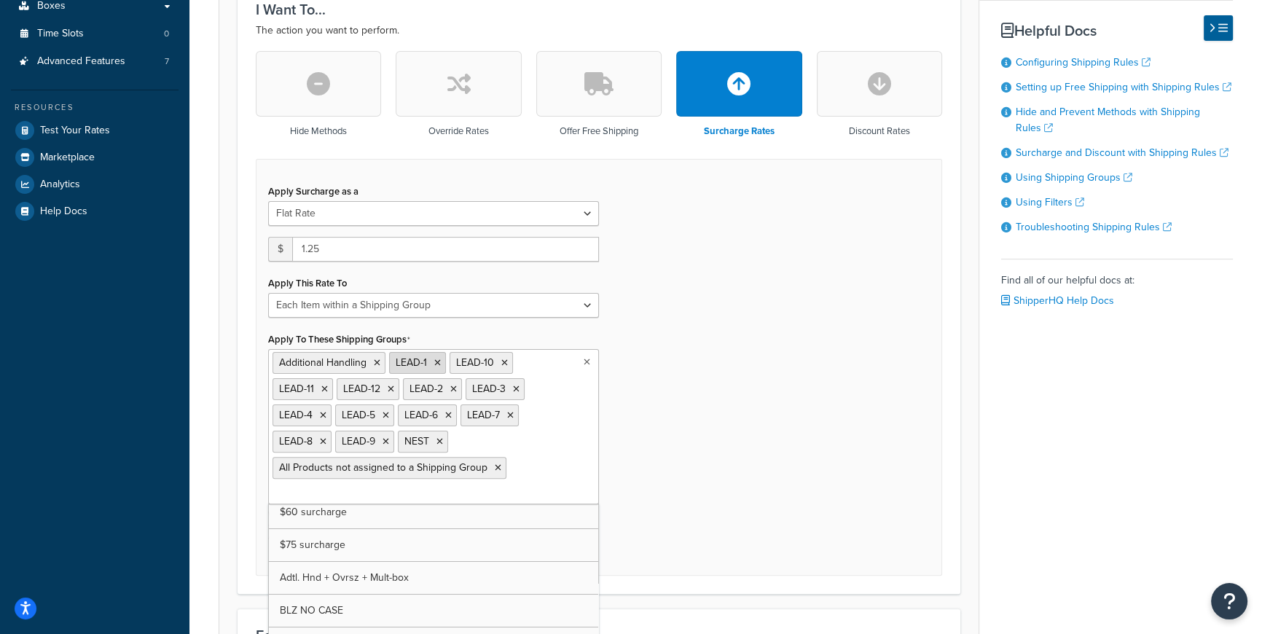
click at [437, 359] on icon at bounding box center [437, 363] width 7 height 9
click at [445, 359] on icon at bounding box center [444, 363] width 7 height 9
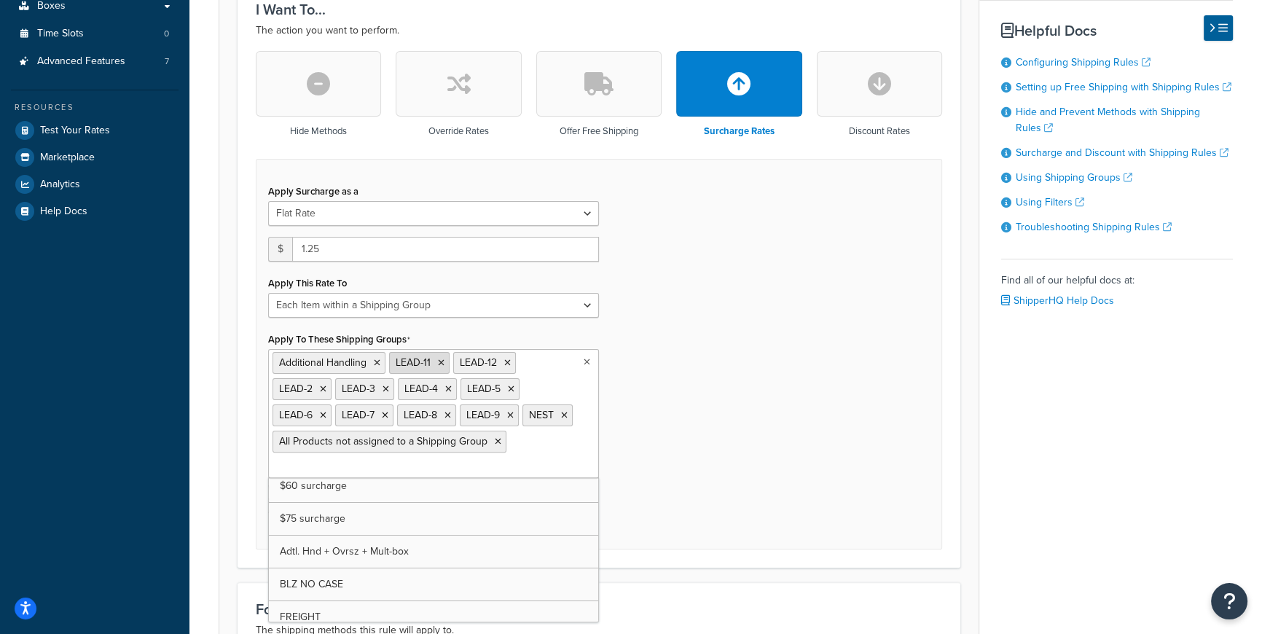
click at [444, 359] on icon at bounding box center [441, 363] width 7 height 9
click at [442, 359] on icon at bounding box center [443, 363] width 7 height 9
click at [442, 359] on icon at bounding box center [440, 363] width 7 height 9
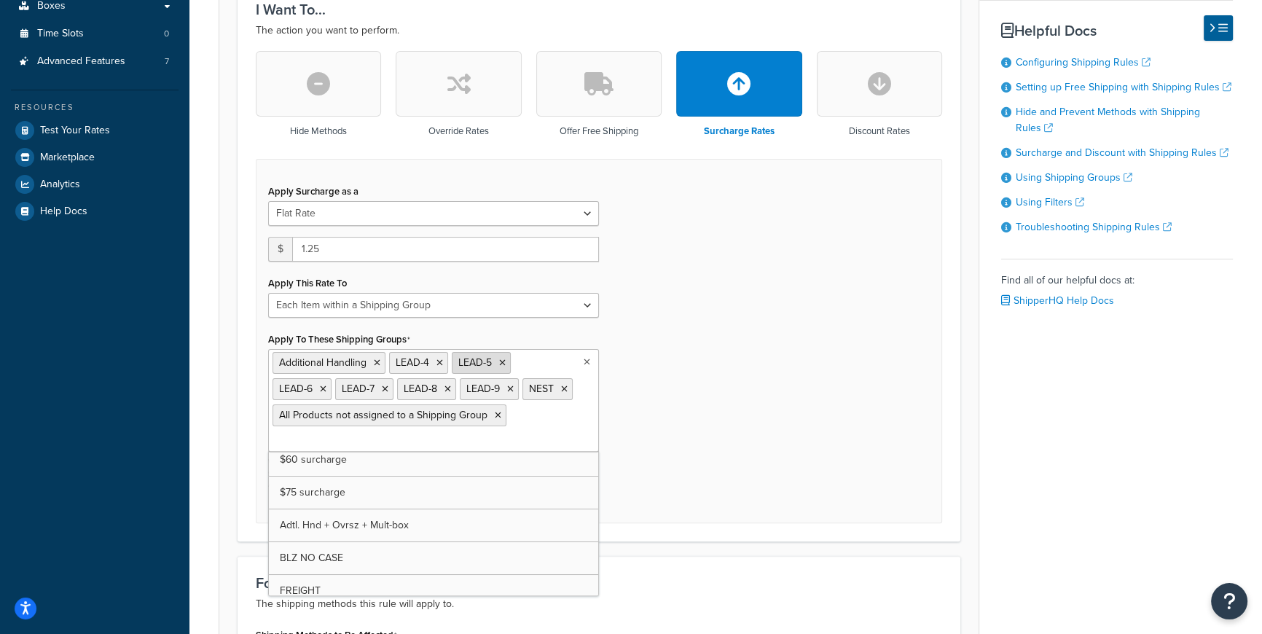
click at [441, 359] on icon at bounding box center [440, 363] width 7 height 9
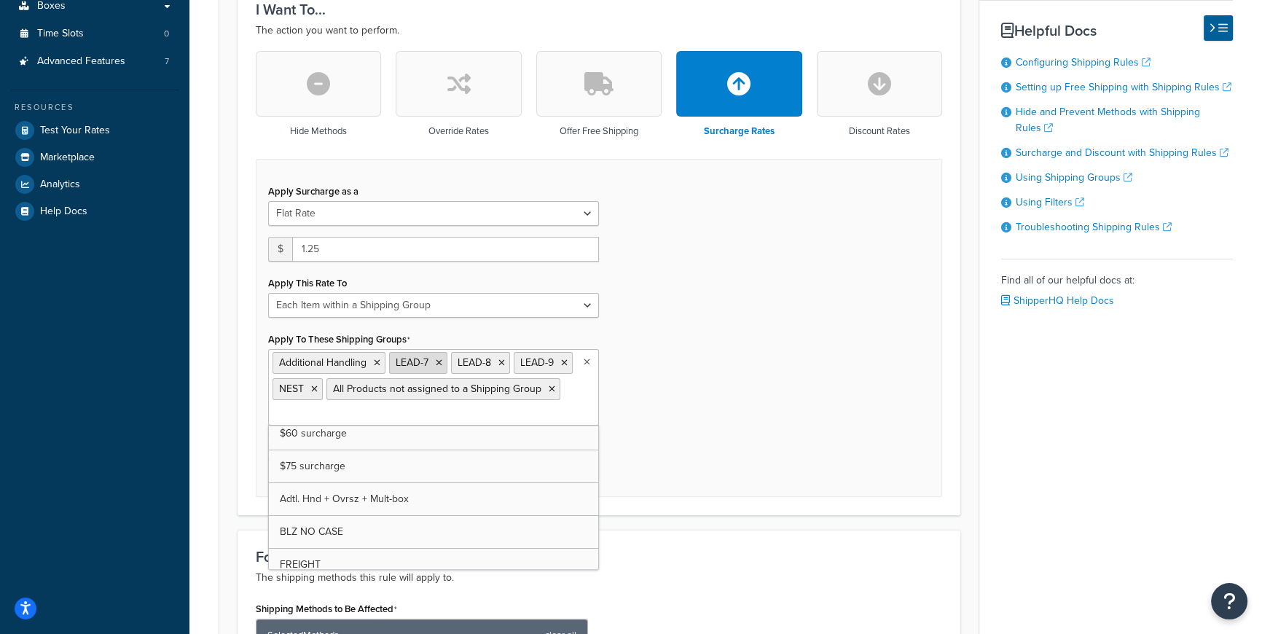
click at [440, 359] on icon at bounding box center [439, 363] width 7 height 9
click at [440, 359] on icon at bounding box center [440, 363] width 7 height 9
click at [431, 359] on icon at bounding box center [431, 363] width 7 height 9
click at [495, 385] on icon at bounding box center [498, 389] width 7 height 9
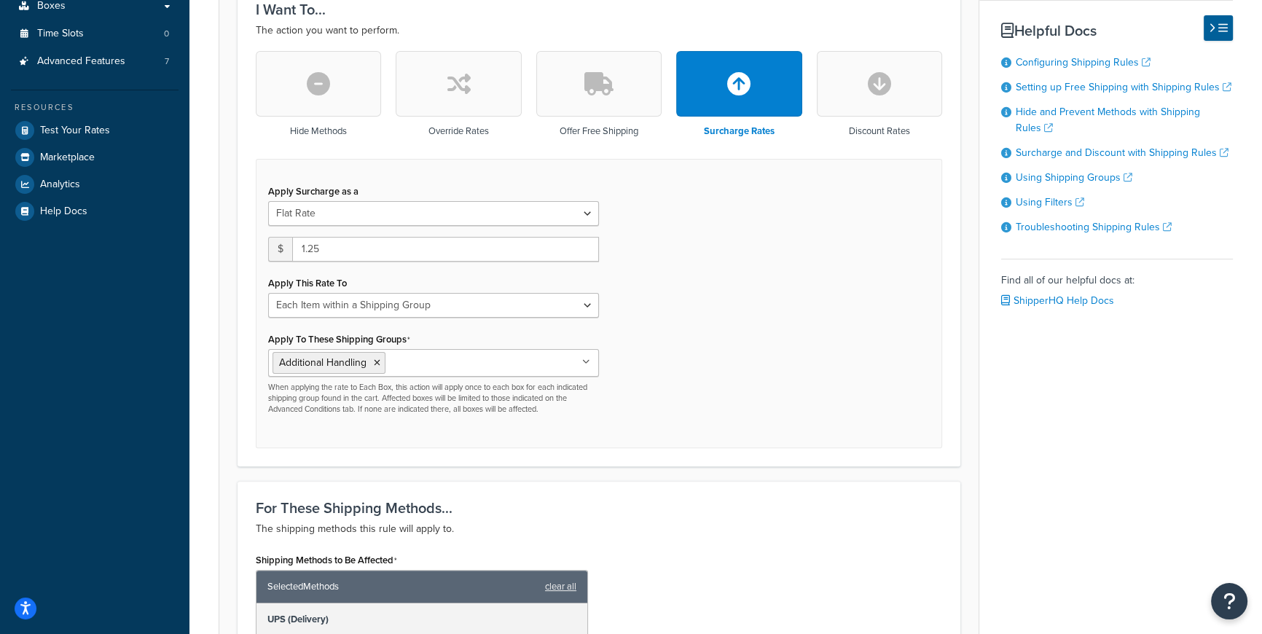
click at [743, 401] on div "Apply Surcharge as a Flat Rate Percentage Flat Rate & Percentage $ 1.25 Apply T…" at bounding box center [599, 303] width 687 height 289
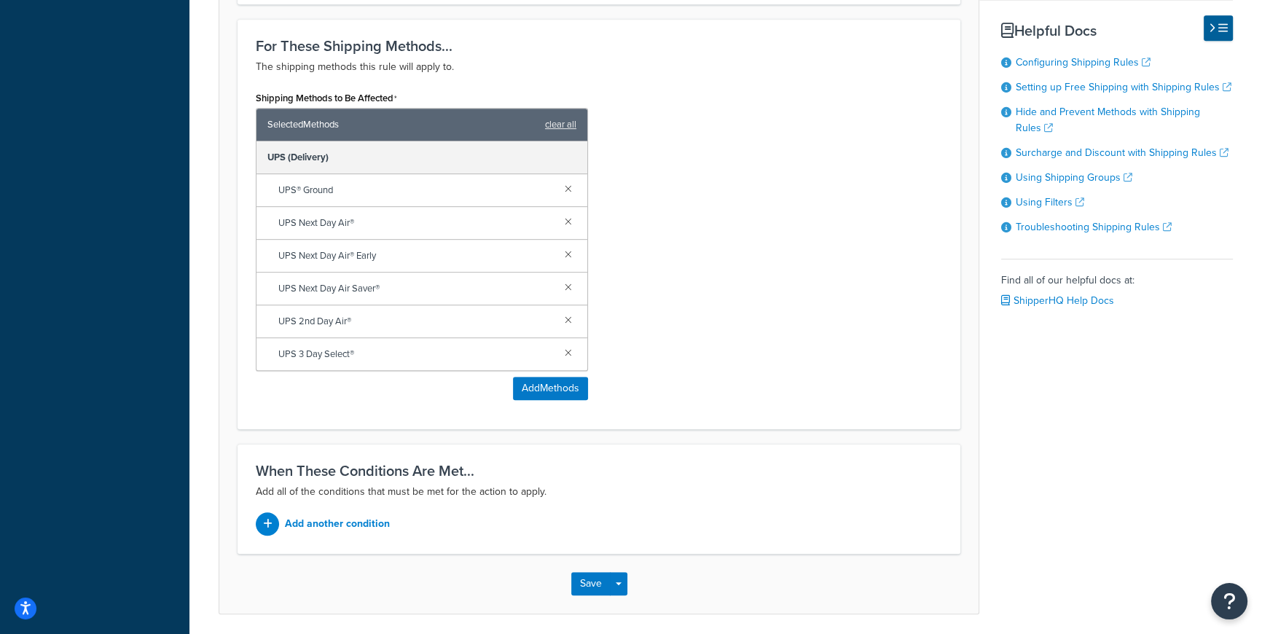
scroll to position [928, 0]
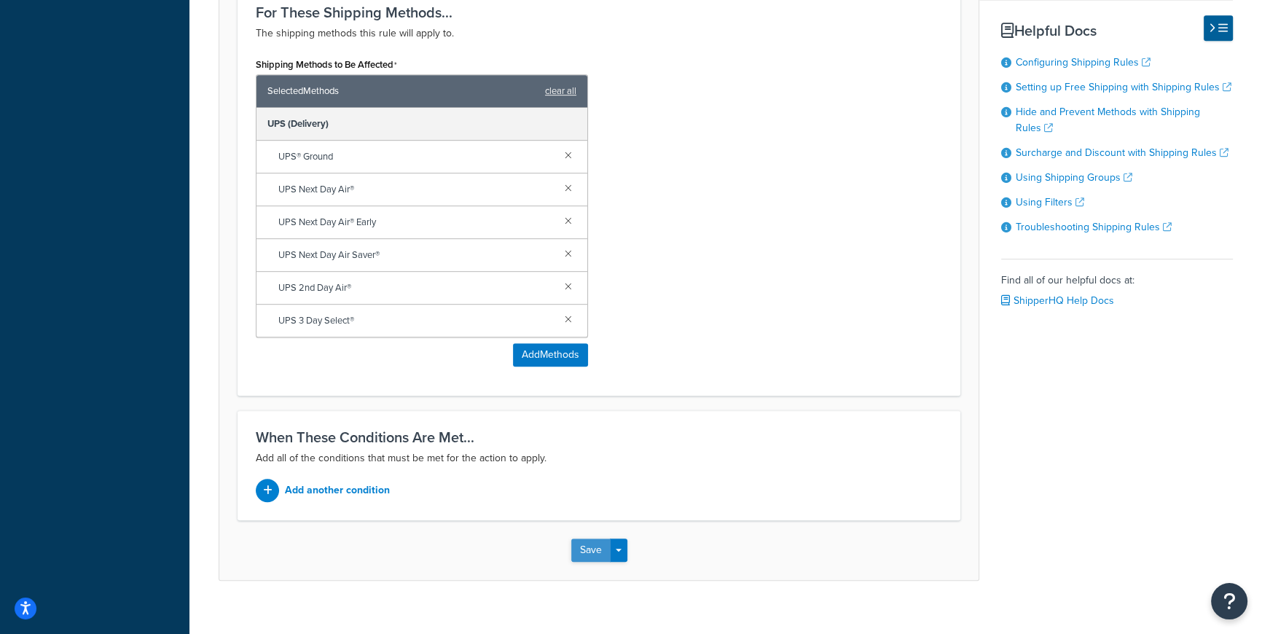
click at [584, 539] on button "Save" at bounding box center [590, 550] width 39 height 23
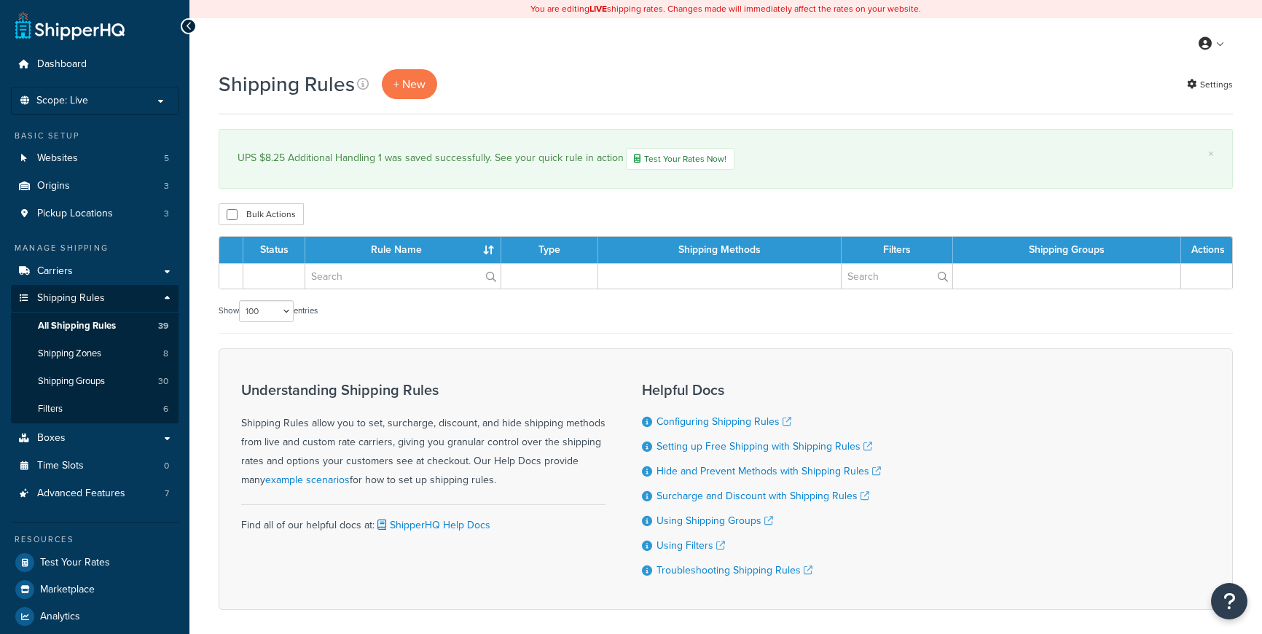
select select "100"
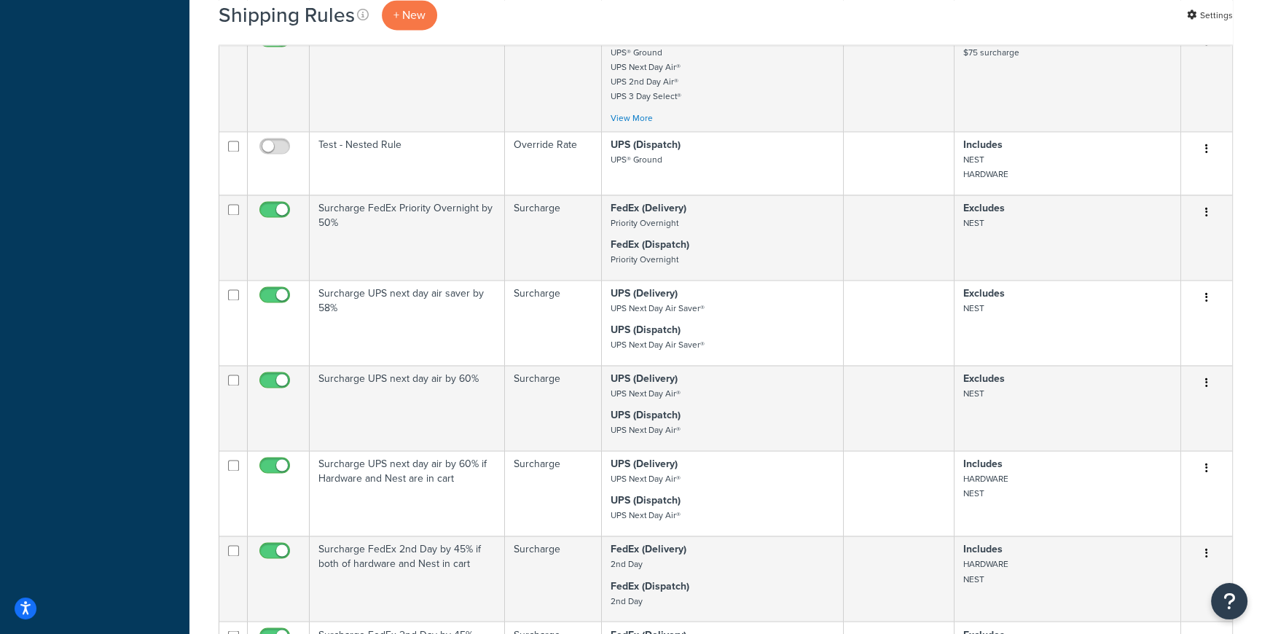
scroll to position [3812, 0]
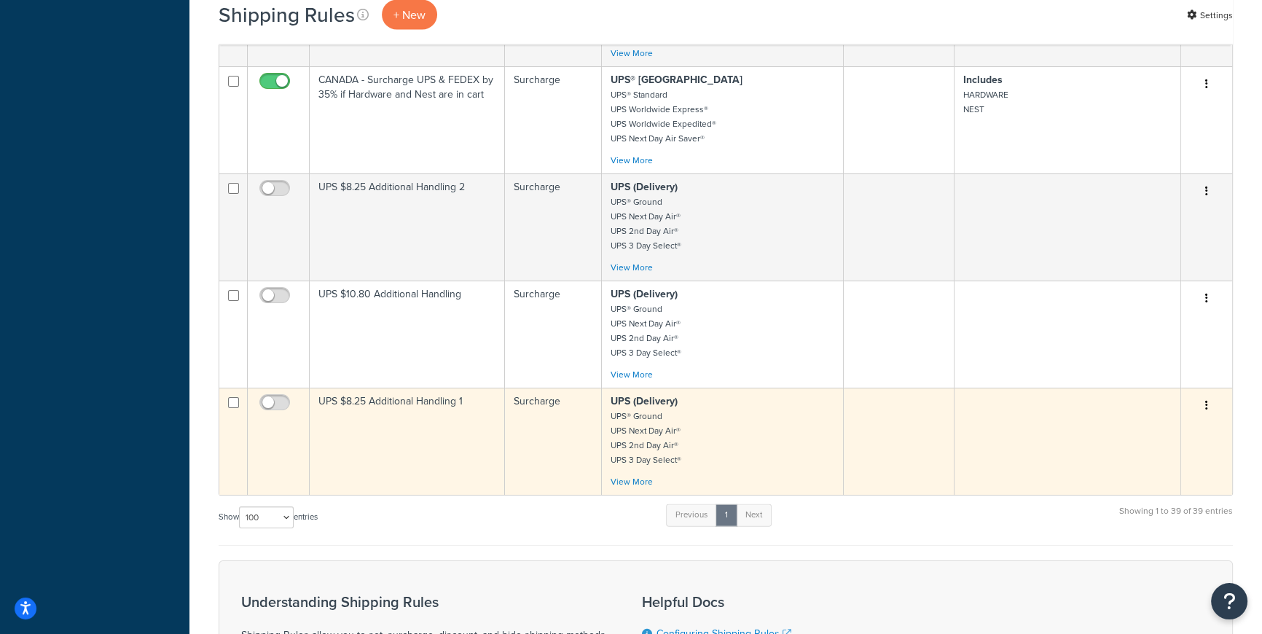
click at [902, 461] on td at bounding box center [899, 441] width 111 height 107
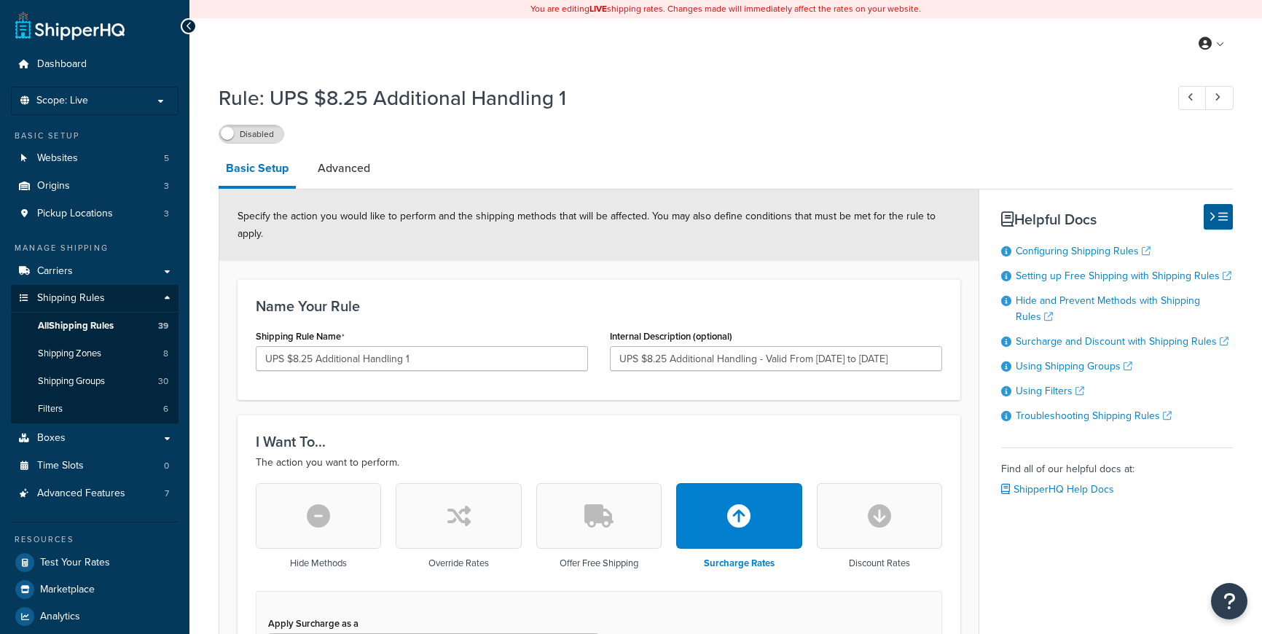
select select "ITEM"
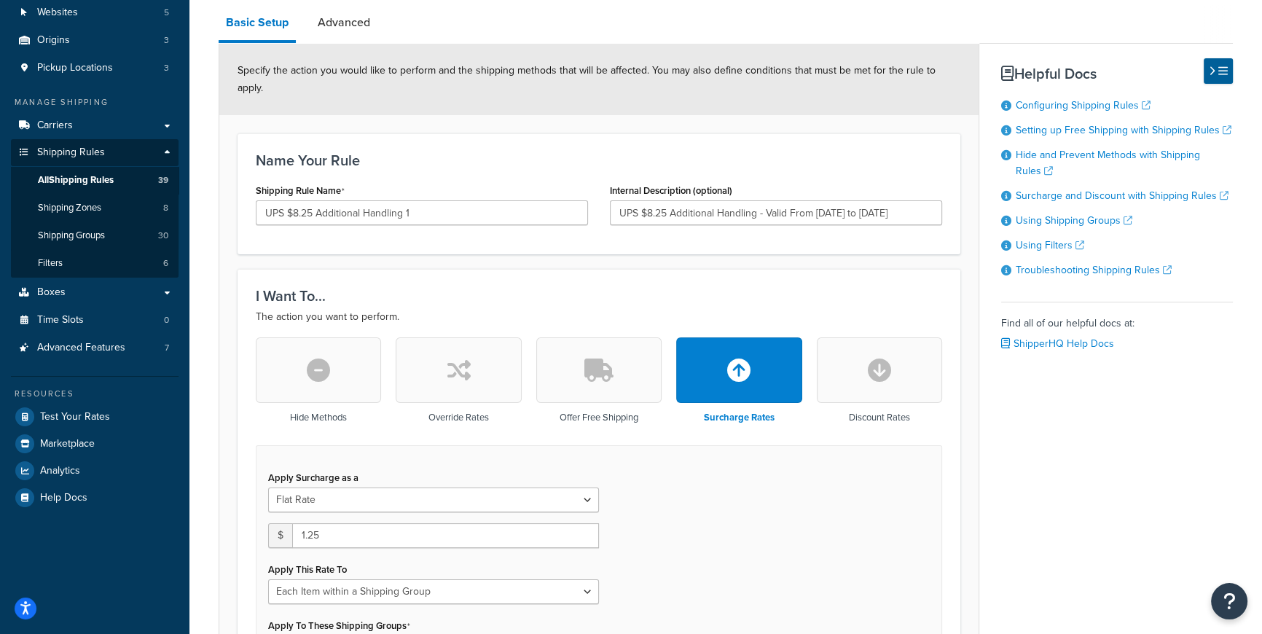
scroll to position [40, 0]
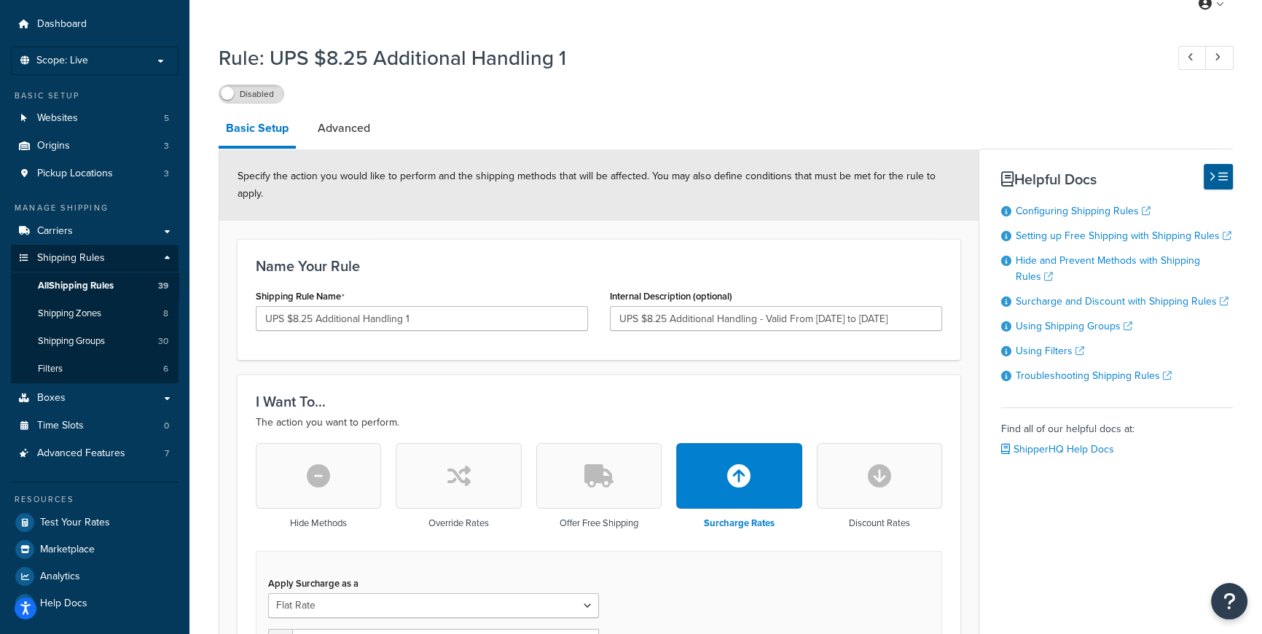
click at [854, 306] on input "UPS $8.25 Additional Handling - Valid From 2025/12/28 to 2026/1/17" at bounding box center [776, 318] width 332 height 25
click at [903, 306] on input "UPS $8.25 Additional Handling - Valid From 2025/9/28 to 2026/1/17" at bounding box center [776, 318] width 332 height 25
click at [909, 306] on input "UPS $8.25 Additional Handling - Valid From 2025/9/28 to 2025/1/17" at bounding box center [776, 318] width 332 height 25
click at [929, 306] on input "UPS $8.25 Additional Handling - Valid From 2025/9/28 to 2025/11/17" at bounding box center [776, 318] width 332 height 25
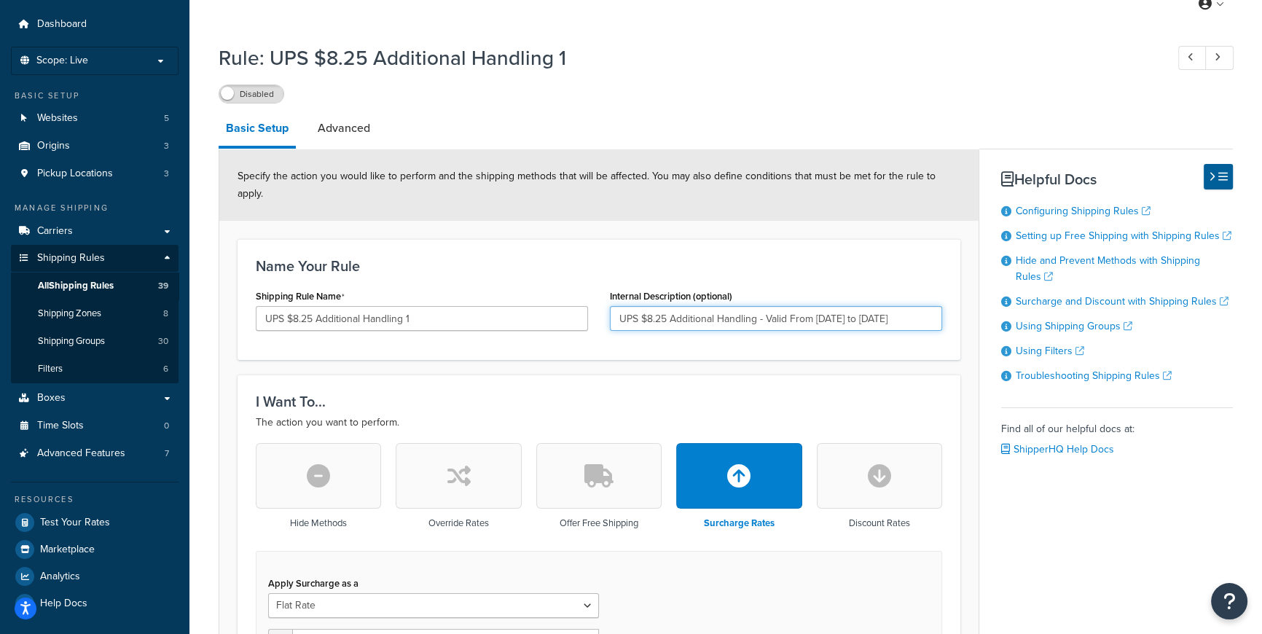
type input "UPS $8.25 Additional Handling - Valid From 2025/9/28 to 2025/11/25"
click at [923, 375] on div "I Want To... The action you want to perform. Hide Methods Override Rates Offer …" at bounding box center [599, 617] width 723 height 484
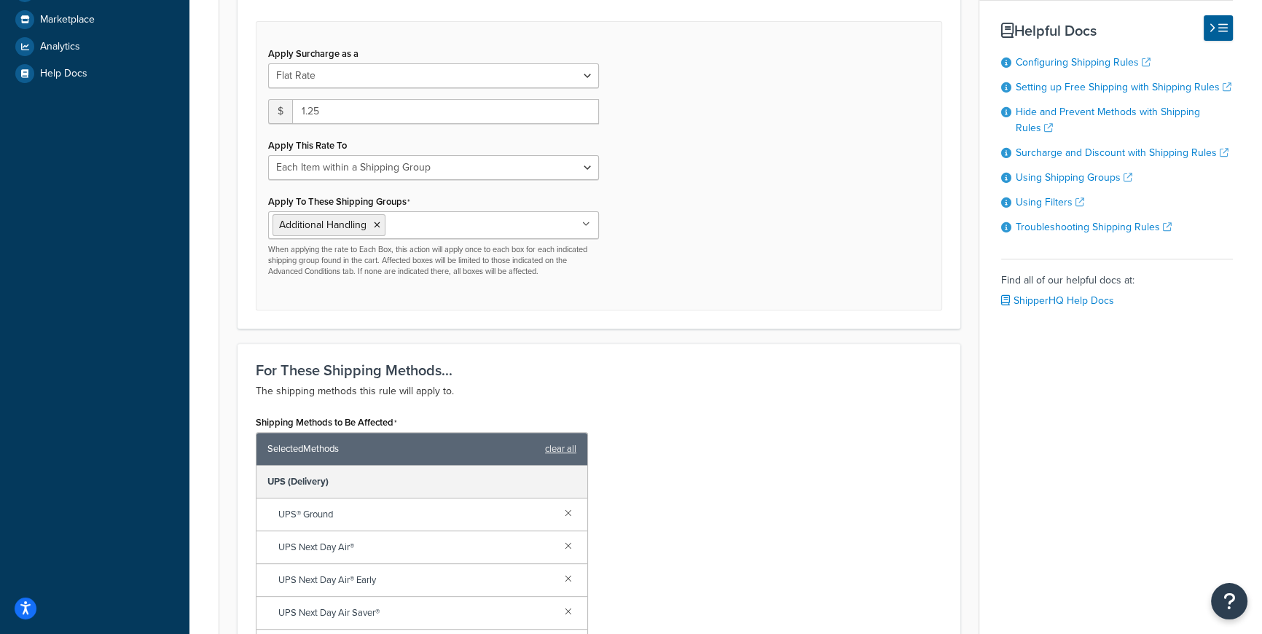
scroll to position [928, 0]
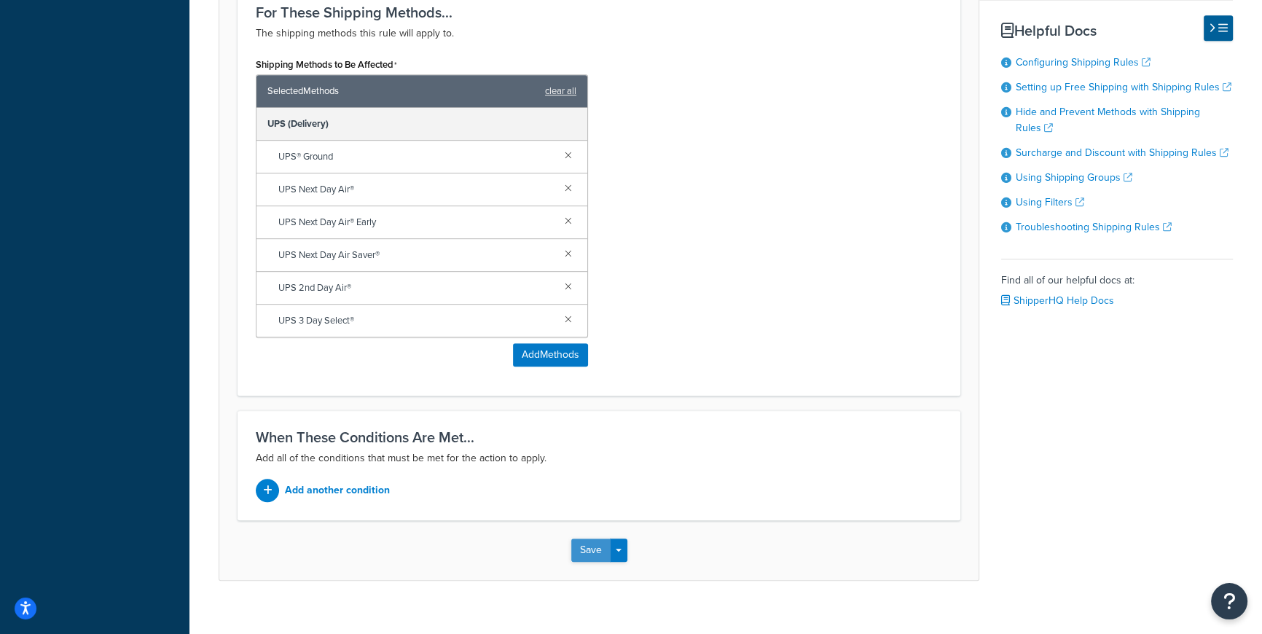
click at [589, 539] on button "Save" at bounding box center [590, 550] width 39 height 23
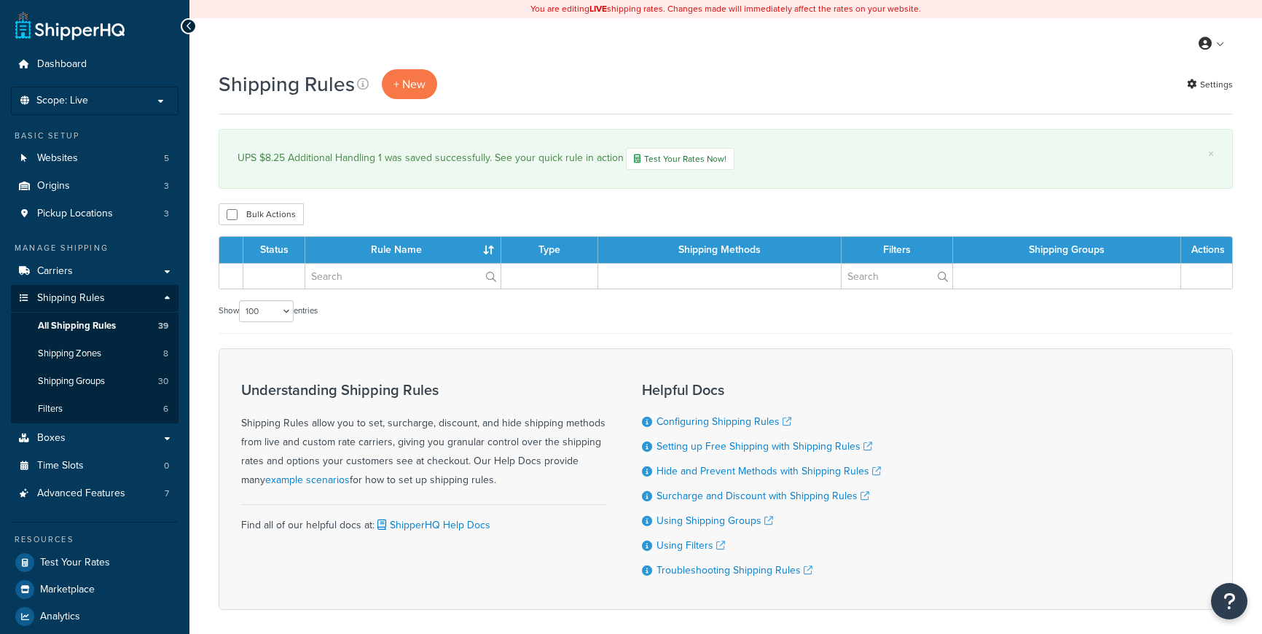
select select "100"
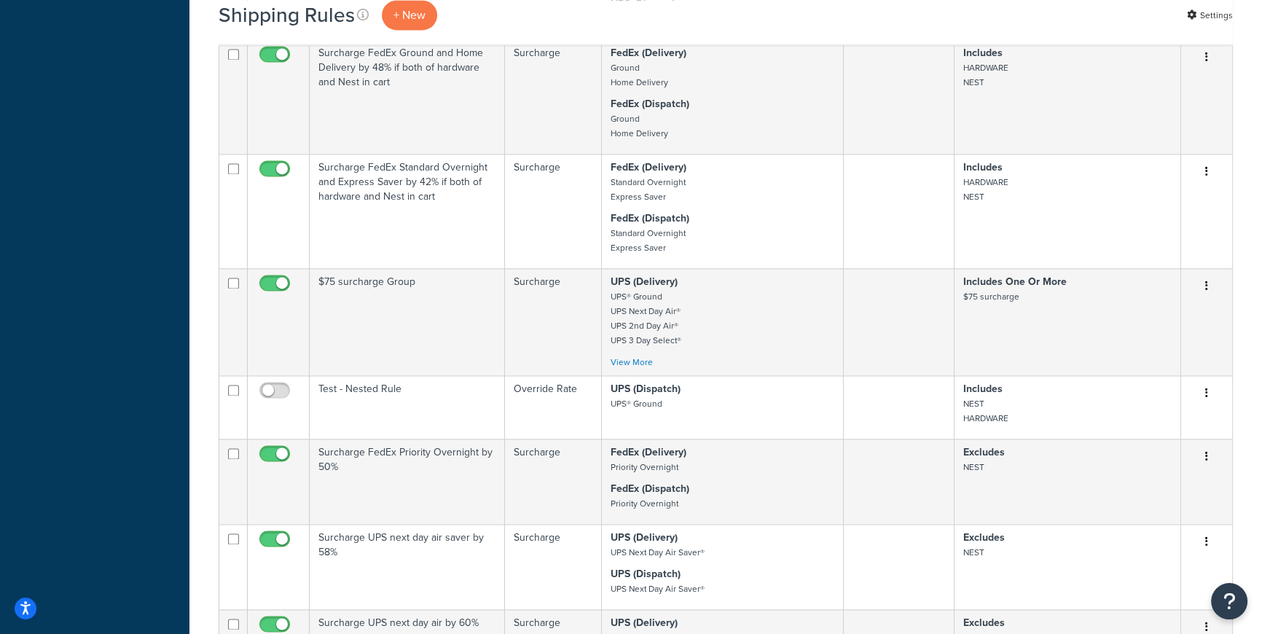
scroll to position [4083, 0]
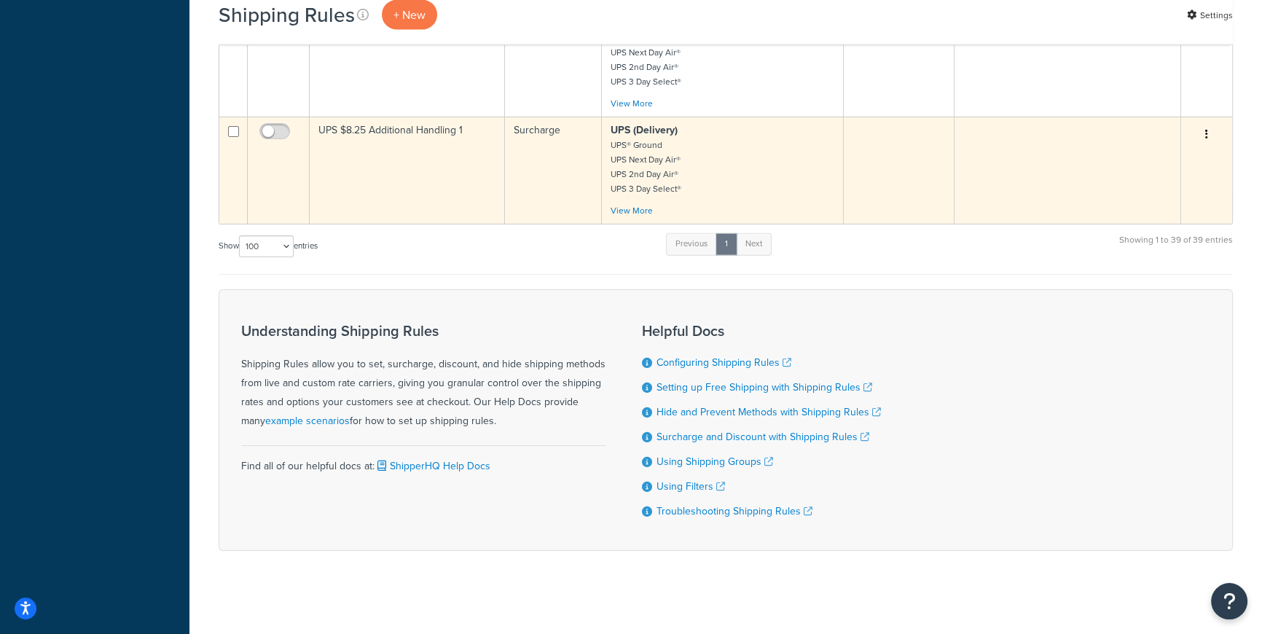
click at [807, 181] on p "UPS (Delivery) UPS® Ground UPS Next Day Air® UPS 2nd Day Air® UPS 3 Day Select®" at bounding box center [723, 159] width 224 height 73
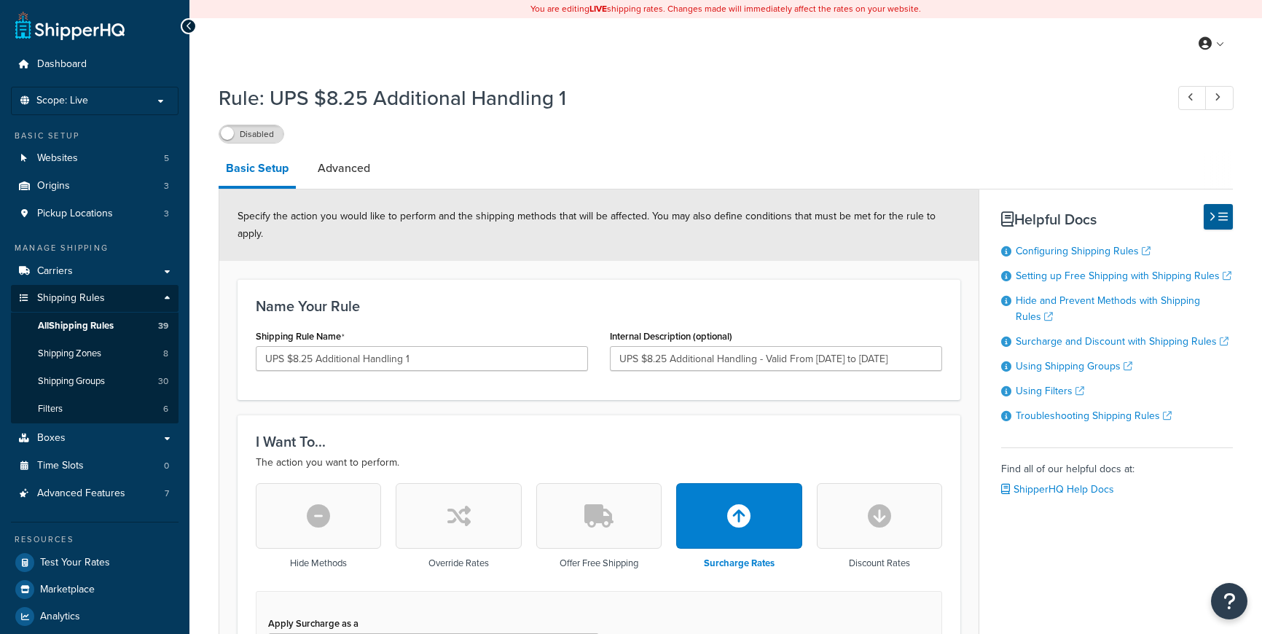
select select "ITEM"
click at [345, 171] on link "Advanced" at bounding box center [343, 168] width 67 height 35
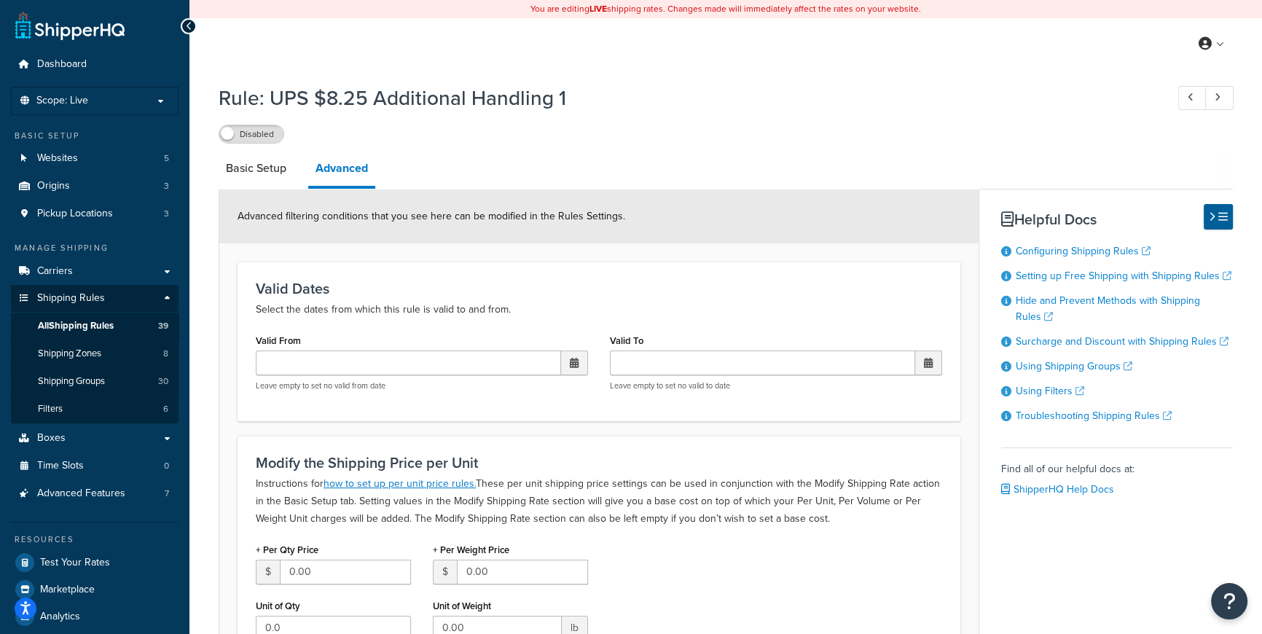
click at [573, 366] on span at bounding box center [574, 363] width 9 height 10
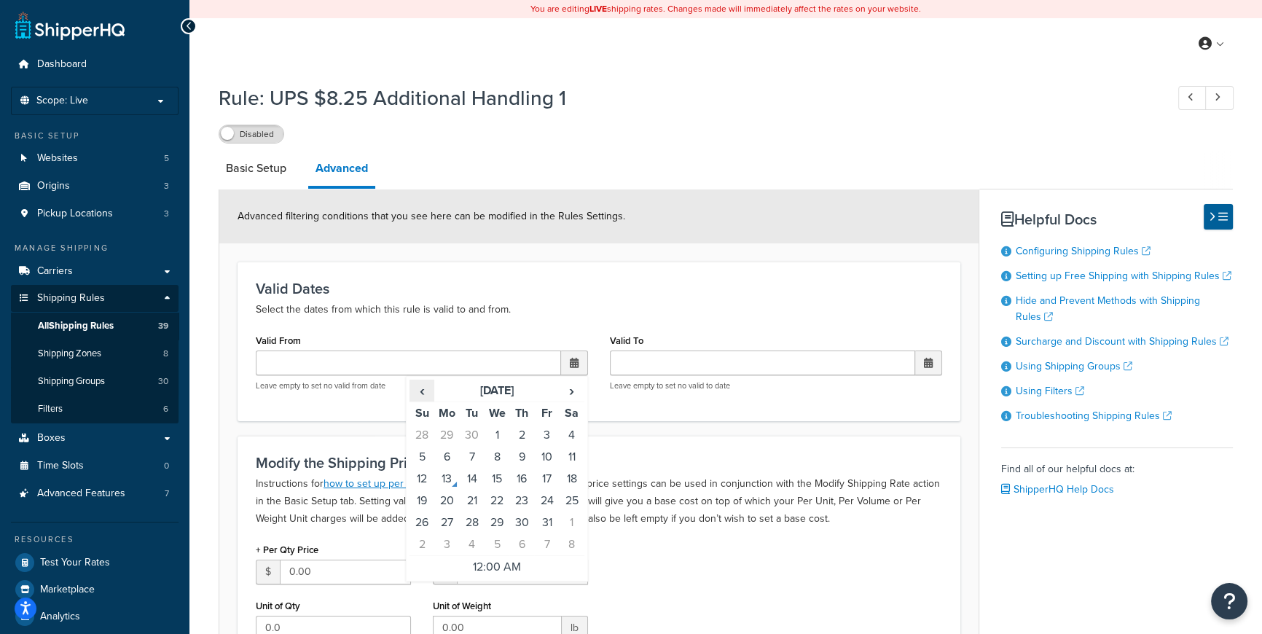
click at [423, 391] on span "‹" at bounding box center [421, 390] width 23 height 20
click at [429, 521] on td "28" at bounding box center [422, 523] width 25 height 22
type input "09/28/2025 12:00 AM"
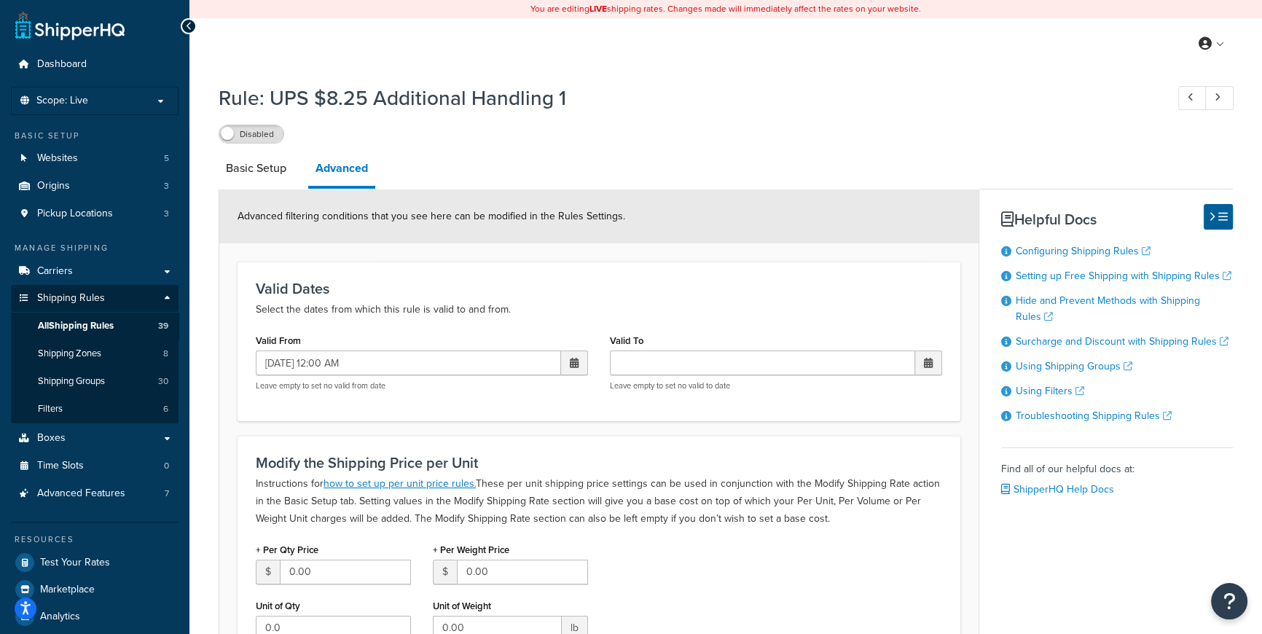
drag, startPoint x: 689, startPoint y: 546, endPoint x: 652, endPoint y: 544, distance: 36.5
click at [689, 546] on div "+ Per Qty Price $ 0.00 Unit of Qty 0.0 Start Qty 2.0 + Per Weight Price $ 0.00 …" at bounding box center [599, 623] width 708 height 168
click at [928, 361] on span at bounding box center [928, 363] width 9 height 10
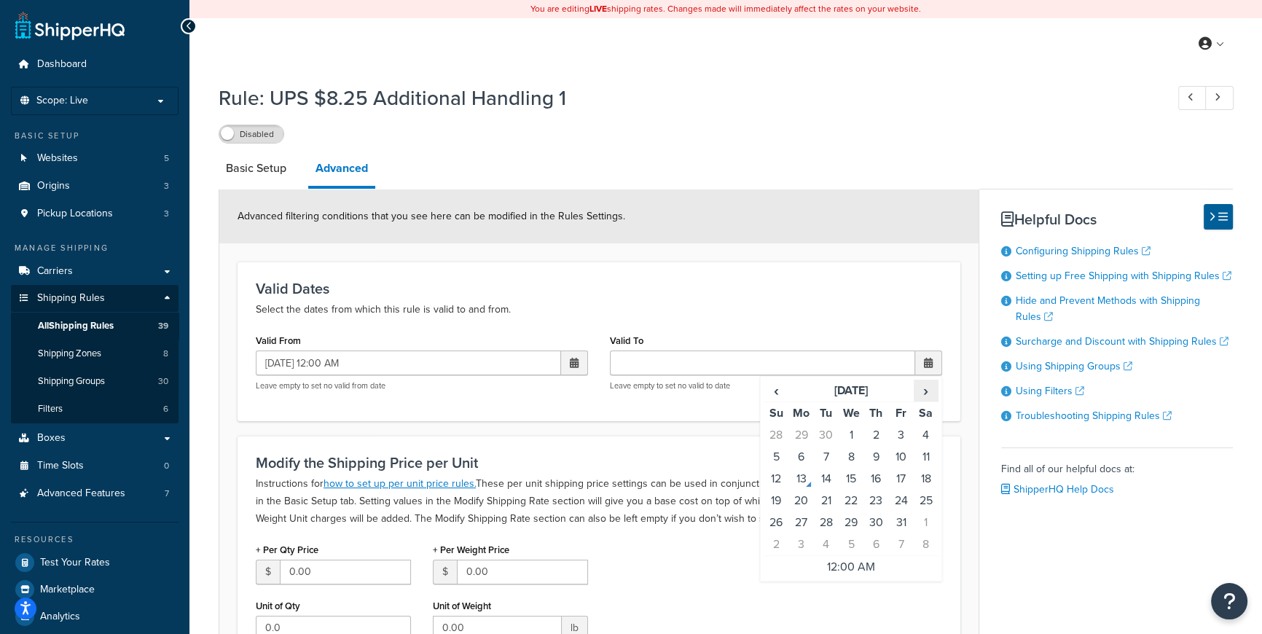
click at [924, 396] on span "›" at bounding box center [926, 390] width 23 height 20
click at [929, 498] on td "22" at bounding box center [926, 501] width 25 height 22
type input "11/22/2025 12:00 AM"
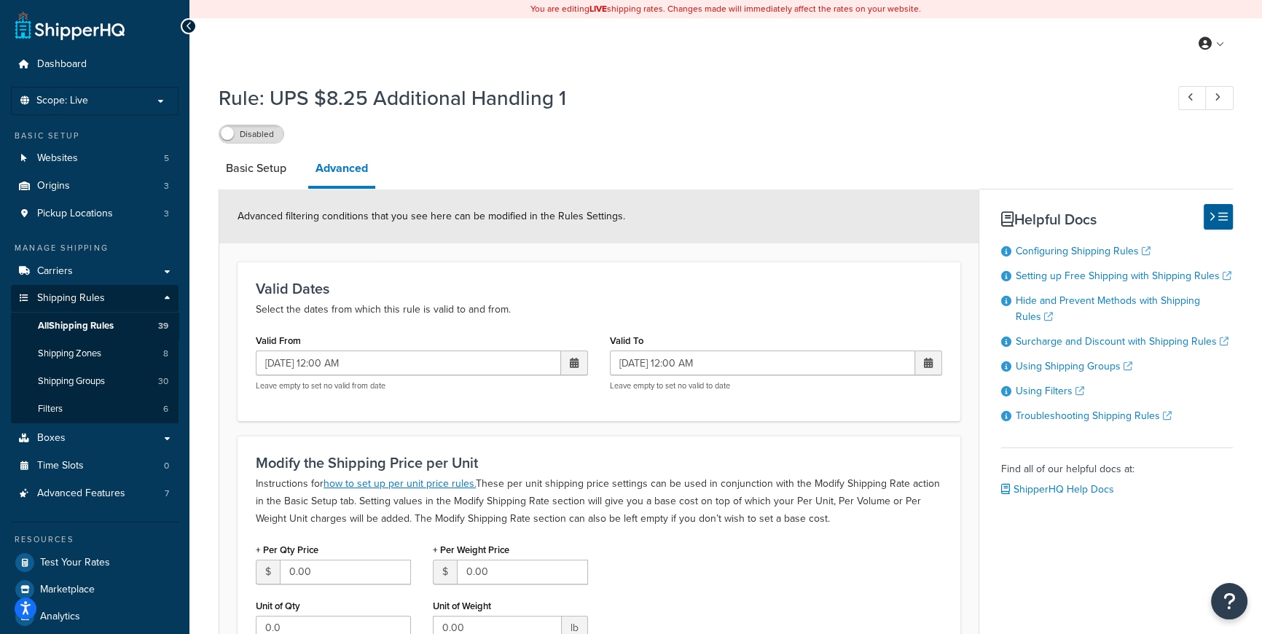
click at [684, 463] on h3 "Modify the Shipping Price per Unit" at bounding box center [599, 463] width 687 height 16
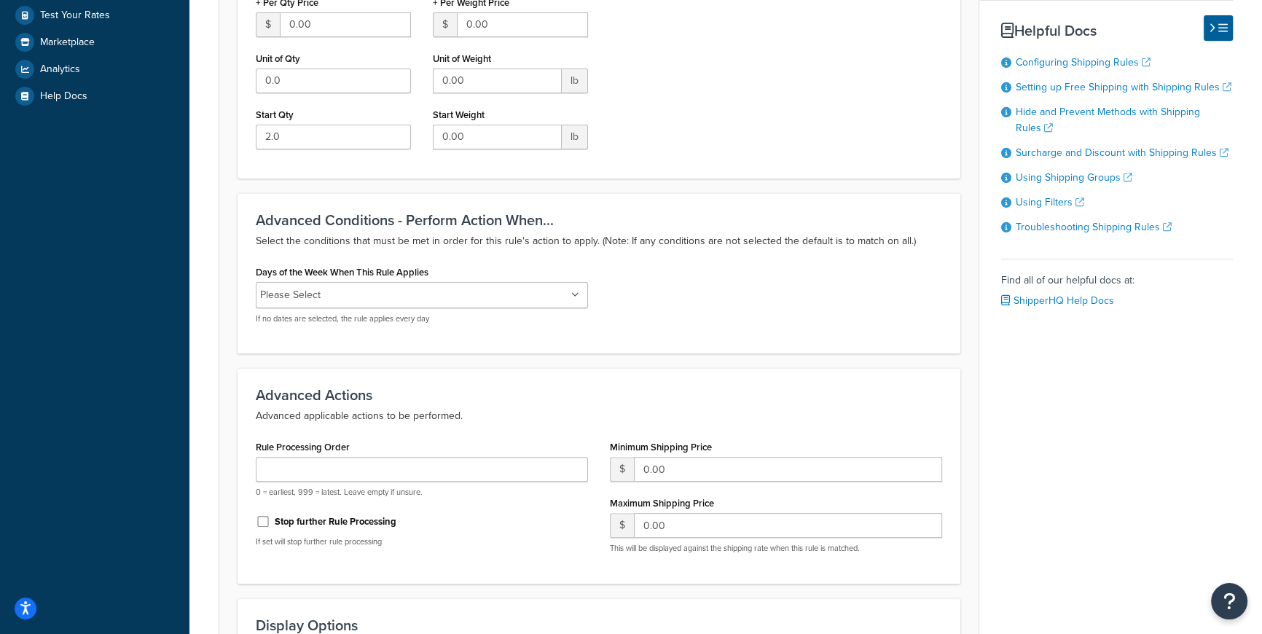
scroll to position [825, 0]
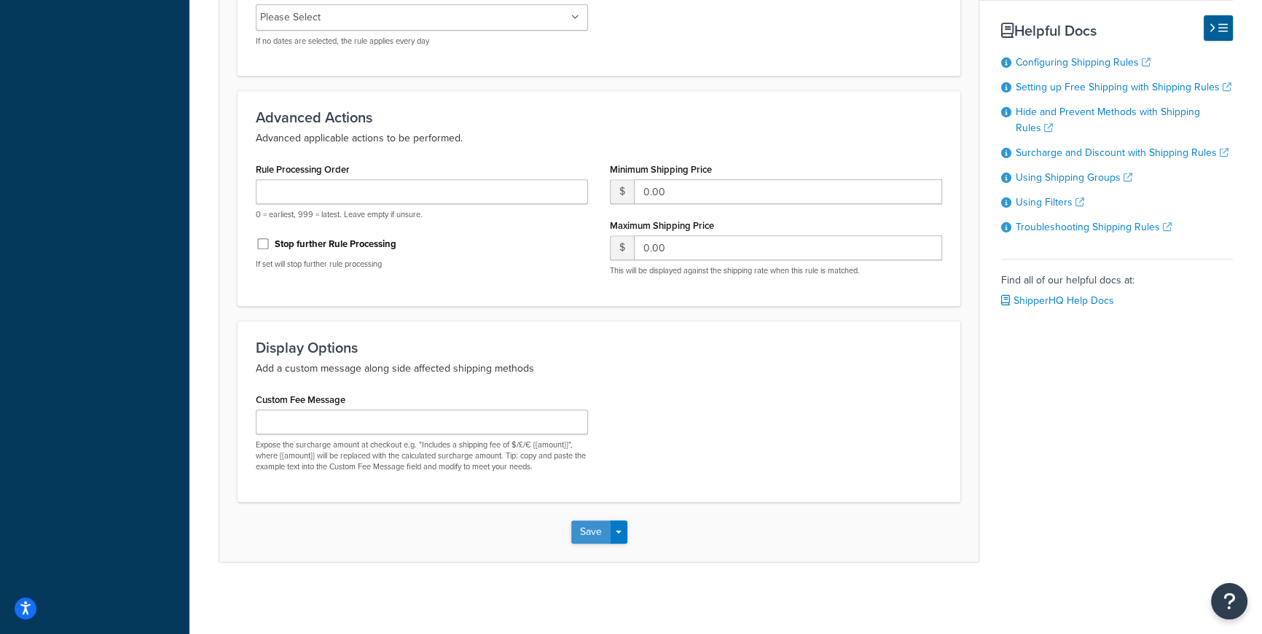
click at [589, 528] on button "Save" at bounding box center [590, 531] width 39 height 23
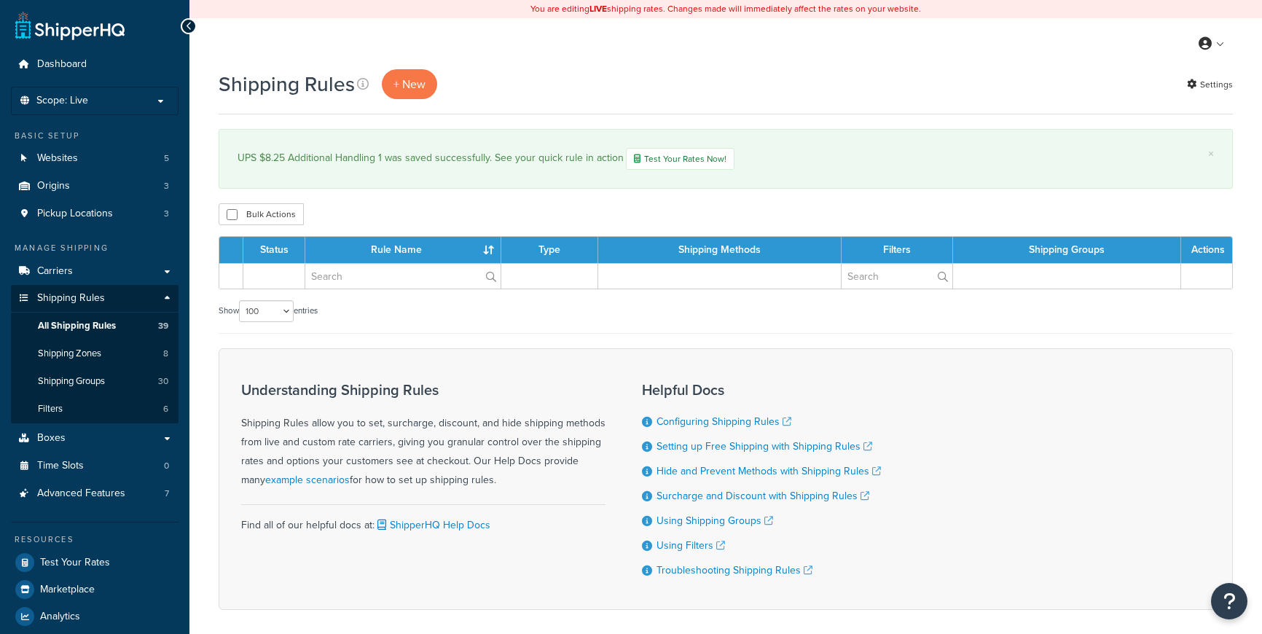
select select "100"
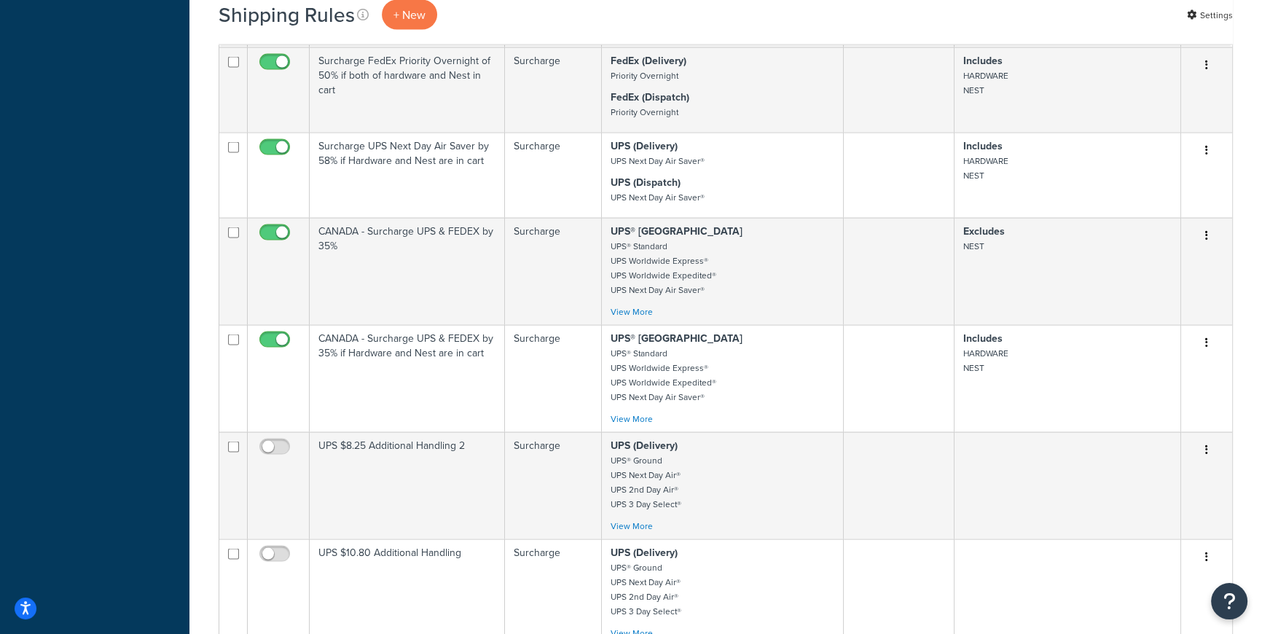
scroll to position [4083, 0]
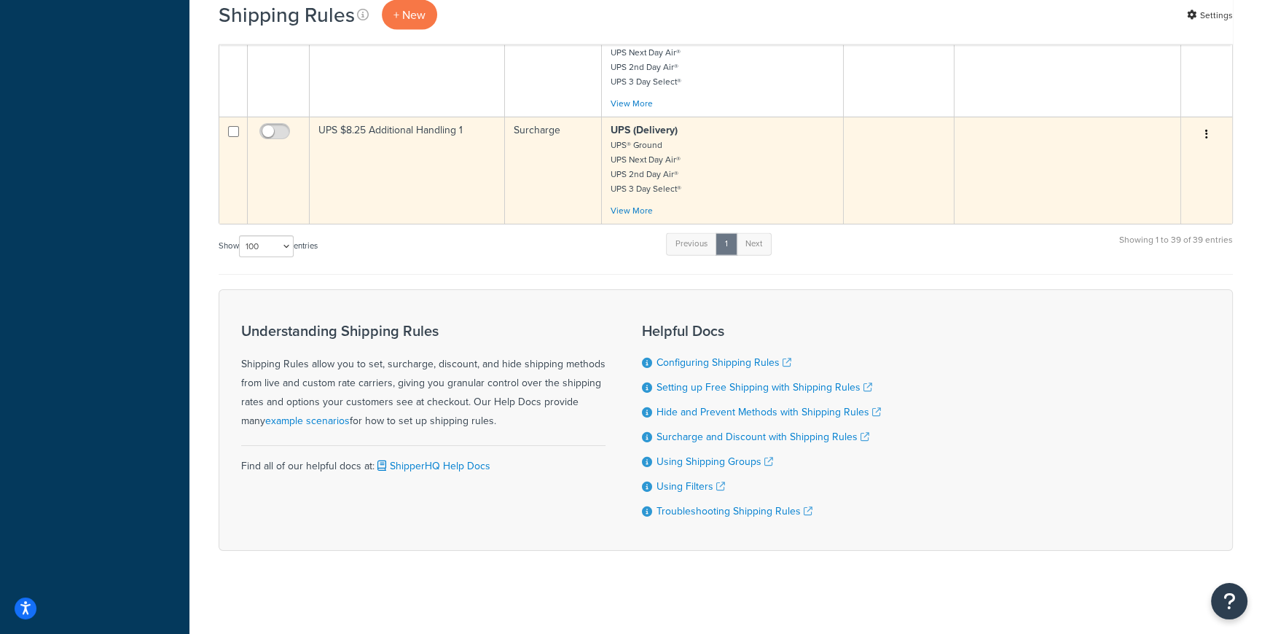
click at [751, 160] on p "UPS (Delivery) UPS® Ground UPS Next Day Air® UPS 2nd Day Air® UPS 3 Day Select®" at bounding box center [723, 159] width 224 height 73
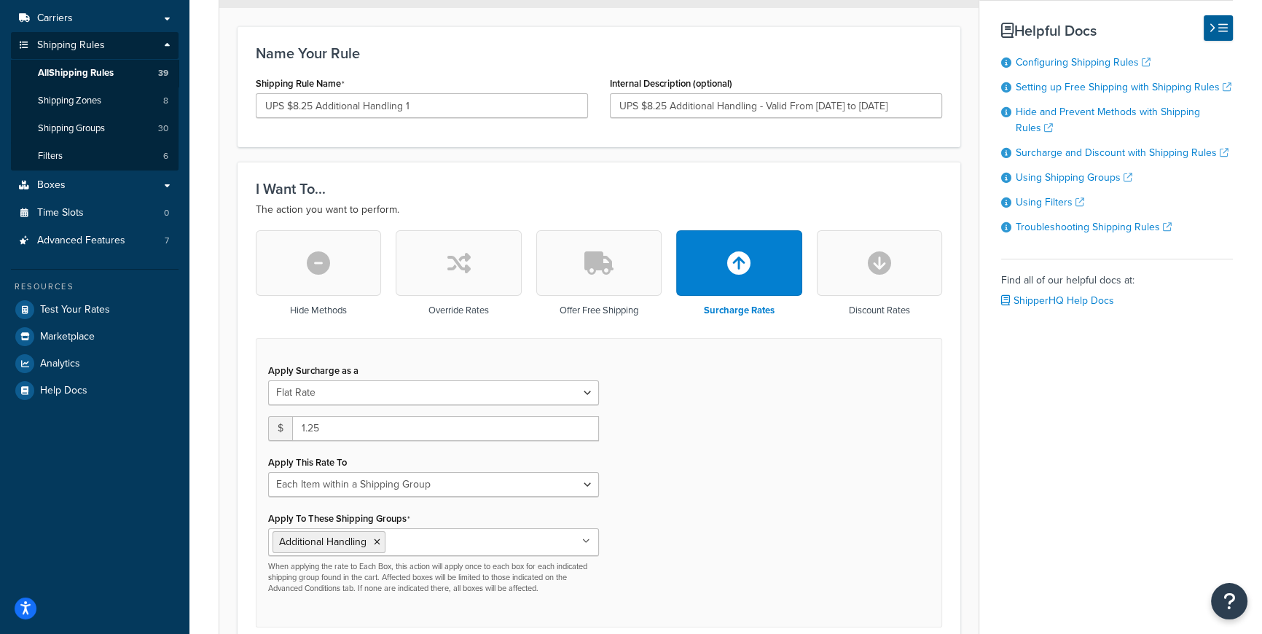
scroll to position [324, 0]
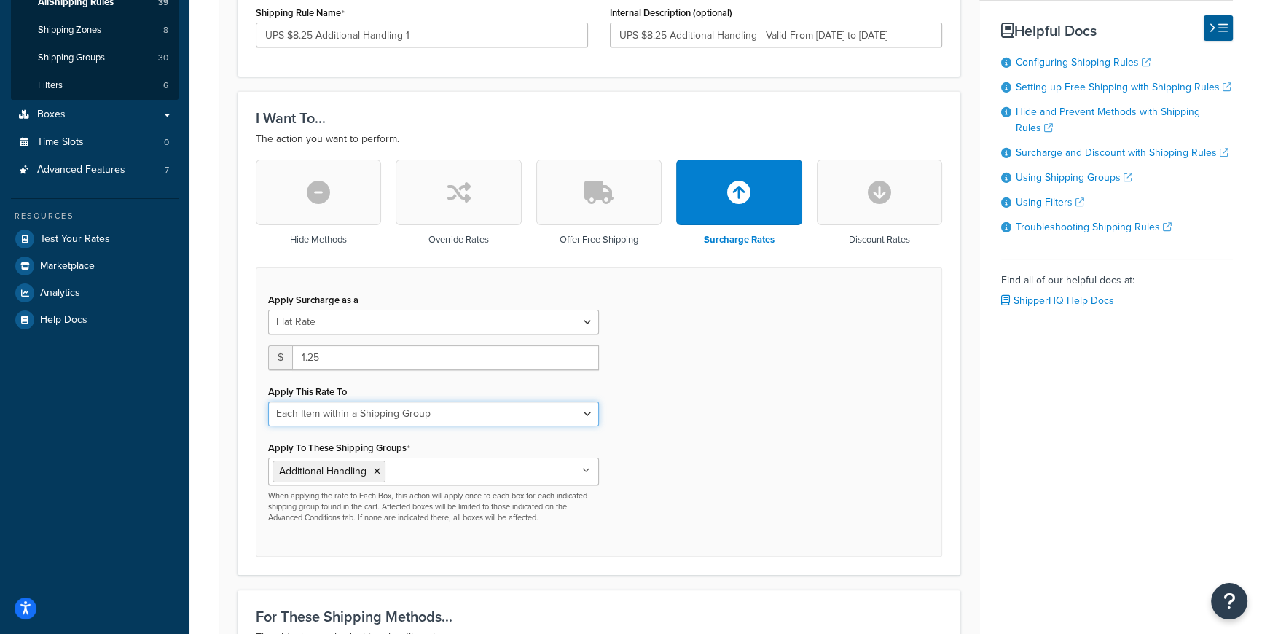
click at [587, 402] on select "Entire Cart Each Shipment in the Cart Each Origin in the Cart Each Shipping Gro…" at bounding box center [433, 414] width 331 height 25
select select "ENTIRE_CART"
click at [268, 402] on select "Entire Cart Each Shipment in the Cart Each Origin in the Cart Each Shipping Gro…" at bounding box center [433, 414] width 331 height 25
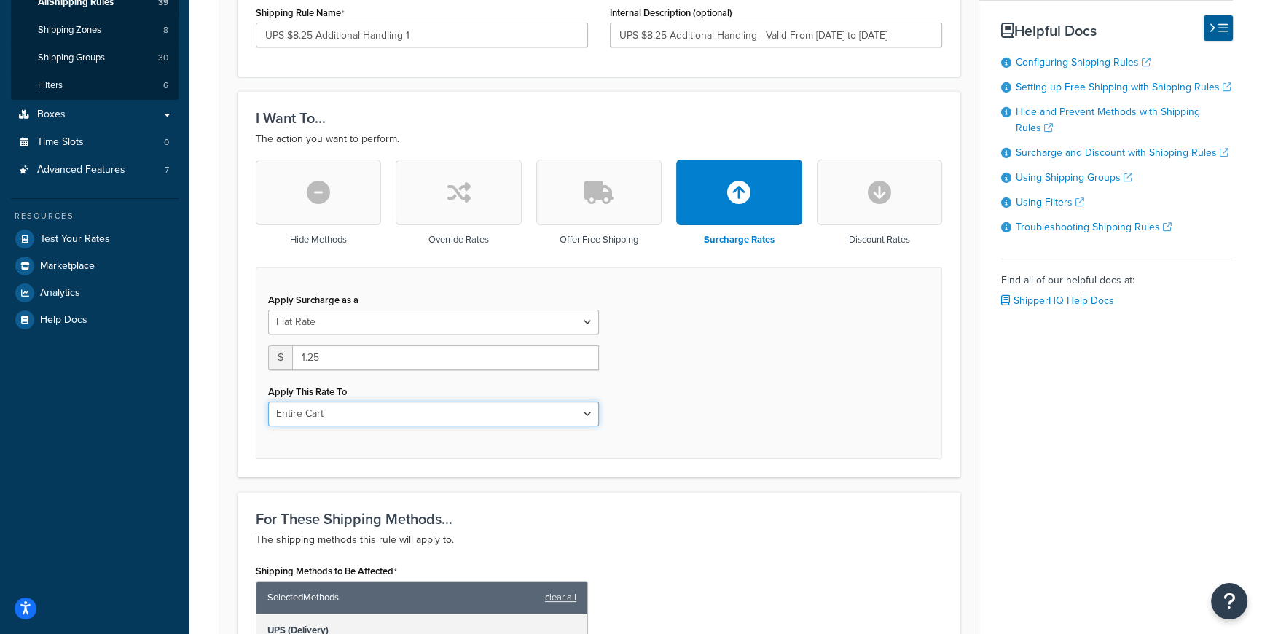
click at [583, 402] on select "Entire Cart Each Shipment in the Cart Each Origin in the Cart Each Shipping Gro…" at bounding box center [433, 414] width 331 height 25
click at [717, 414] on div "Apply Surcharge as a Flat Rate Percentage Flat Rate & Percentage $ 1.25 Apply T…" at bounding box center [599, 363] width 687 height 192
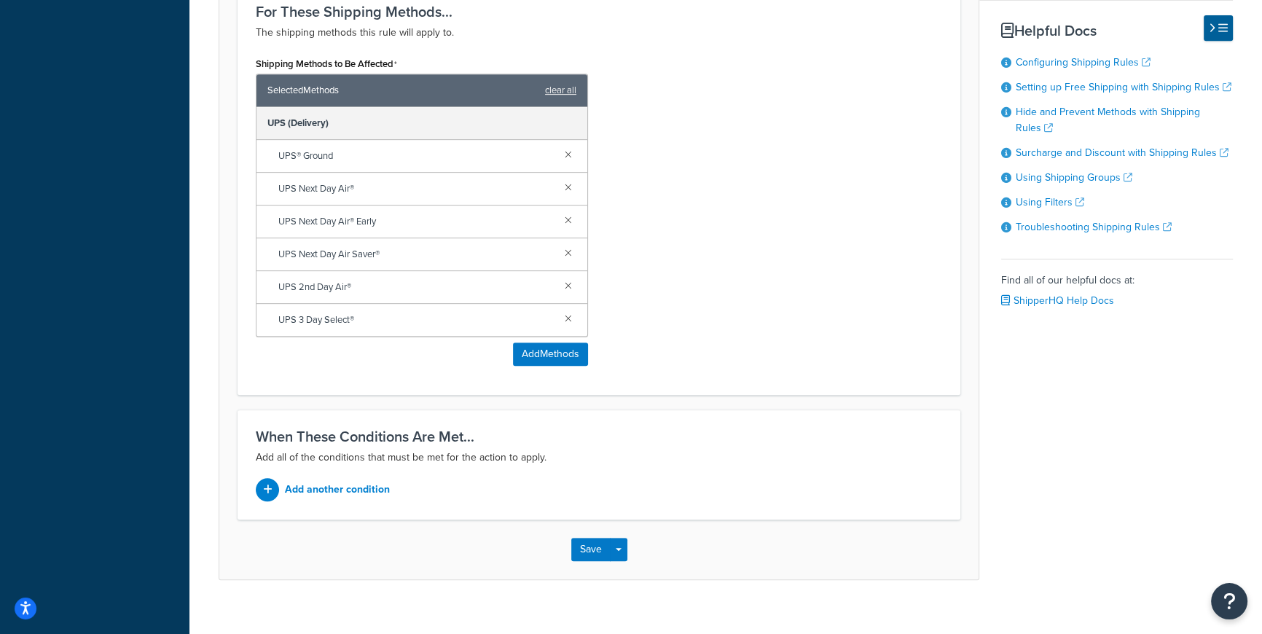
scroll to position [0, 0]
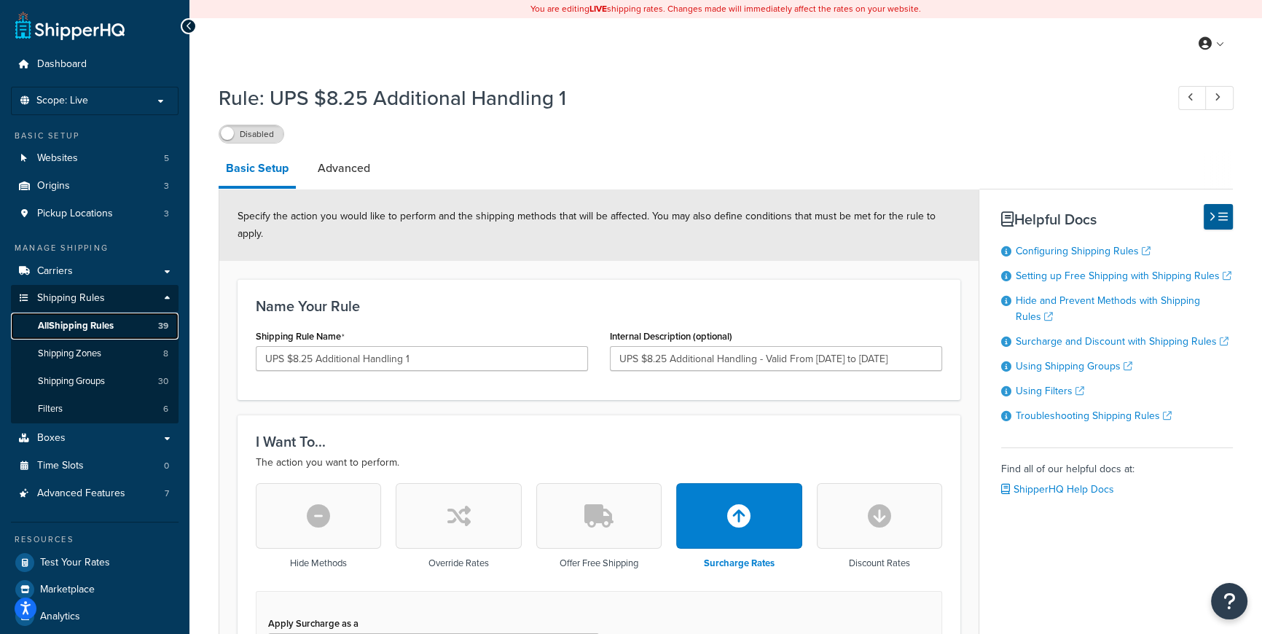
click at [90, 324] on span "All Shipping Rules" at bounding box center [76, 326] width 76 height 12
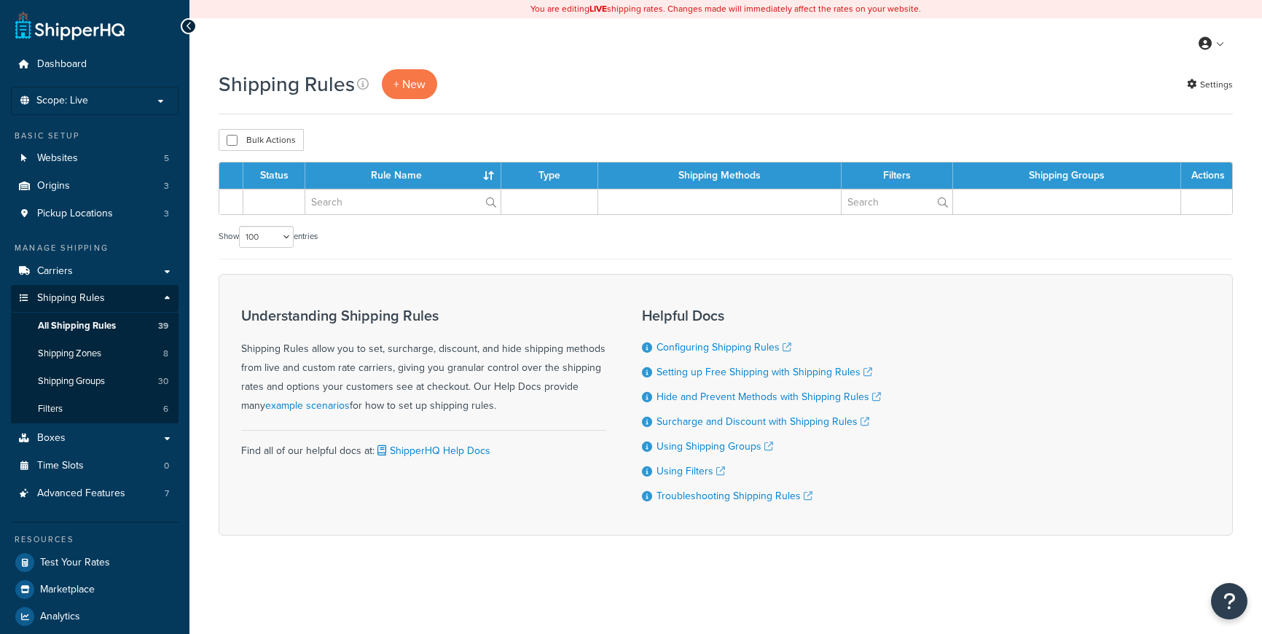
select select "100"
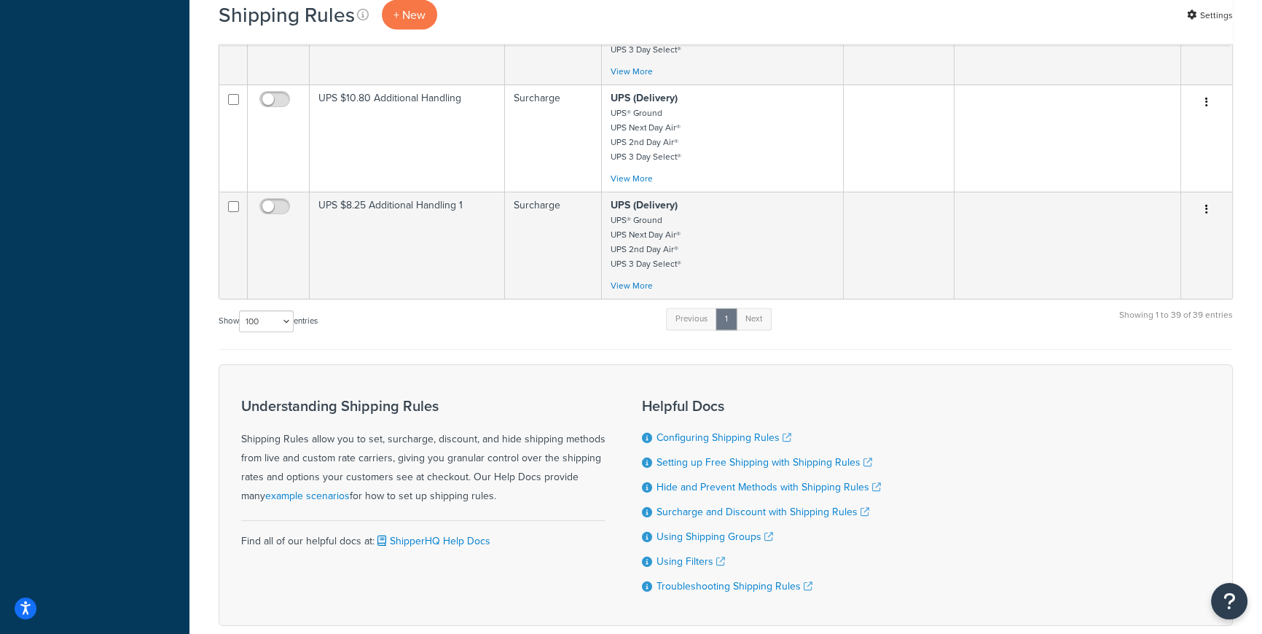
scroll to position [4009, 0]
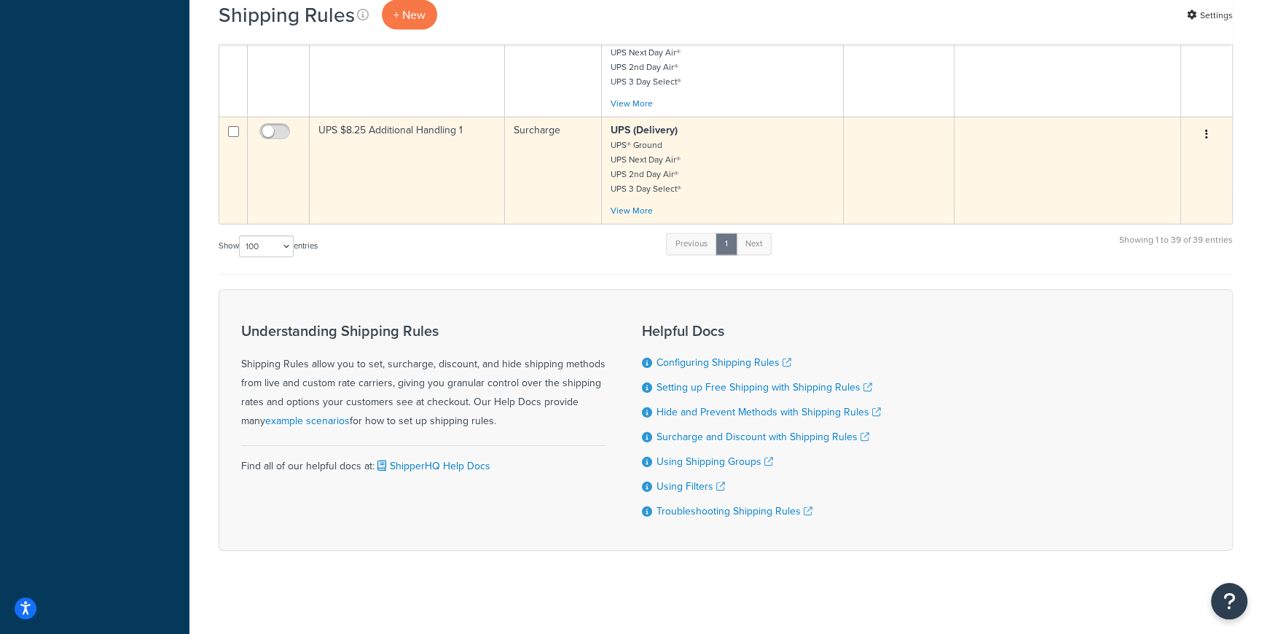
click at [789, 165] on p "UPS (Delivery) UPS® Ground UPS Next Day Air® UPS 2nd Day Air® UPS 3 Day Select®" at bounding box center [723, 159] width 224 height 73
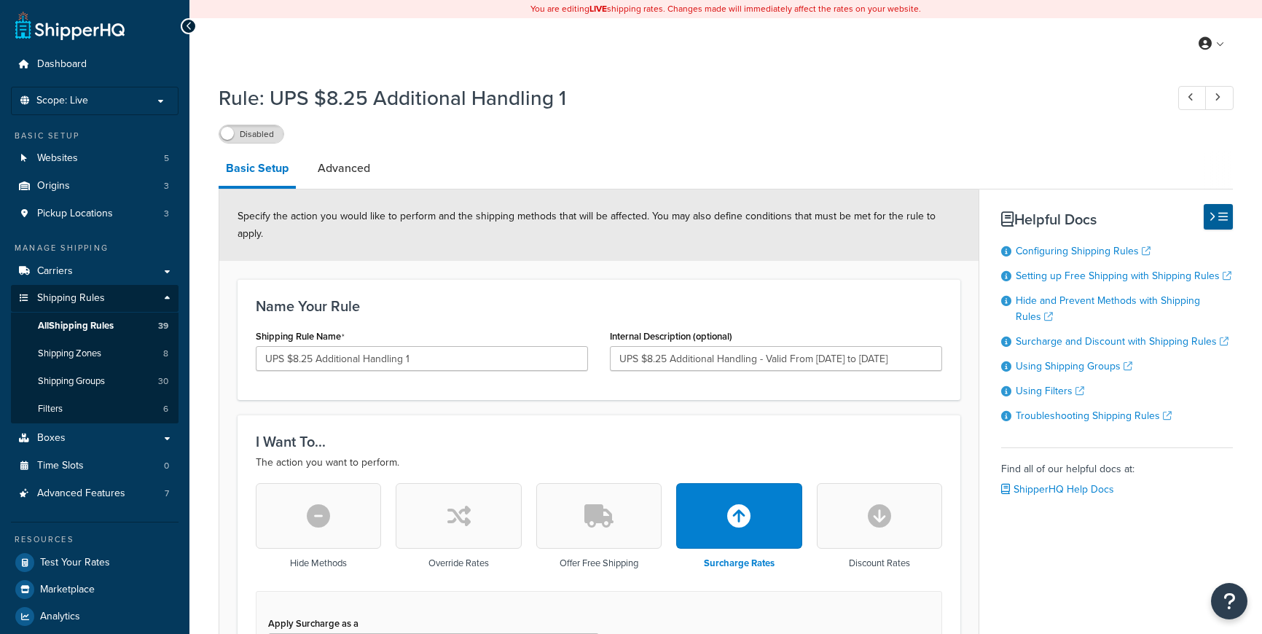
select select "ITEM"
click at [339, 169] on link "Advanced" at bounding box center [343, 168] width 67 height 35
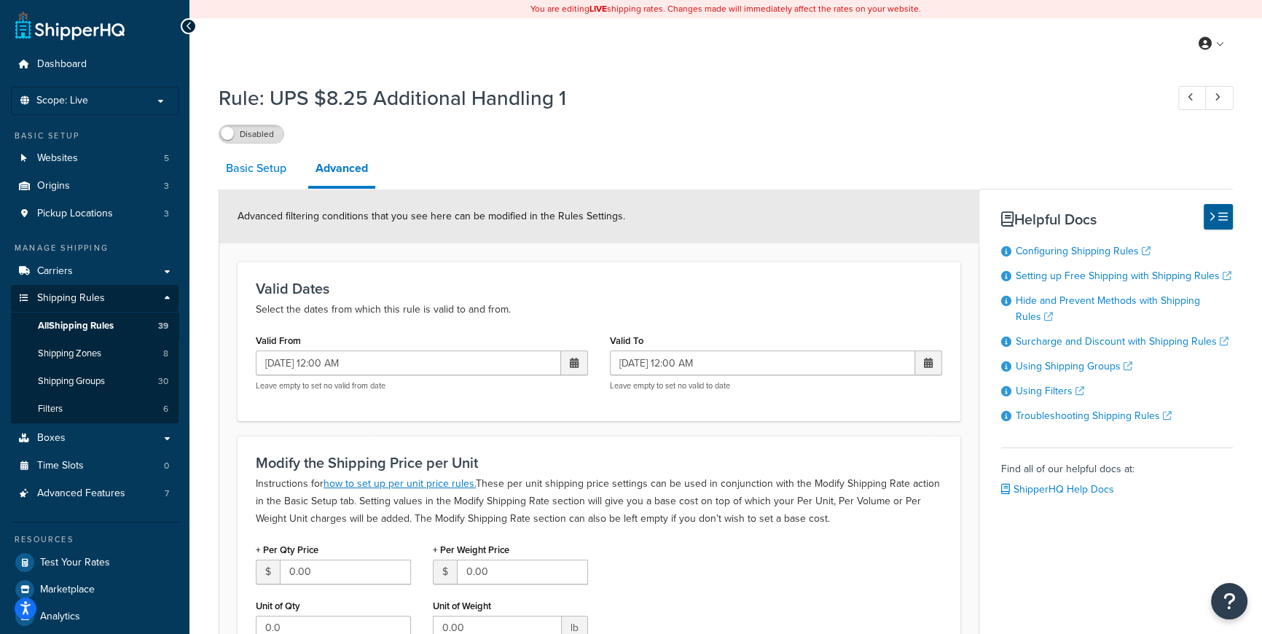
click at [275, 169] on link "Basic Setup" at bounding box center [256, 168] width 75 height 35
select select "ITEM"
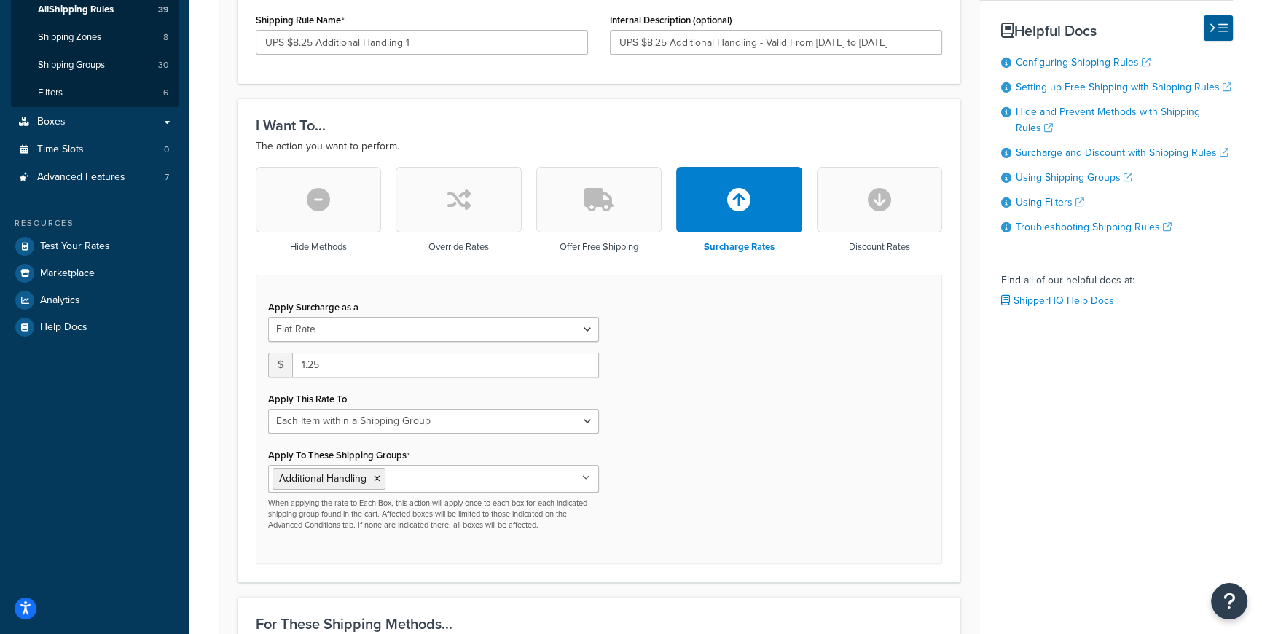
scroll to position [328, 0]
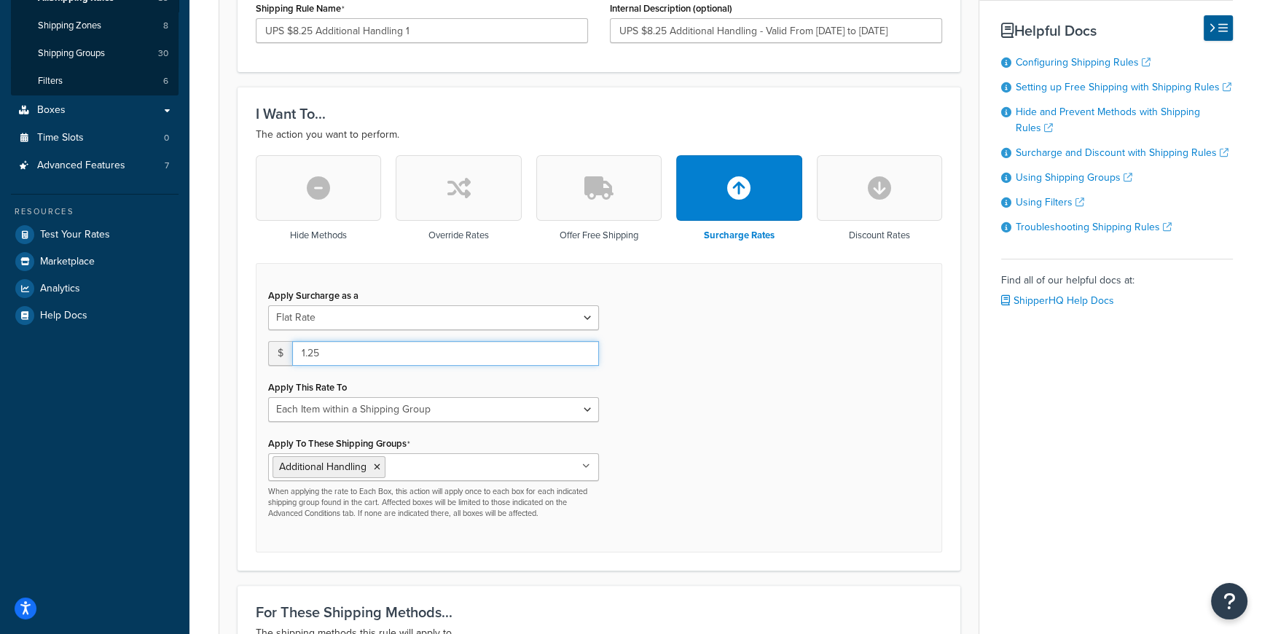
click at [305, 341] on input "1.25" at bounding box center [445, 353] width 307 height 25
type input "8.25"
click at [767, 442] on div "Apply Surcharge as a Flat Rate Percentage Flat Rate & Percentage $ 8.25 Apply T…" at bounding box center [599, 407] width 687 height 289
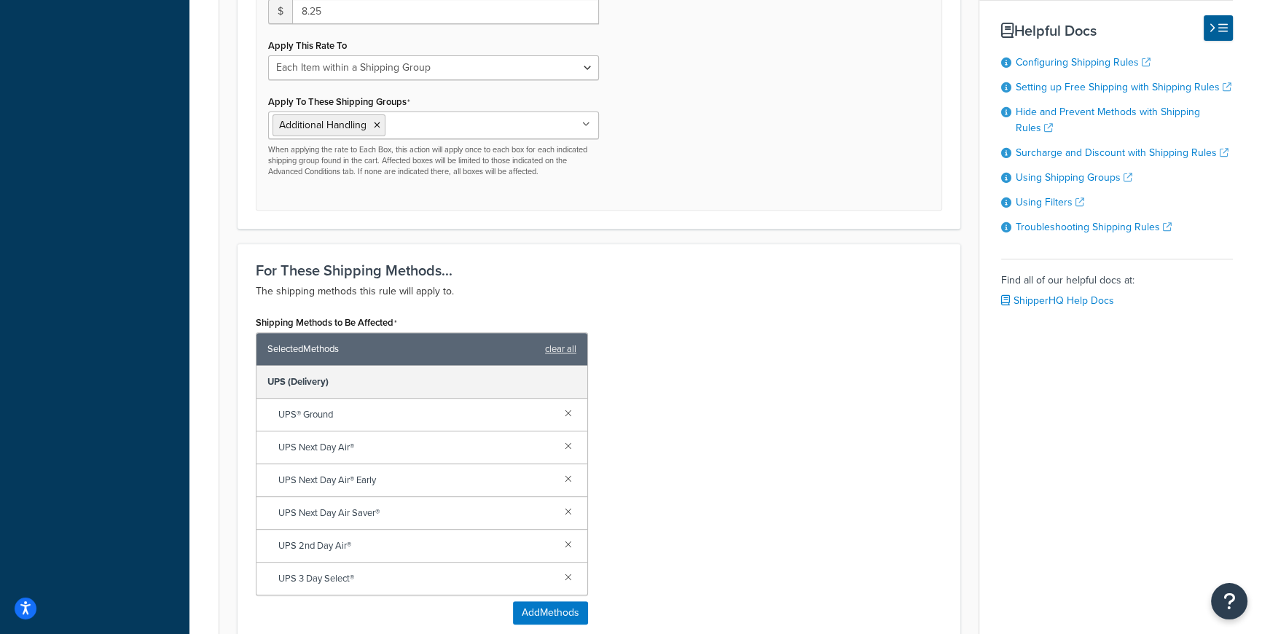
scroll to position [928, 0]
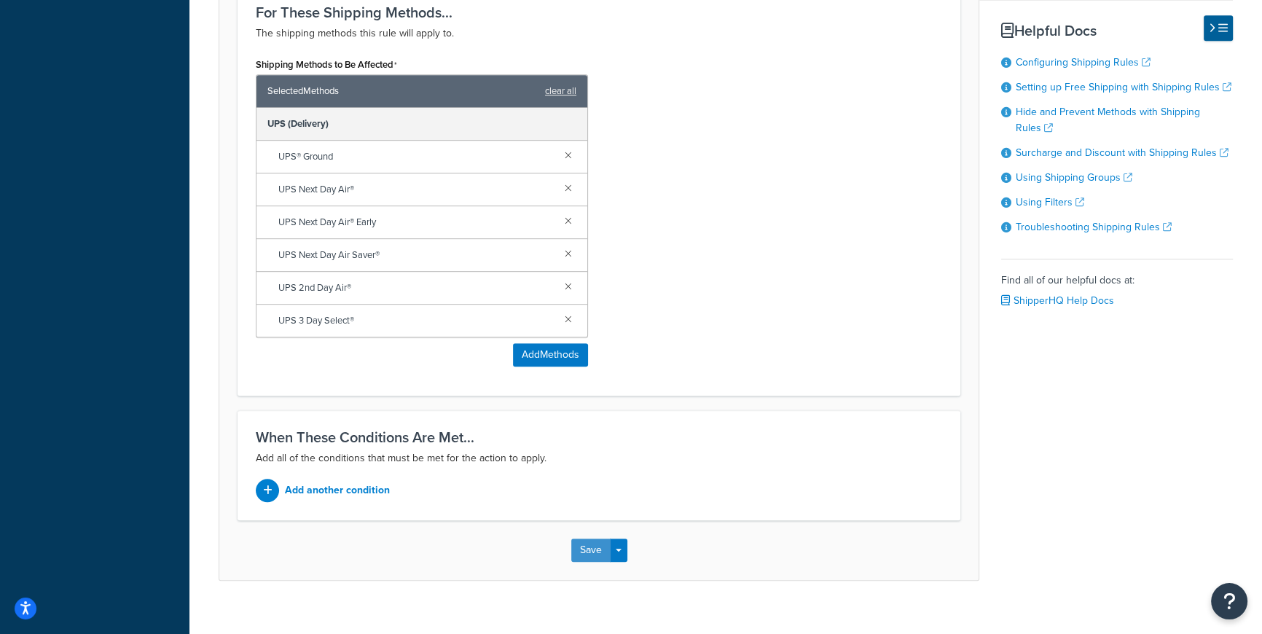
click at [586, 539] on button "Save" at bounding box center [590, 550] width 39 height 23
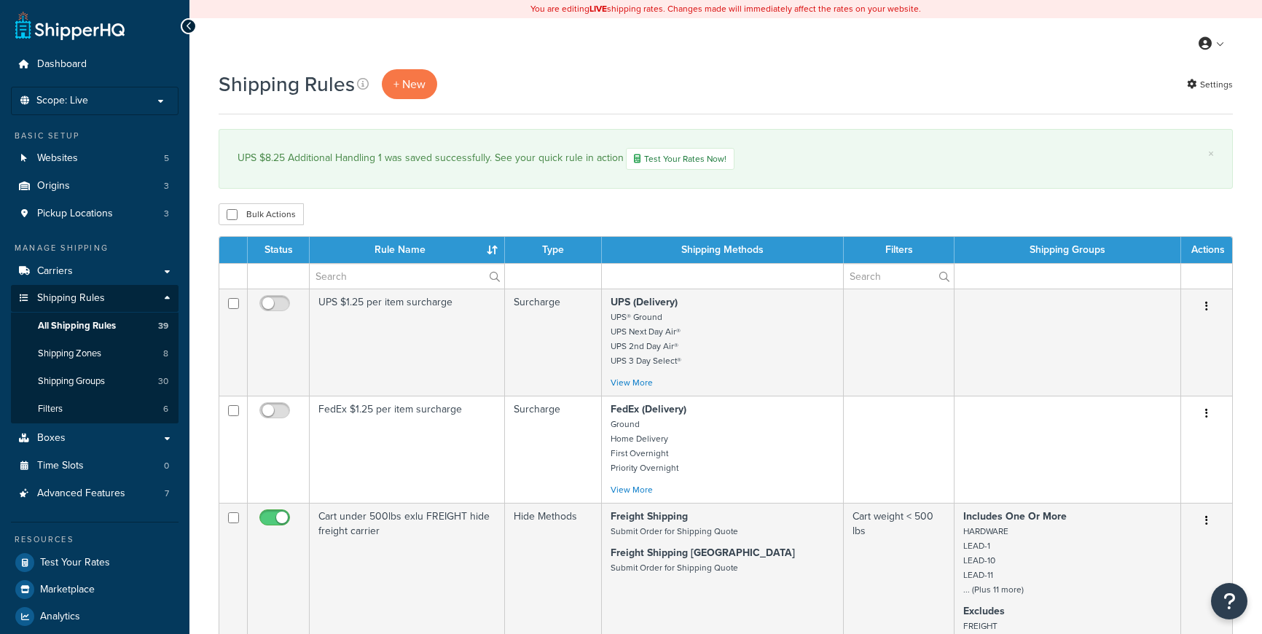
select select "100"
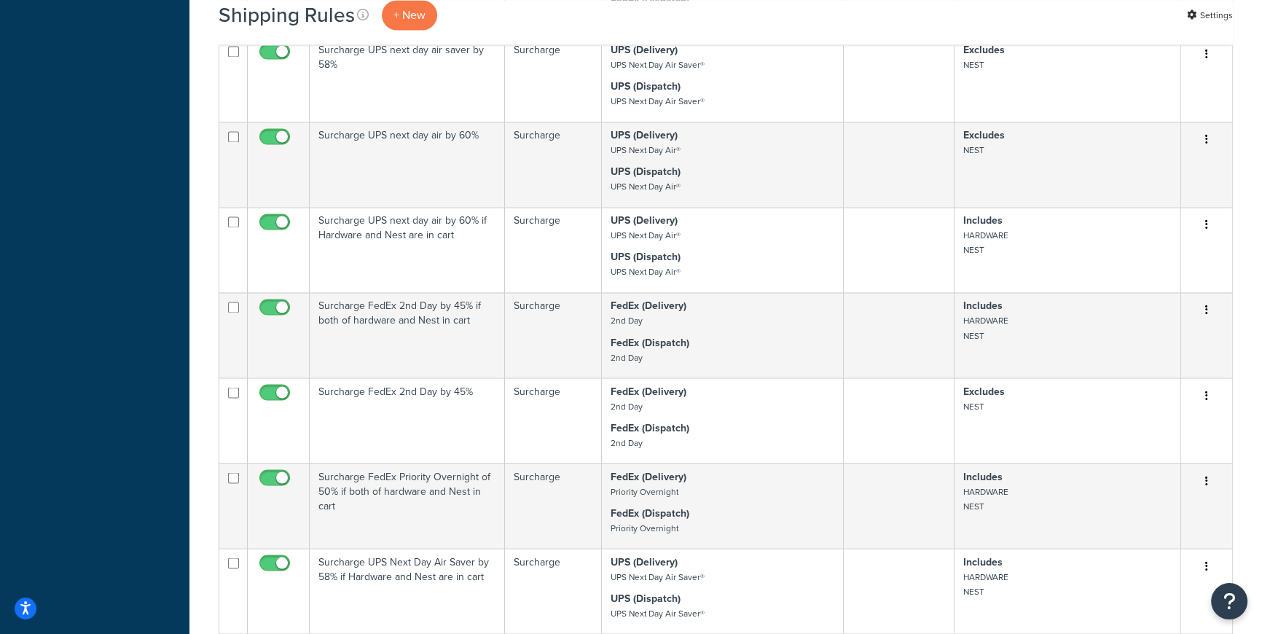
scroll to position [3302, 0]
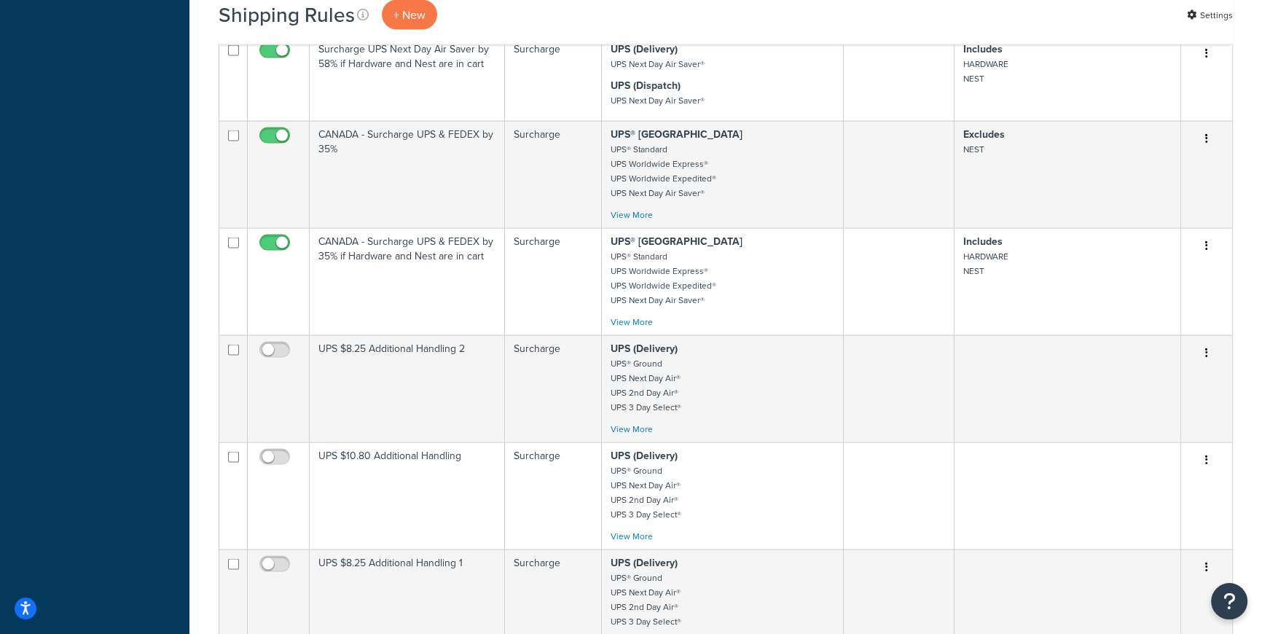
scroll to position [4083, 0]
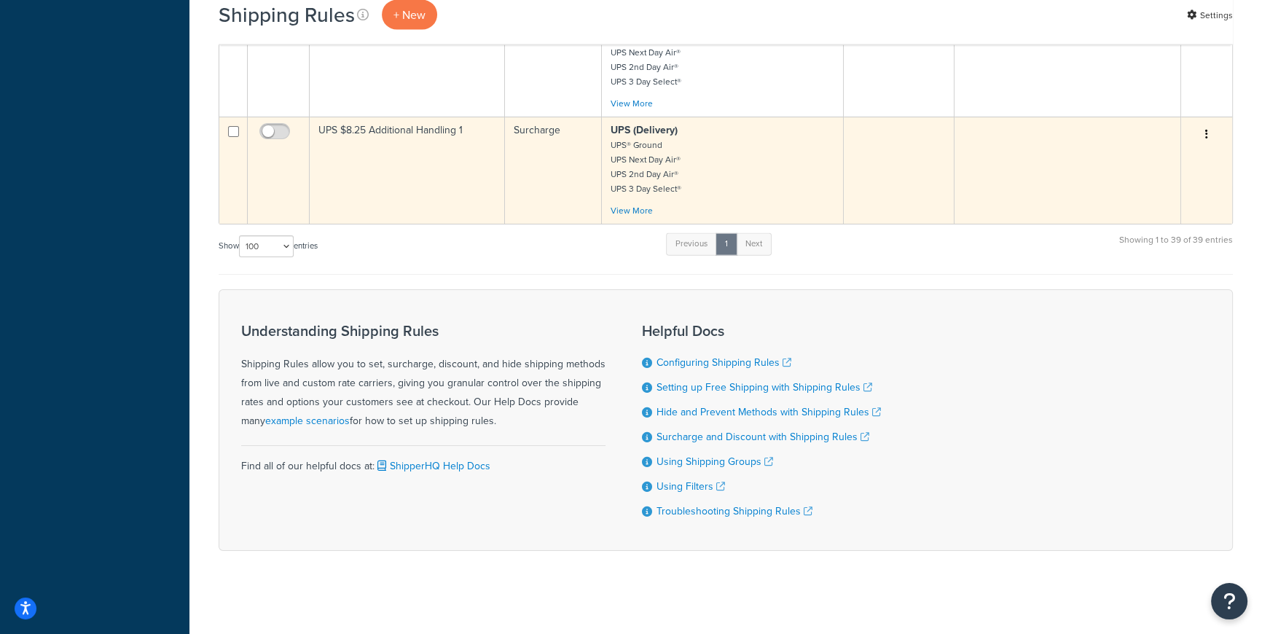
click at [728, 187] on p "UPS (Delivery) UPS® Ground UPS Next Day Air® UPS 2nd Day Air® UPS 3 Day Select®" at bounding box center [723, 159] width 224 height 73
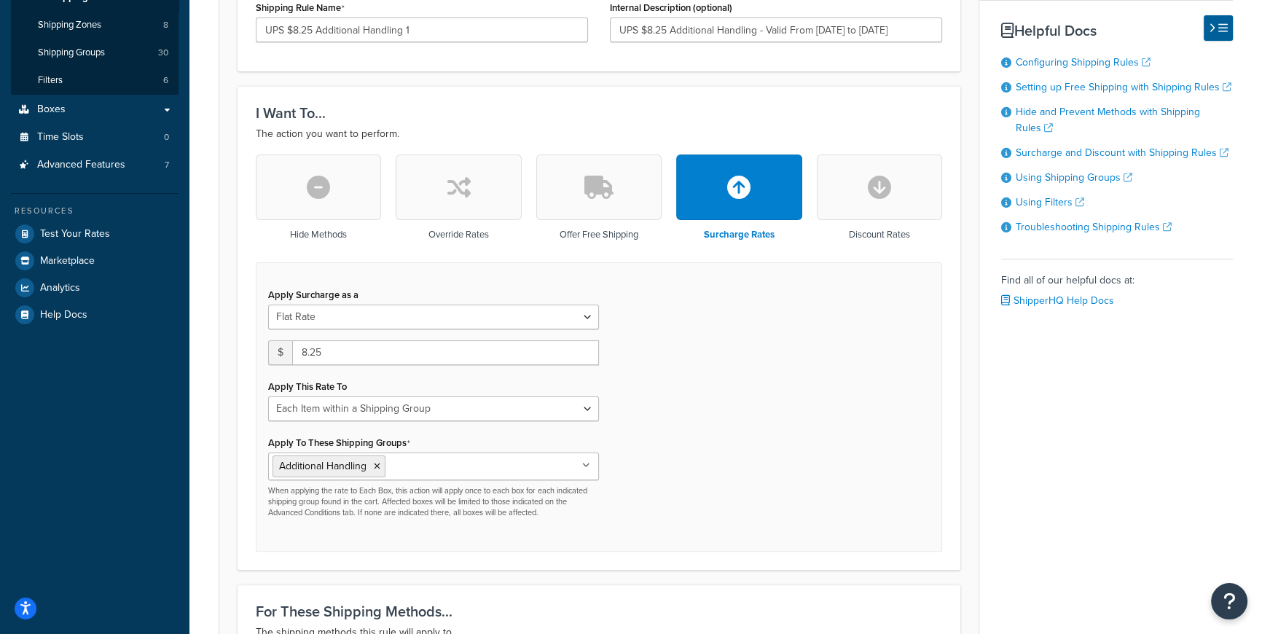
scroll to position [350, 0]
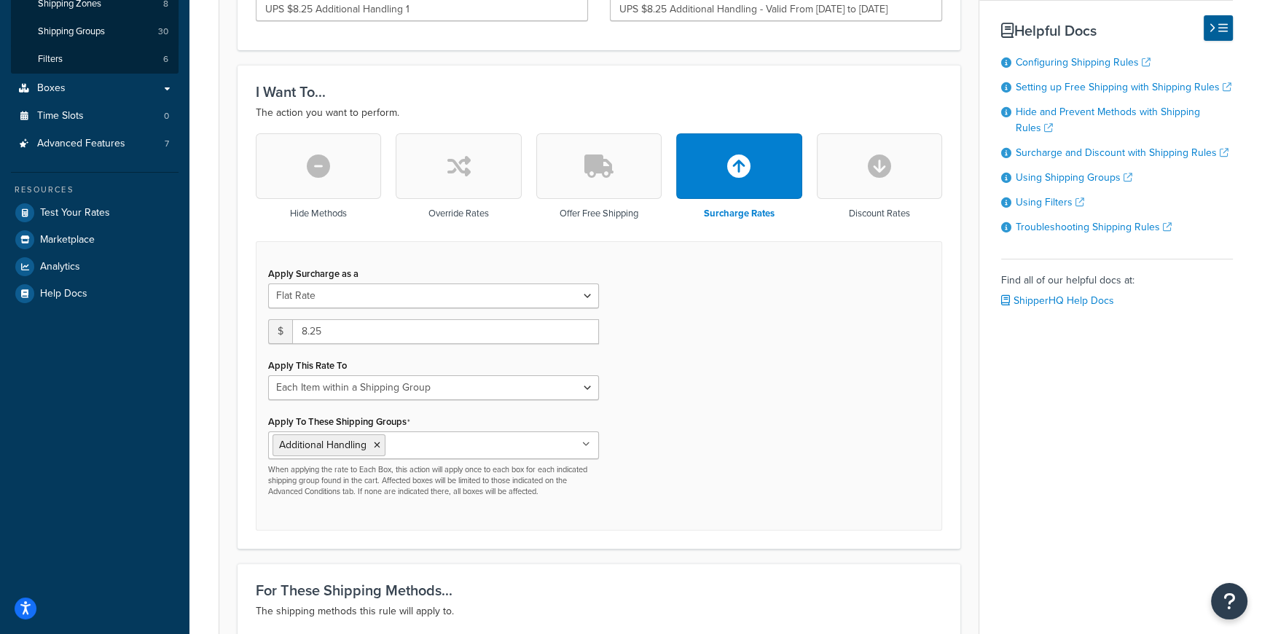
click at [1083, 481] on div "Basic Setup Advanced Specify the action you would like to perform and the shipp…" at bounding box center [726, 480] width 1015 height 1358
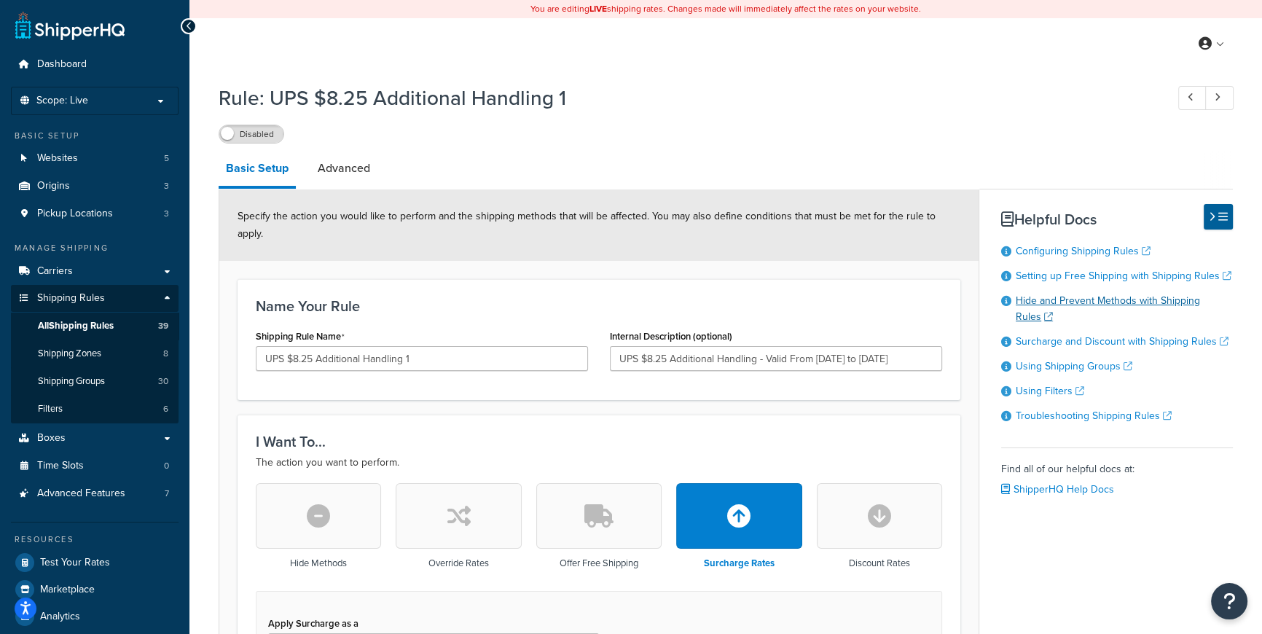
scroll to position [530, 0]
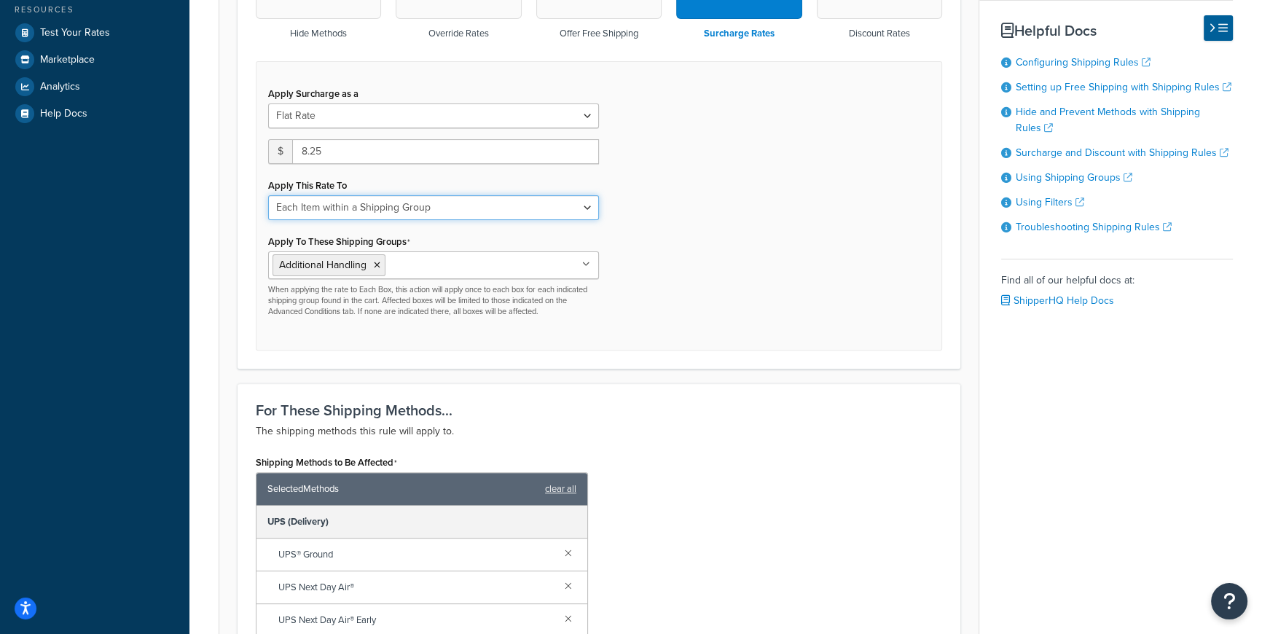
click at [583, 195] on select "Entire Cart Each Shipment in the Cart Each Origin in the Cart Each Shipping Gro…" at bounding box center [433, 207] width 331 height 25
click at [697, 423] on p "The shipping methods this rule will apply to." at bounding box center [599, 431] width 687 height 17
click at [587, 195] on select "Entire Cart Each Shipment in the Cart Each Origin in the Cart Each Shipping Gro…" at bounding box center [433, 207] width 331 height 25
select select "ENTIRE_CART"
click at [268, 195] on select "Entire Cart Each Shipment in the Cart Each Origin in the Cart Each Shipping Gro…" at bounding box center [433, 207] width 331 height 25
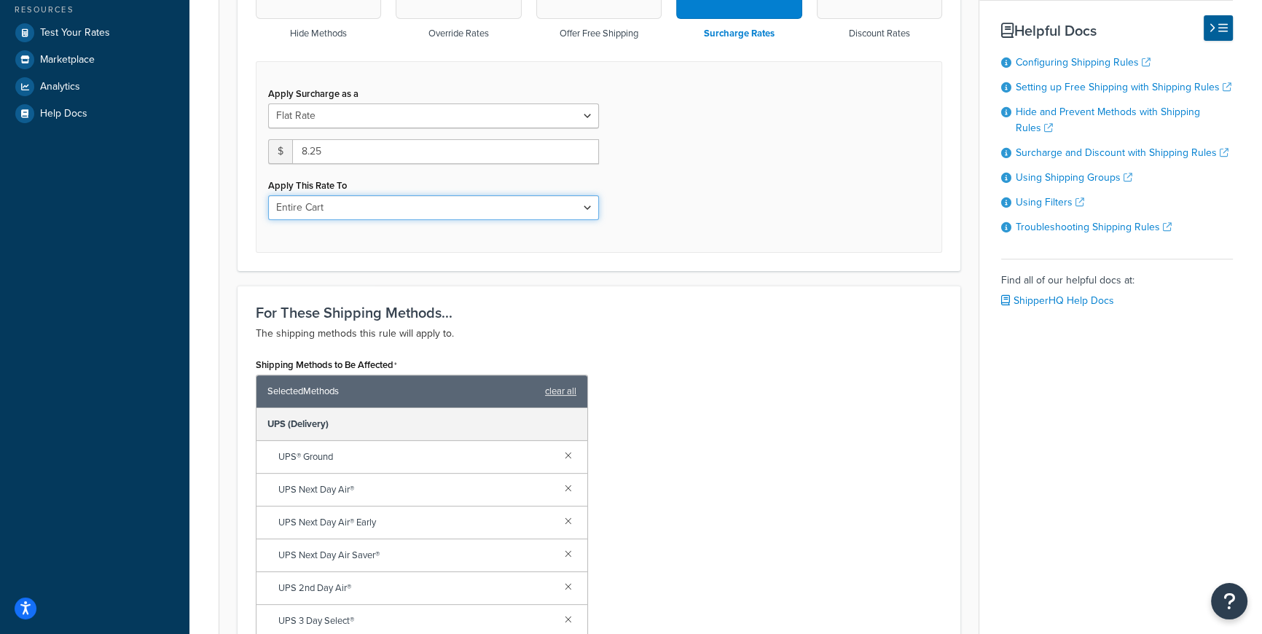
click at [583, 195] on select "Entire Cart Each Shipment in the Cart Each Origin in the Cart Each Shipping Gro…" at bounding box center [433, 207] width 331 height 25
click at [760, 418] on div "Shipping Methods to Be Affected Selected Methods clear all UPS (Delivery) UPS® …" at bounding box center [599, 516] width 708 height 324
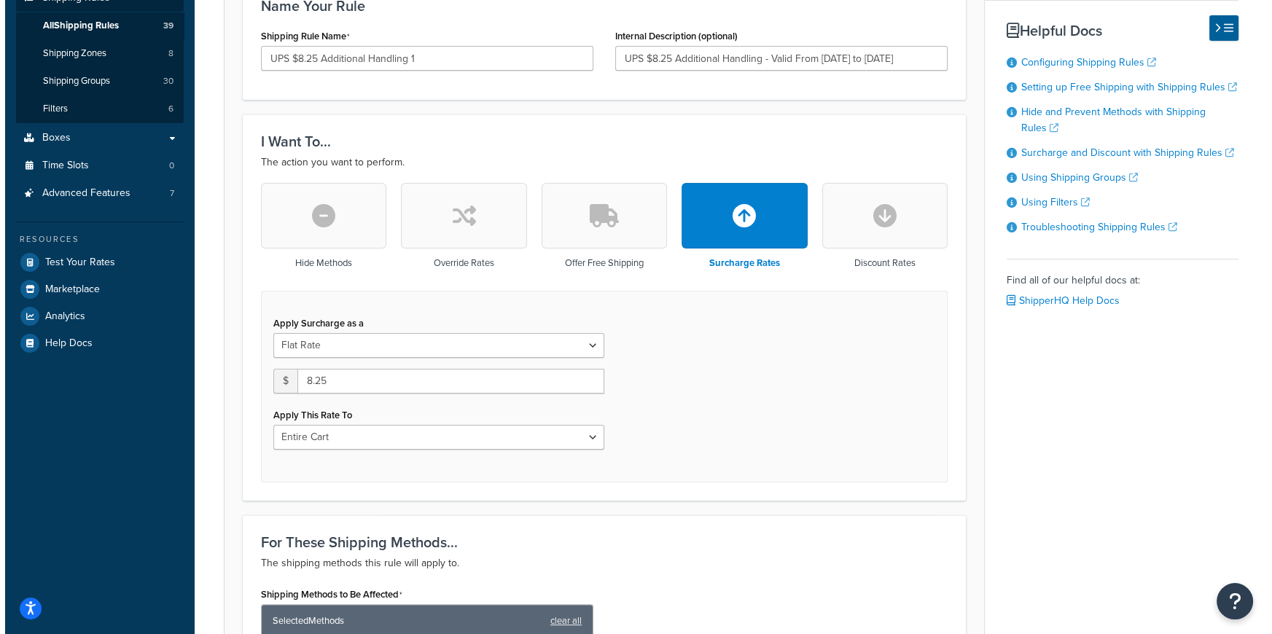
scroll to position [831, 0]
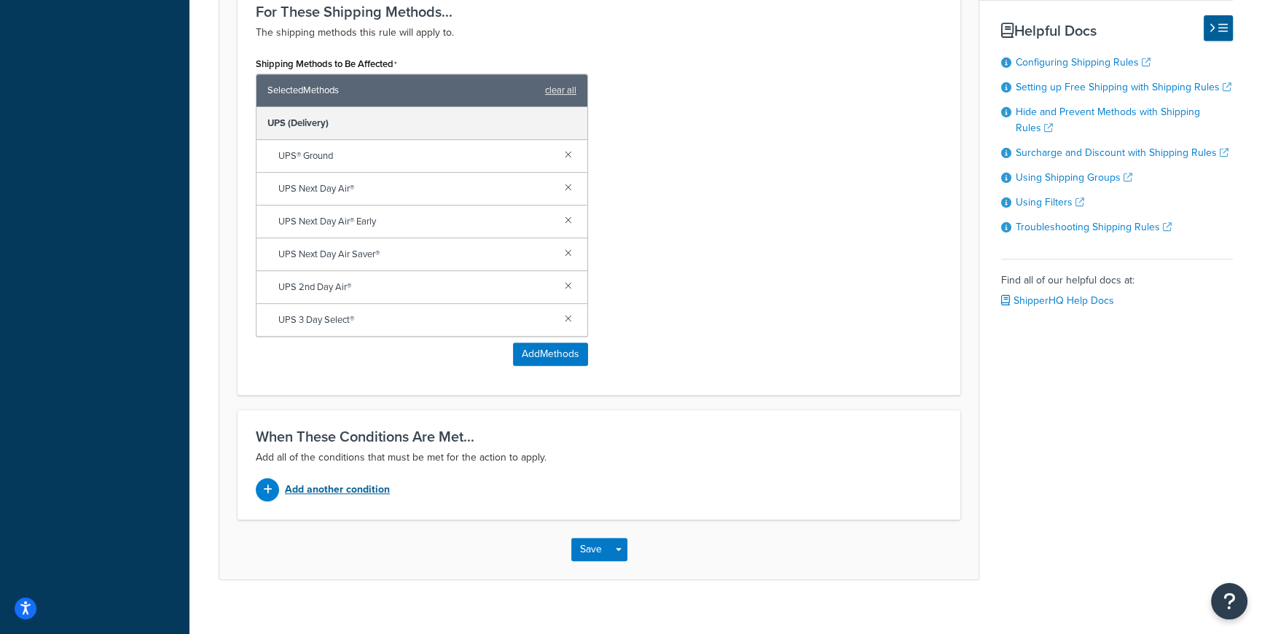
click at [370, 480] on p "Add another condition" at bounding box center [337, 490] width 105 height 20
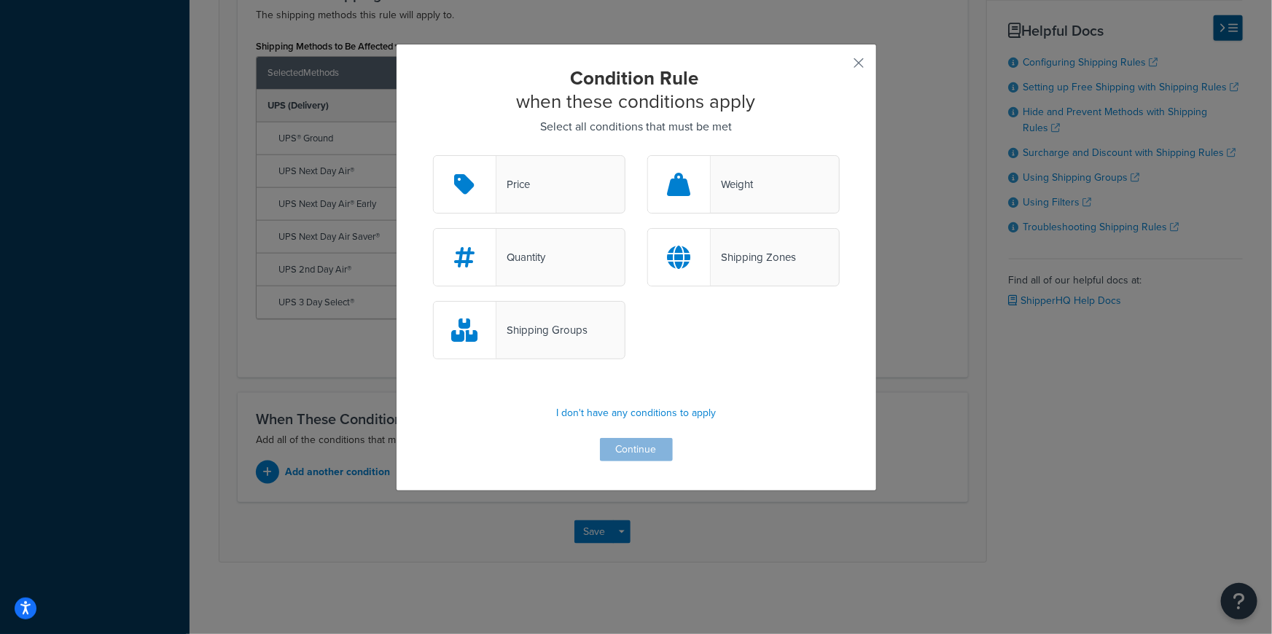
click at [576, 333] on div "Shipping Groups" at bounding box center [541, 330] width 91 height 20
click at [0, 0] on input "Shipping Groups" at bounding box center [0, 0] width 0 height 0
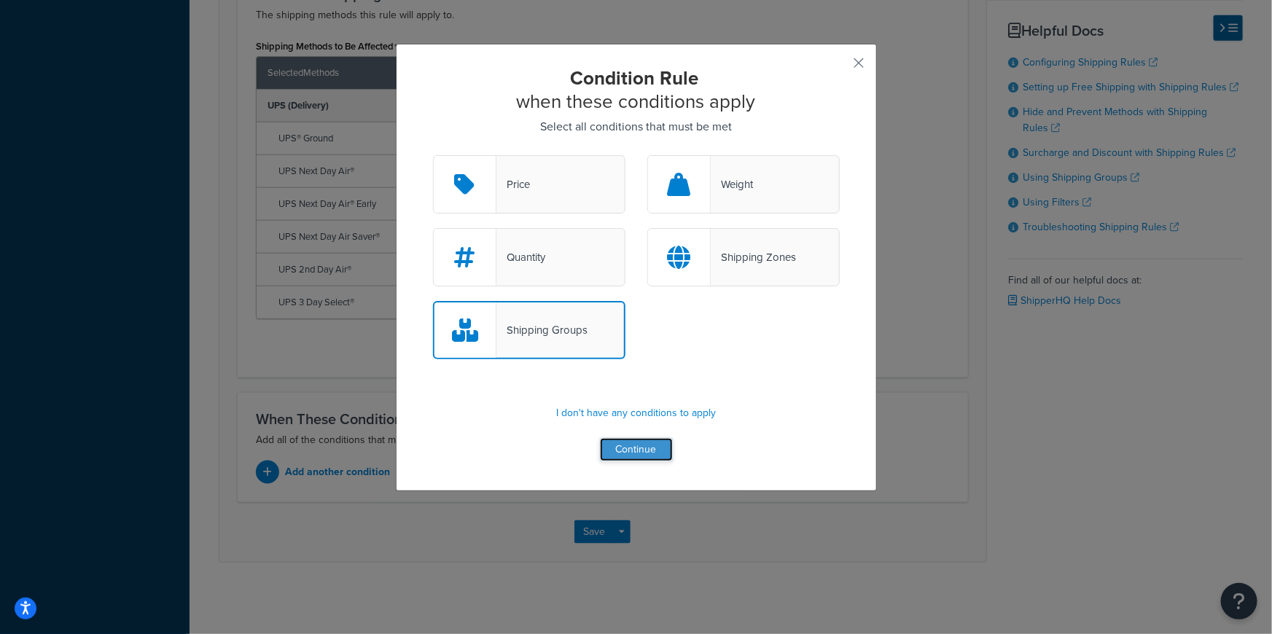
click at [641, 453] on button "Continue" at bounding box center [636, 449] width 73 height 23
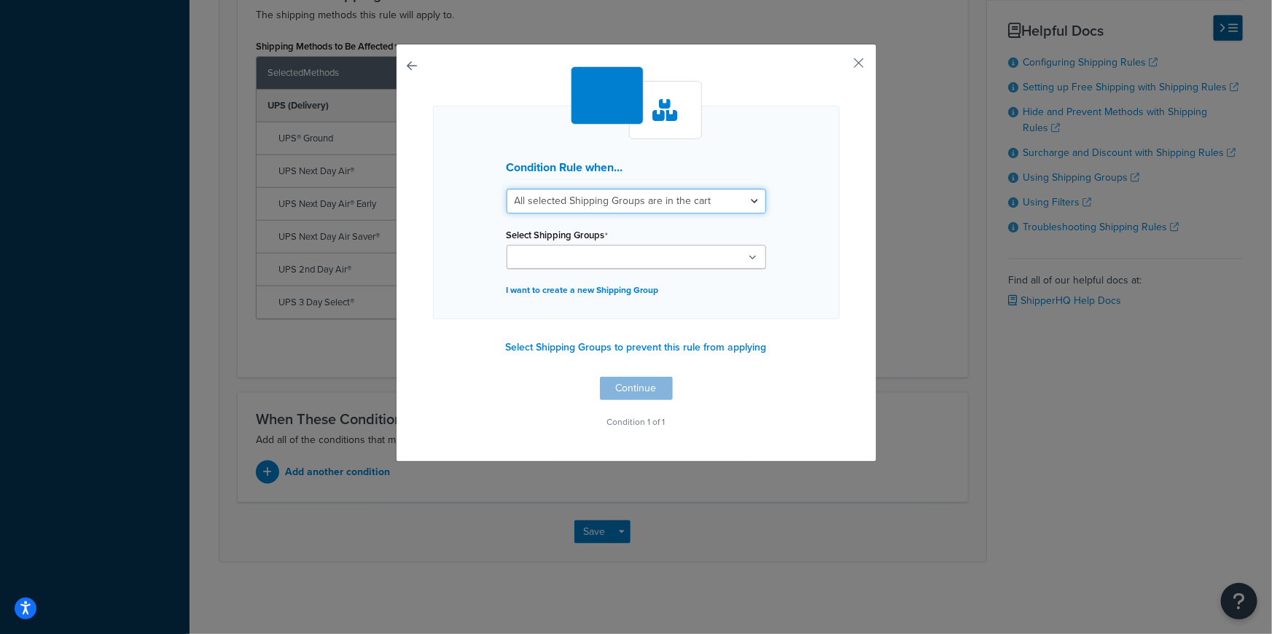
click at [728, 202] on select "All selected Shipping Groups are in the cart Any selected Shipping Groups are i…" at bounding box center [636, 201] width 259 height 25
click at [745, 251] on ul at bounding box center [636, 257] width 259 height 24
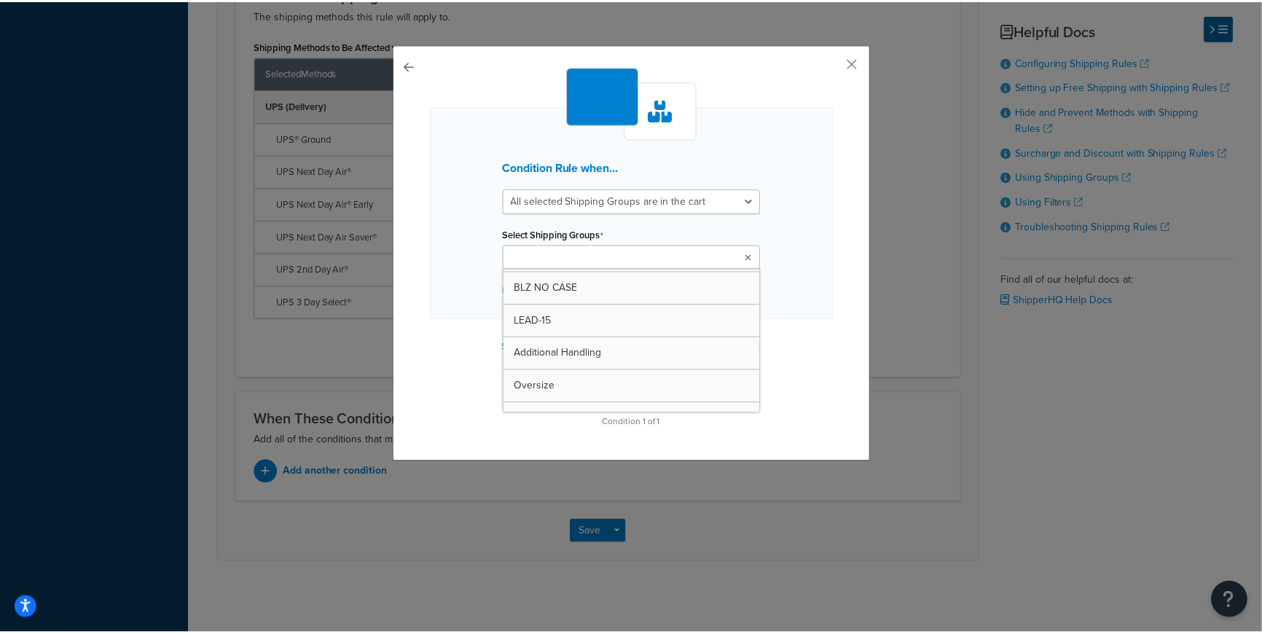
scroll to position [723, 0]
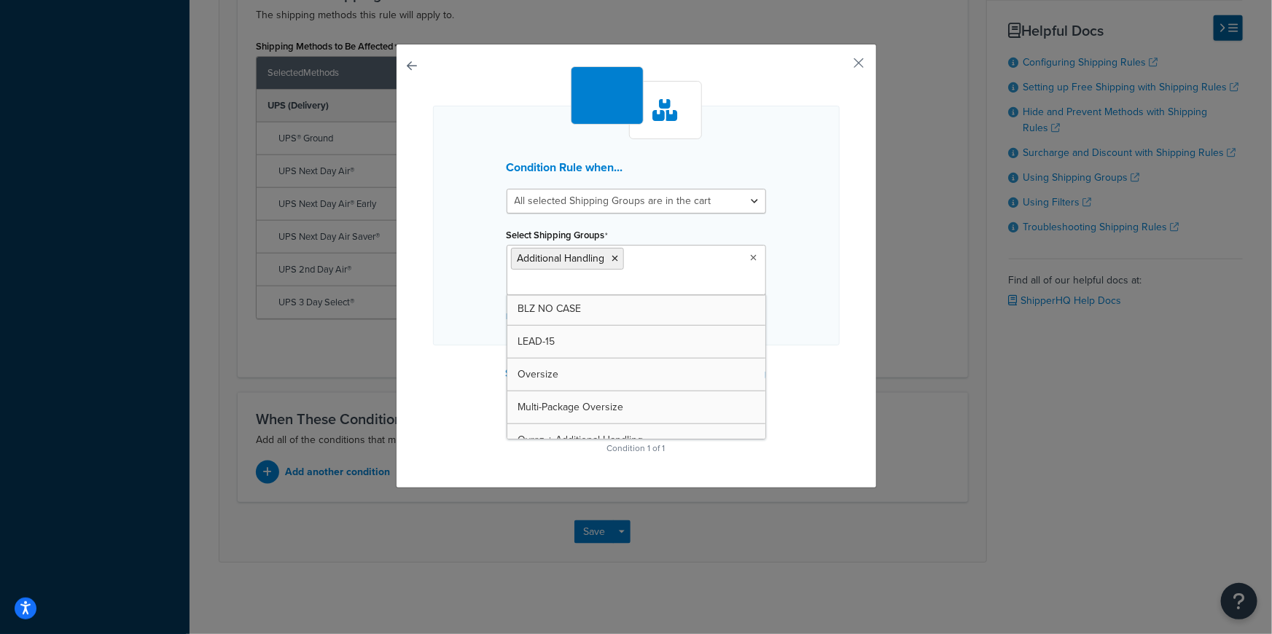
click at [839, 421] on div "Condition Rule when... All selected Shipping Groups are in the cart Any selecte…" at bounding box center [636, 266] width 481 height 445
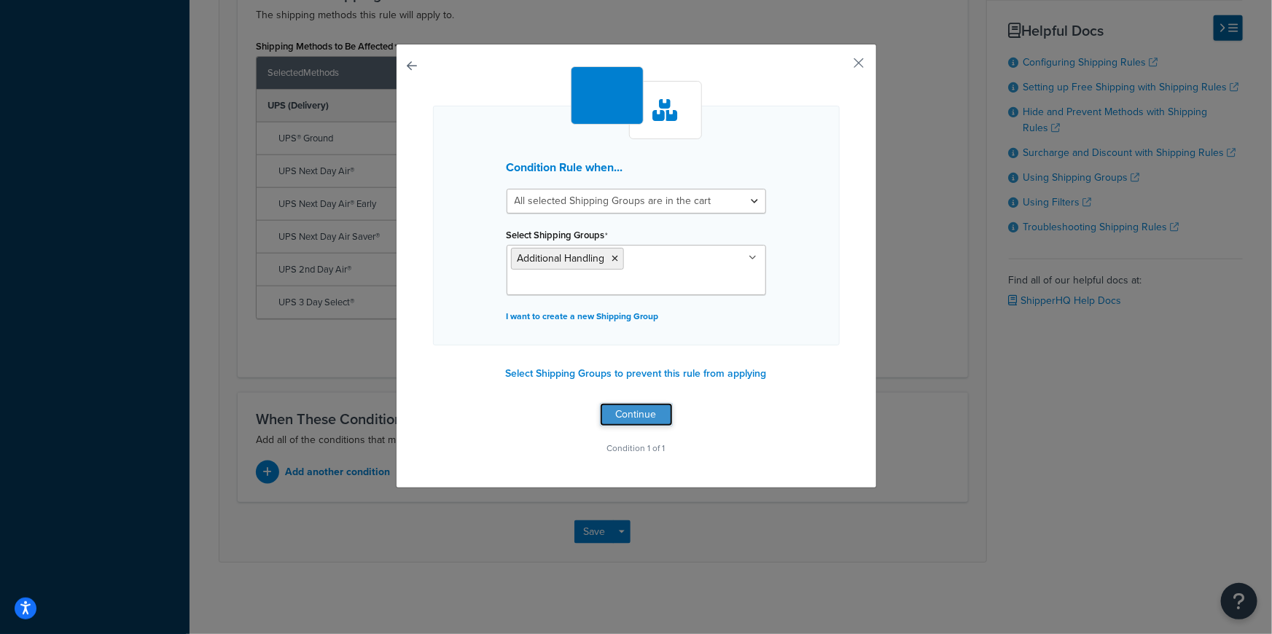
click at [635, 411] on button "Continue" at bounding box center [636, 414] width 73 height 23
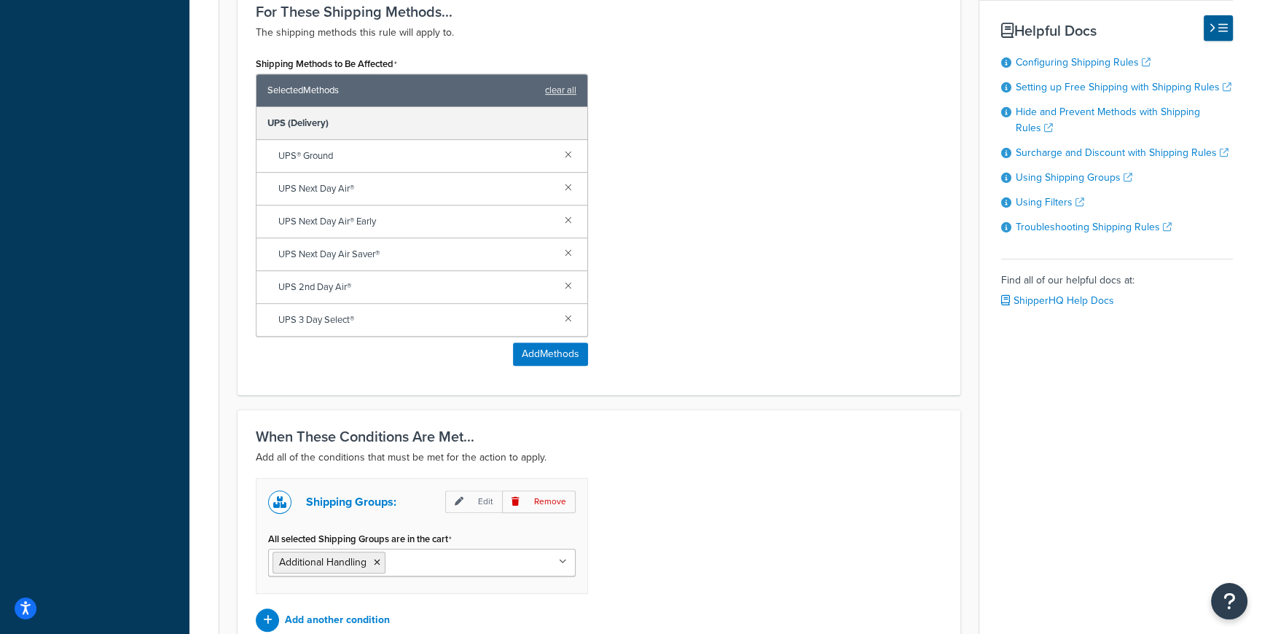
scroll to position [961, 0]
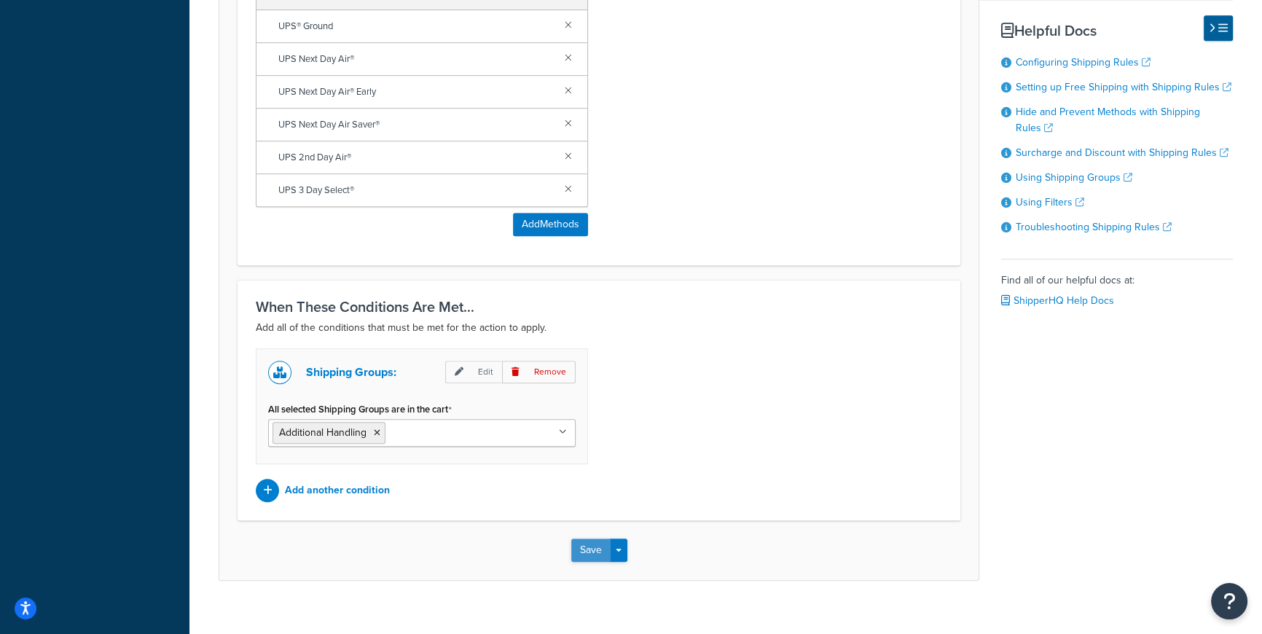
click at [592, 539] on button "Save" at bounding box center [590, 550] width 39 height 23
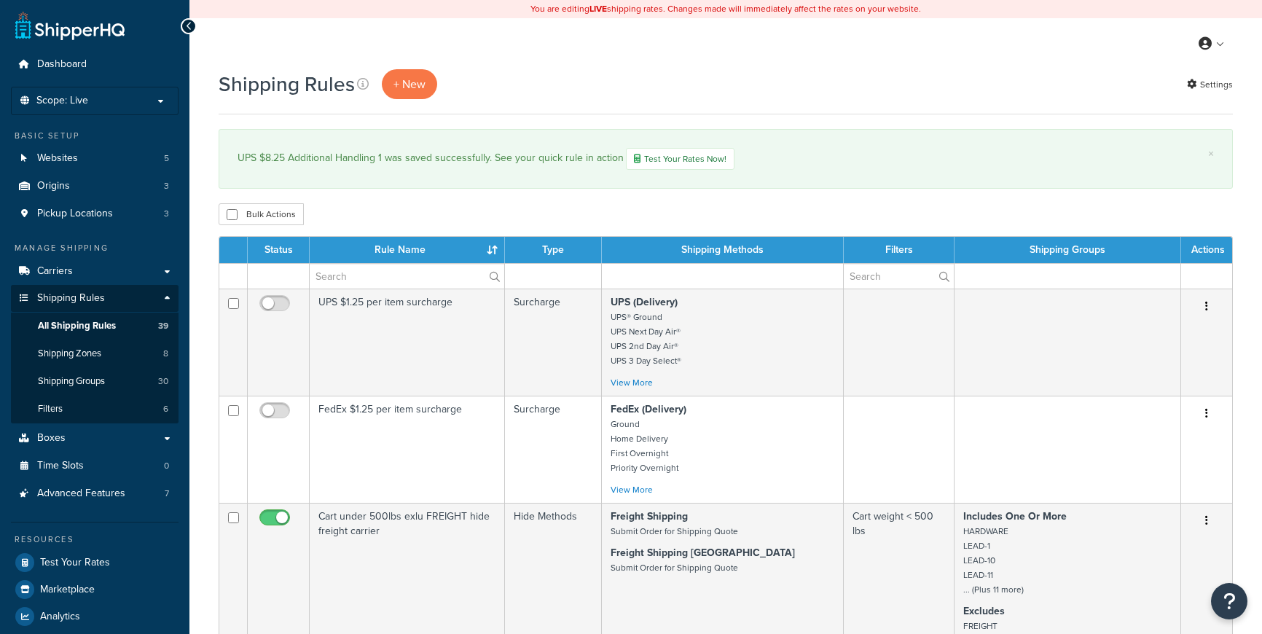
select select "100"
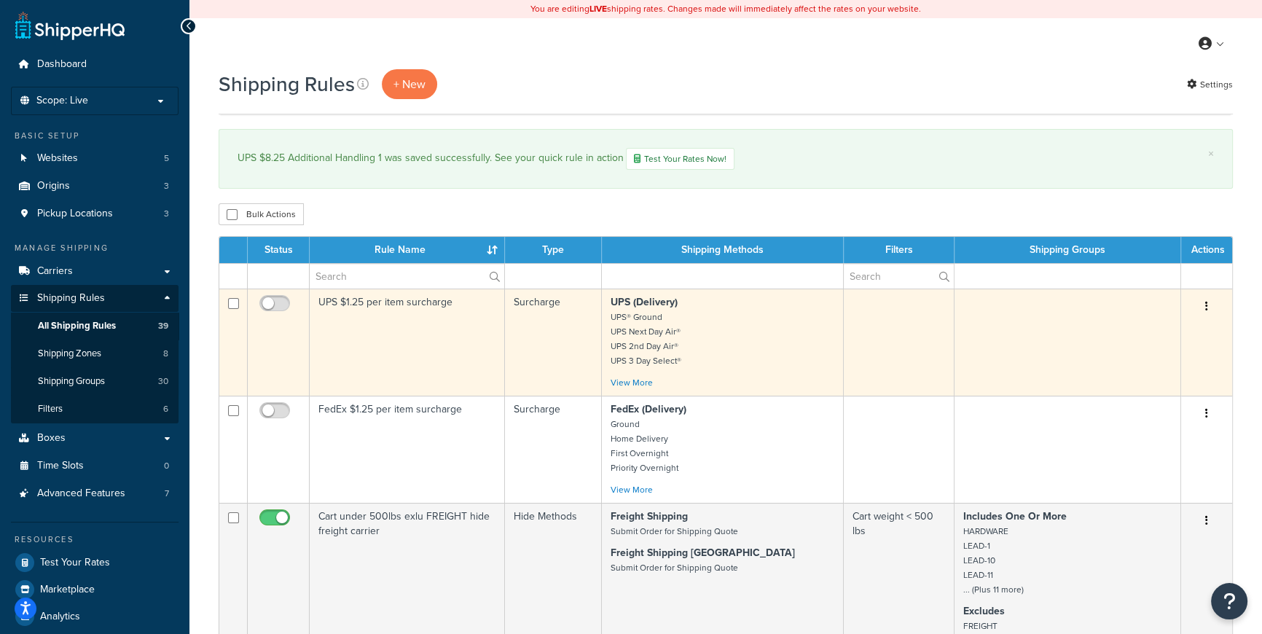
scroll to position [3710, 0]
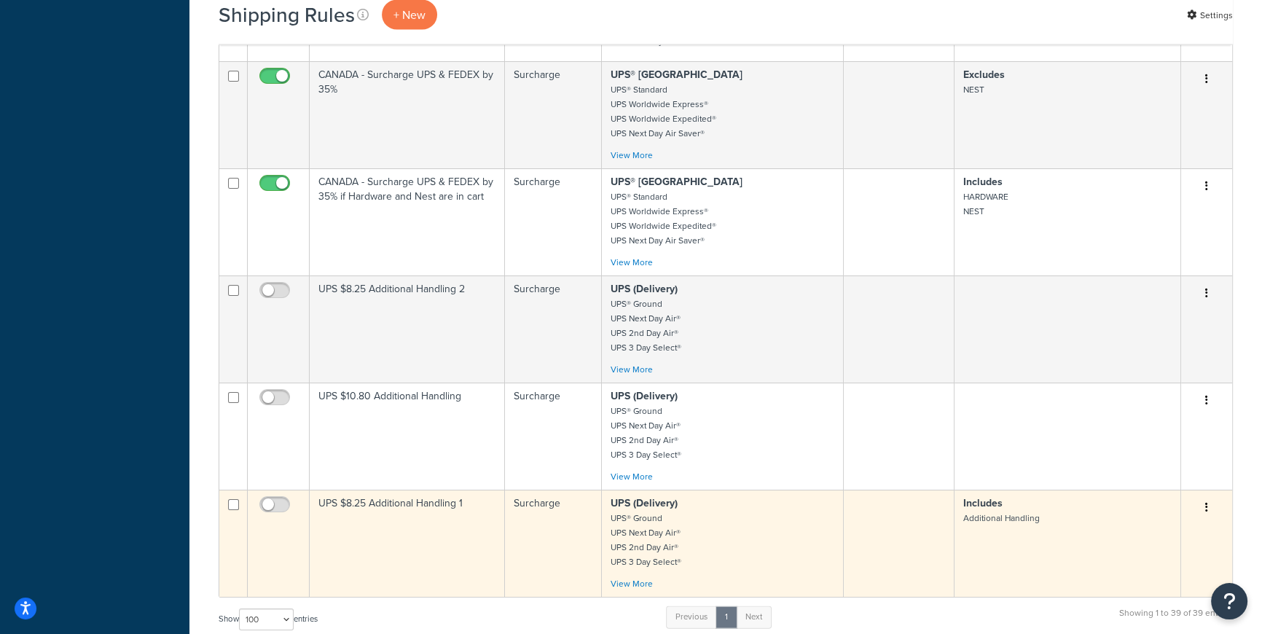
click at [763, 535] on p "UPS (Delivery) UPS® Ground UPS Next Day Air® UPS 2nd Day Air® UPS 3 Day Select®" at bounding box center [723, 532] width 224 height 73
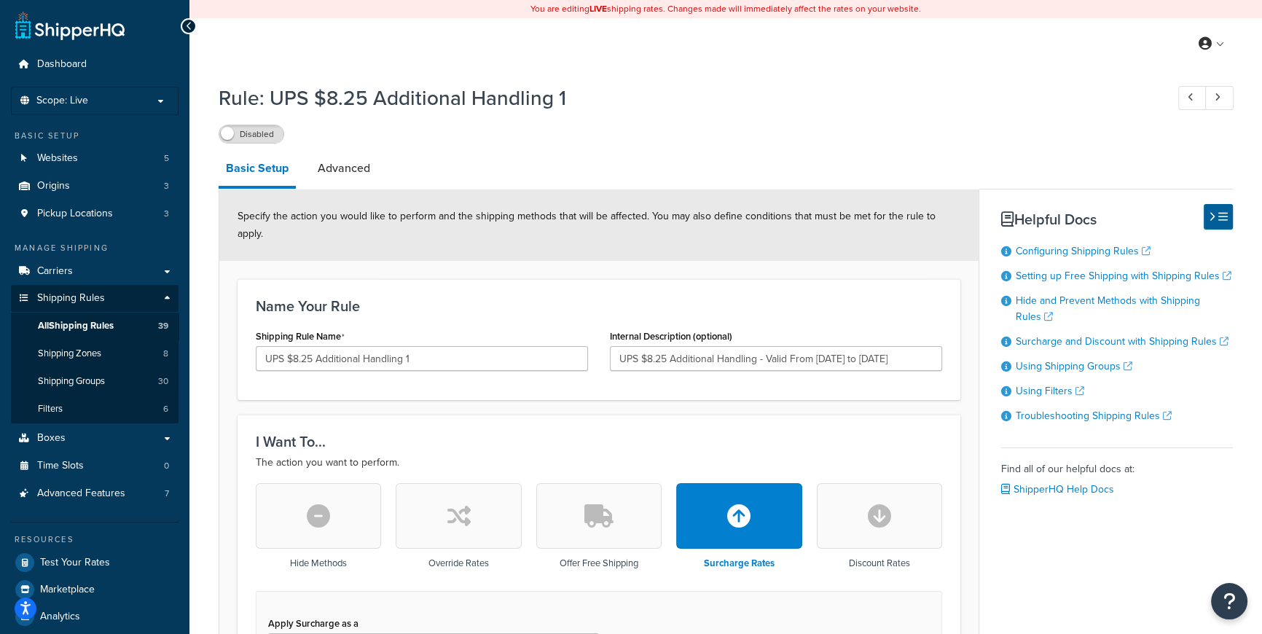
scroll to position [530, 0]
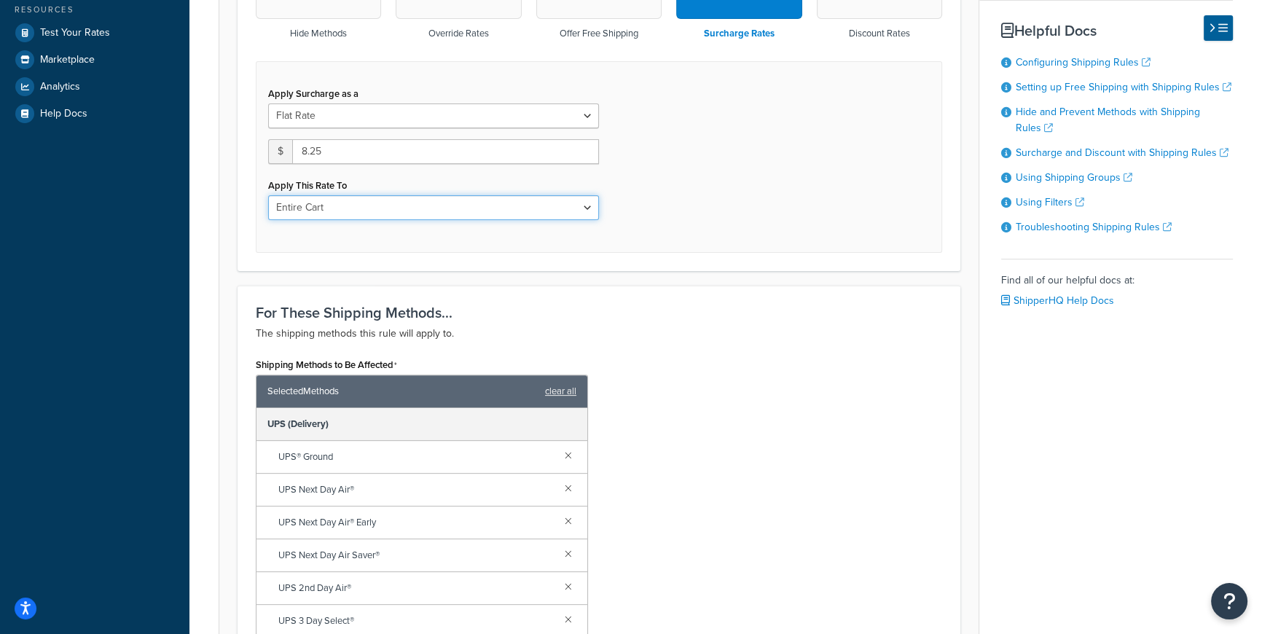
click at [536, 195] on select "Entire Cart Each Shipment in the Cart Each Origin in the Cart Each Shipping Gro…" at bounding box center [433, 207] width 331 height 25
click at [268, 195] on select "Entire Cart Each Shipment in the Cart Each Origin in the Cart Each Shipping Gro…" at bounding box center [433, 207] width 331 height 25
click at [501, 229] on div "Apply Surcharge as a Flat Rate Percentage Flat Rate & Percentage $ 8.25 Apply T…" at bounding box center [599, 157] width 687 height 192
click at [581, 195] on select "Entire Cart Each Shipment in the Cart Each Origin in the Cart Each Shipping Gro…" at bounding box center [433, 207] width 331 height 25
select select "BOX"
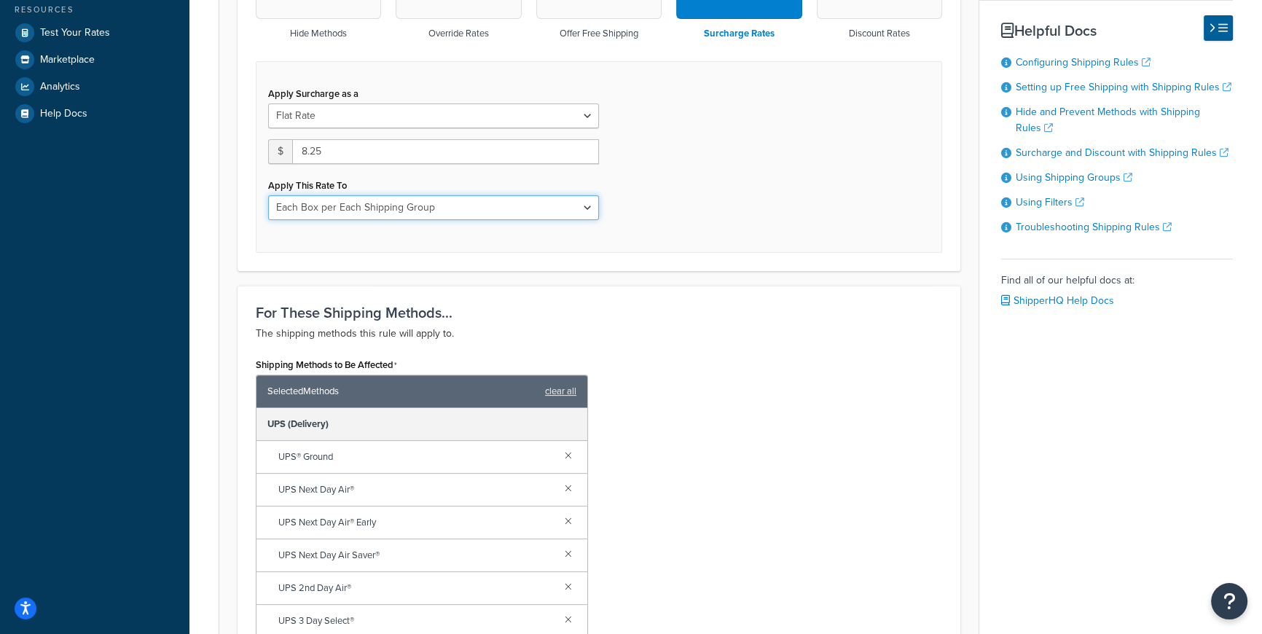
click at [268, 195] on select "Entire Cart Each Shipment in the Cart Each Origin in the Cart Each Shipping Gro…" at bounding box center [433, 207] width 331 height 25
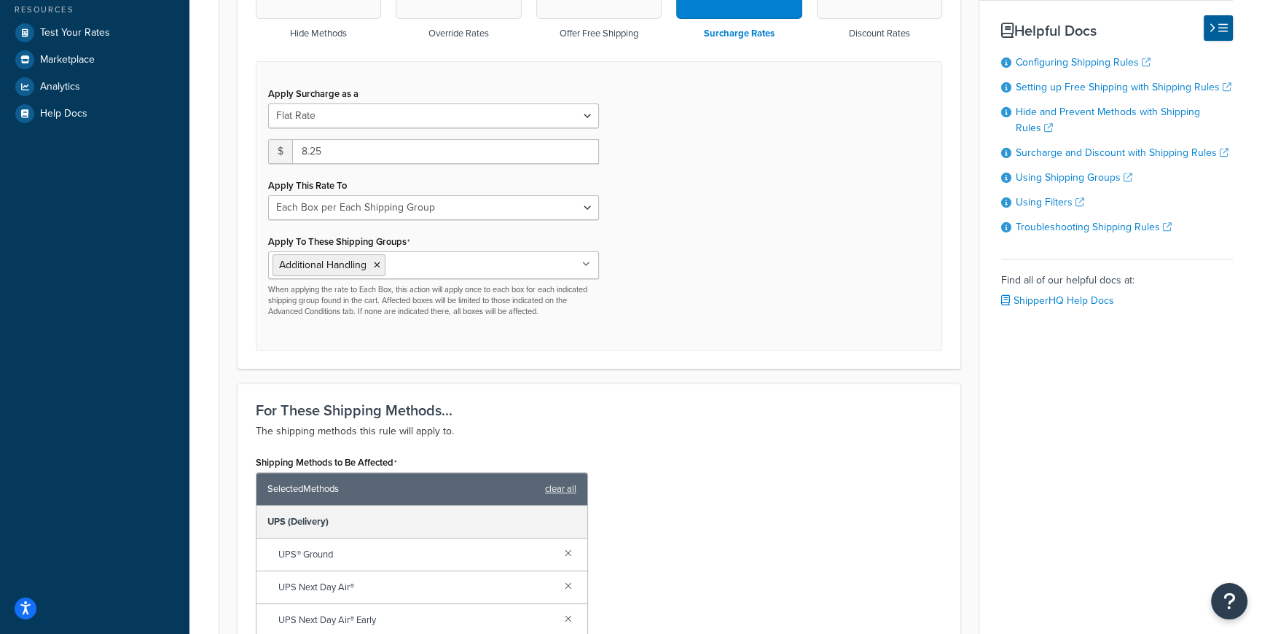
click at [714, 383] on div "For These Shipping Methods... The shipping methods this rule will apply to. Shi…" at bounding box center [599, 588] width 723 height 410
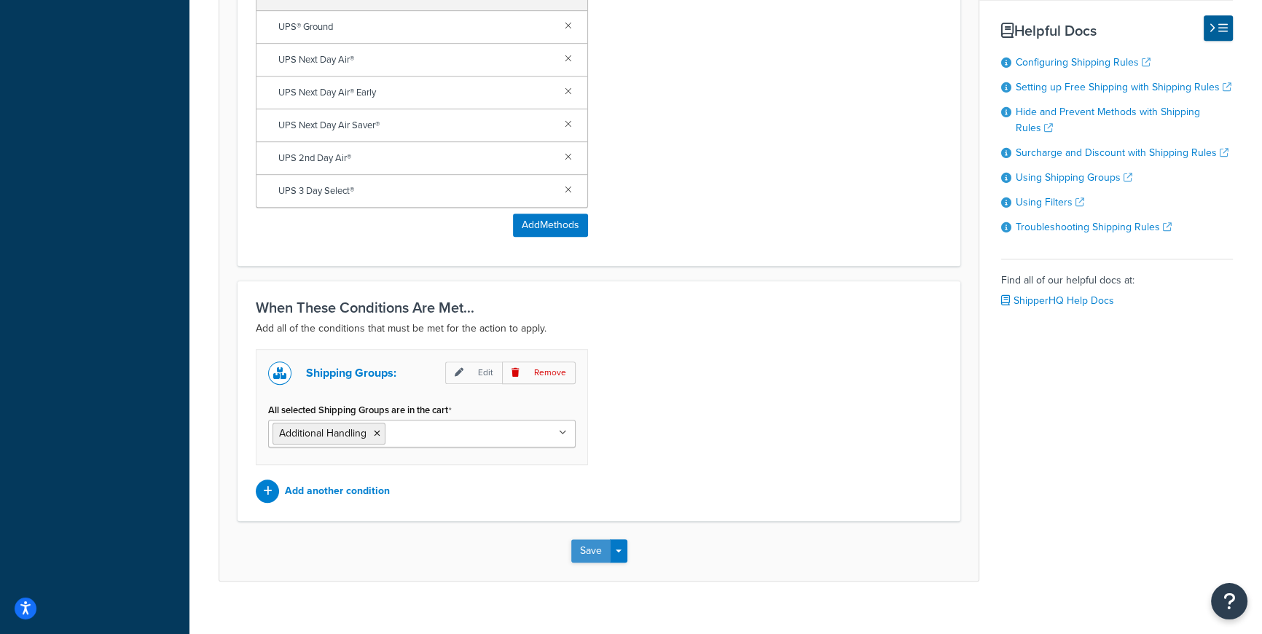
click at [595, 539] on button "Save" at bounding box center [590, 550] width 39 height 23
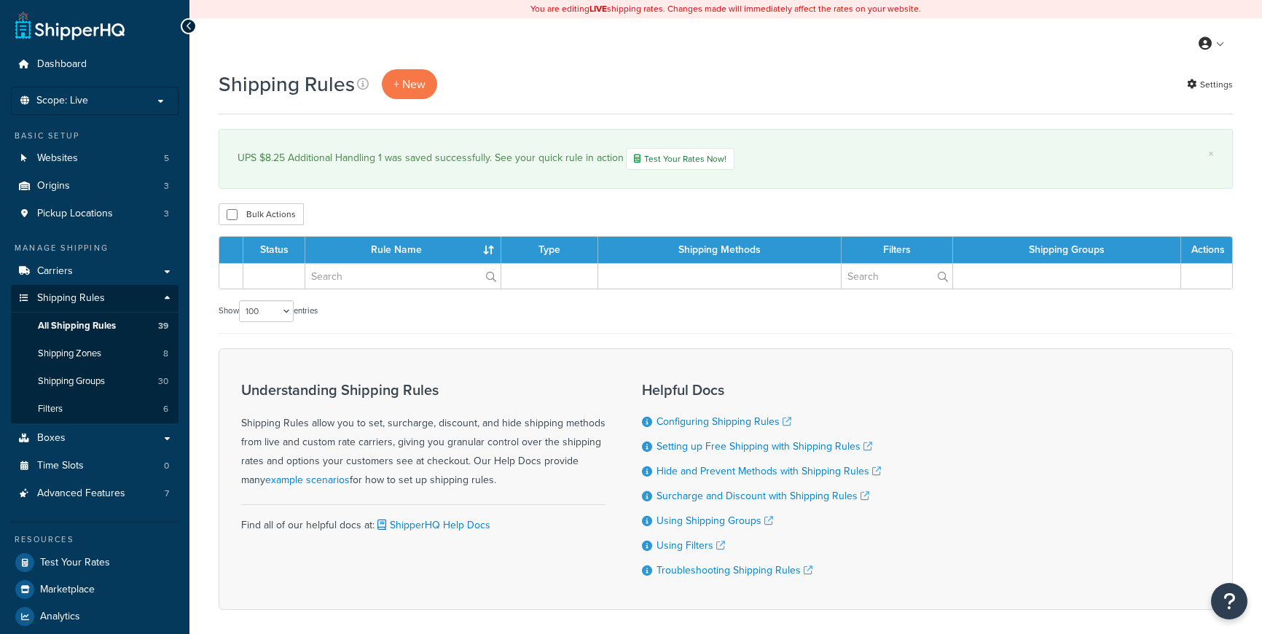
select select "100"
